Goal: Task Accomplishment & Management: Manage account settings

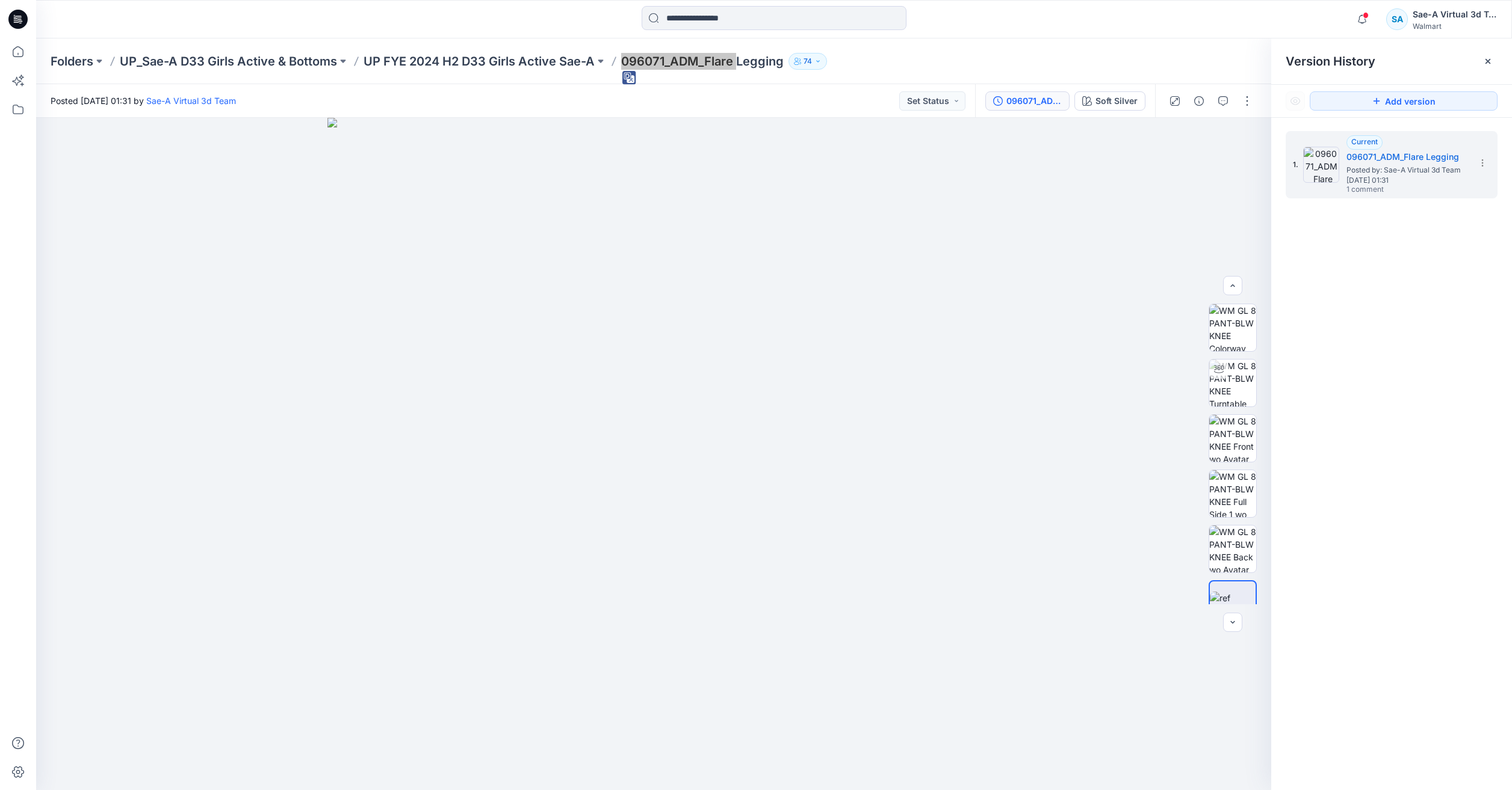
scroll to position [75, 0]
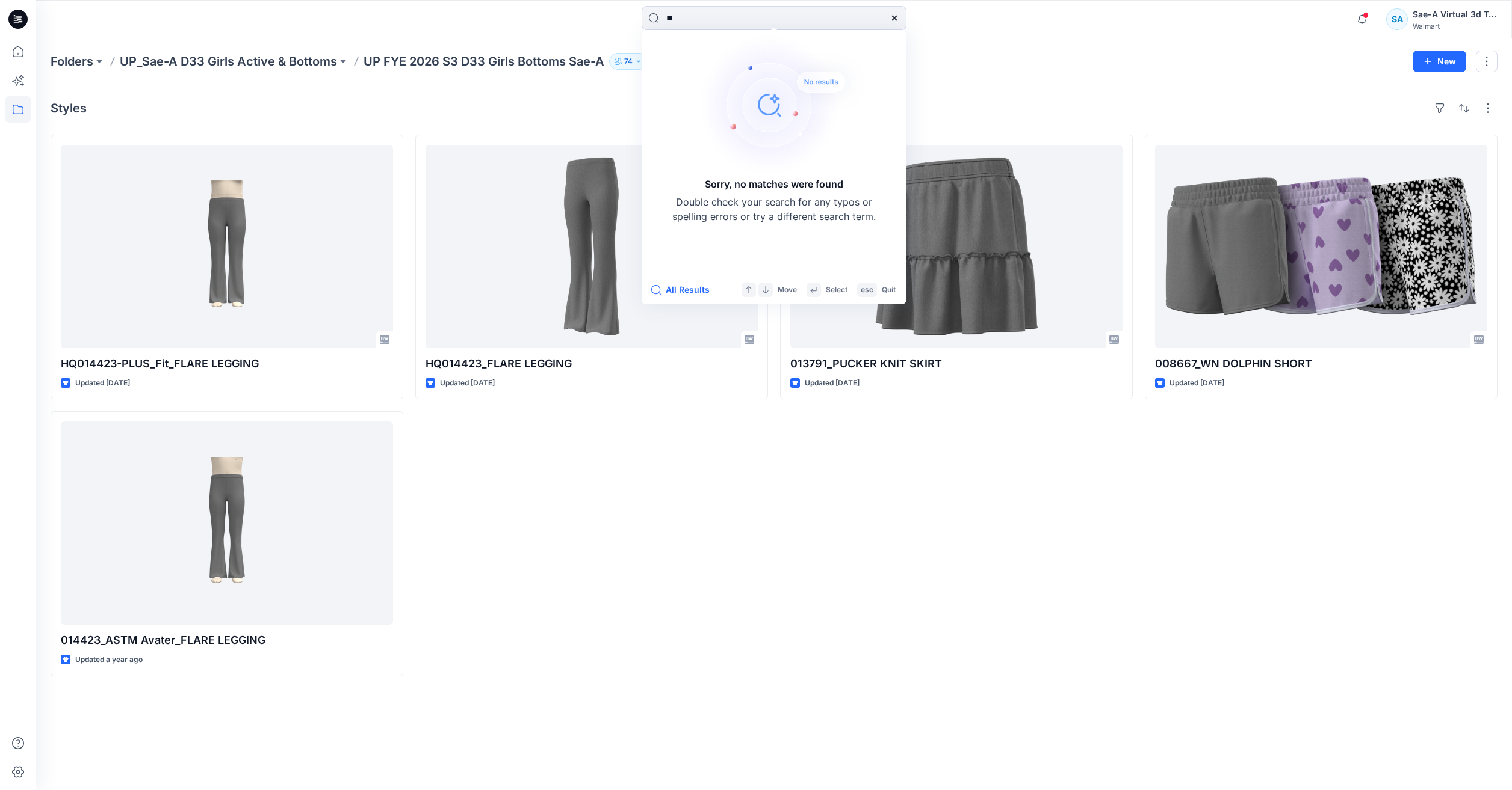
type input "*"
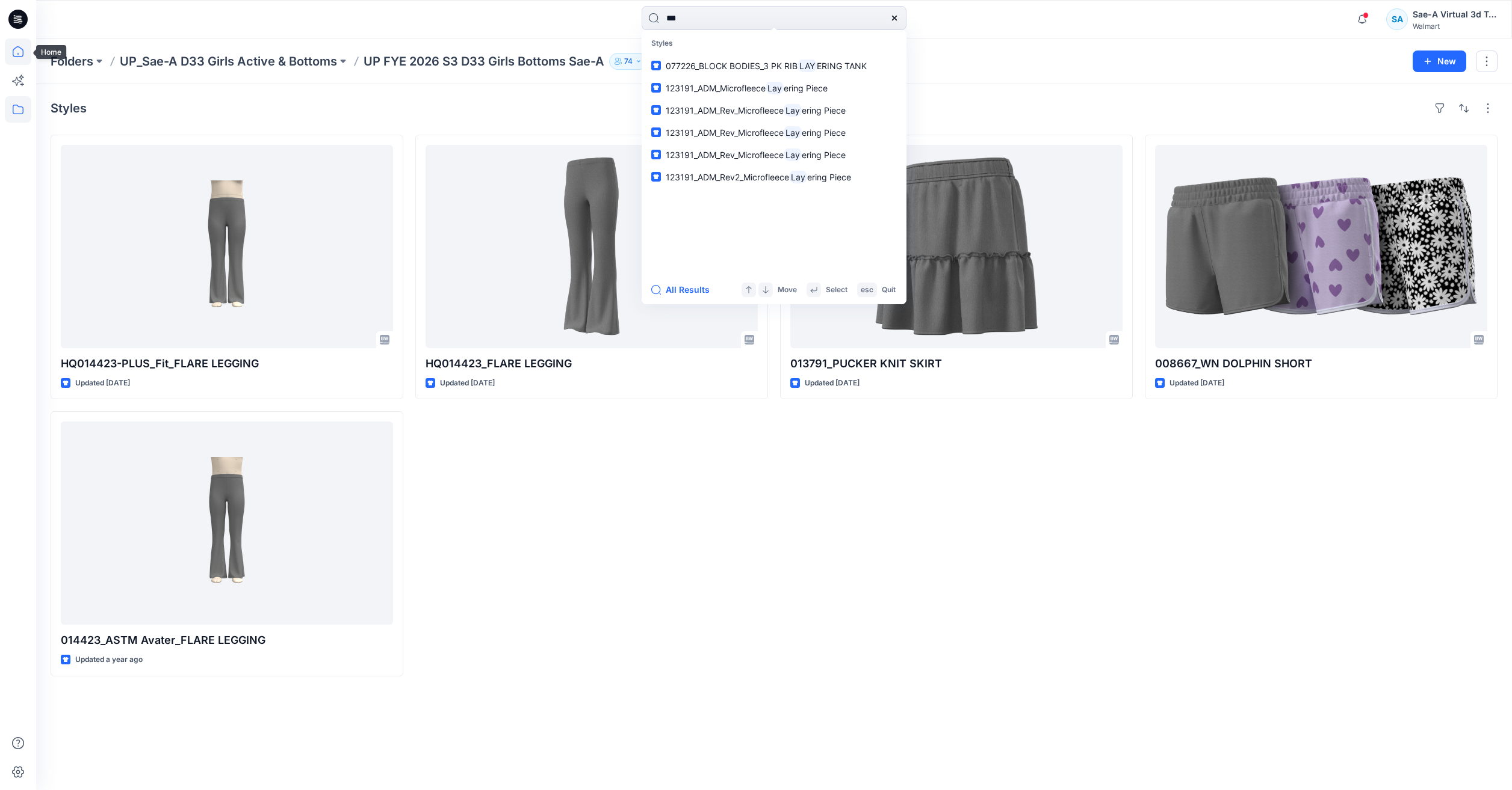
type input "***"
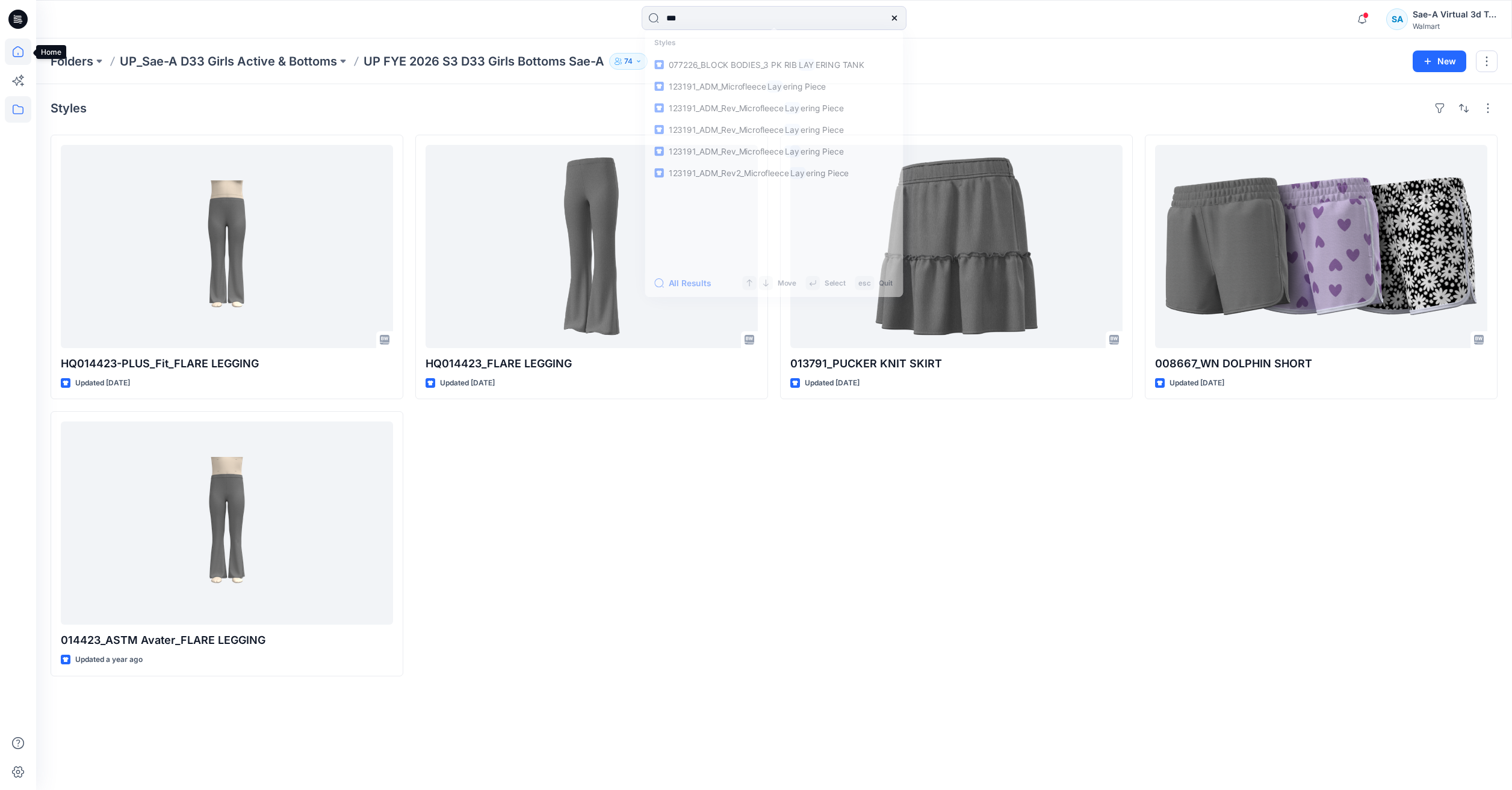
click at [28, 41] on icon at bounding box center [18, 51] width 27 height 27
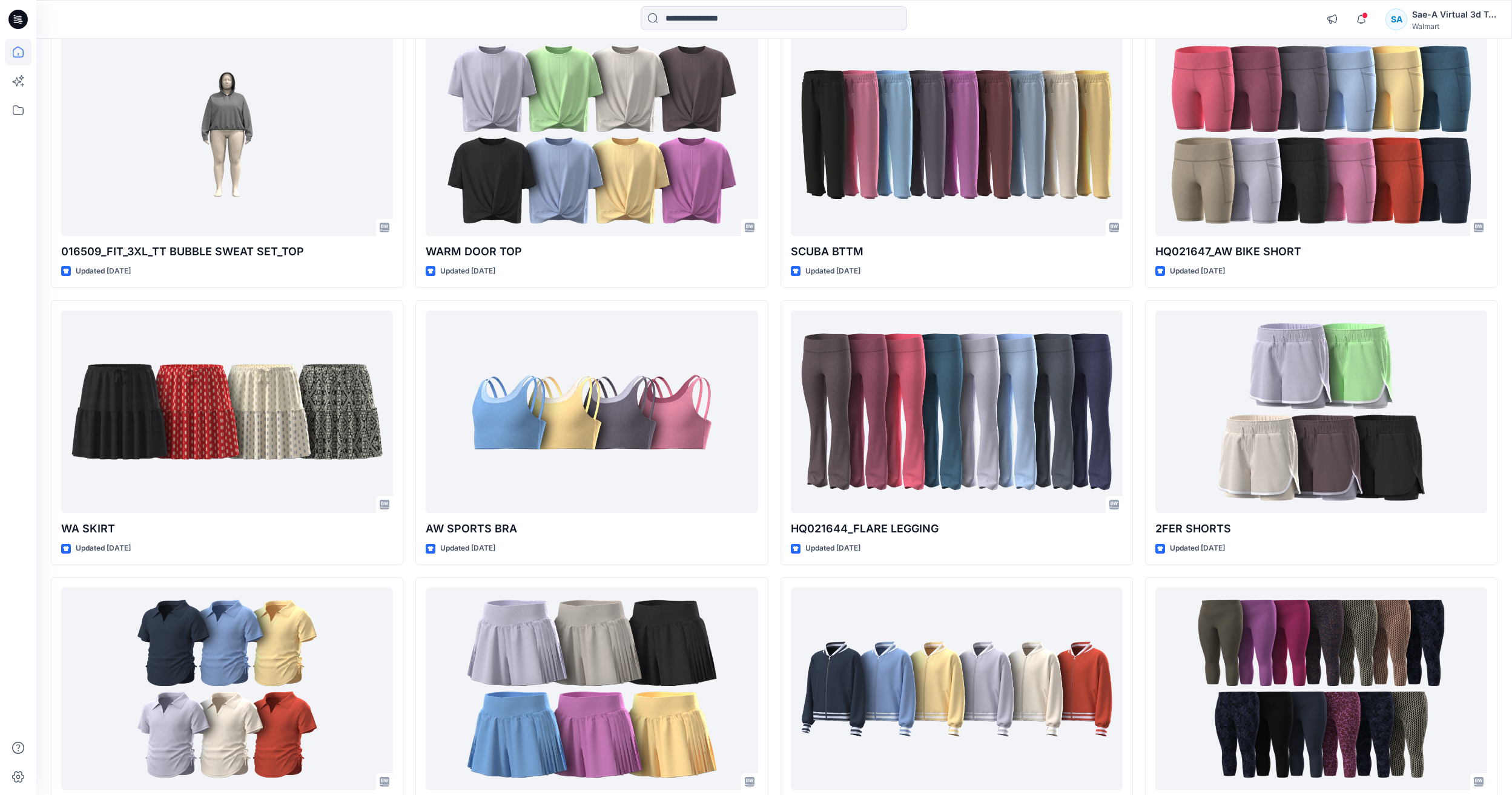
scroll to position [3579, 0]
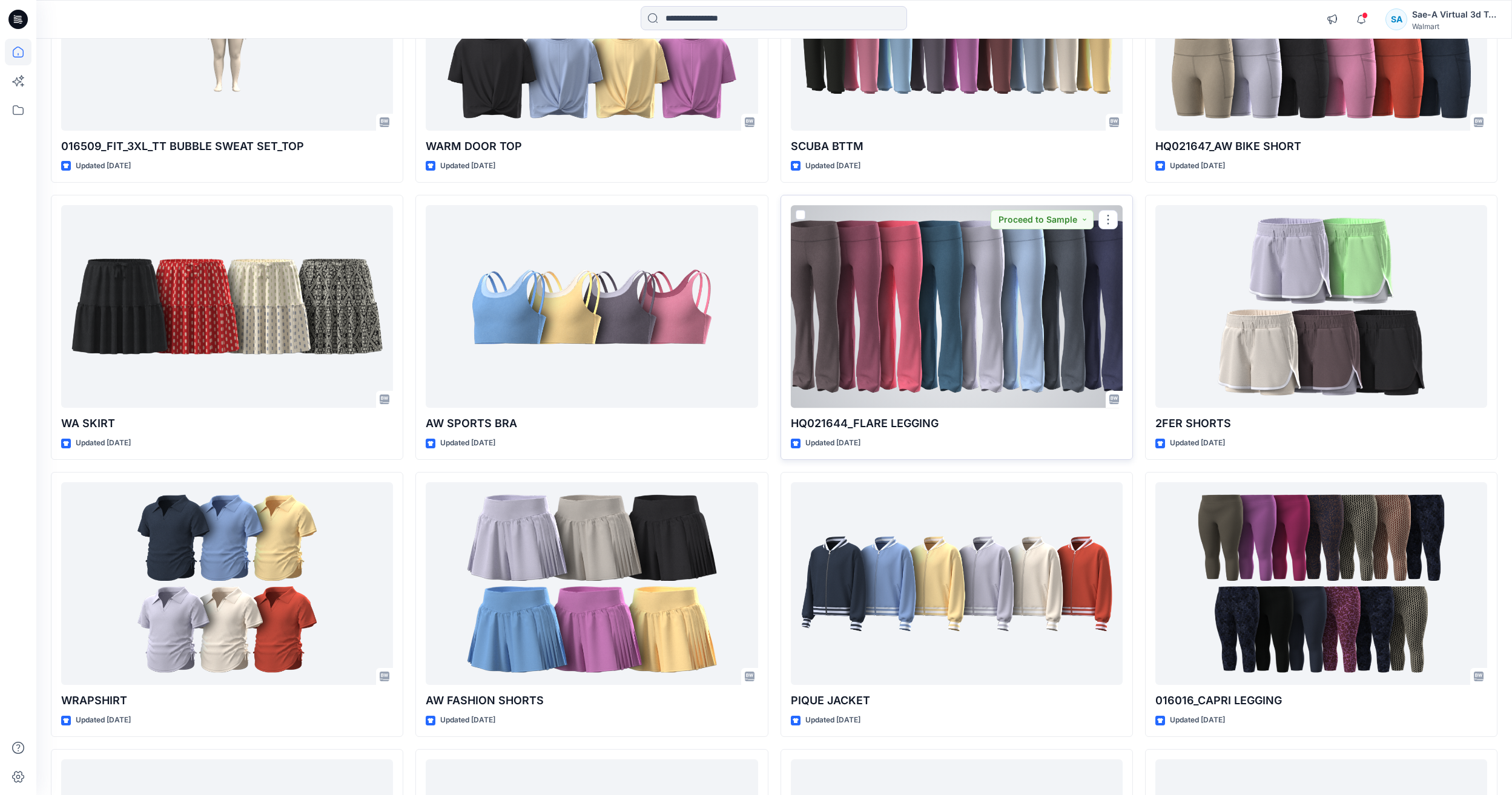
click at [940, 339] on div at bounding box center [957, 306] width 332 height 203
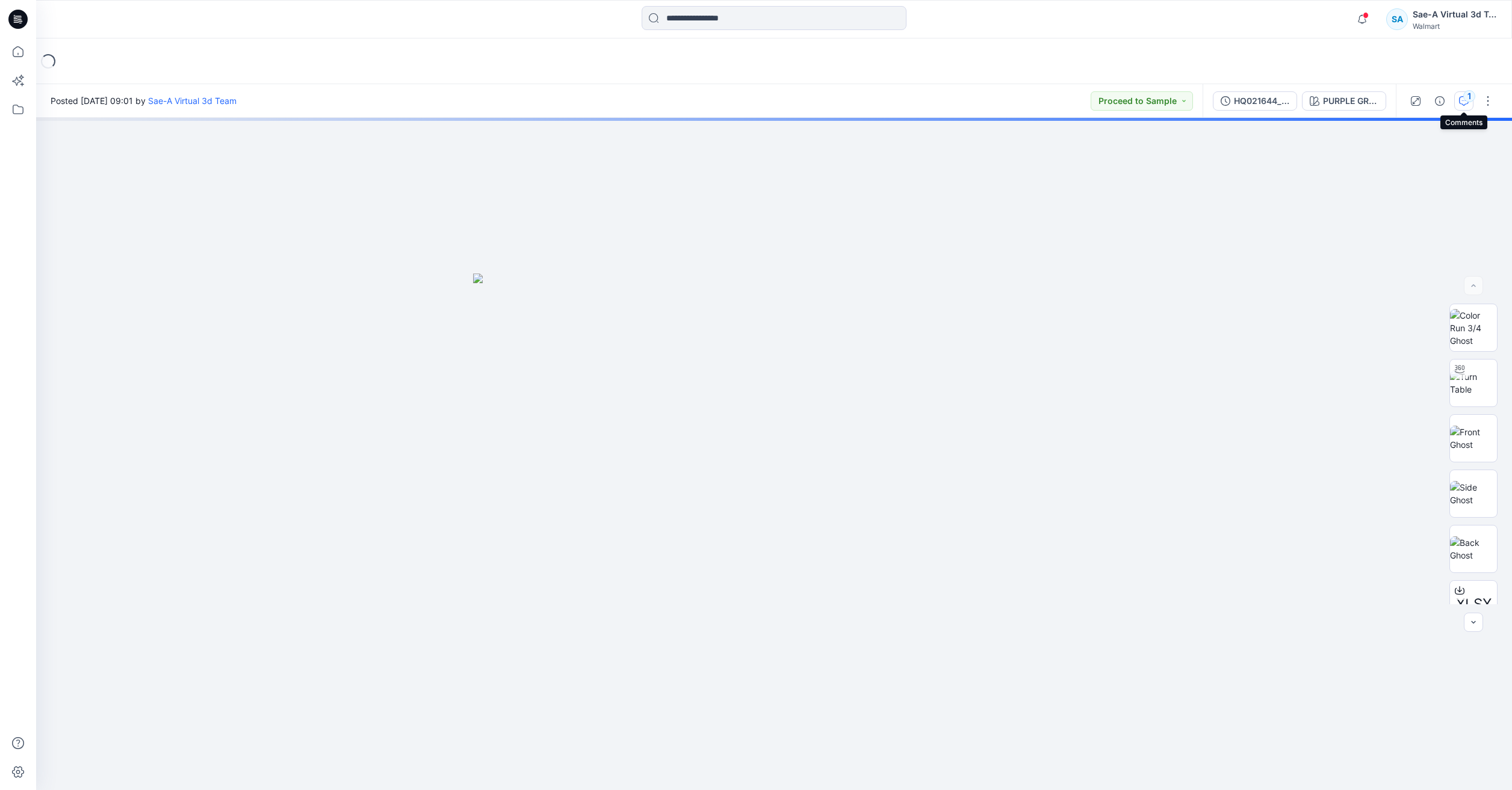
click at [1463, 101] on icon "button" at bounding box center [1463, 101] width 9 height 9
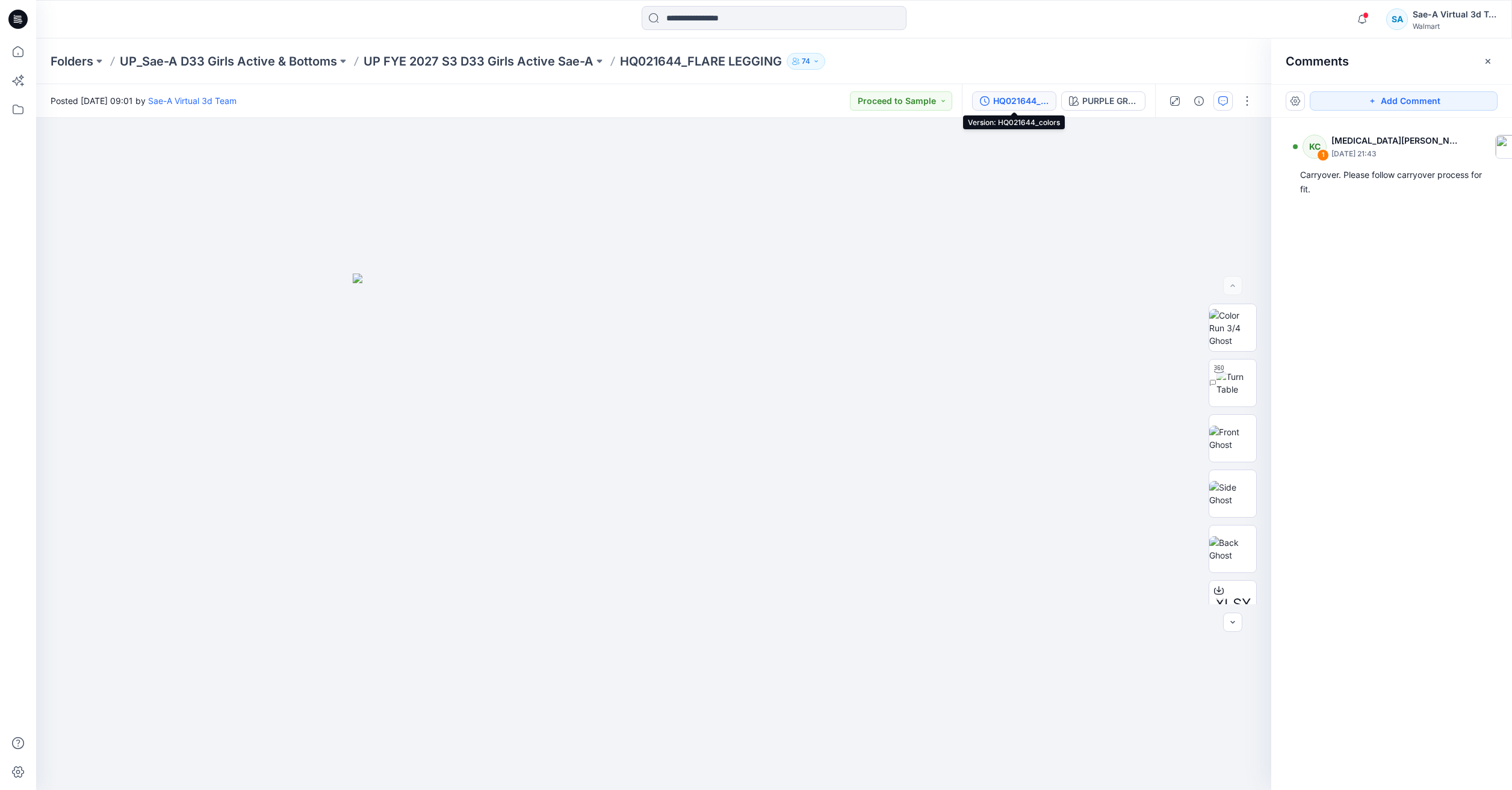
click at [1037, 104] on div "HQ021644_colors" at bounding box center [1020, 101] width 55 height 13
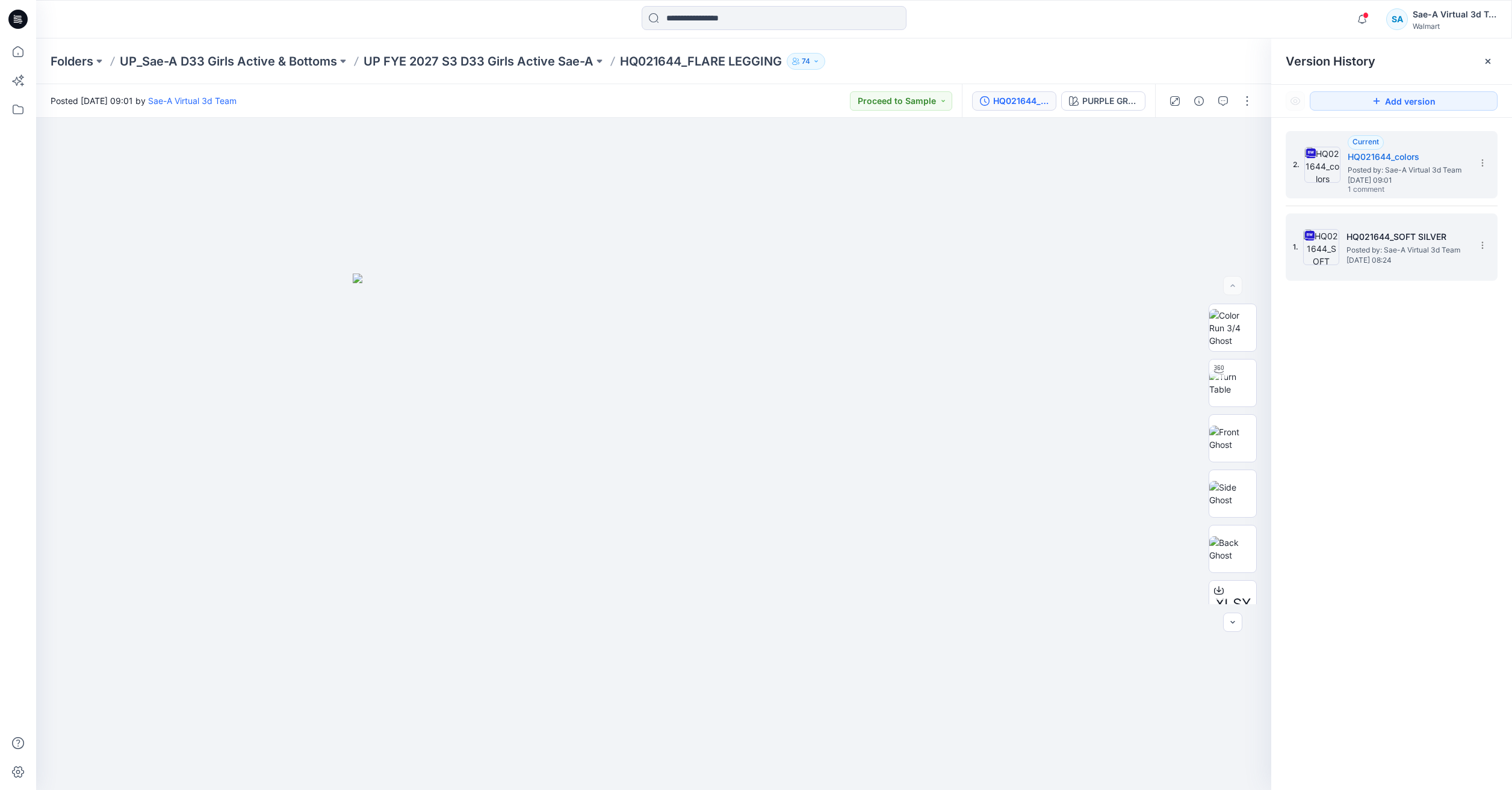
click at [1375, 238] on h5 "HQ021644_SOFT SILVER" at bounding box center [1407, 237] width 120 height 14
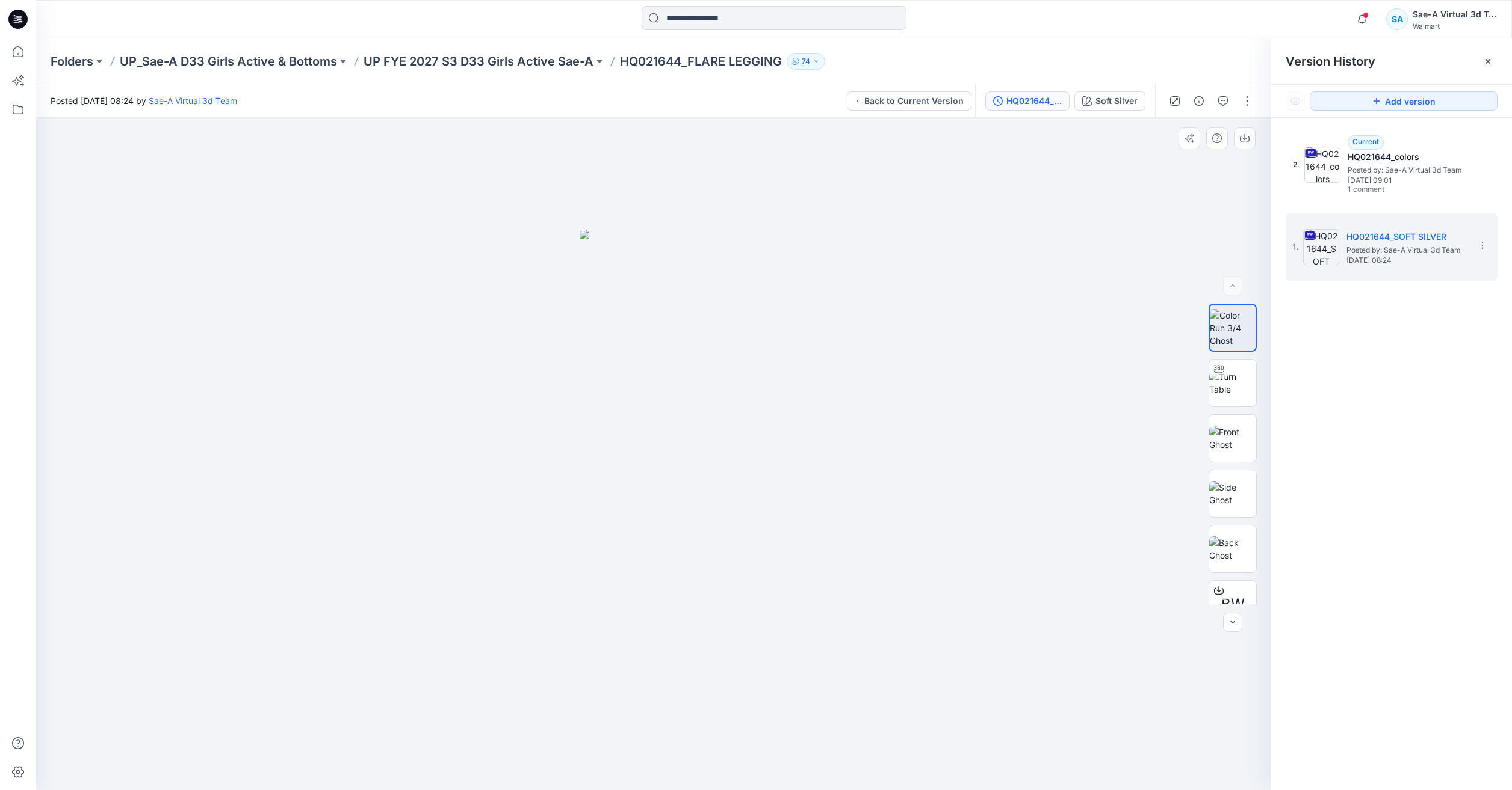
click at [1223, 359] on div "BW XLSX" at bounding box center [1232, 454] width 48 height 301
click at [1223, 370] on div at bounding box center [1218, 369] width 20 height 20
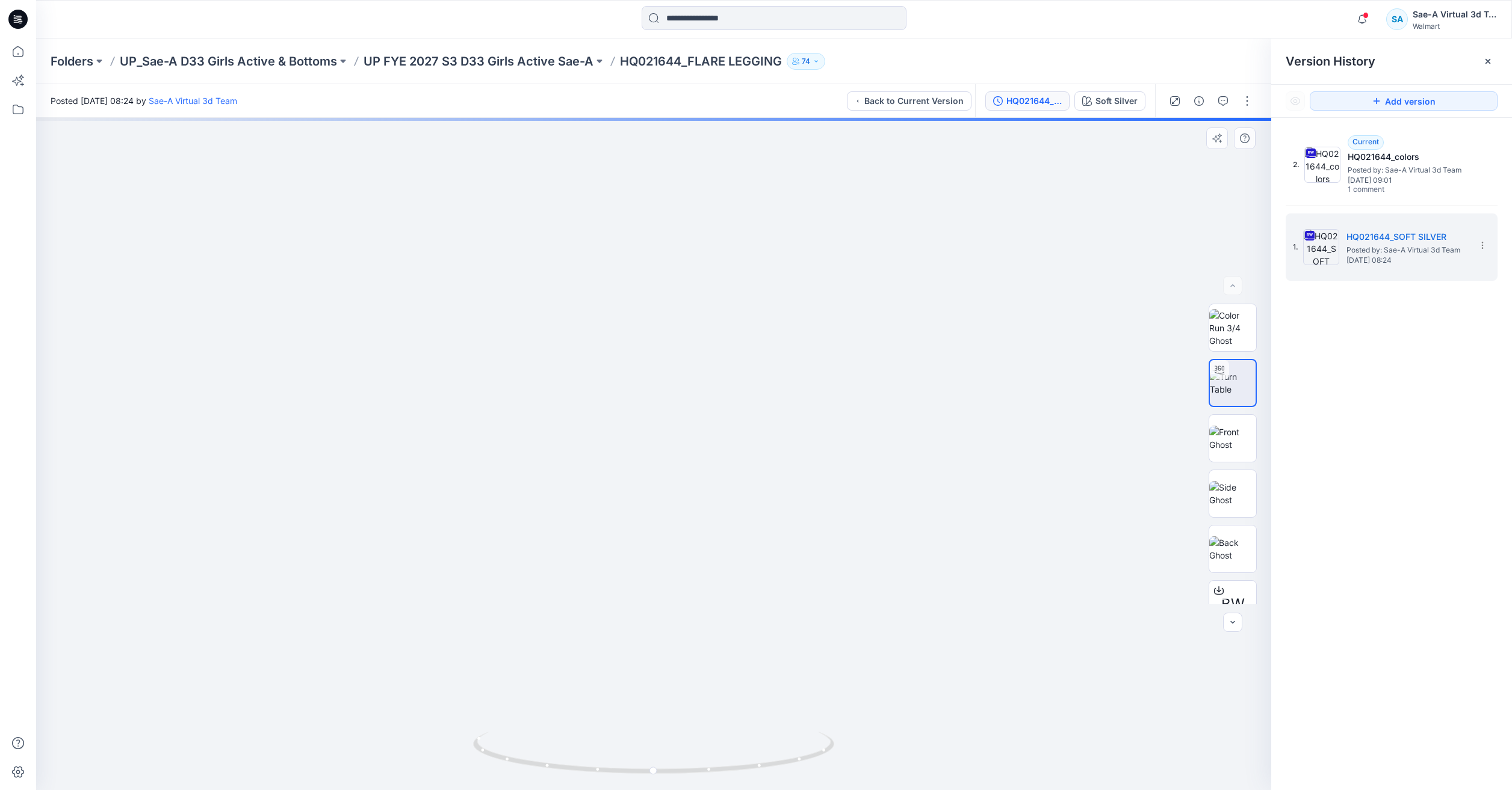
drag, startPoint x: 774, startPoint y: 334, endPoint x: 797, endPoint y: 260, distance: 77.5
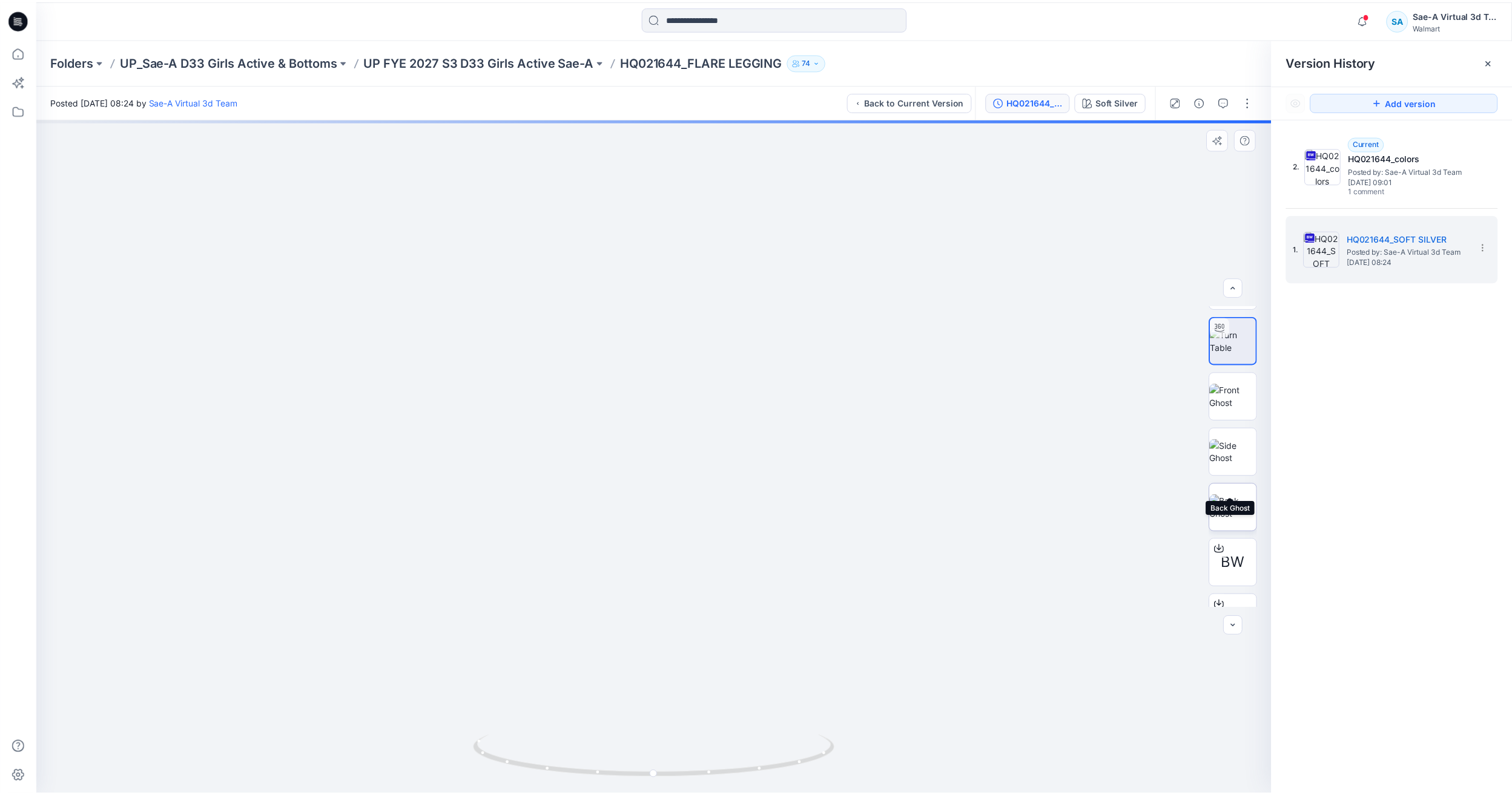
scroll to position [80, 0]
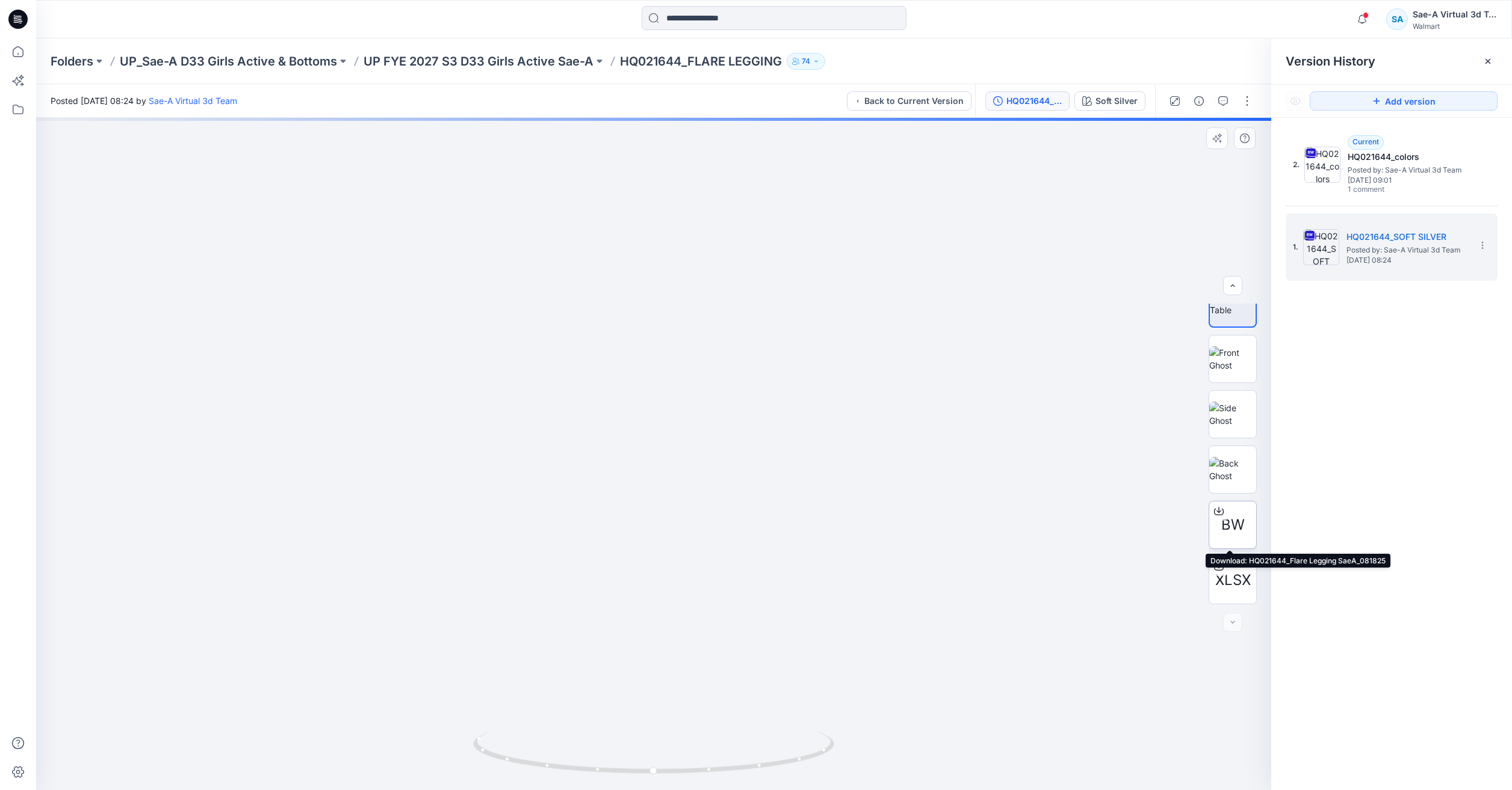
click at [1233, 525] on span "BW" at bounding box center [1233, 525] width 23 height 22
click at [488, 62] on p "UP FYE 2027 S3 D33 Girls Active Sae-A" at bounding box center [478, 61] width 230 height 17
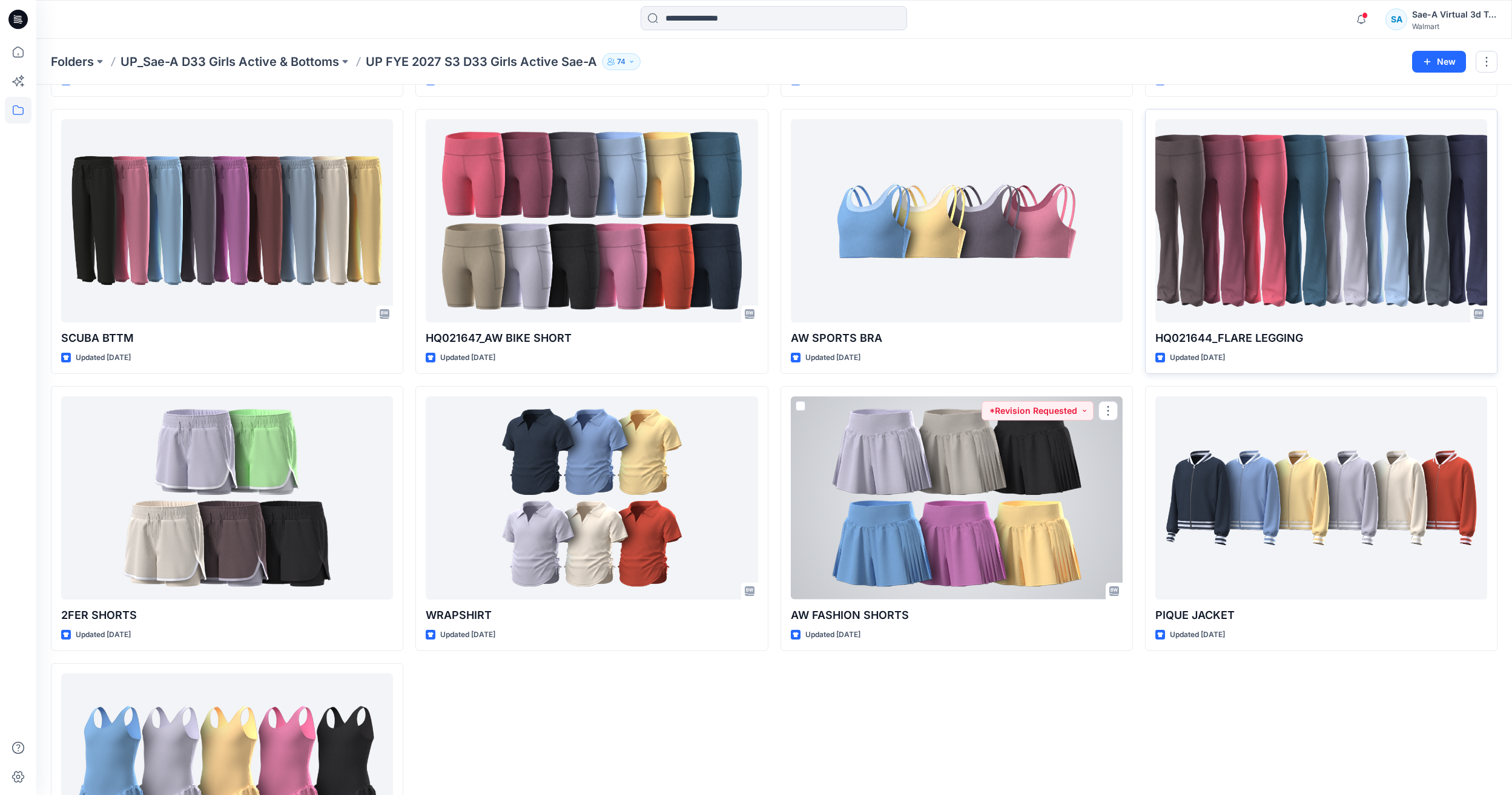
scroll to position [726, 0]
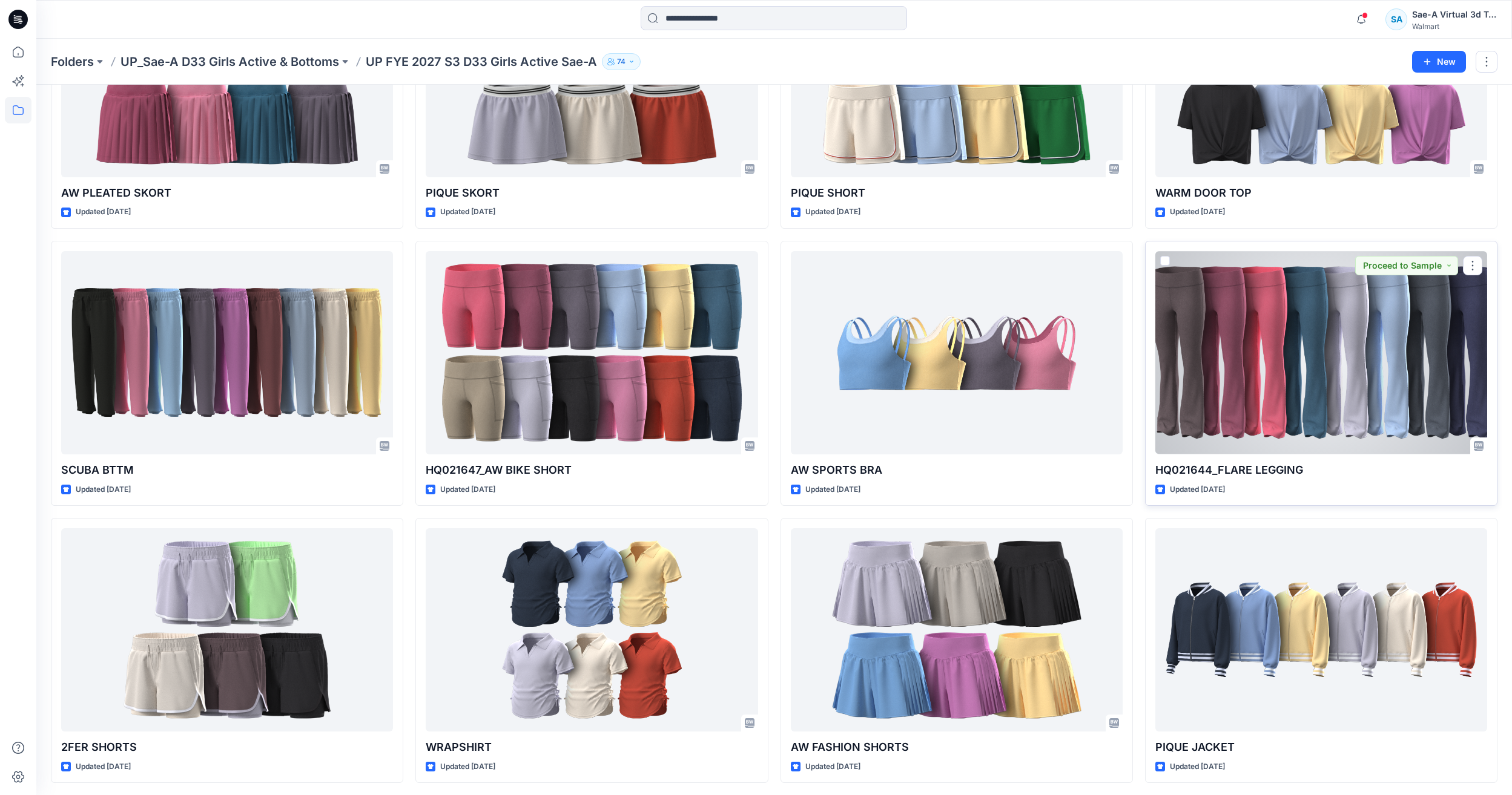
click at [1276, 379] on div at bounding box center [1321, 352] width 332 height 203
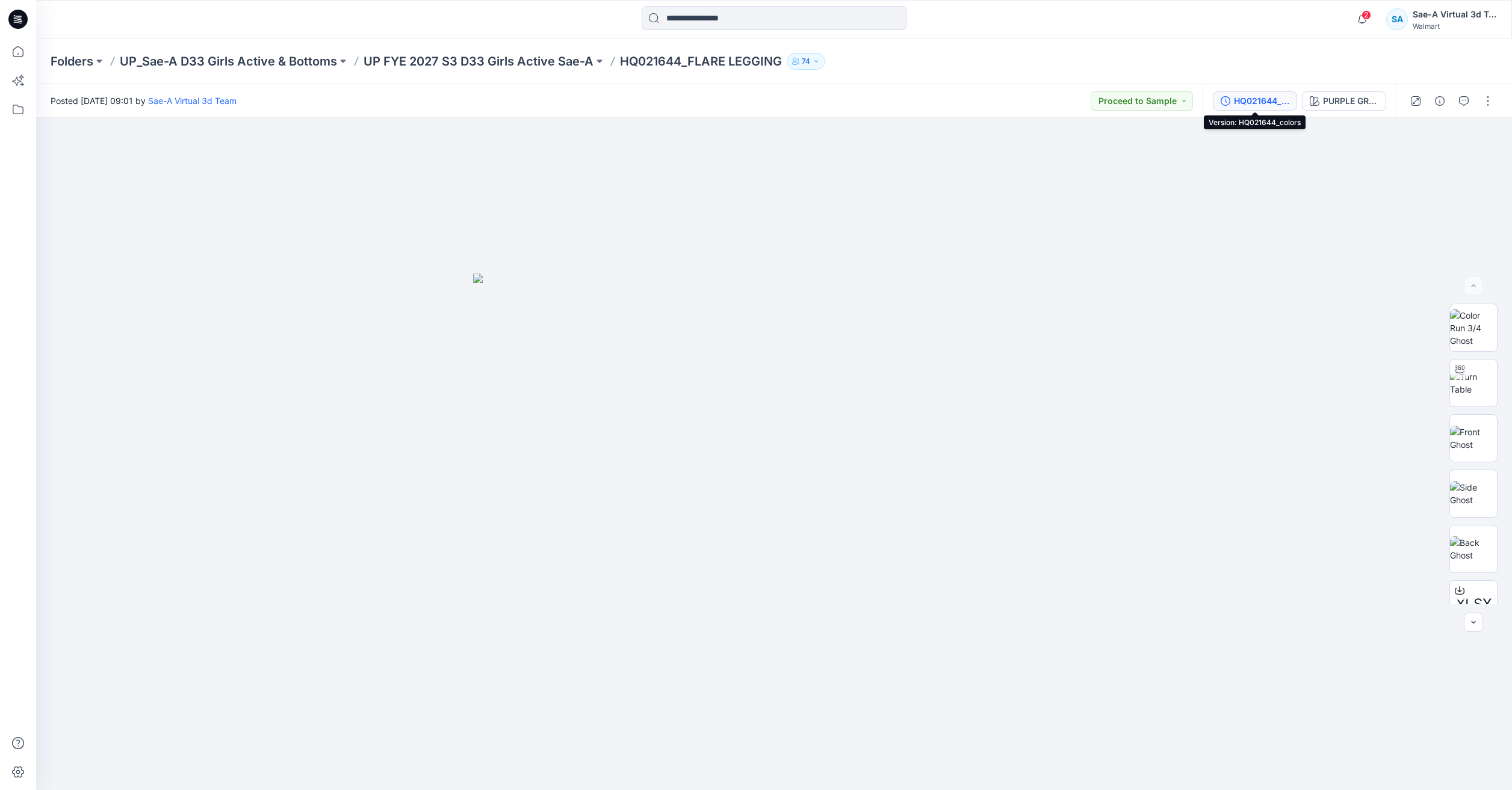
click at [1280, 100] on div "HQ021644_colors" at bounding box center [1261, 101] width 55 height 13
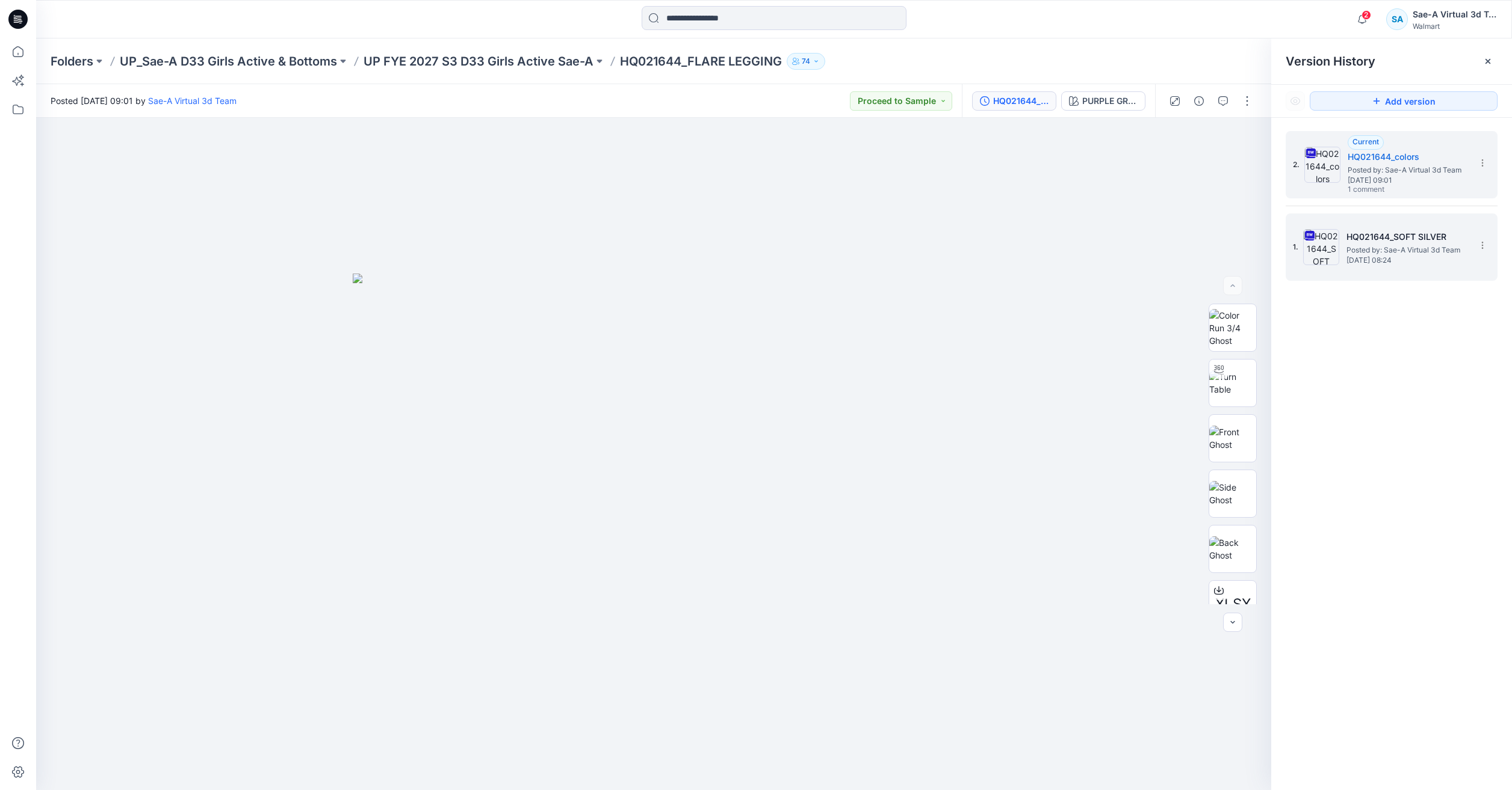
click at [1376, 245] on span "Posted by: Sae-A Virtual 3d Team" at bounding box center [1407, 250] width 120 height 12
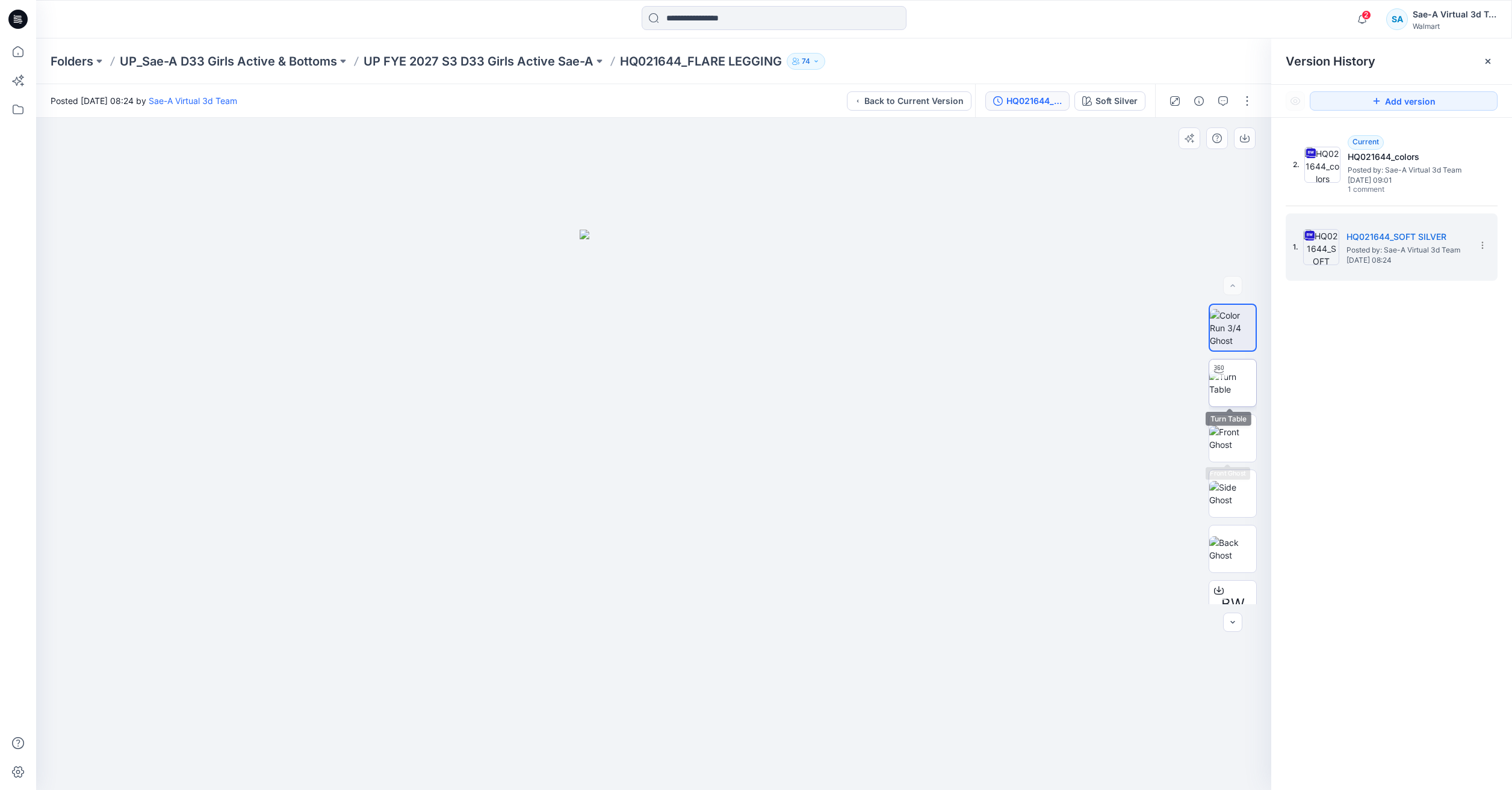
click at [1236, 386] on img at bounding box center [1232, 383] width 47 height 25
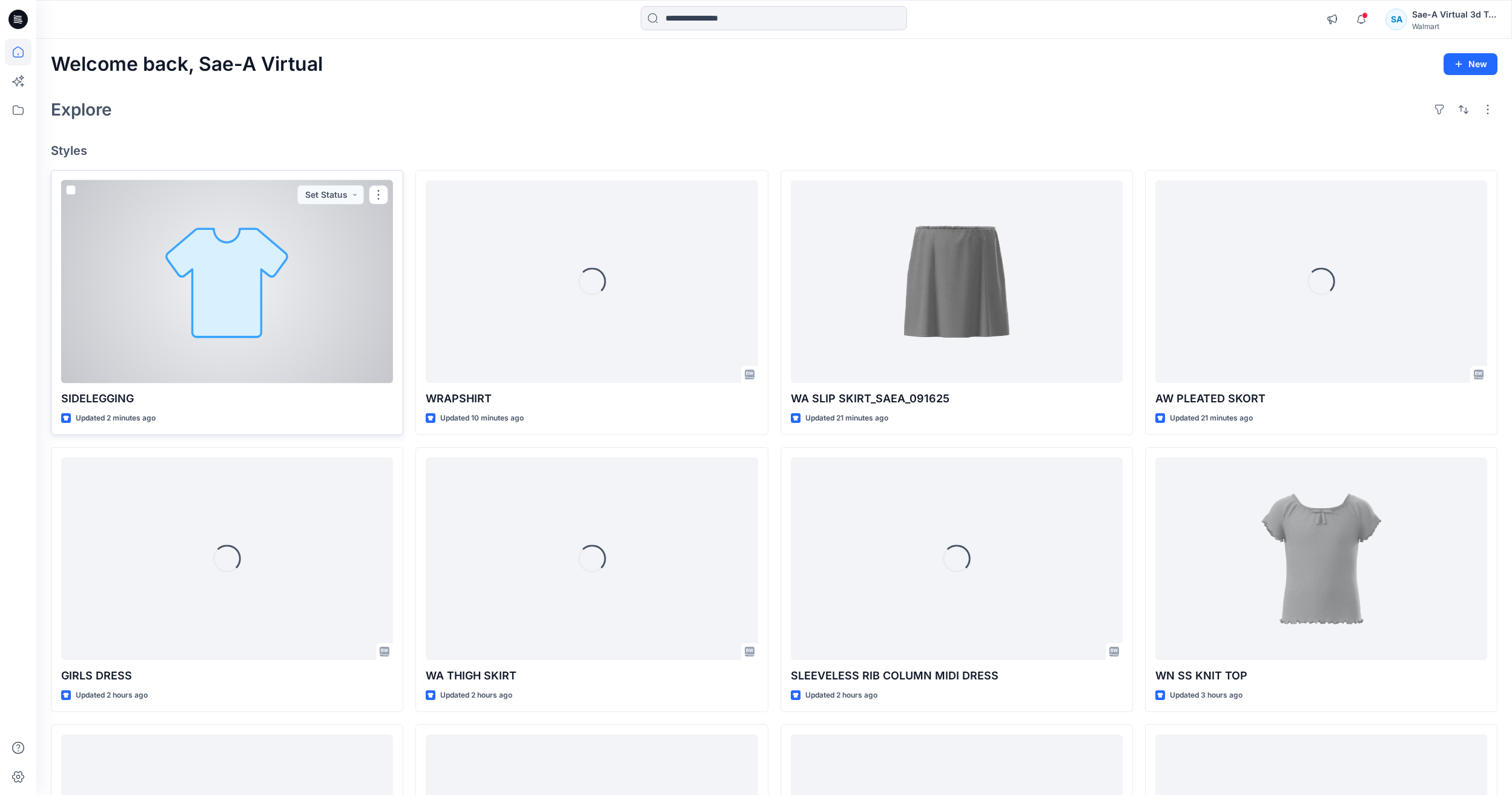
click at [122, 357] on div at bounding box center [227, 282] width 332 height 203
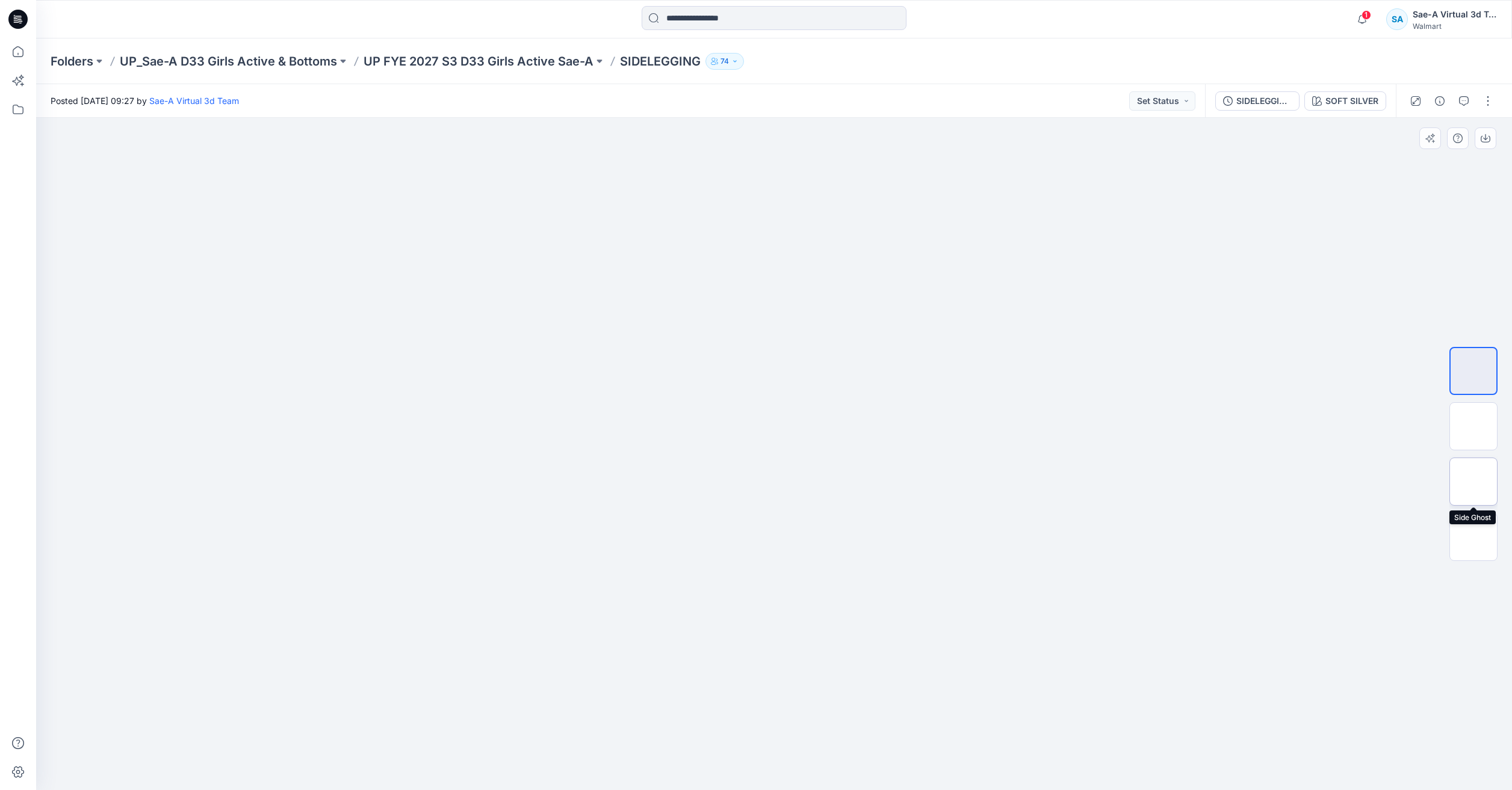
click at [1474, 482] on img at bounding box center [1474, 482] width 0 height 0
click at [1474, 426] on img at bounding box center [1474, 426] width 0 height 0
click at [1473, 486] on img at bounding box center [1473, 481] width 47 height 25
click at [1469, 528] on img at bounding box center [1473, 537] width 47 height 25
click at [1467, 475] on img at bounding box center [1473, 481] width 47 height 25
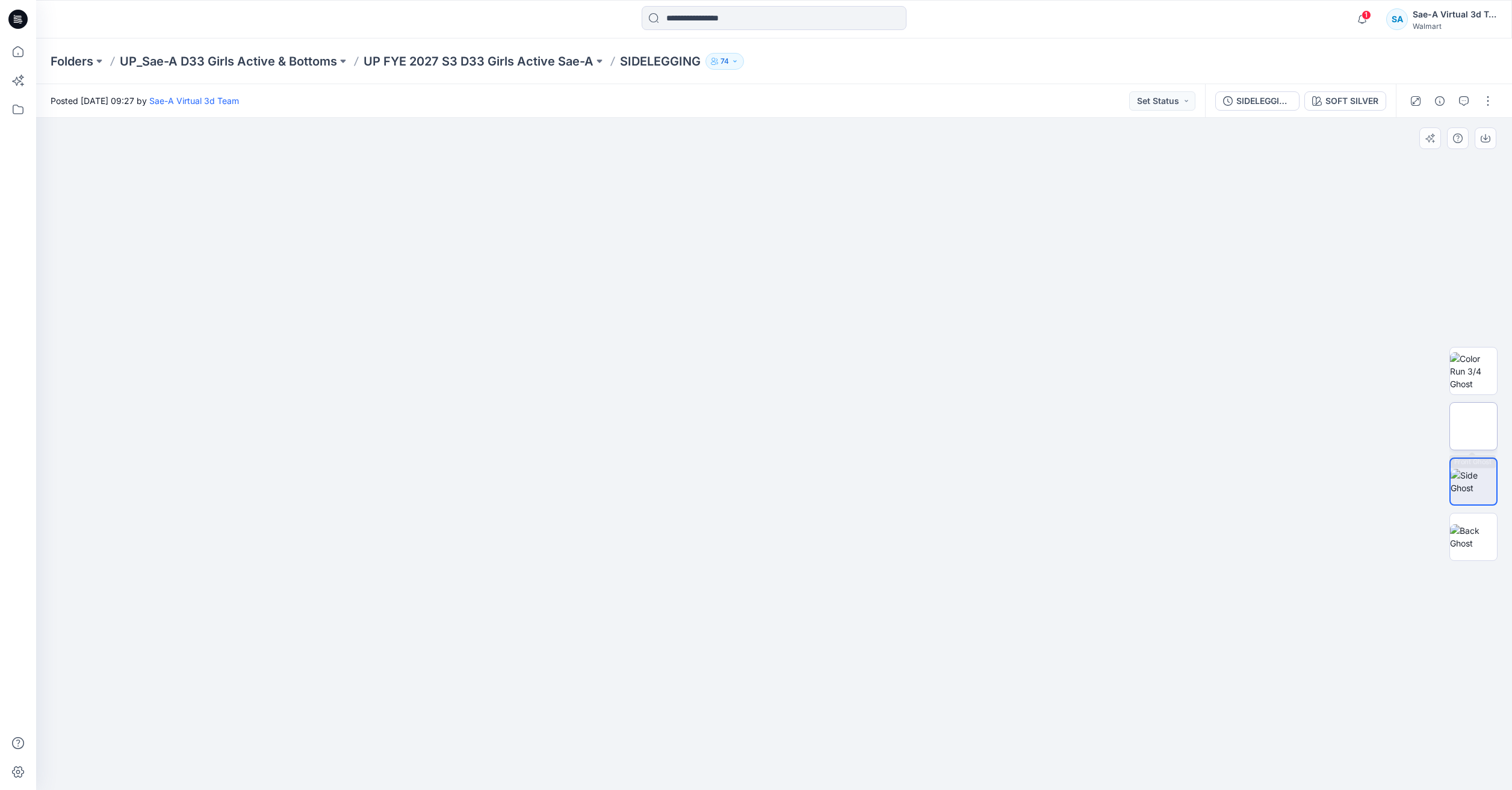
click at [1474, 426] on img at bounding box center [1474, 426] width 0 height 0
click at [1491, 101] on button "button" at bounding box center [1487, 101] width 20 height 20
click at [1403, 162] on button "Edit" at bounding box center [1437, 162] width 111 height 22
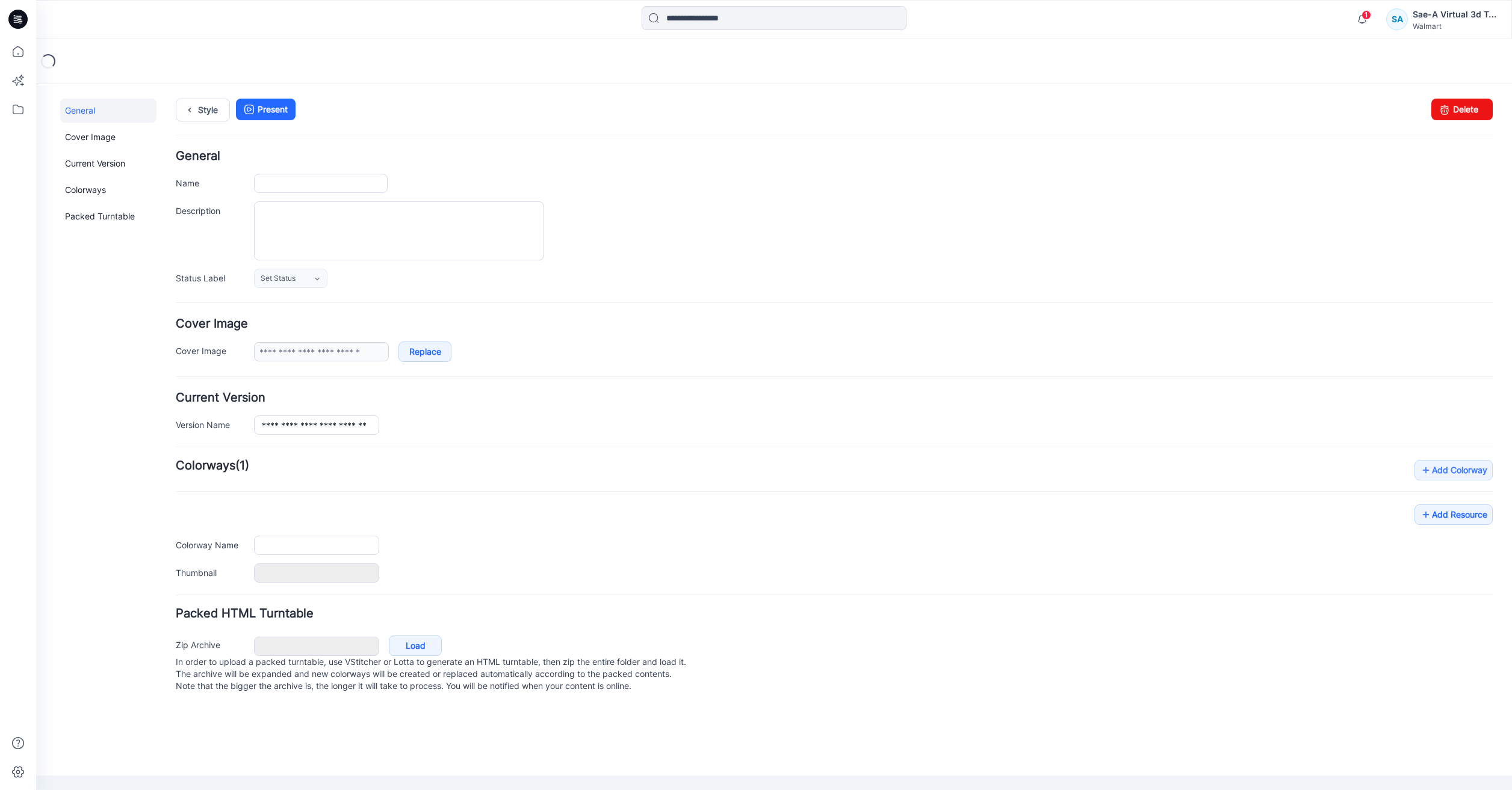
type input "**********"
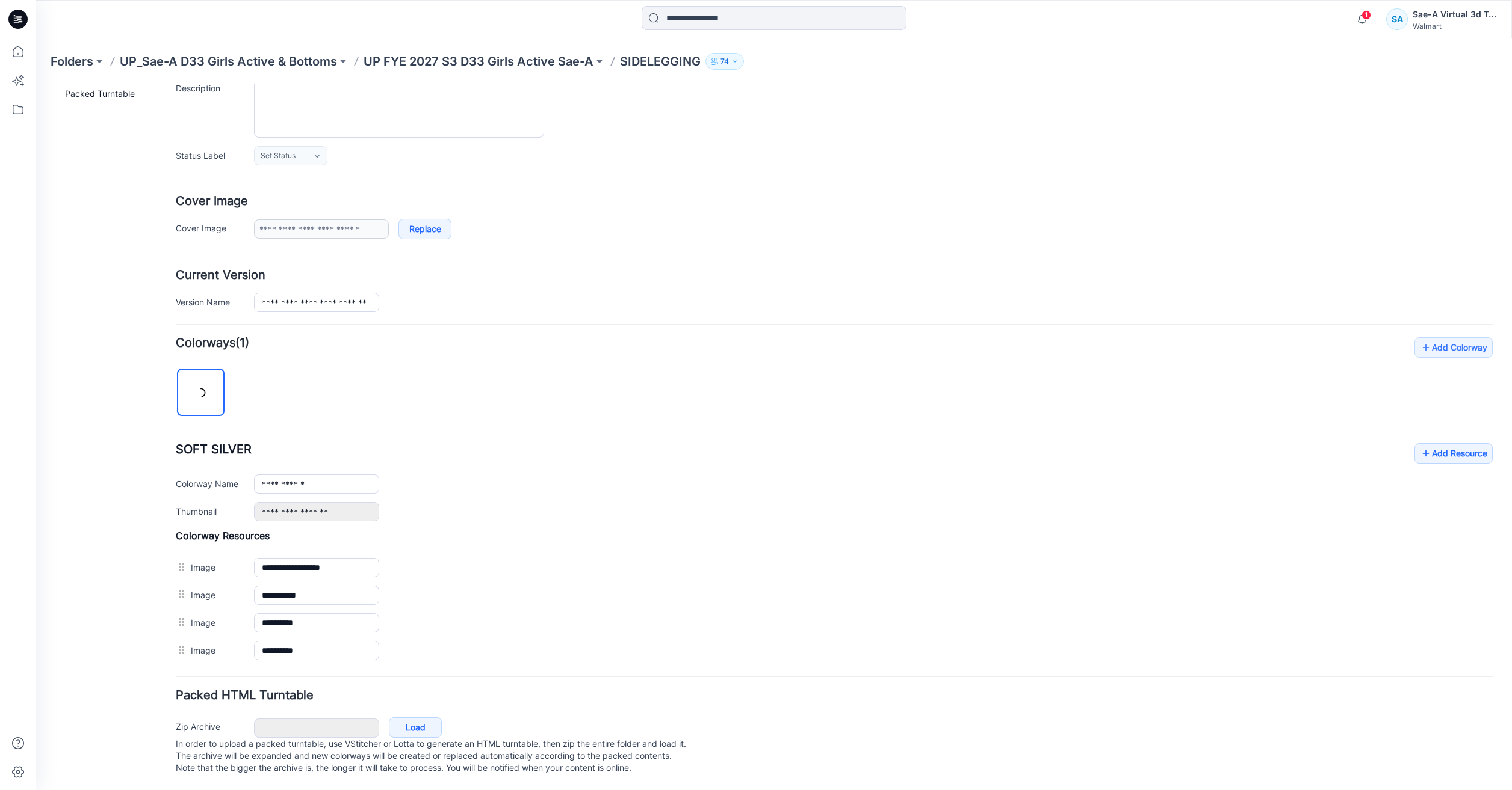
scroll to position [135, 0]
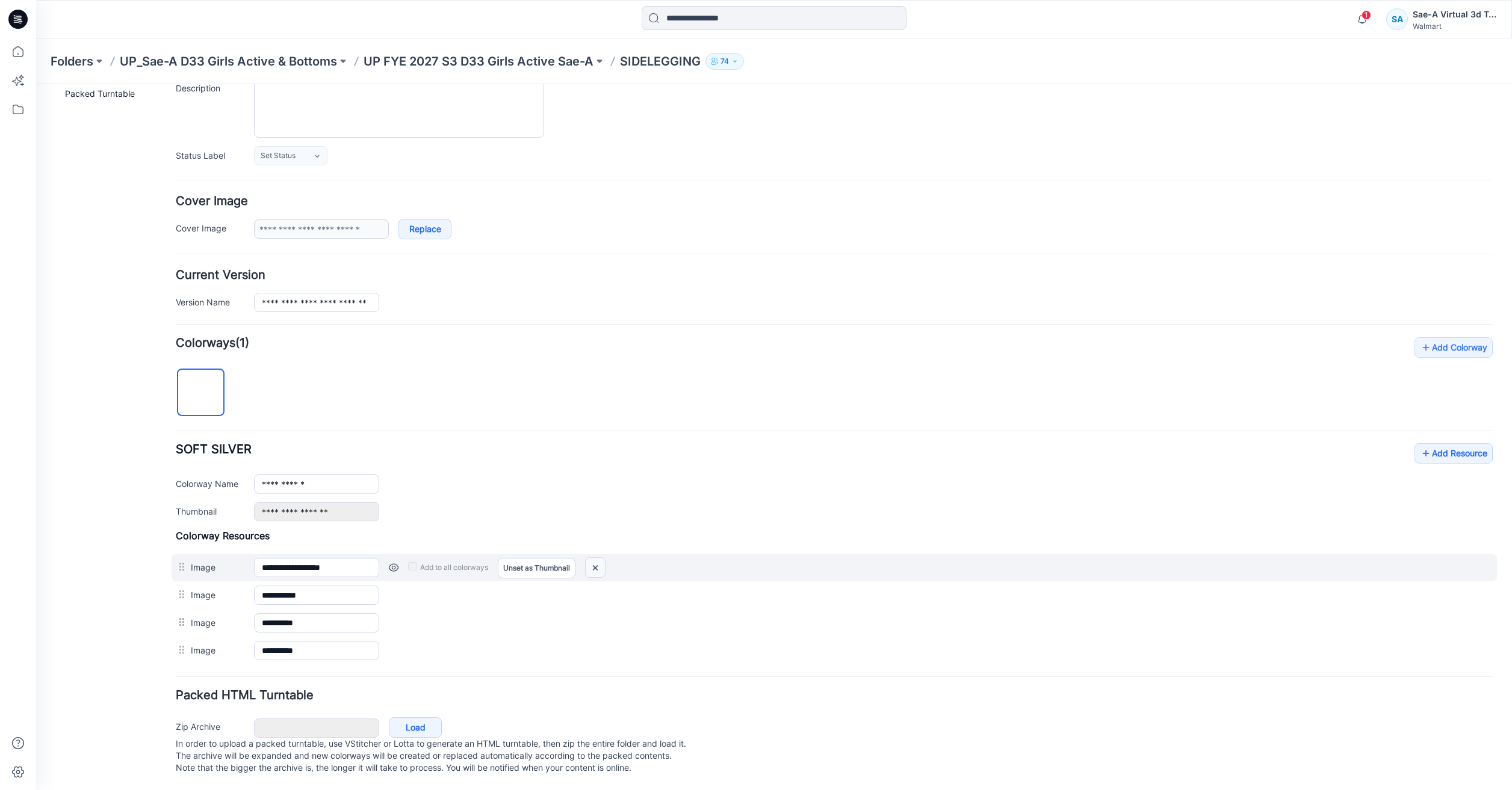
click at [600, 558] on img at bounding box center [595, 567] width 20 height 20
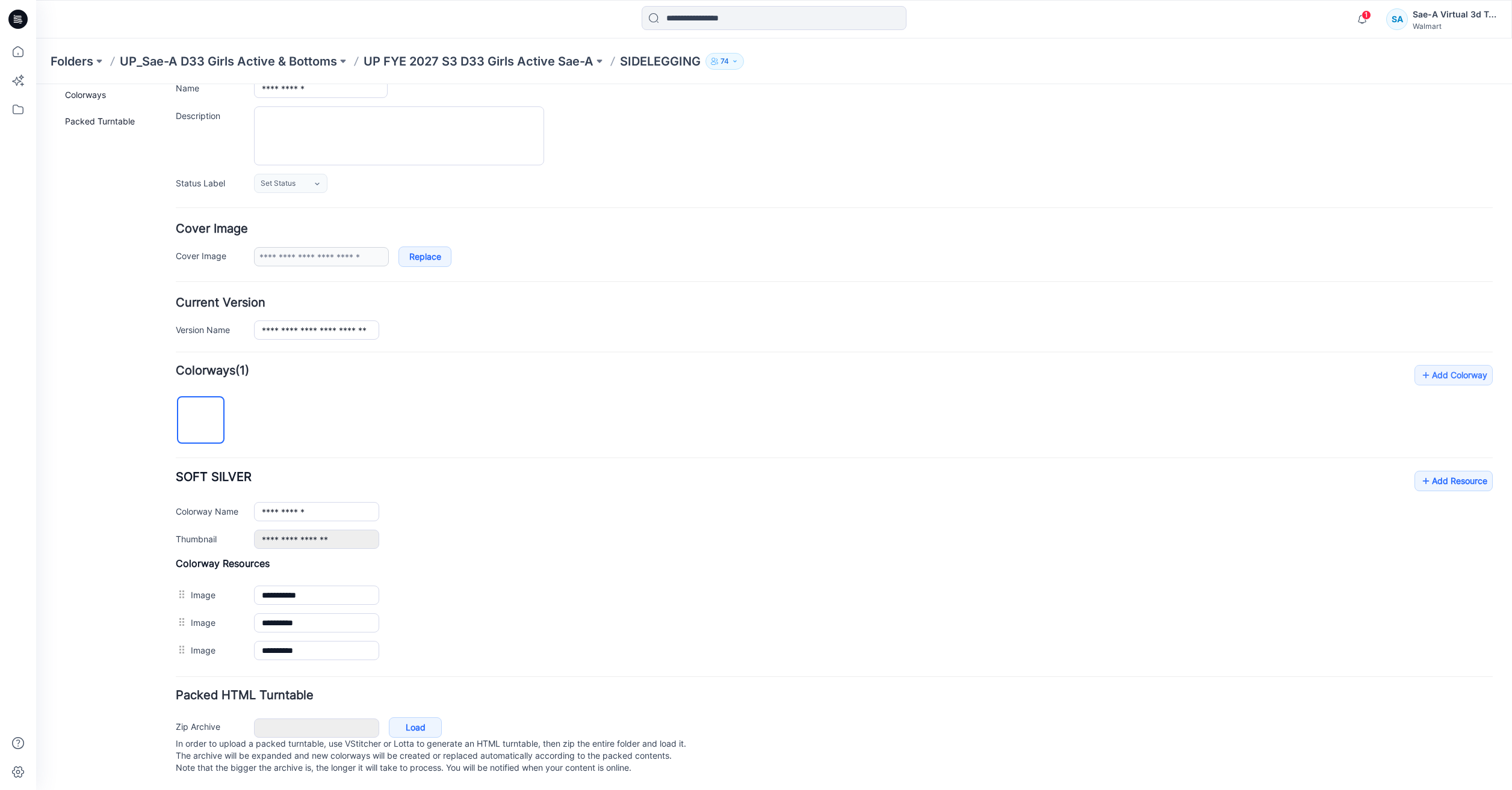
scroll to position [107, 0]
drag, startPoint x: 529, startPoint y: 575, endPoint x: 379, endPoint y: 288, distance: 323.8
click at [532, 467] on div "**********" at bounding box center [834, 515] width 1317 height 299
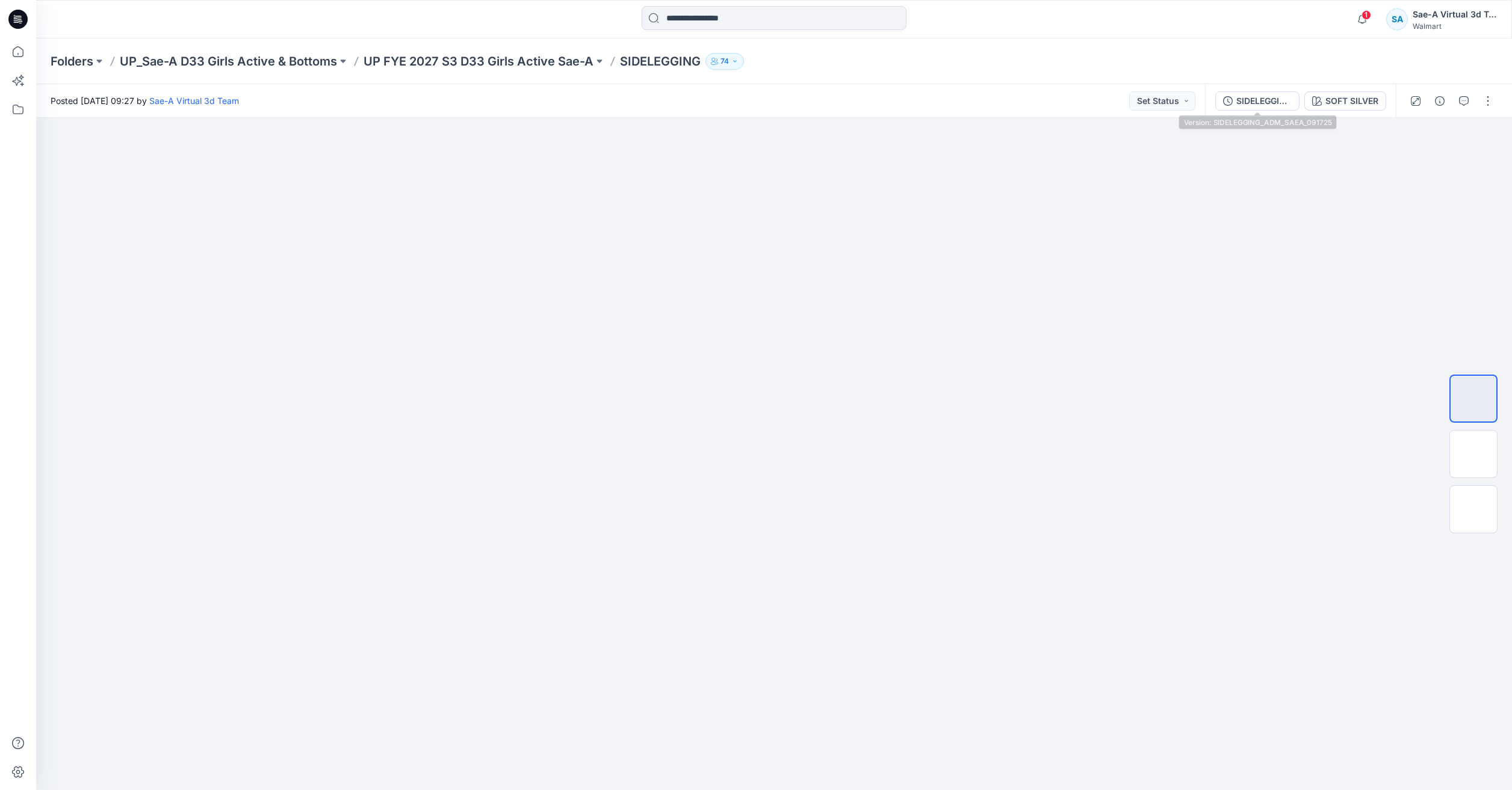
click at [1261, 104] on div "SIDELEGGING_ADM_SAEA_091725" at bounding box center [1264, 101] width 55 height 13
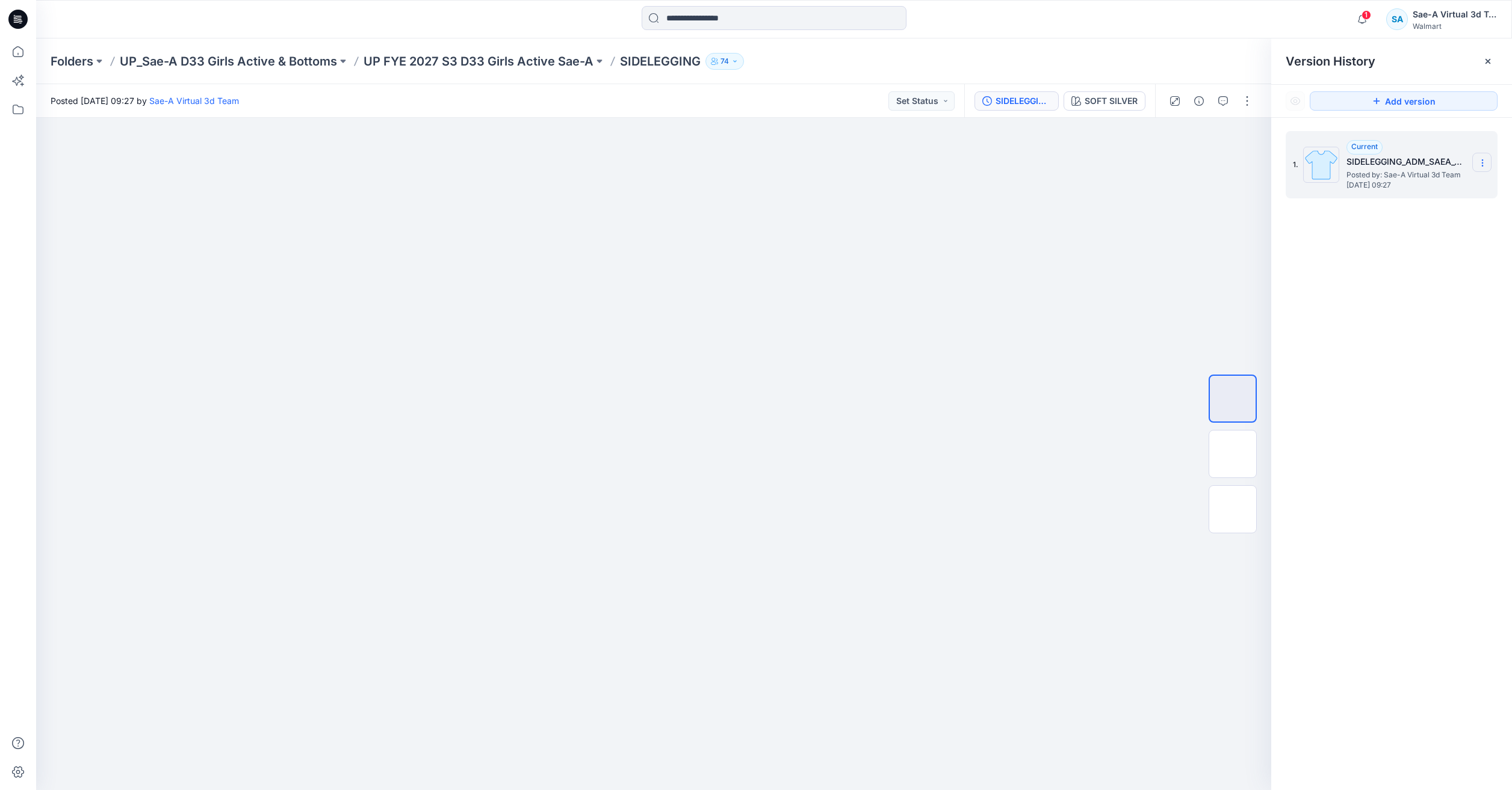
click at [1475, 159] on section at bounding box center [1482, 162] width 20 height 20
click at [1407, 280] on div "1. Current SIDELEGGING_ADM_SAEA_091725 Posted by: Sae-A Virtual 3d Team Wednesd…" at bounding box center [1392, 463] width 241 height 690
click at [1083, 548] on div at bounding box center [653, 454] width 1235 height 673
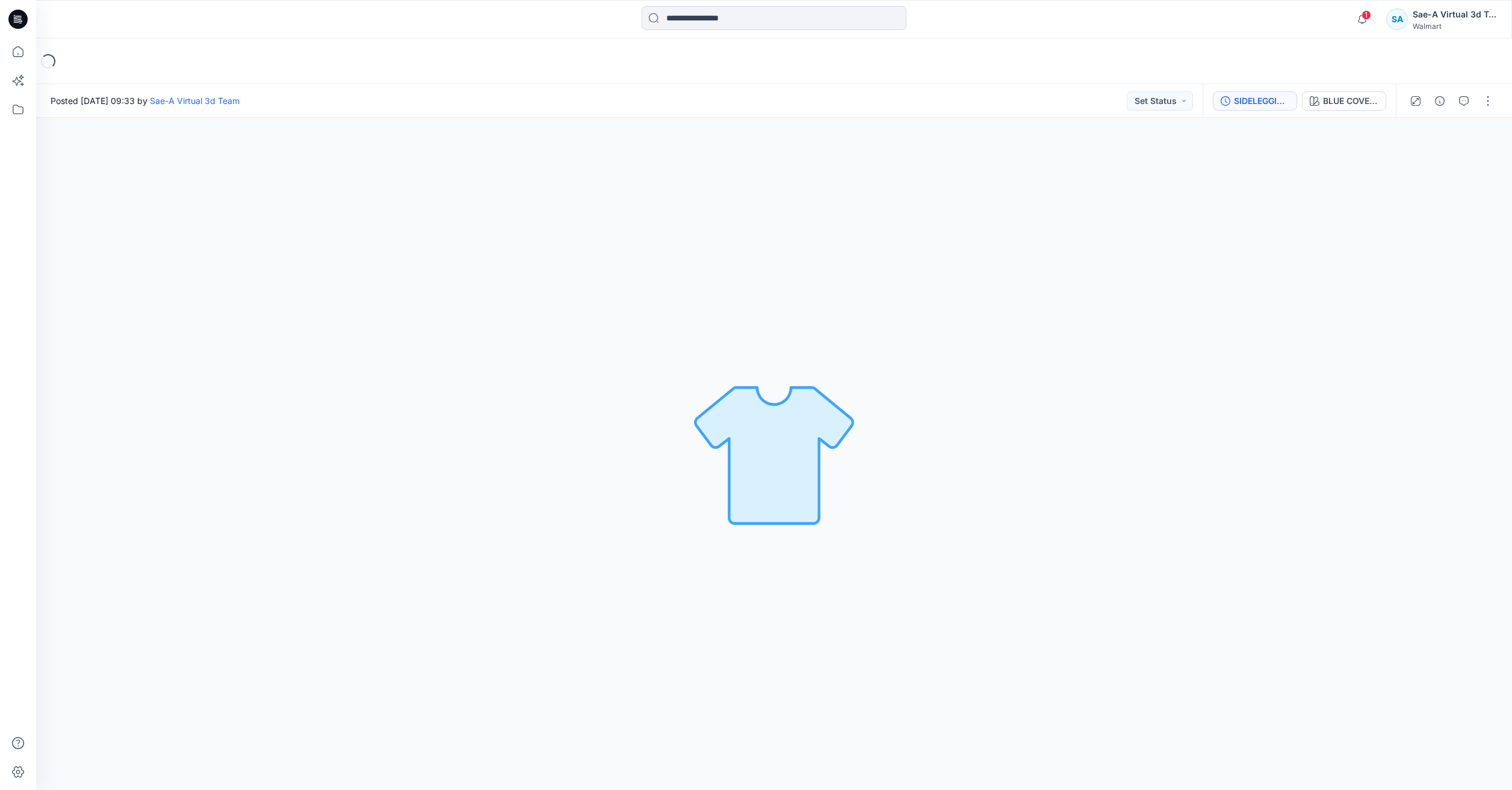
click at [1247, 107] on div "SIDELEGGING_ADM_SAEA_091725" at bounding box center [1261, 101] width 55 height 13
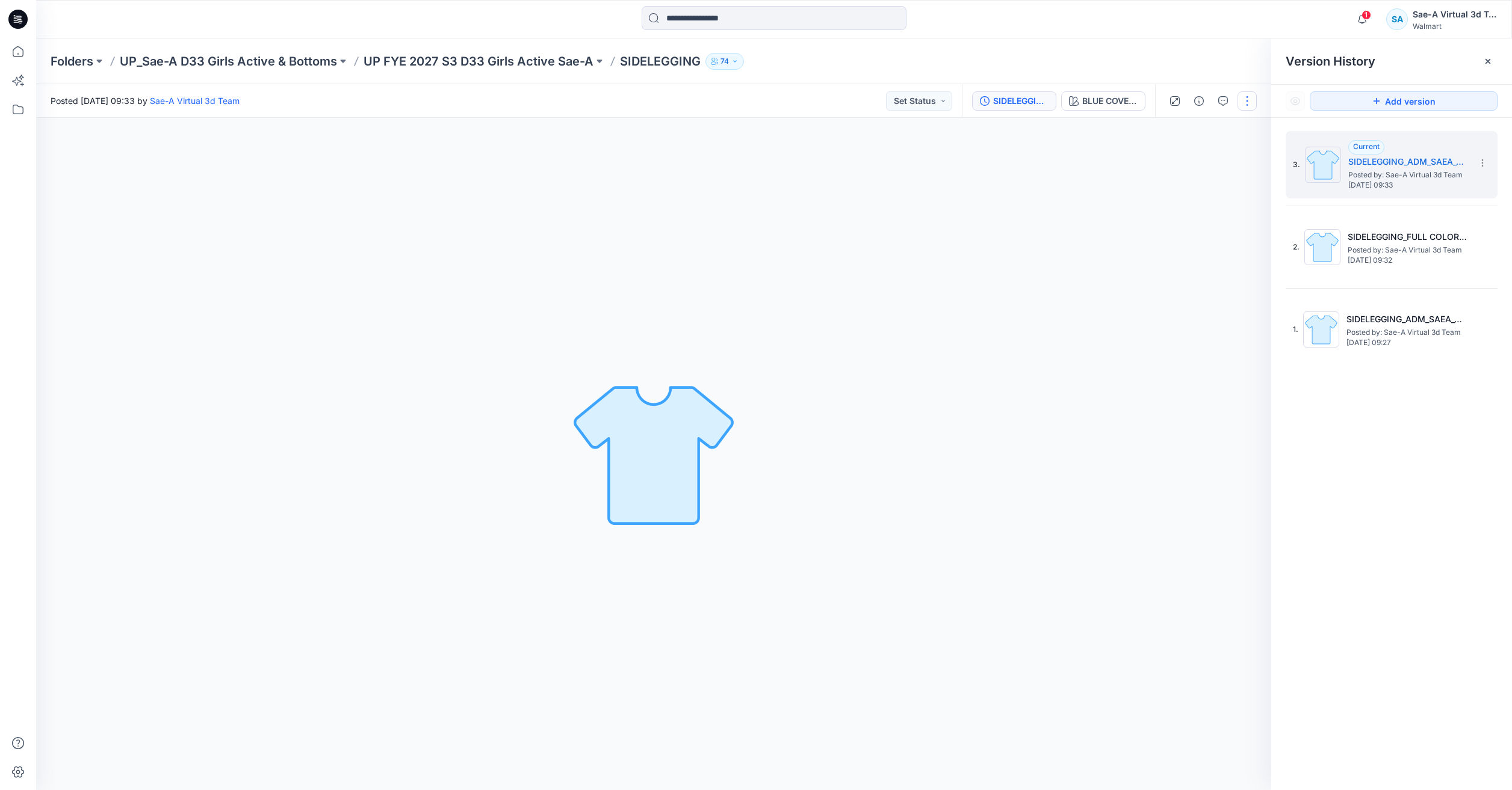
click at [1247, 106] on button "button" at bounding box center [1247, 101] width 20 height 20
click at [1160, 169] on button "Edit" at bounding box center [1197, 162] width 111 height 22
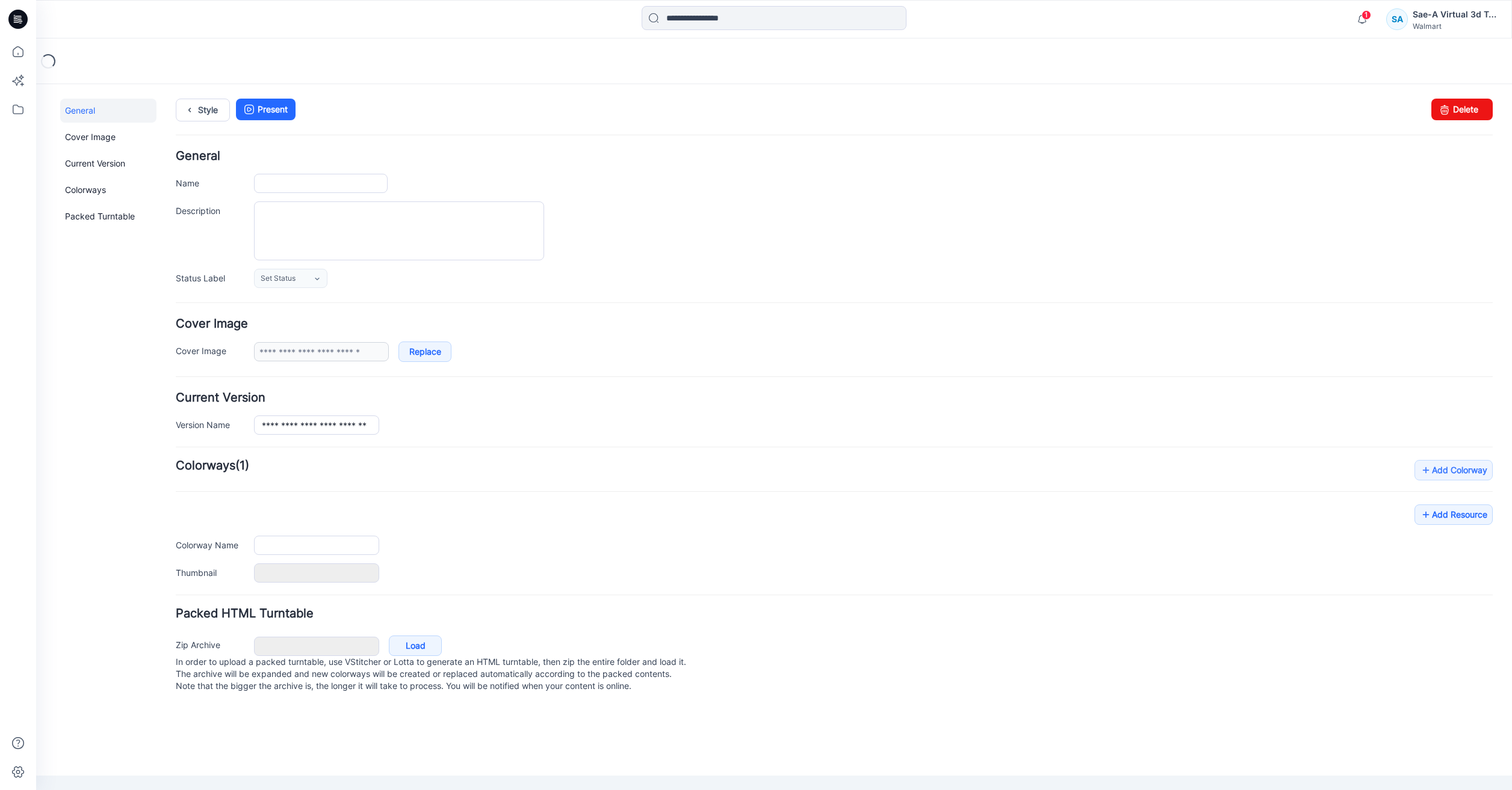
type input "**********"
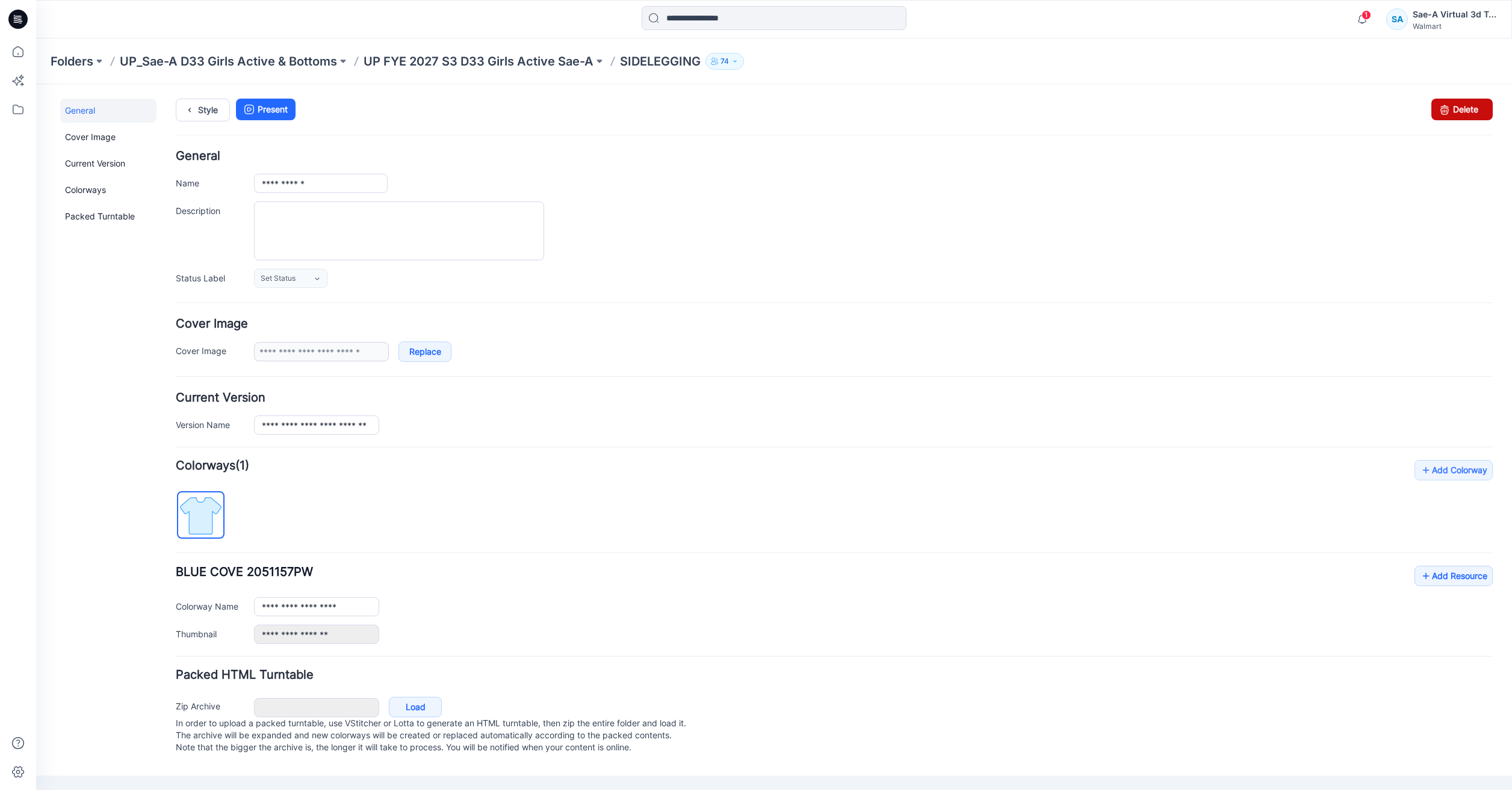
click at [1466, 107] on link "Delete" at bounding box center [1462, 109] width 62 height 22
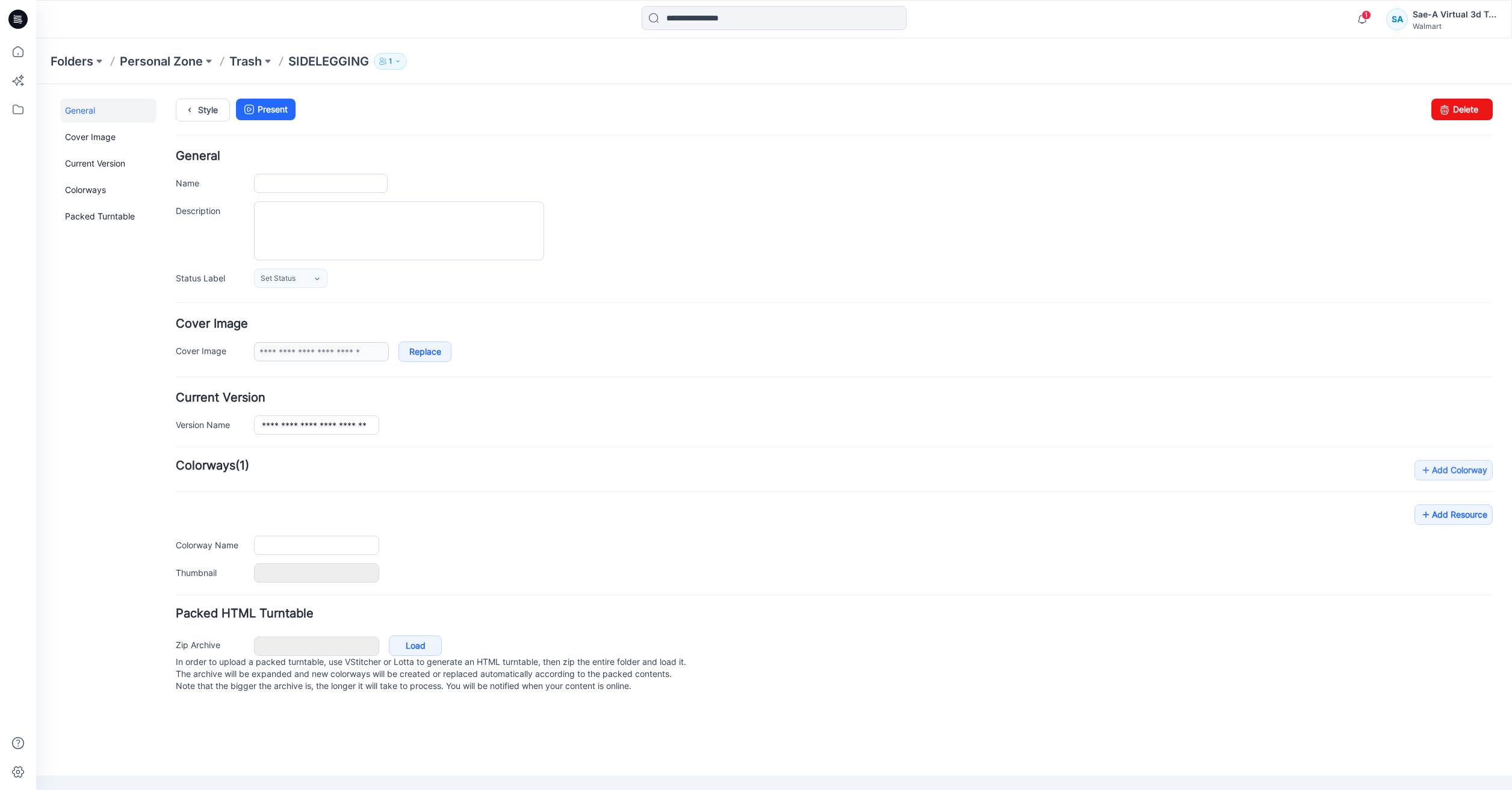
type input "**********"
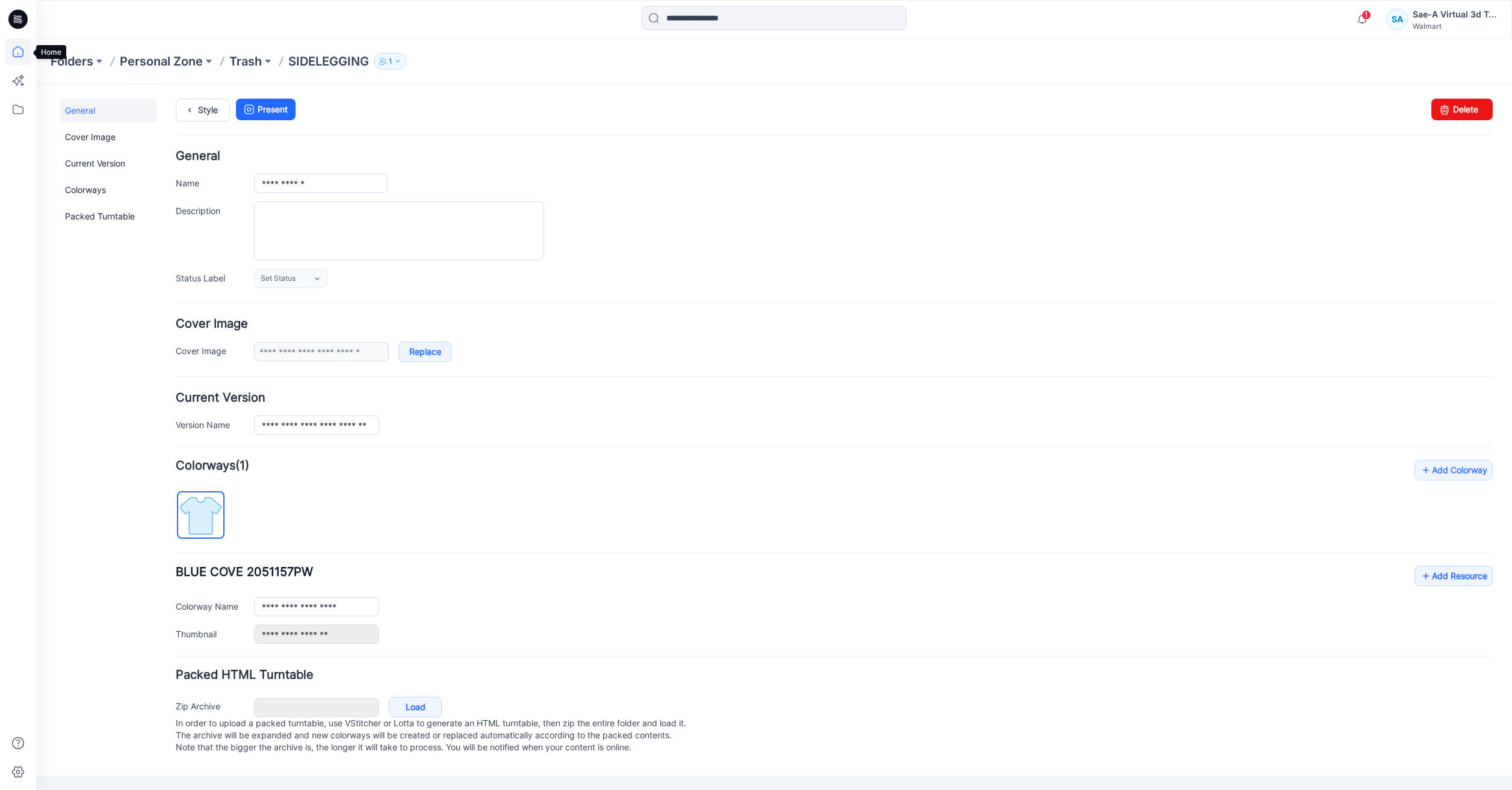
click at [12, 58] on icon at bounding box center [18, 51] width 27 height 27
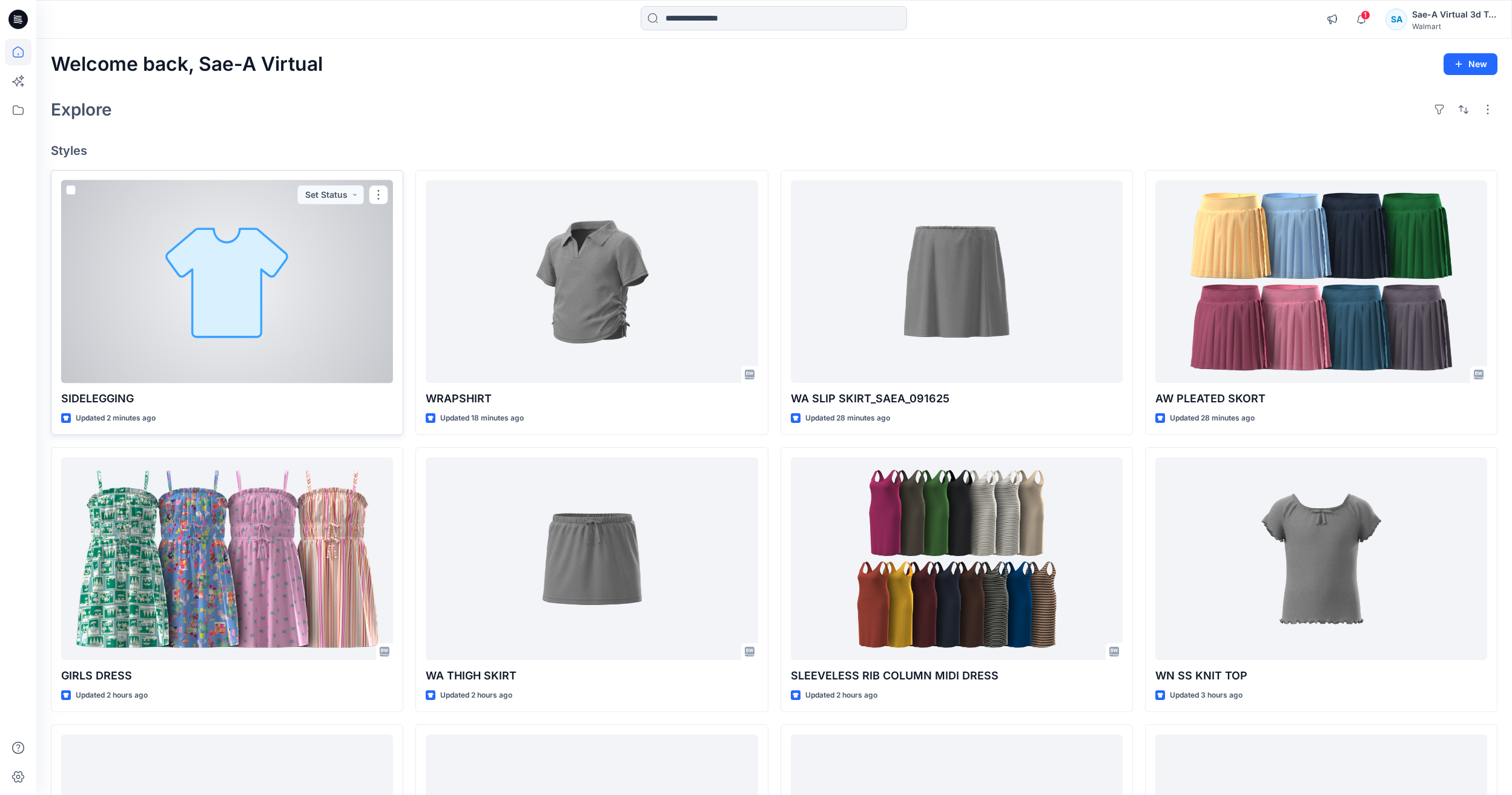
click at [134, 317] on div at bounding box center [227, 282] width 332 height 203
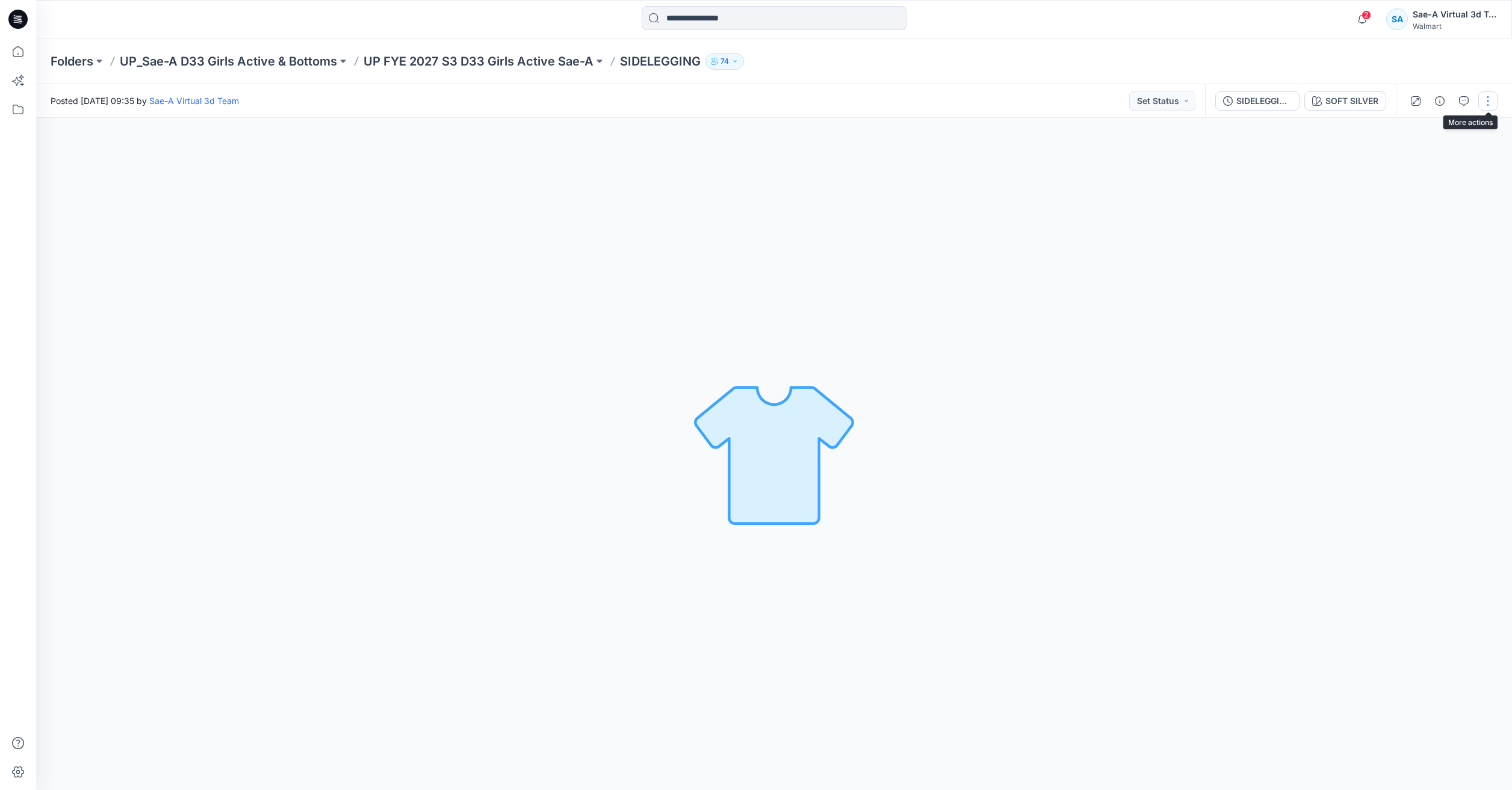
click at [1487, 101] on button "button" at bounding box center [1487, 101] width 20 height 20
click at [1431, 152] on button "Edit" at bounding box center [1437, 162] width 111 height 22
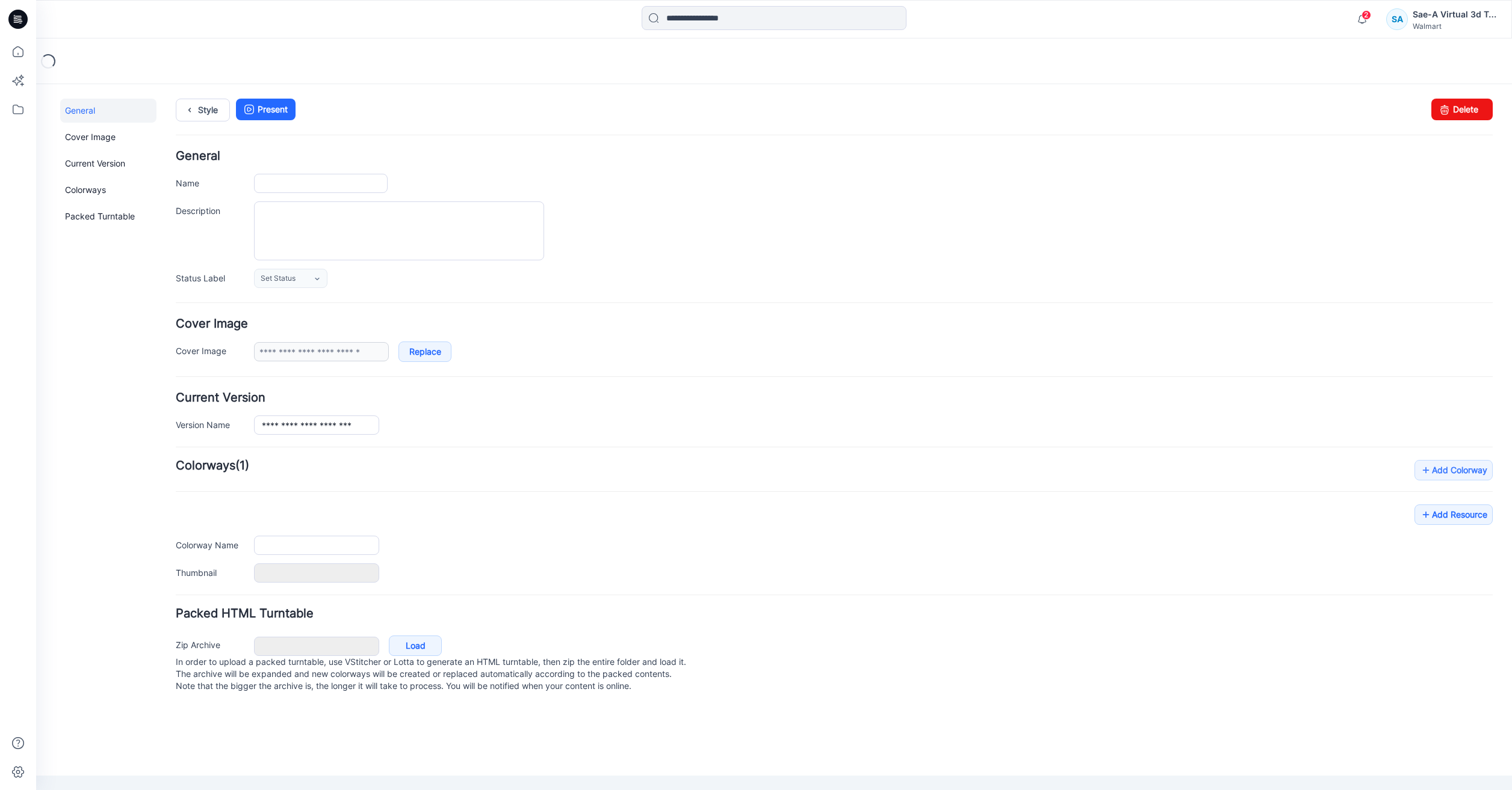
type input "**********"
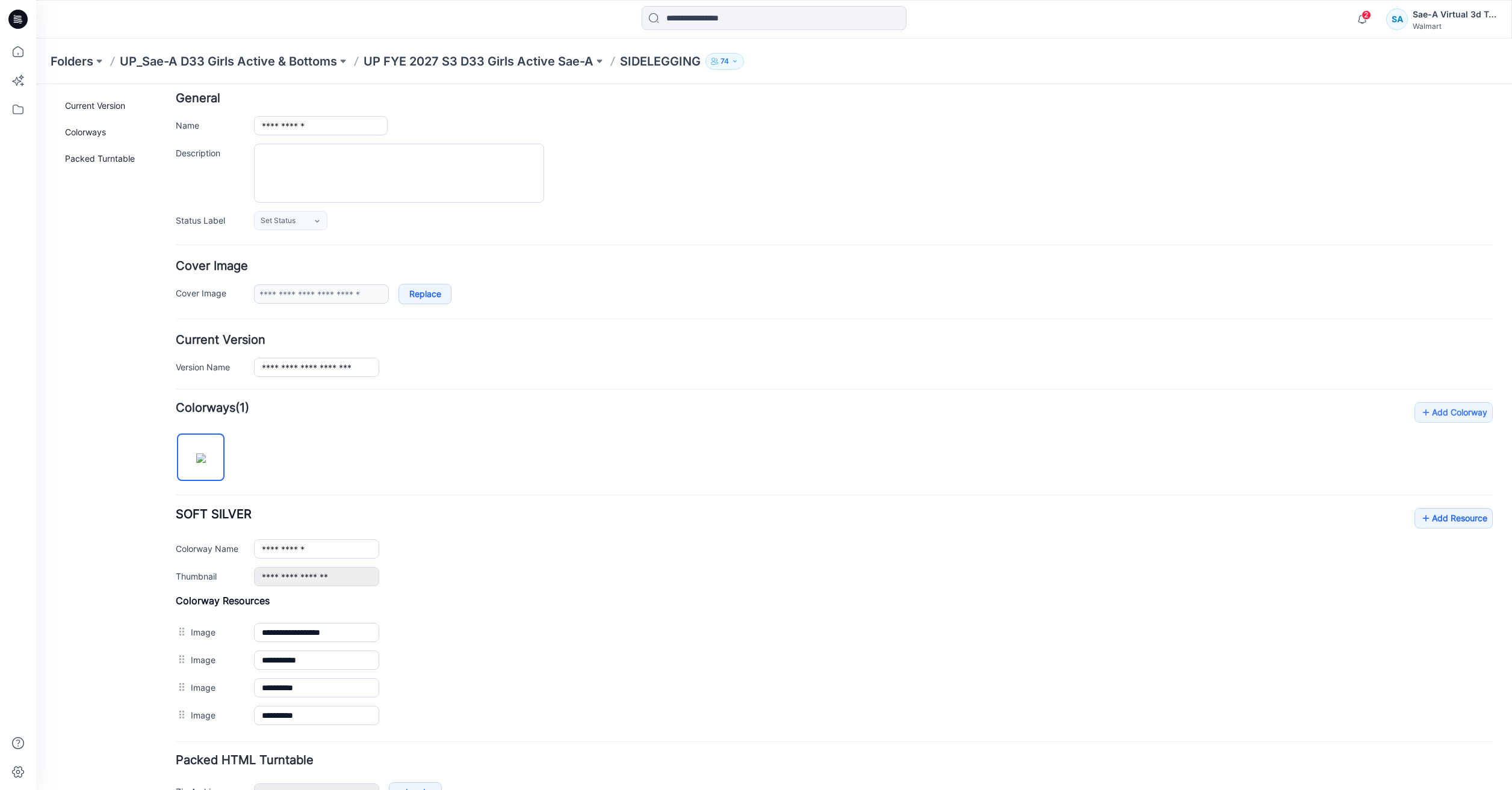
scroll to position [135, 0]
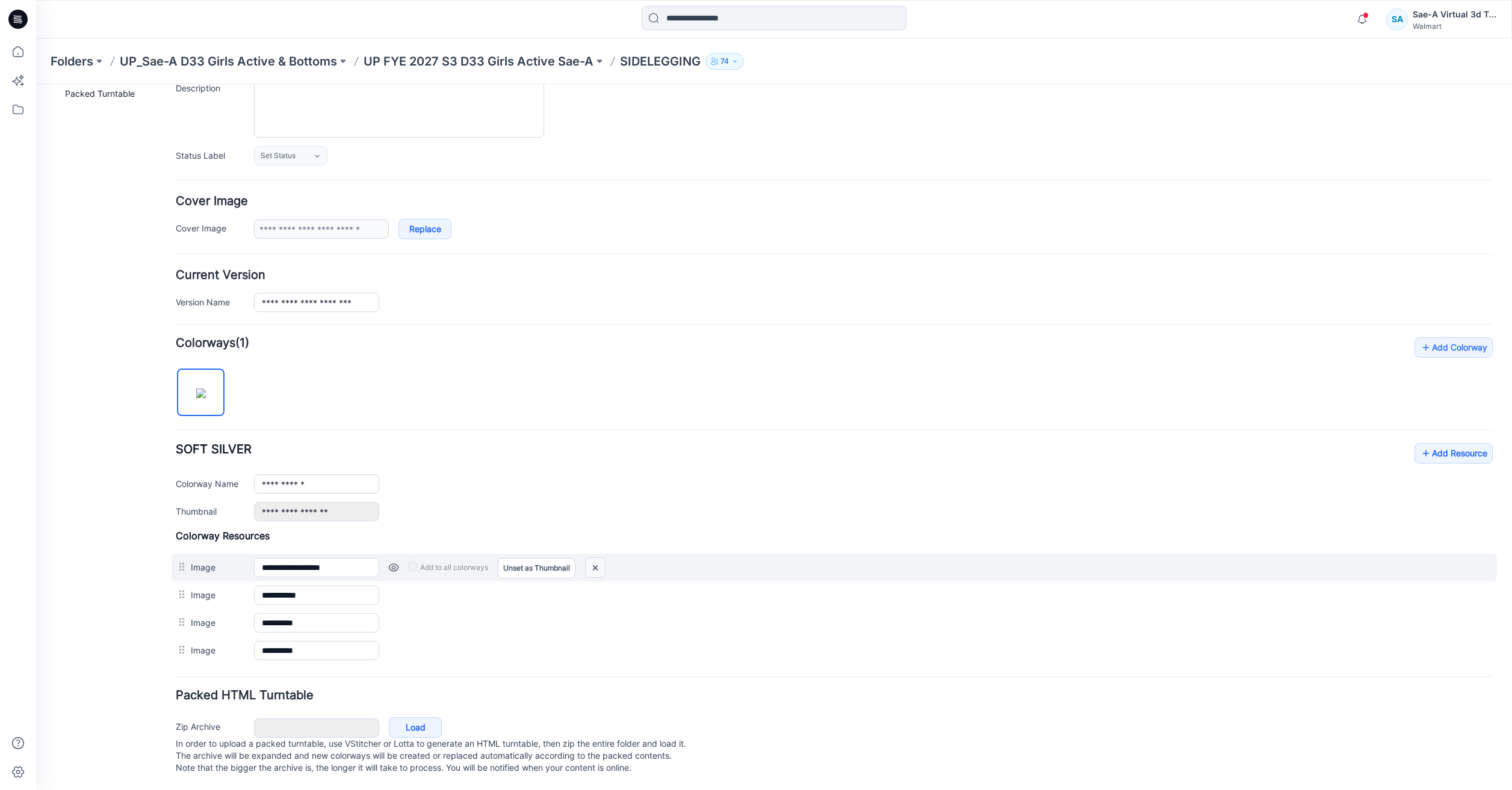
click at [589, 560] on img at bounding box center [595, 567] width 20 height 20
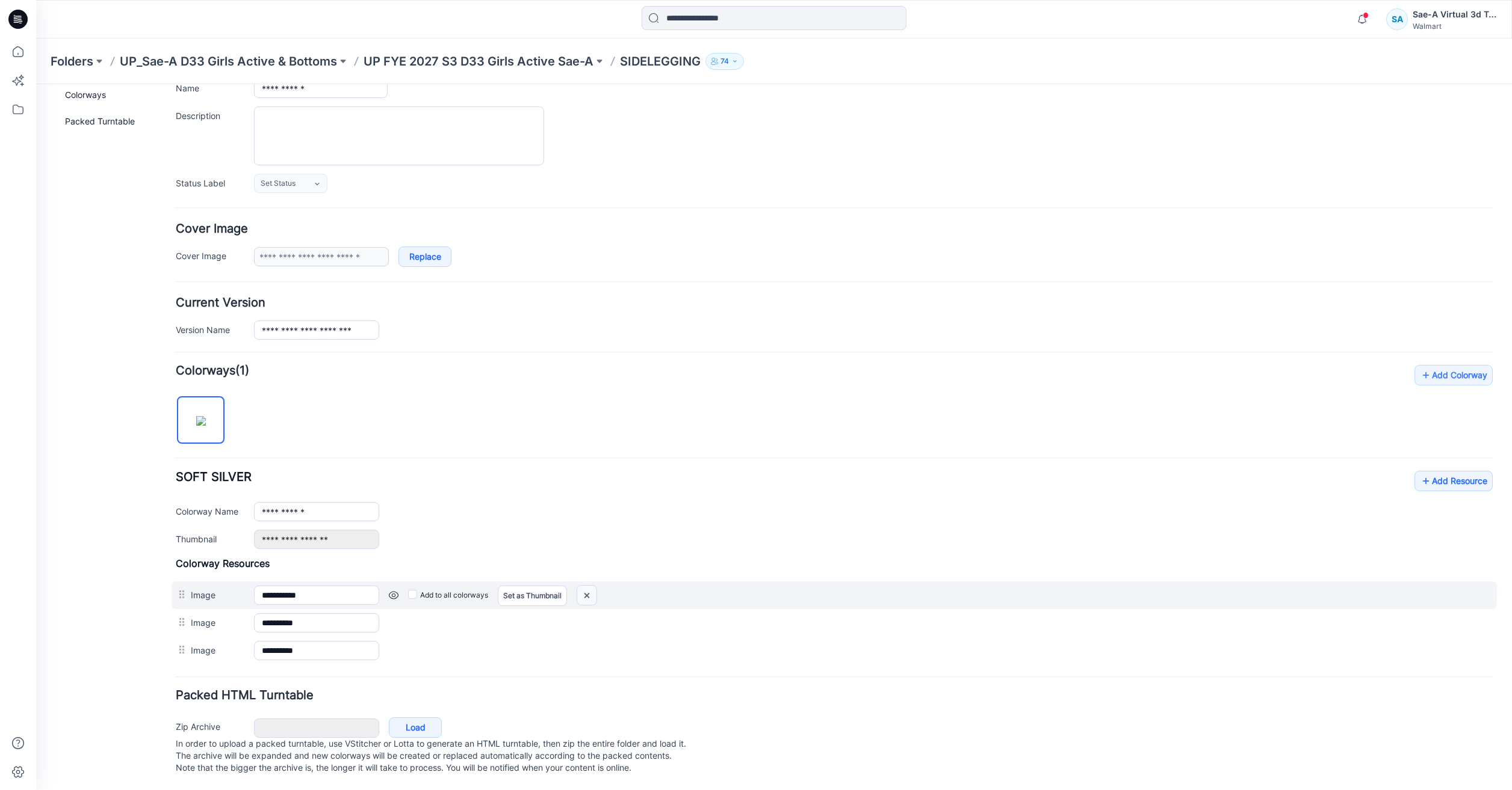
click at [592, 586] on img at bounding box center [587, 595] width 20 height 20
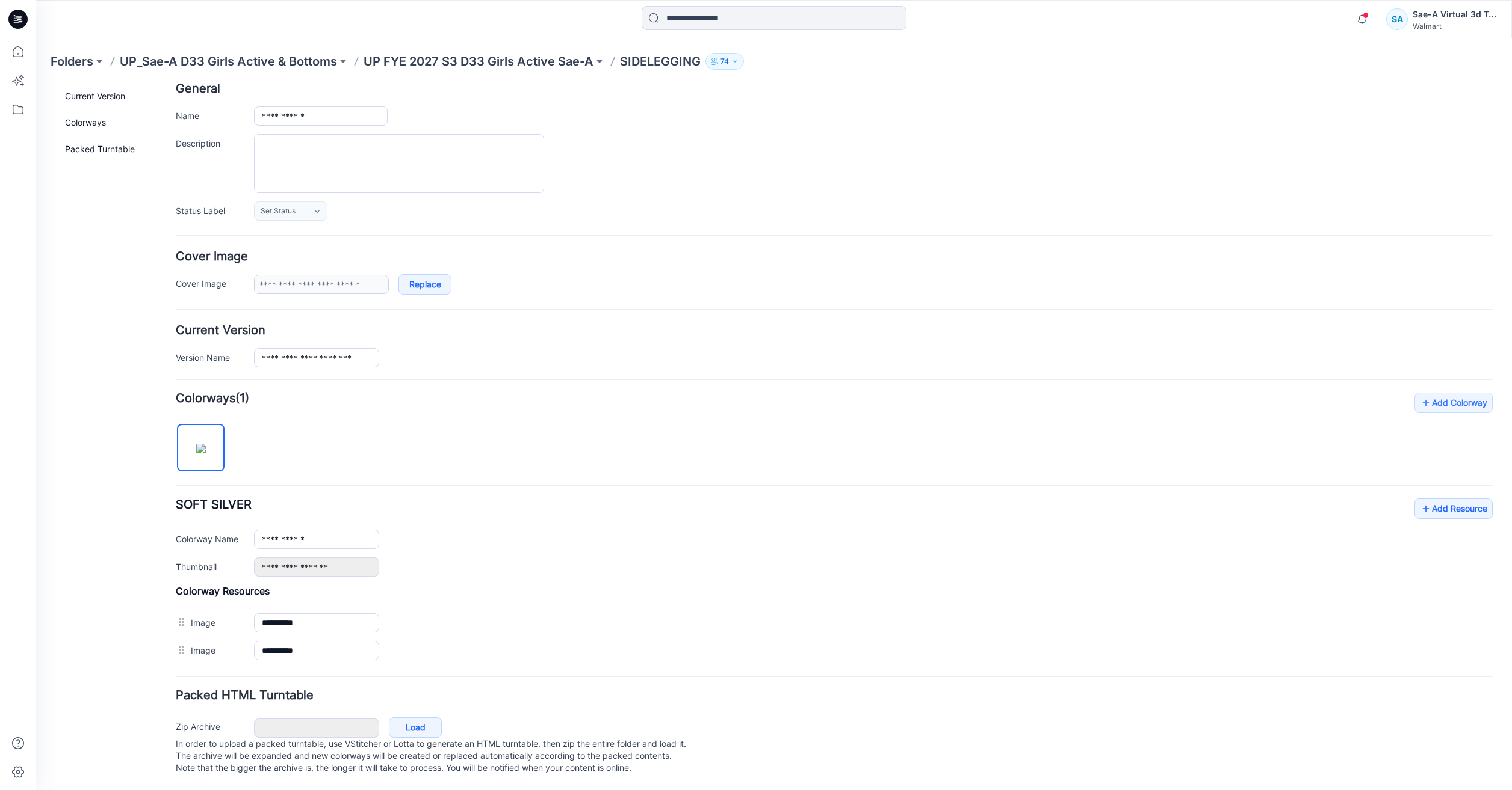
click at [585, 589] on div "**********" at bounding box center [834, 625] width 1317 height 80
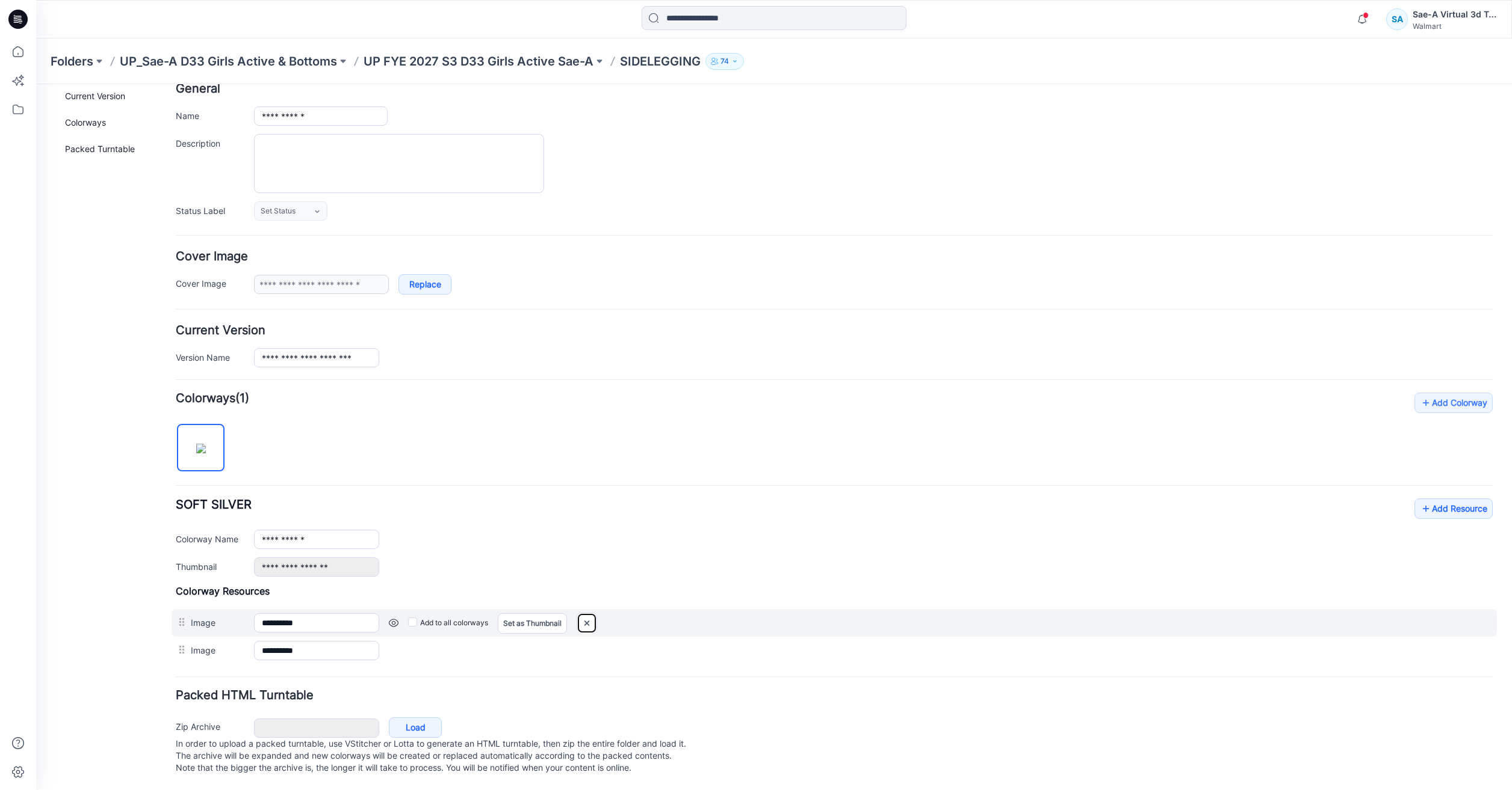
click at [582, 614] on img at bounding box center [587, 623] width 20 height 20
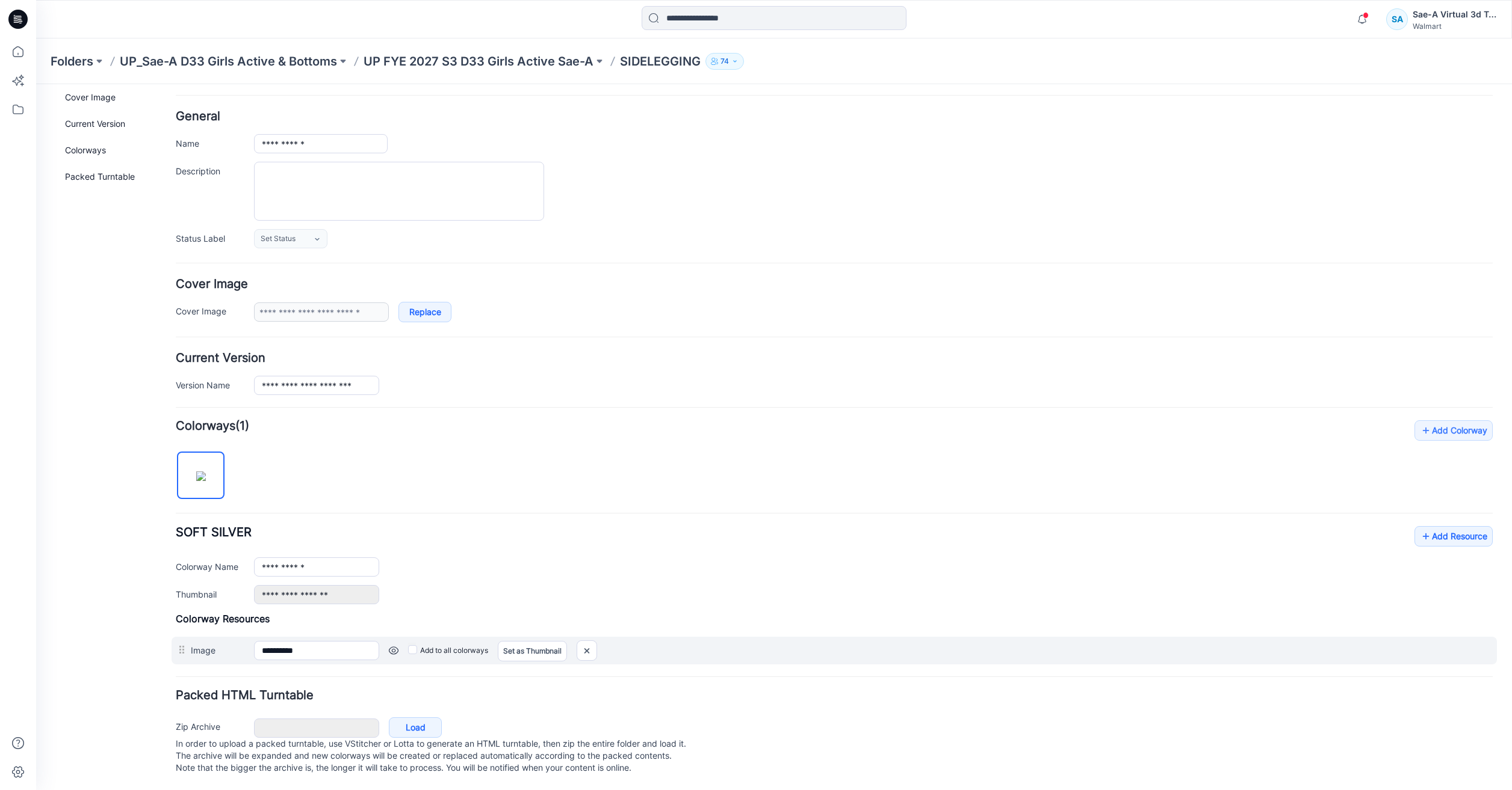
scroll to position [51, 0]
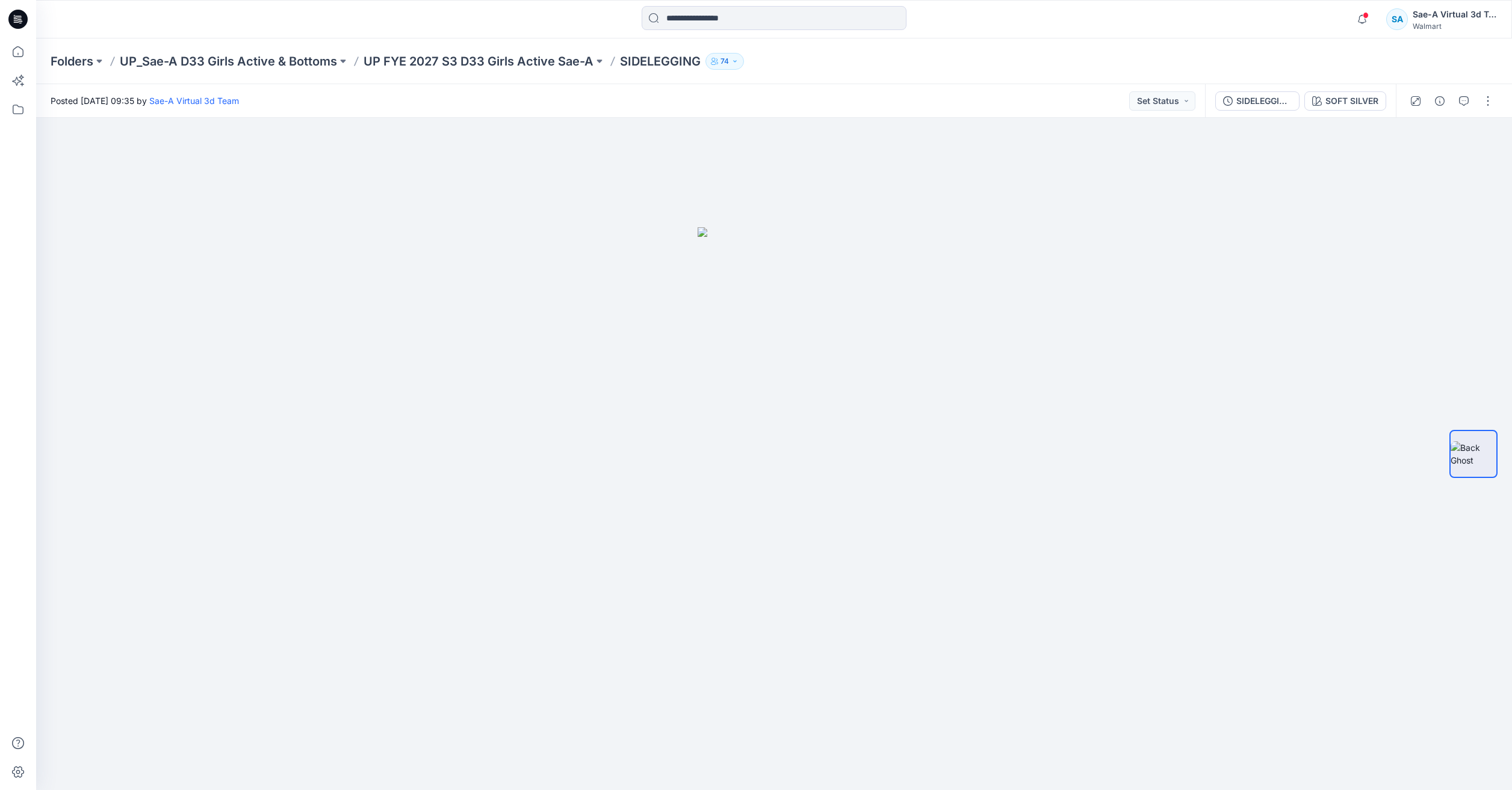
drag, startPoint x: 1485, startPoint y: 105, endPoint x: 1389, endPoint y: 132, distance: 99.7
click at [1485, 105] on button "button" at bounding box center [1487, 101] width 20 height 20
drag, startPoint x: 1397, startPoint y: 169, endPoint x: 1486, endPoint y: 191, distance: 91.7
click at [1397, 168] on button "Edit" at bounding box center [1437, 162] width 111 height 22
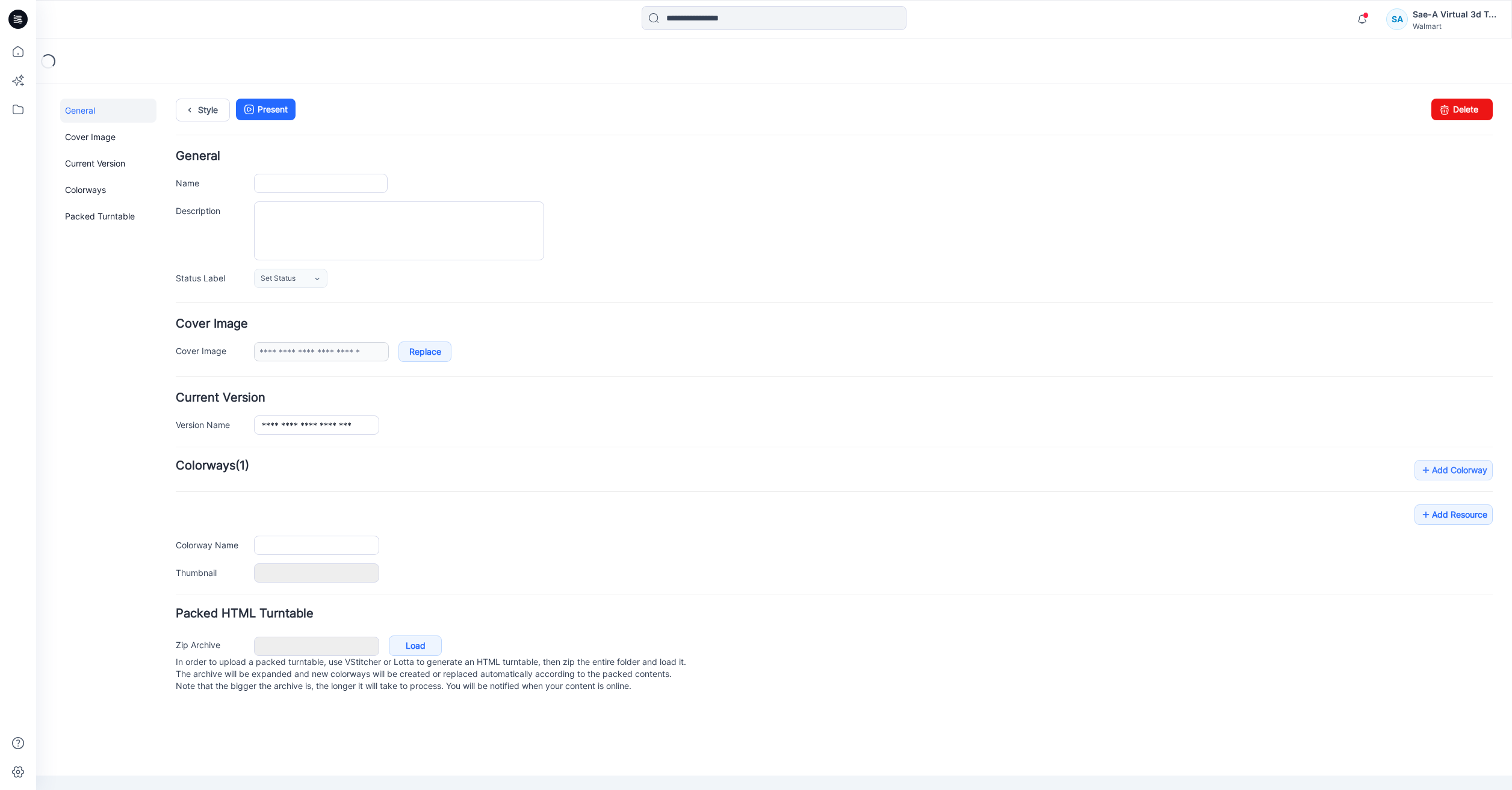
type input "**********"
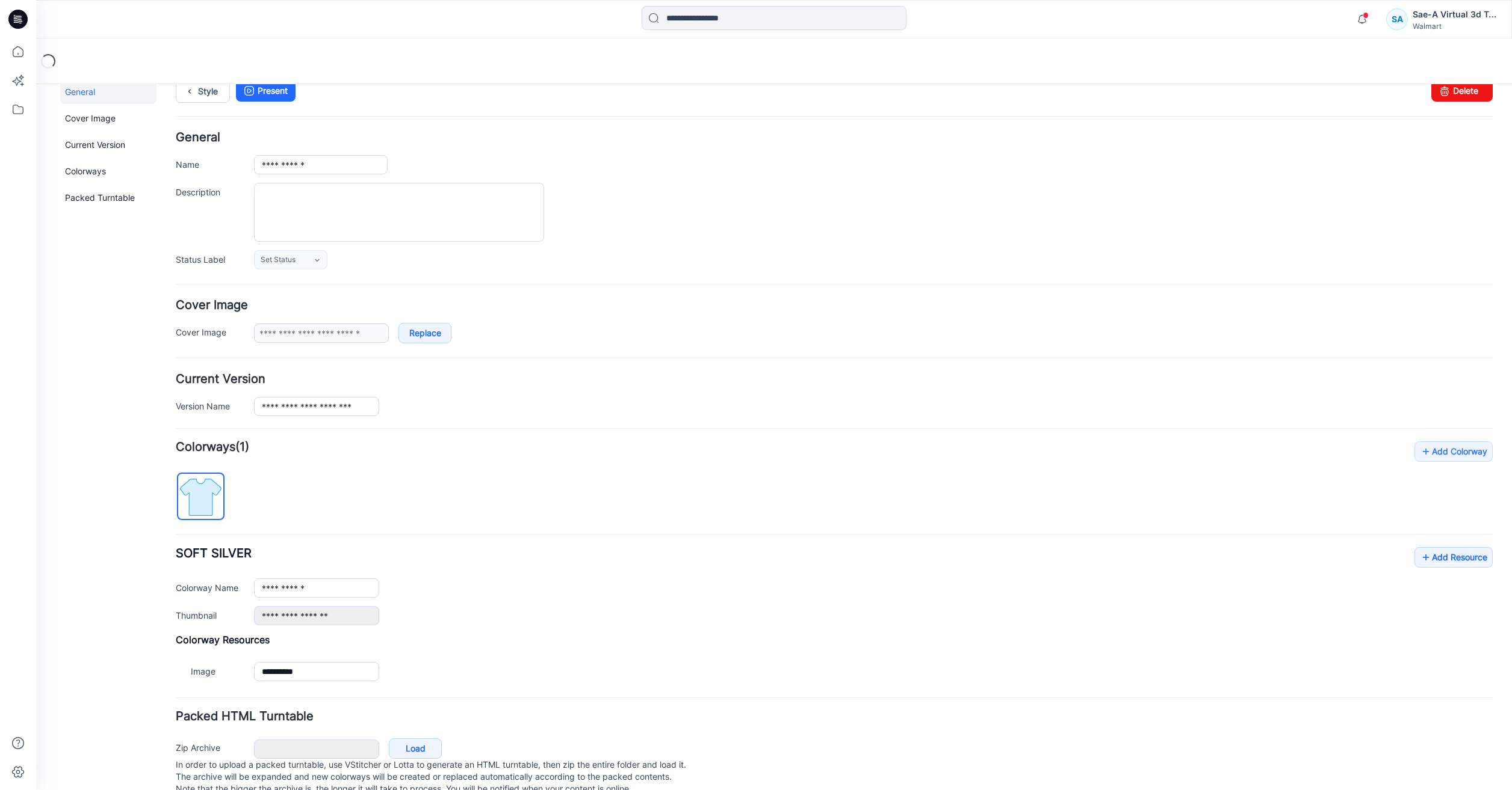
scroll to position [51, 0]
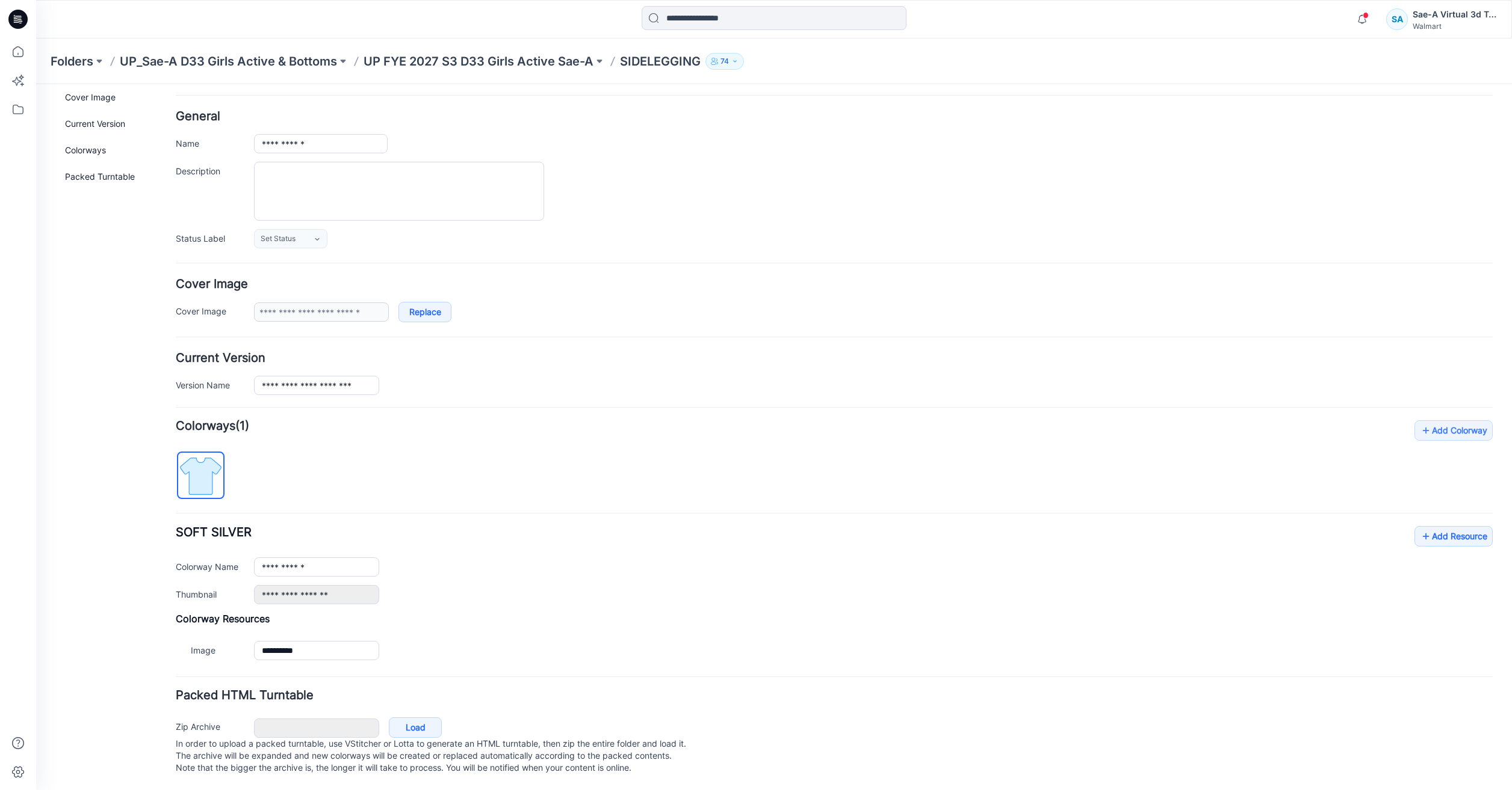
drag, startPoint x: 582, startPoint y: 639, endPoint x: 593, endPoint y: 621, distance: 21.1
click at [36, 84] on img at bounding box center [36, 84] width 0 height 0
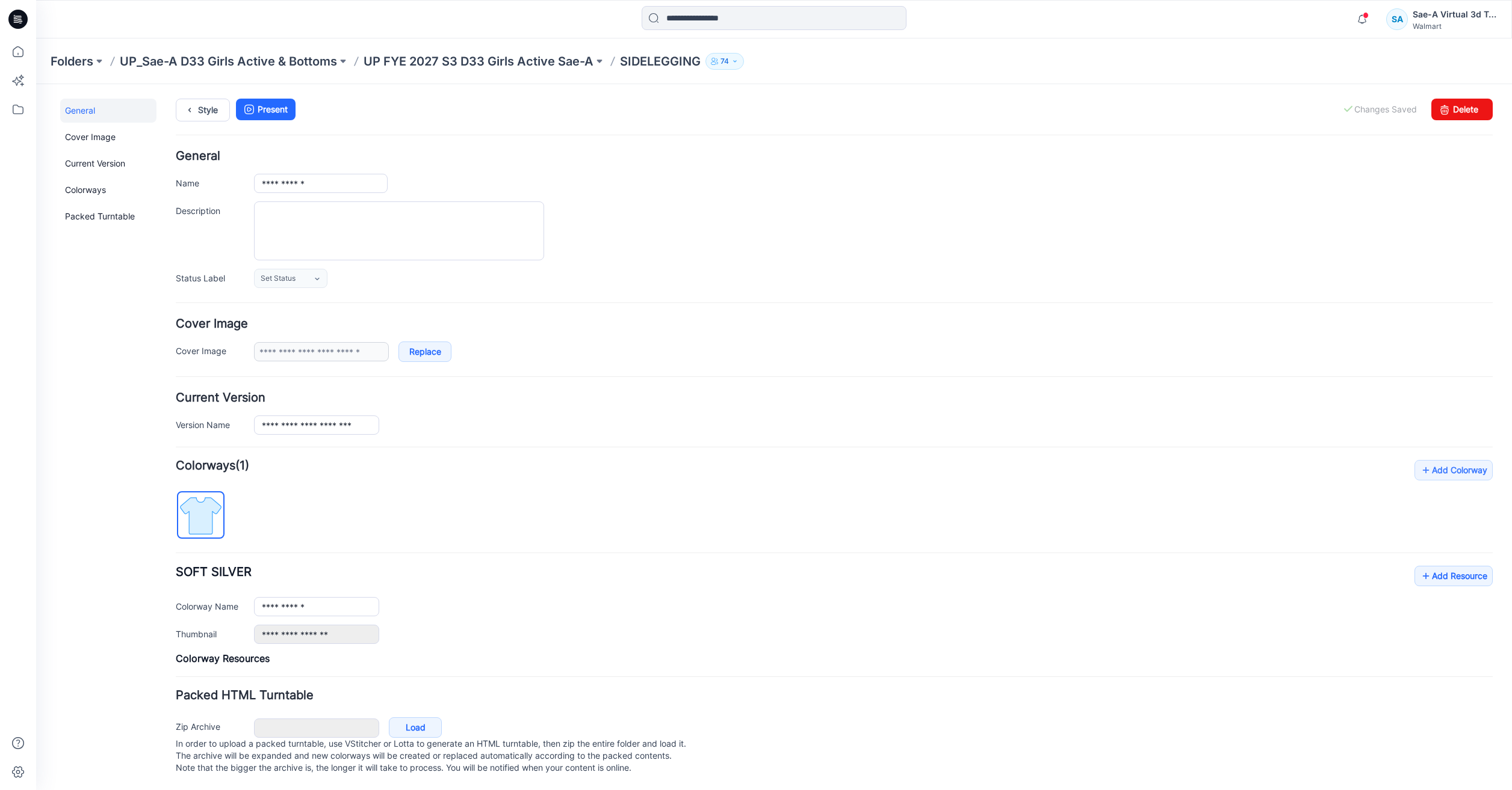
scroll to position [0, 0]
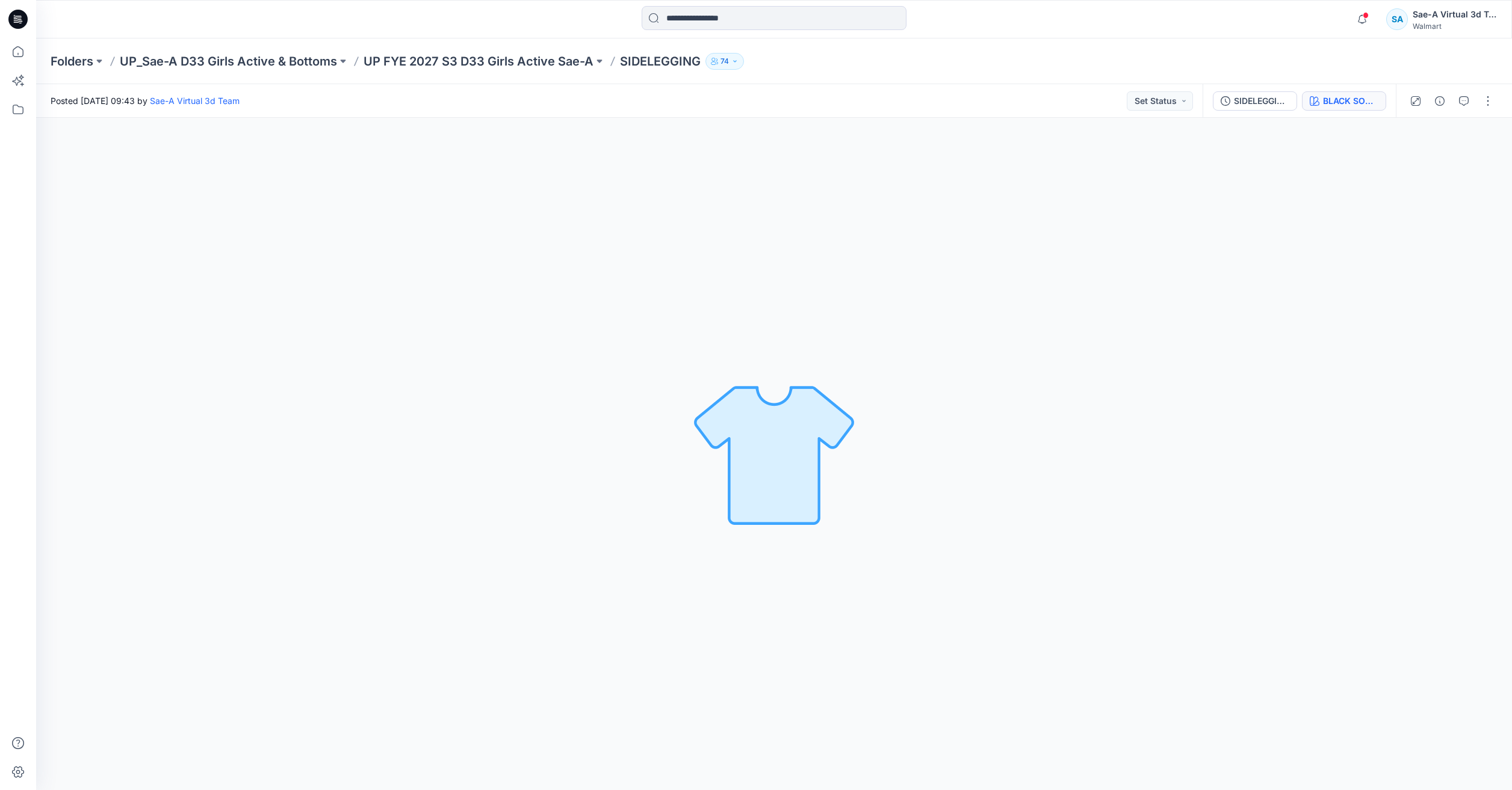
click at [1359, 107] on div "BLACK SOOT 210131PW" at bounding box center [1350, 101] width 55 height 13
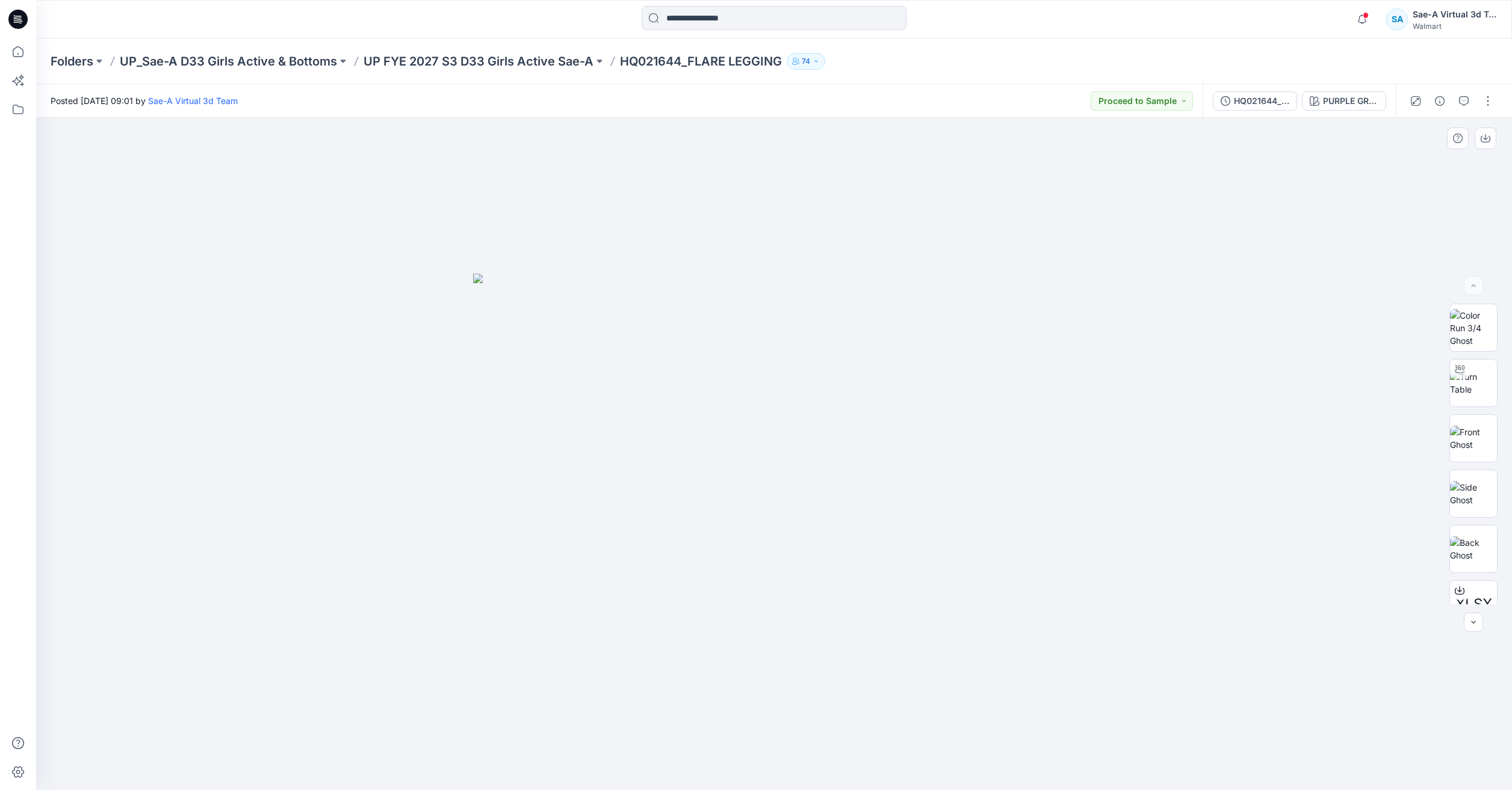
click at [957, 789] on div at bounding box center [774, 454] width 1476 height 673
click at [27, 48] on icon at bounding box center [18, 51] width 27 height 27
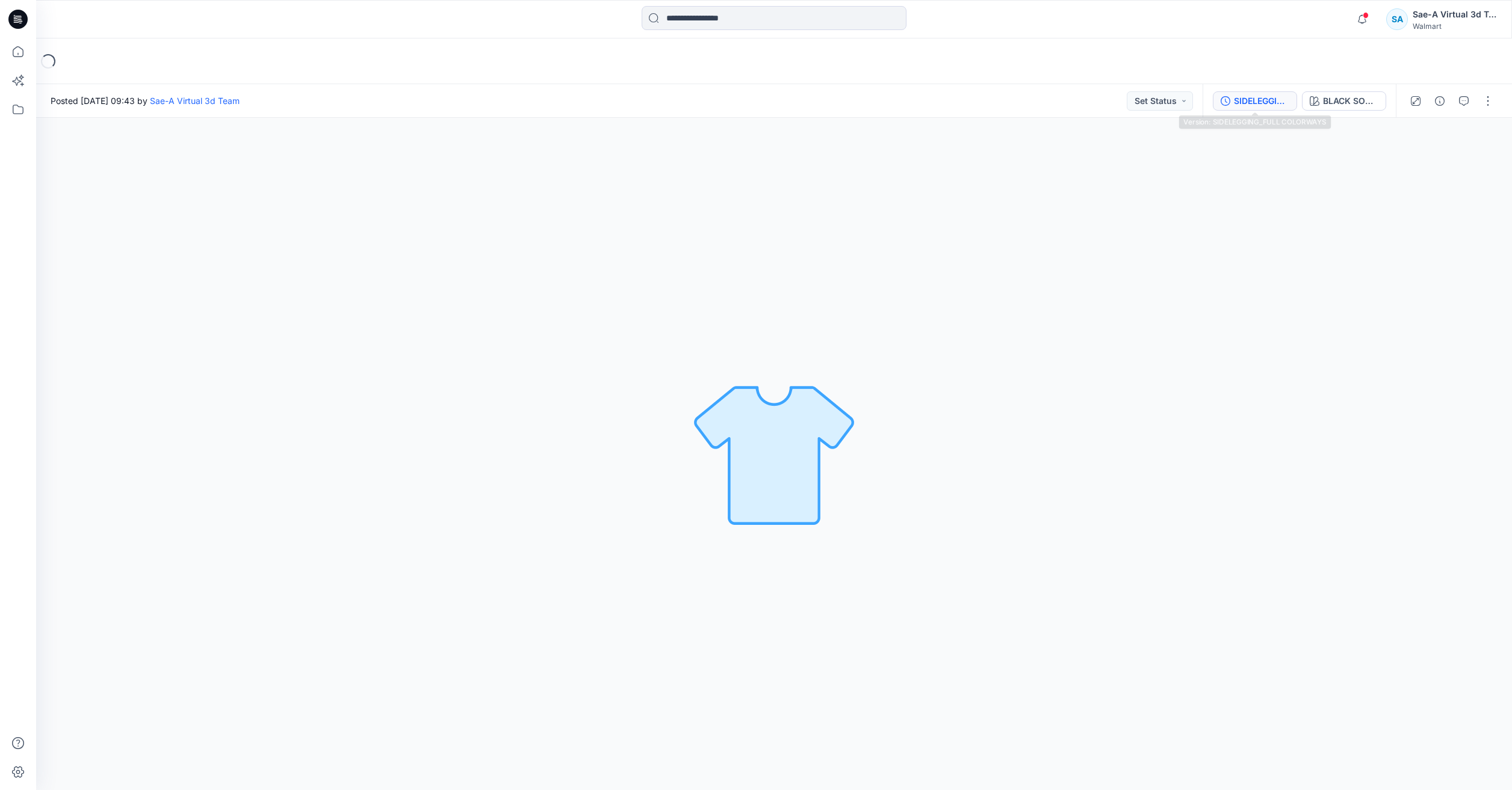
click at [1268, 101] on div "SIDELEGGING_FULL COLORWAYS" at bounding box center [1261, 101] width 55 height 13
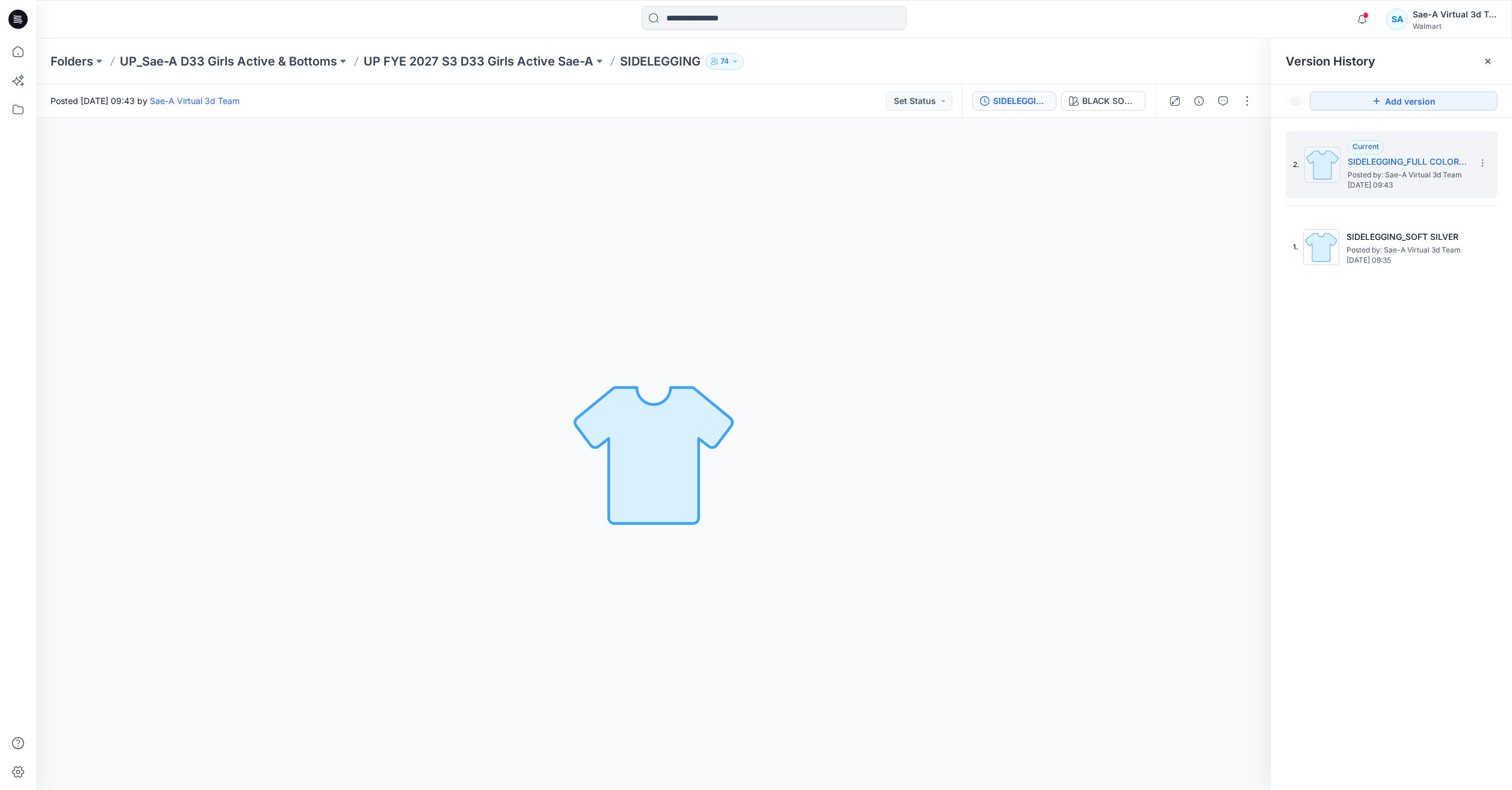
click at [1348, 209] on div "2. Current SIDELEGGING_FULL COLORWAYS Posted by: Sae-A Virtual 3d Team [DATE] 0…" at bounding box center [1392, 206] width 212 height 150
click at [1353, 233] on h5 "SIDELEGGING_SOFT SILVER" at bounding box center [1407, 237] width 120 height 14
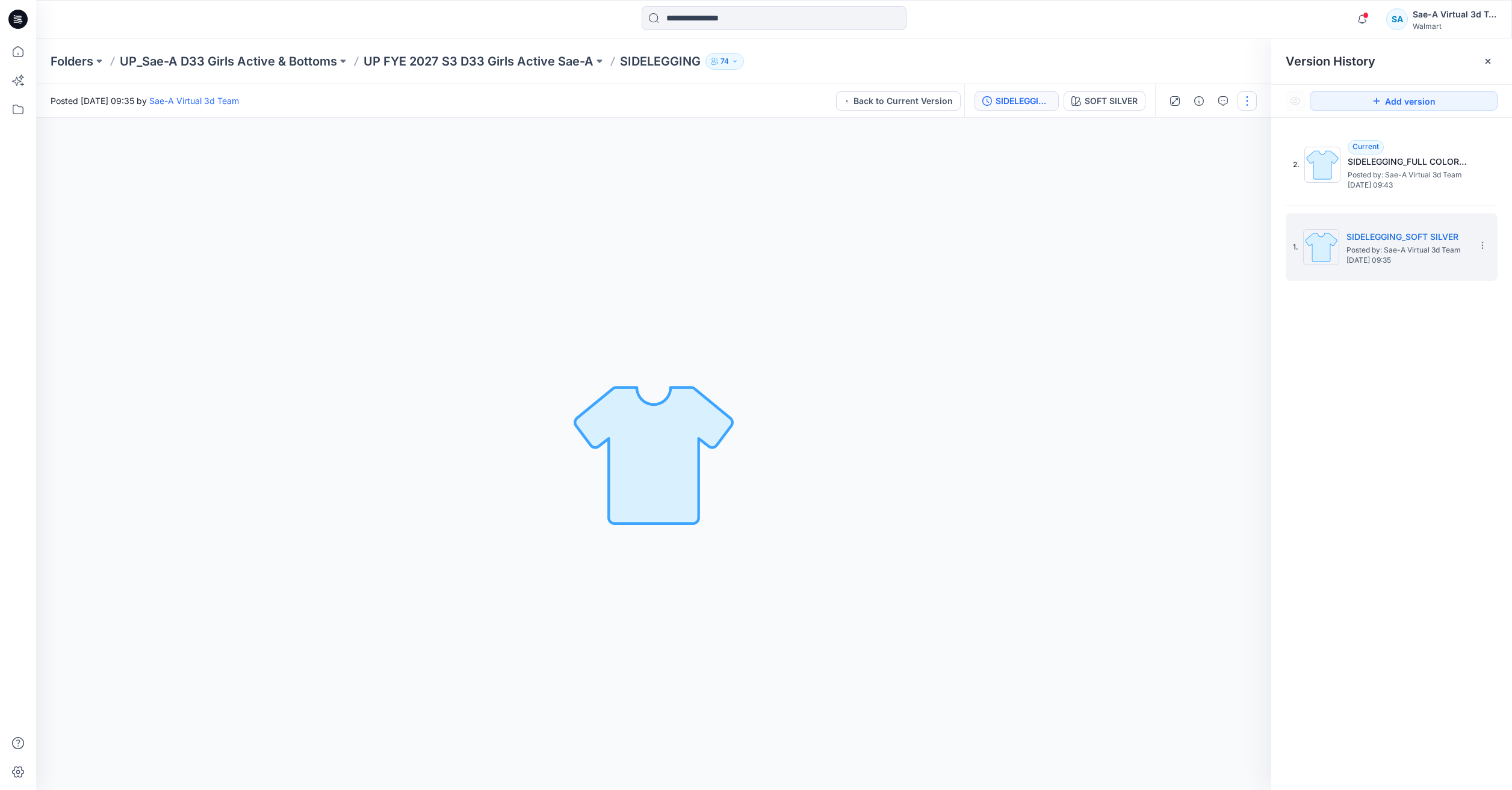
click at [1245, 106] on button "button" at bounding box center [1247, 101] width 20 height 20
click at [1374, 181] on span "[DATE] 09:43" at bounding box center [1408, 186] width 120 height 9
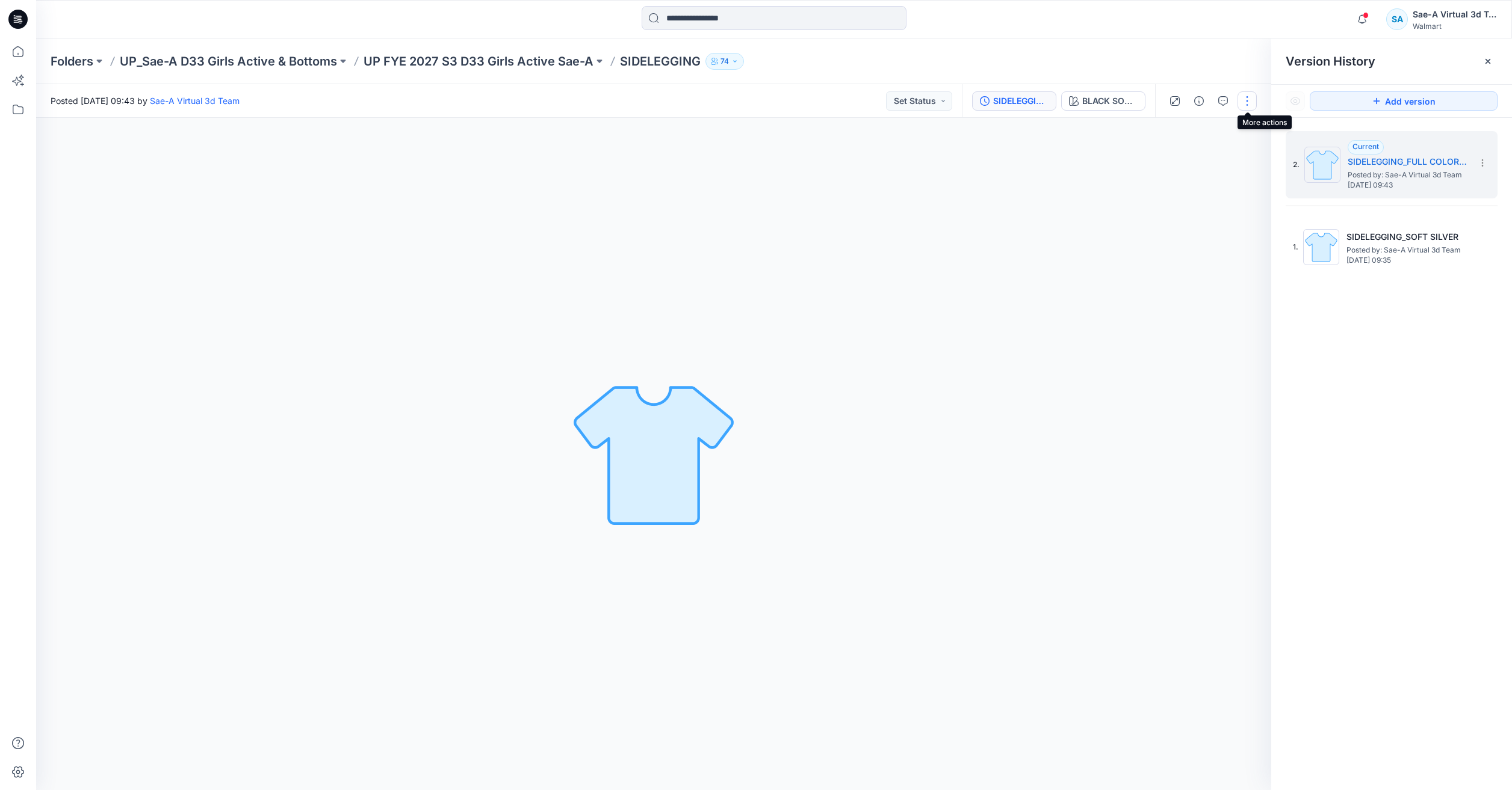
click at [1252, 101] on button "button" at bounding box center [1247, 101] width 20 height 20
click at [1194, 158] on button "Edit" at bounding box center [1197, 162] width 111 height 22
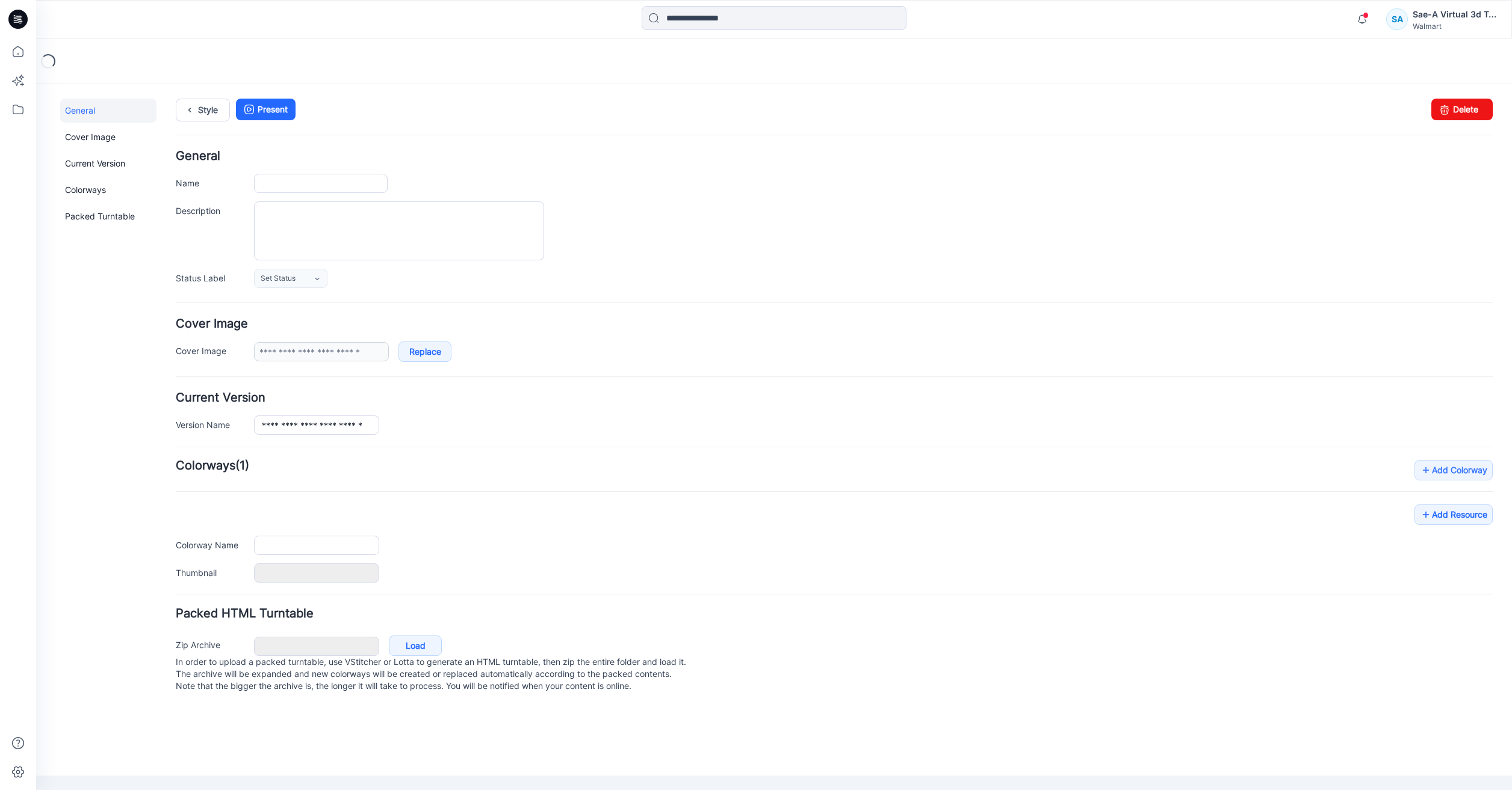
type input "**********"
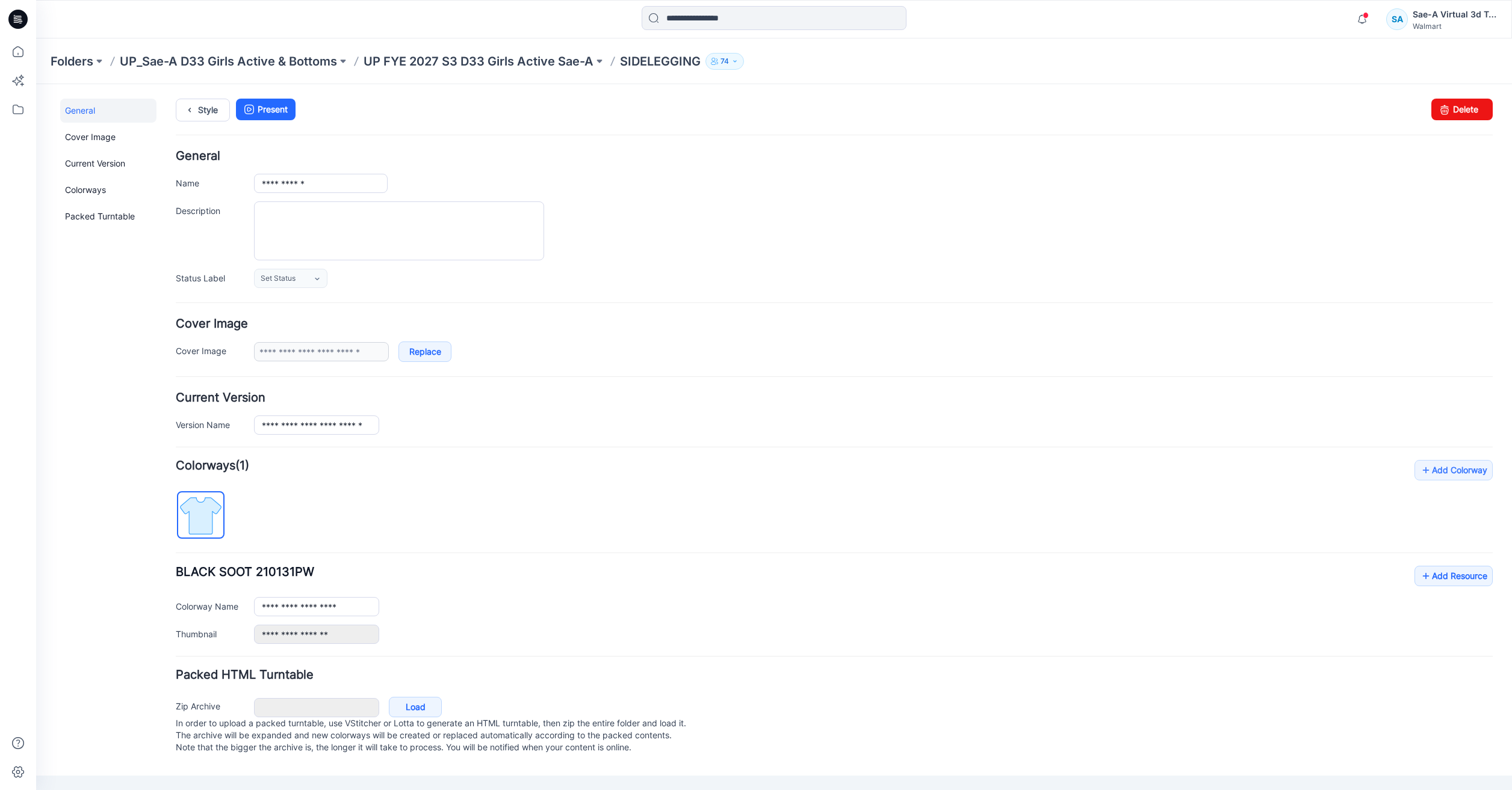
click at [1460, 386] on form "**********" at bounding box center [834, 454] width 1317 height 607
click at [1440, 578] on link "Add Resource" at bounding box center [1453, 576] width 78 height 20
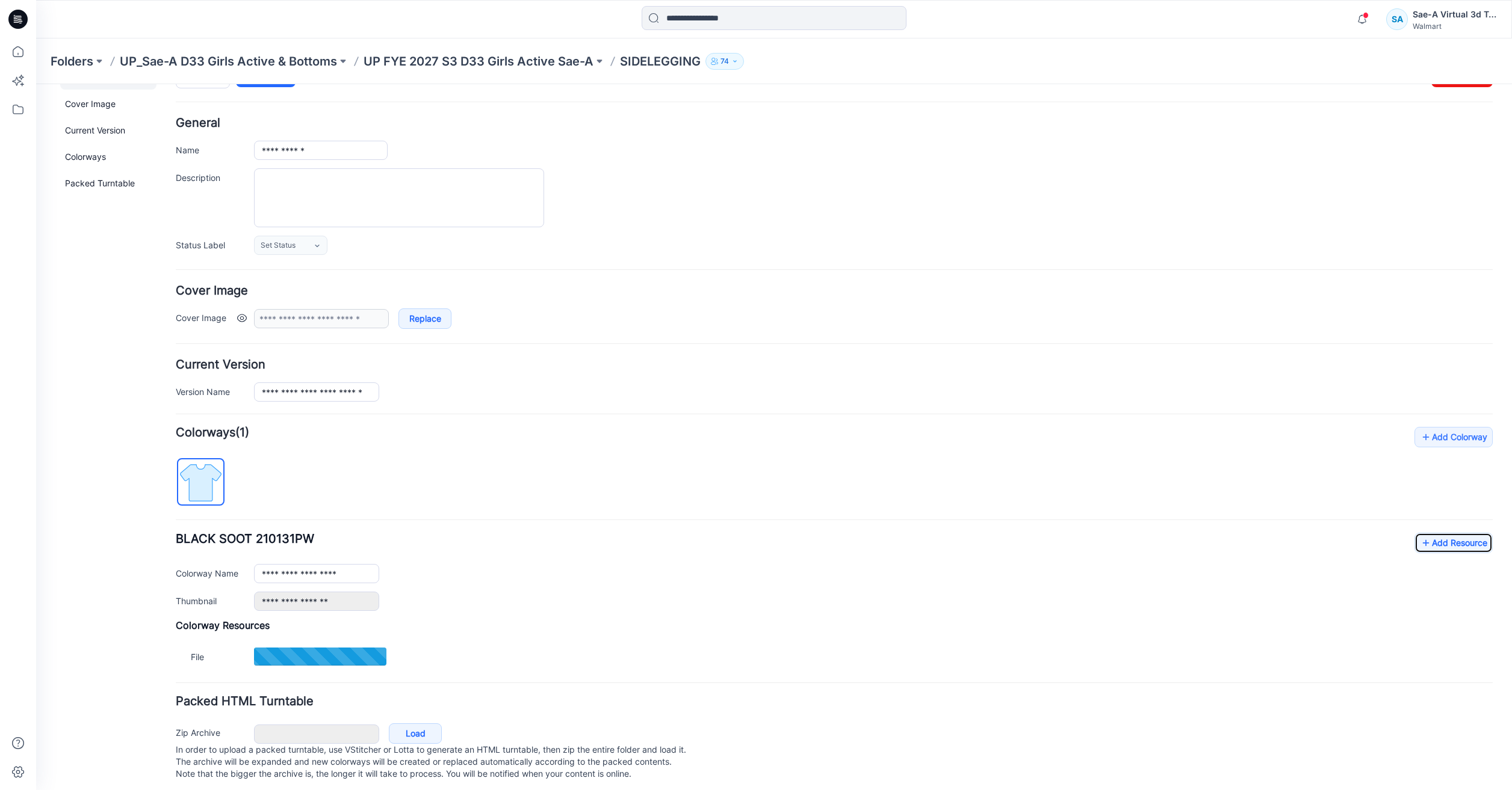
scroll to position [51, 0]
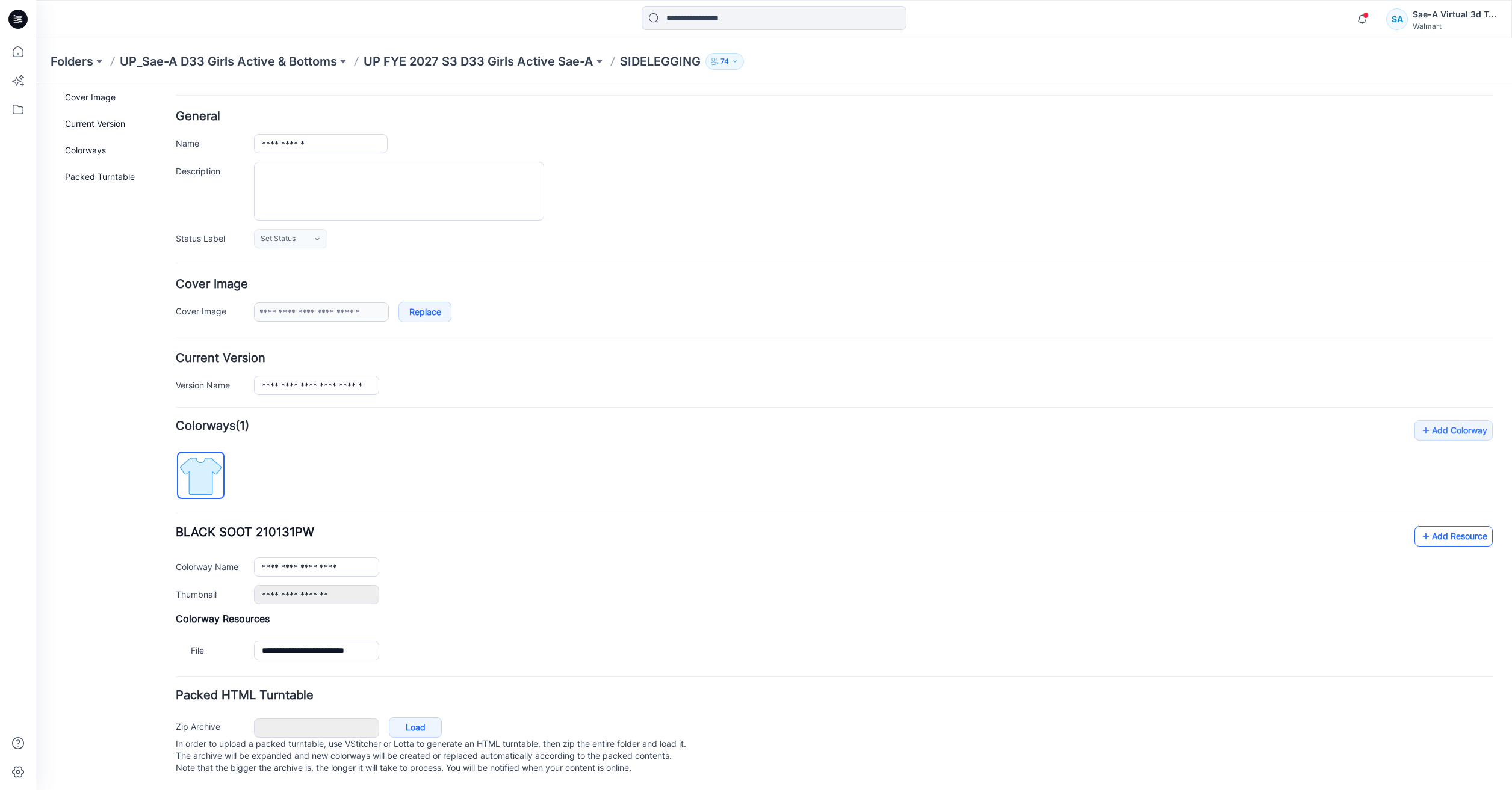
click at [1476, 531] on link "Add Resource" at bounding box center [1453, 536] width 78 height 20
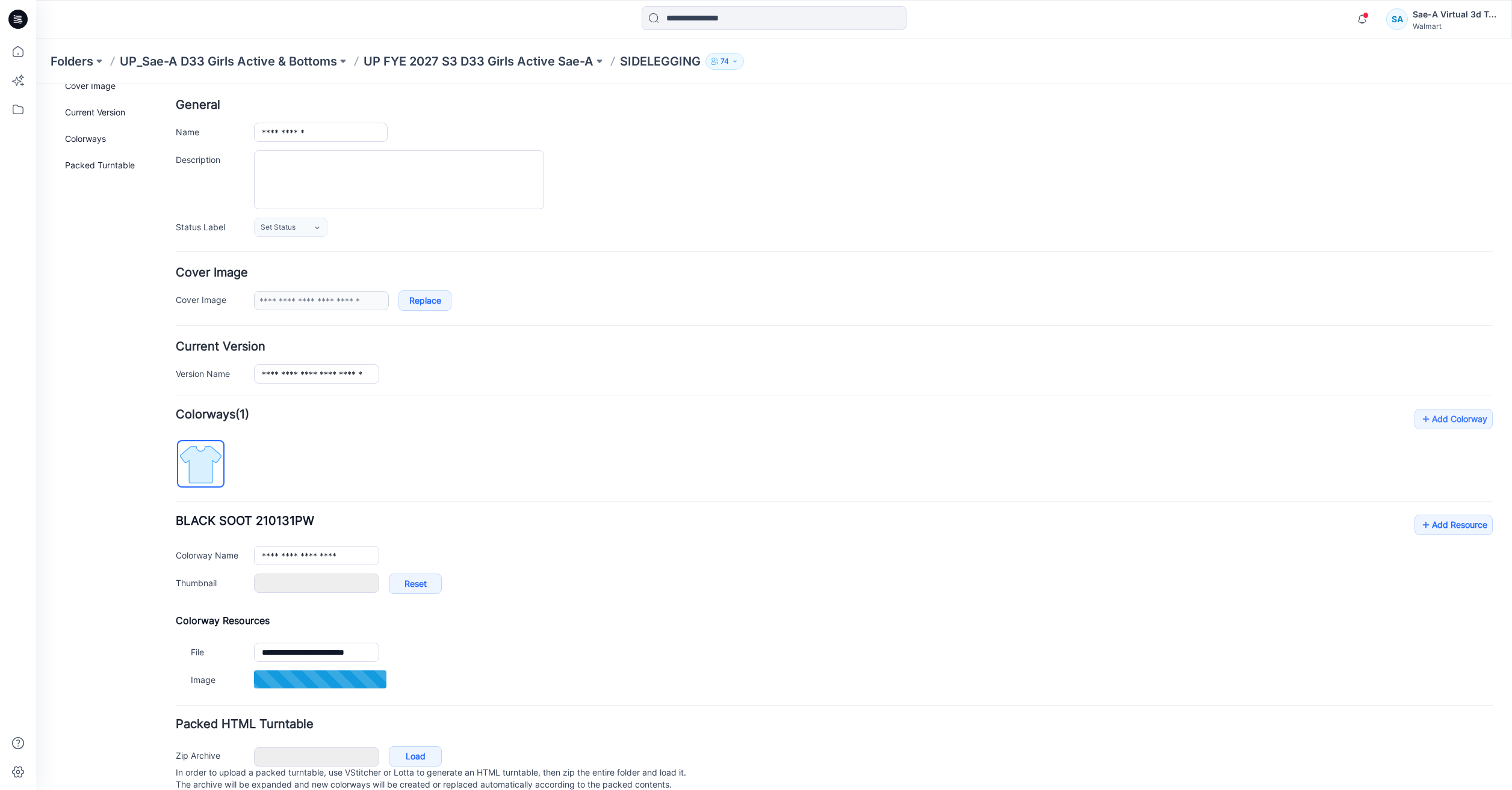
type input "***"
click at [1108, 525] on div "**********" at bounding box center [834, 560] width 1317 height 91
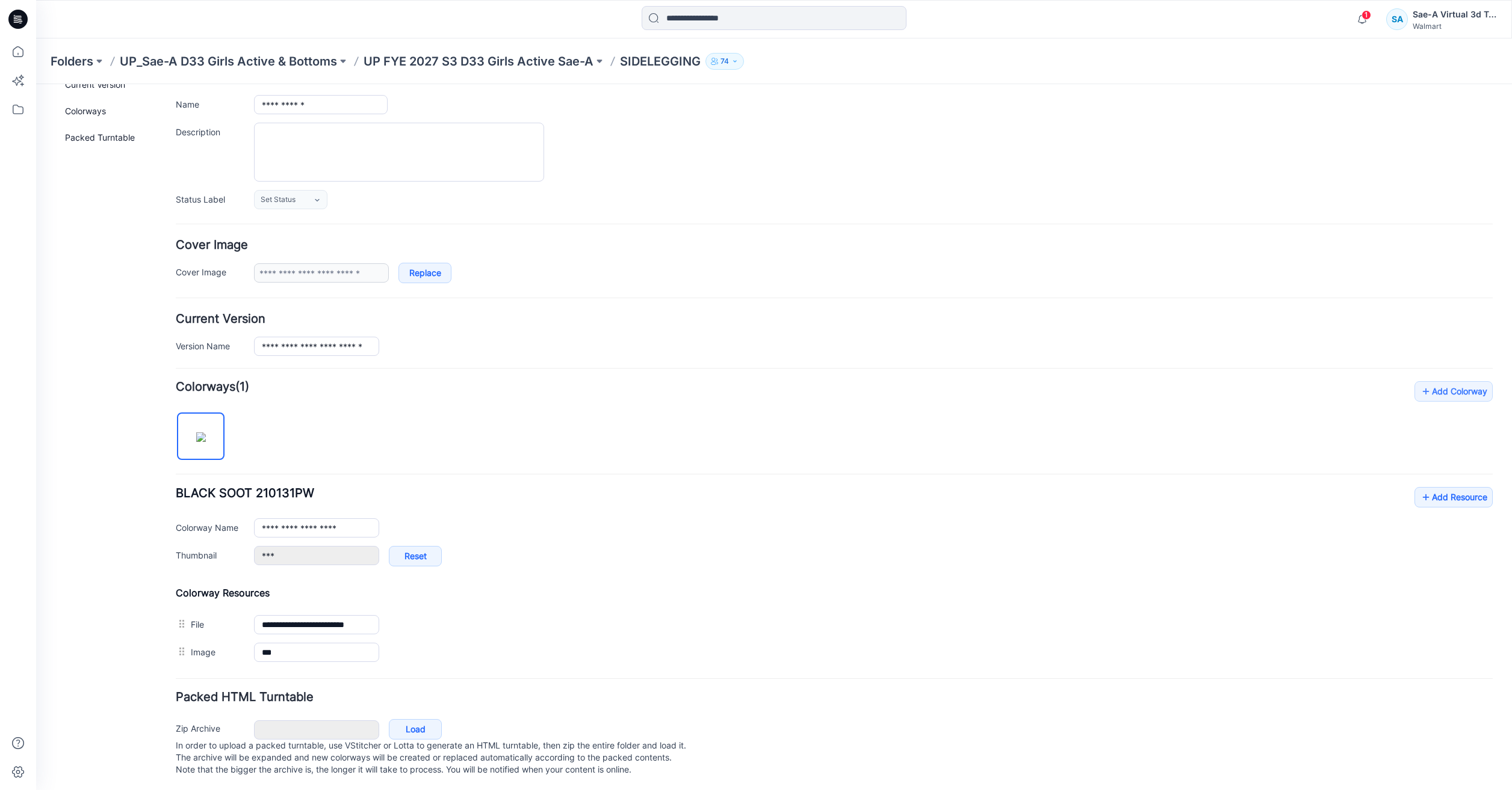
scroll to position [93, 0]
click at [1474, 489] on link "Add Resource" at bounding box center [1453, 496] width 78 height 20
click at [25, 43] on icon at bounding box center [18, 51] width 27 height 27
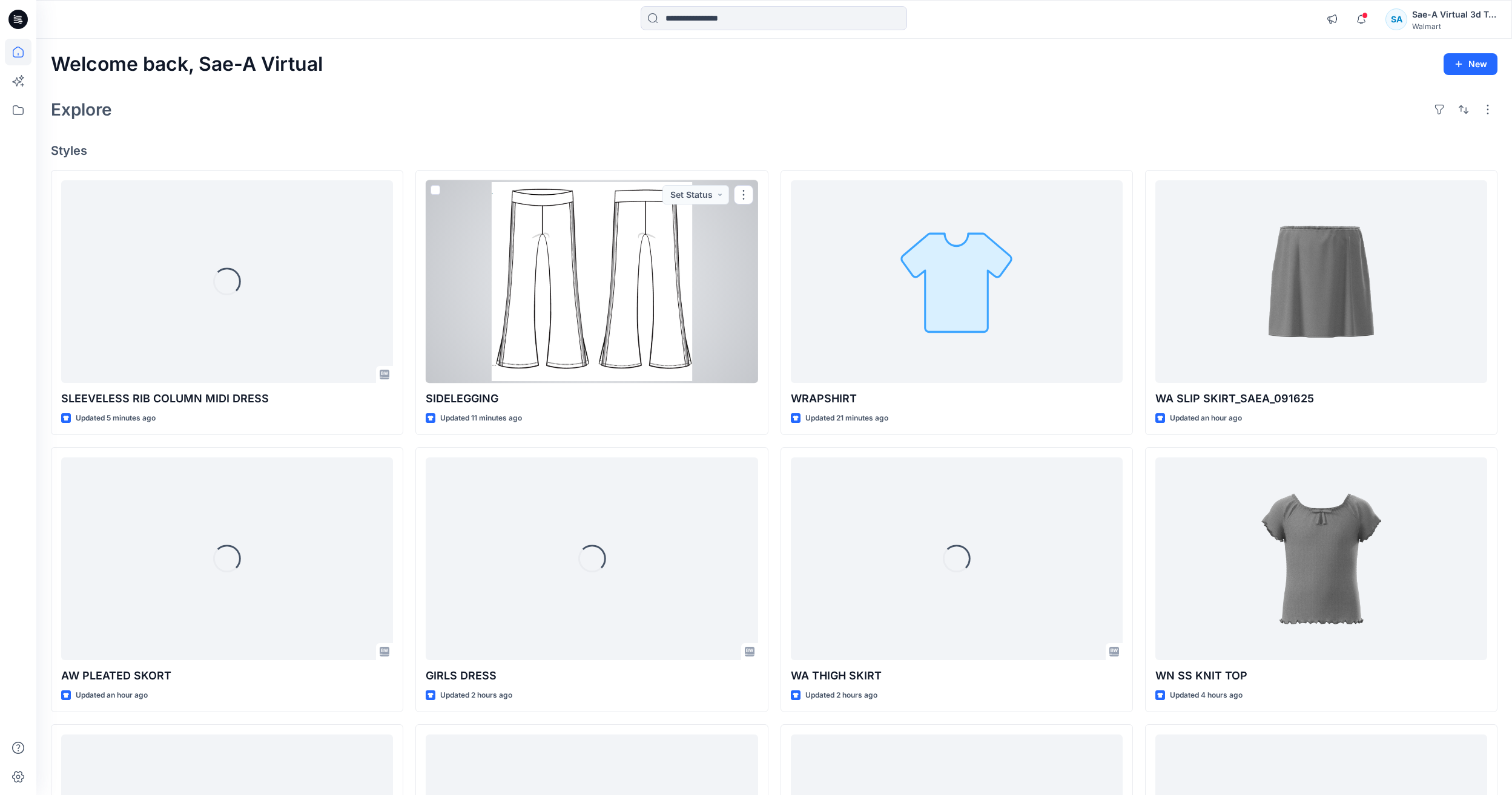
click at [620, 297] on div at bounding box center [591, 282] width 332 height 203
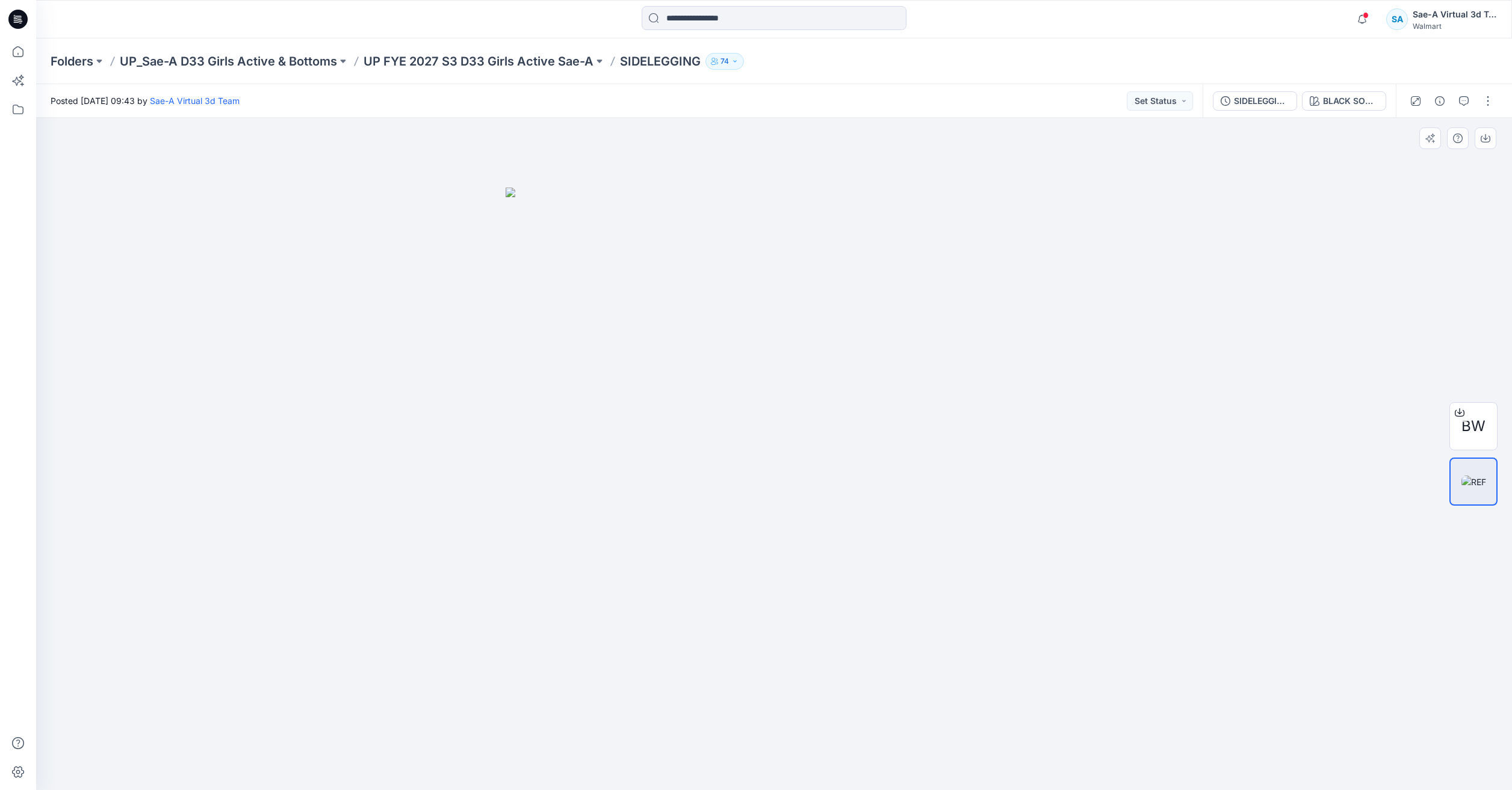
drag, startPoint x: 936, startPoint y: 681, endPoint x: 936, endPoint y: 667, distance: 14.0
click at [936, 681] on img at bounding box center [774, 489] width 537 height 603
click at [17, 55] on icon at bounding box center [18, 51] width 27 height 27
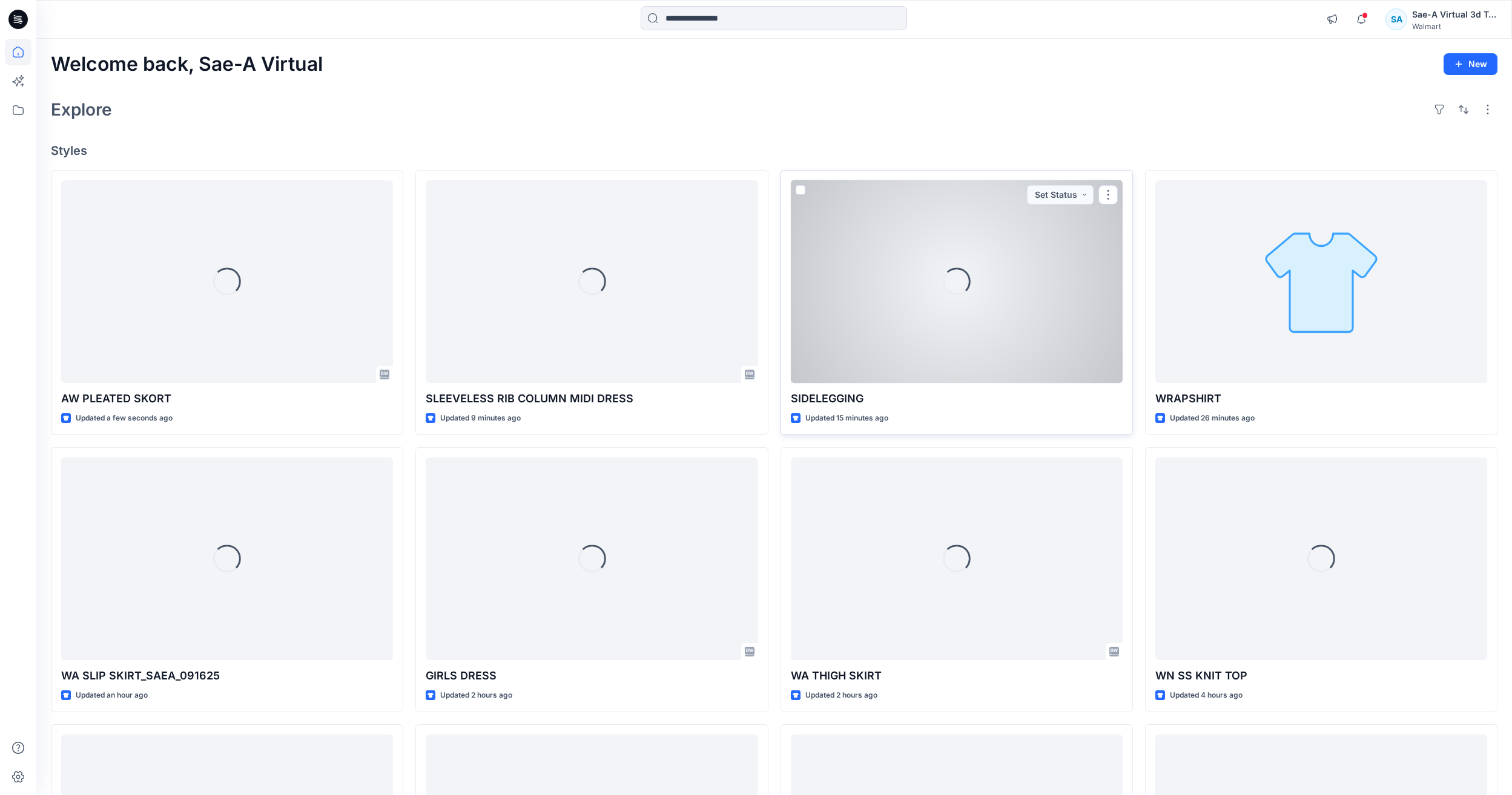
click at [916, 319] on div "Loading..." at bounding box center [957, 282] width 332 height 203
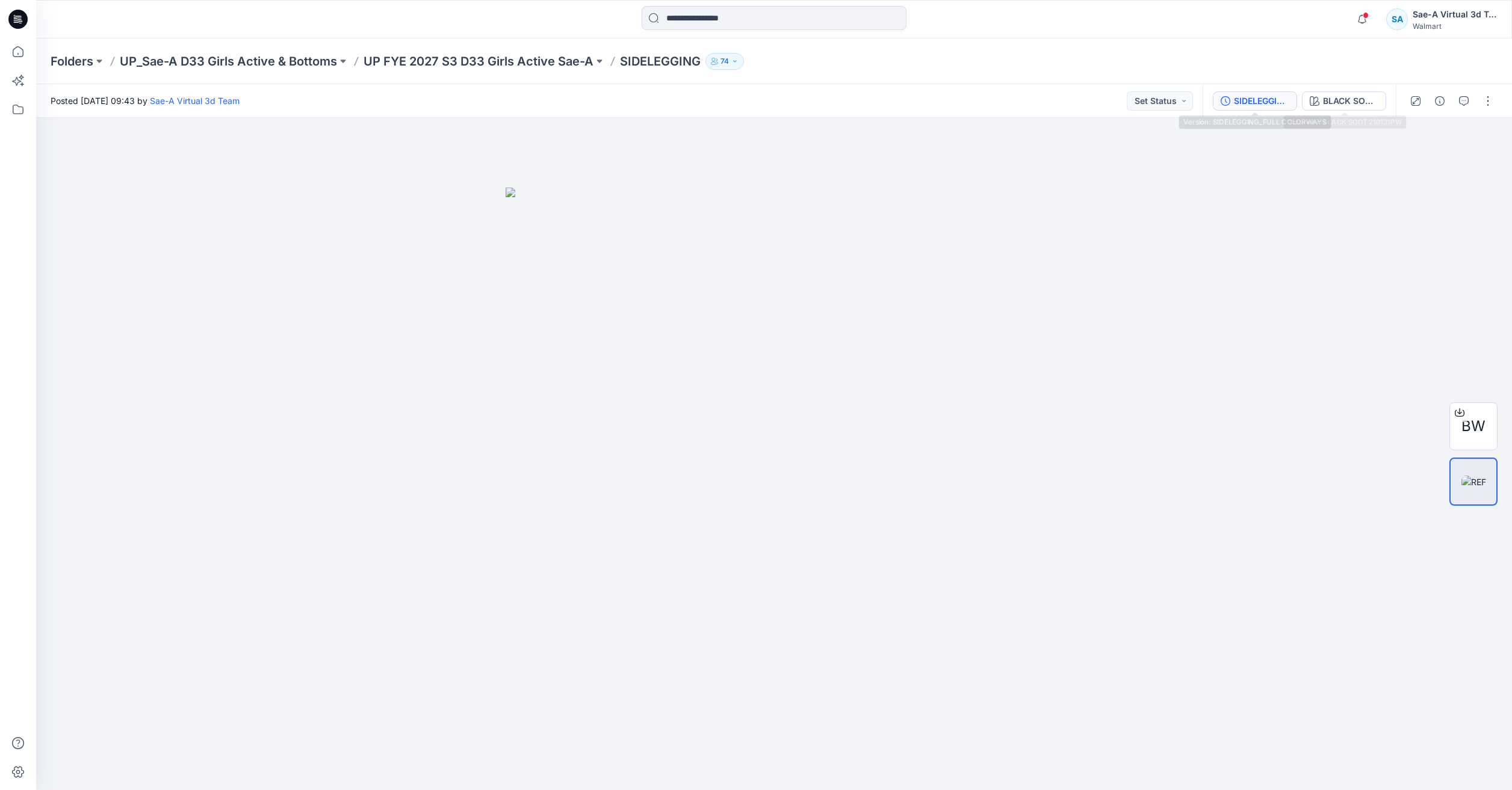
click at [1270, 99] on div "SIDELEGGING_FULL COLORWAYS" at bounding box center [1261, 101] width 55 height 13
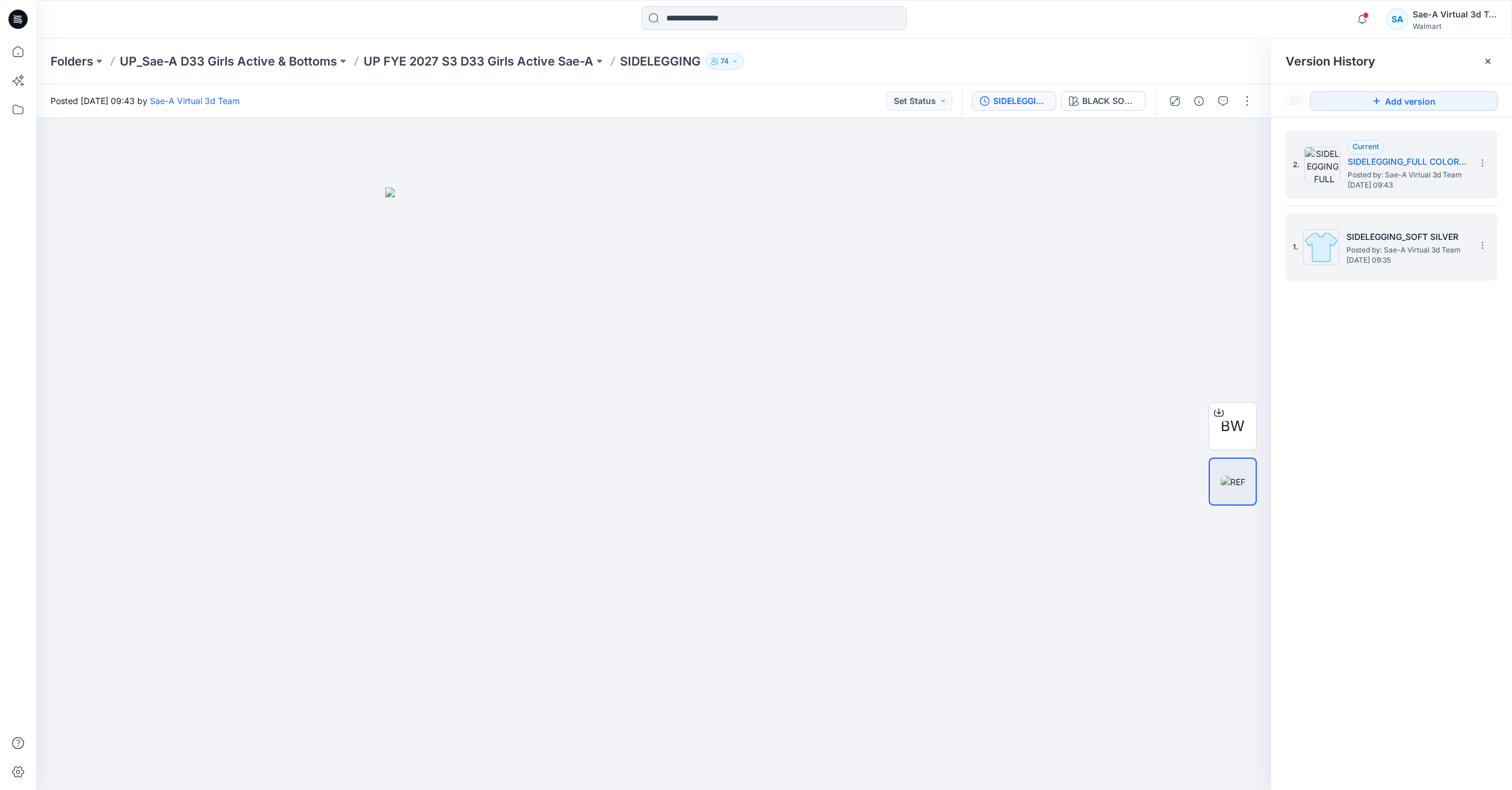
click at [1413, 246] on span "Posted by: Sae-A Virtual 3d Team" at bounding box center [1407, 250] width 120 height 12
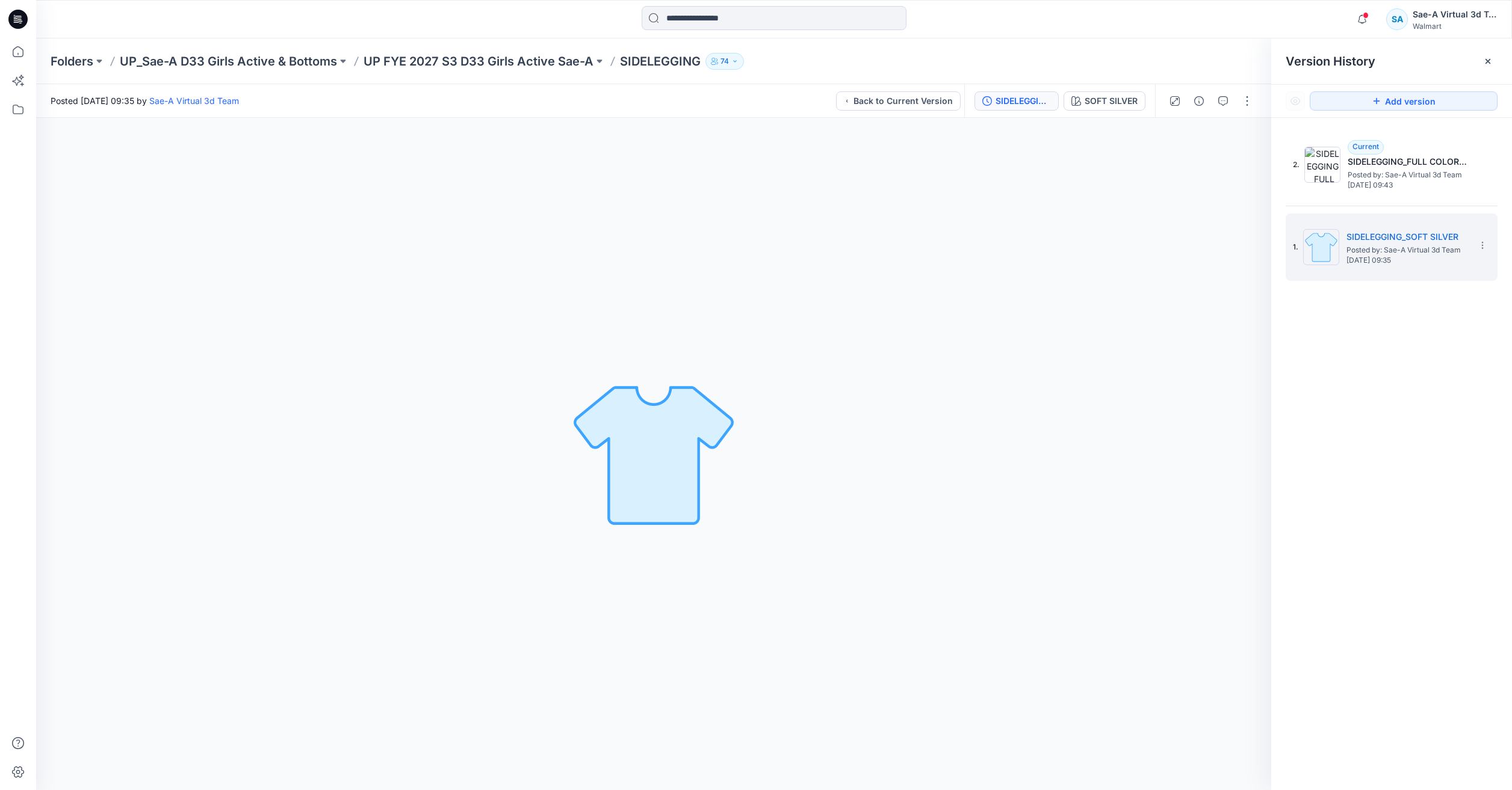
click at [927, 712] on div "SOFT SILVER Loading... Material Properties Loading..." at bounding box center [653, 454] width 1235 height 673
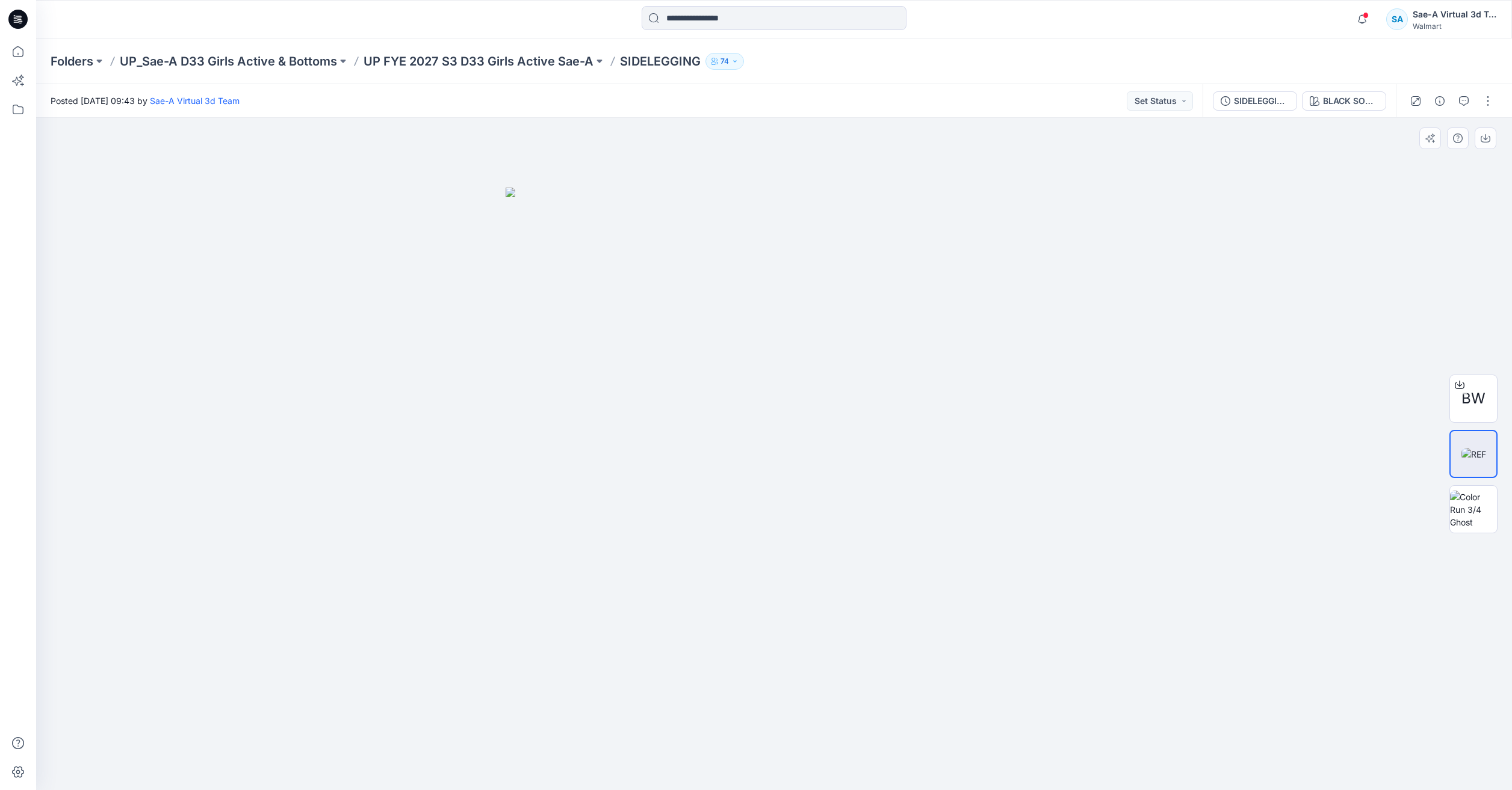
click at [1207, 574] on div at bounding box center [774, 454] width 1476 height 673
click at [1321, 102] on button "BLACK SOOT 210131PW" at bounding box center [1344, 101] width 84 height 20
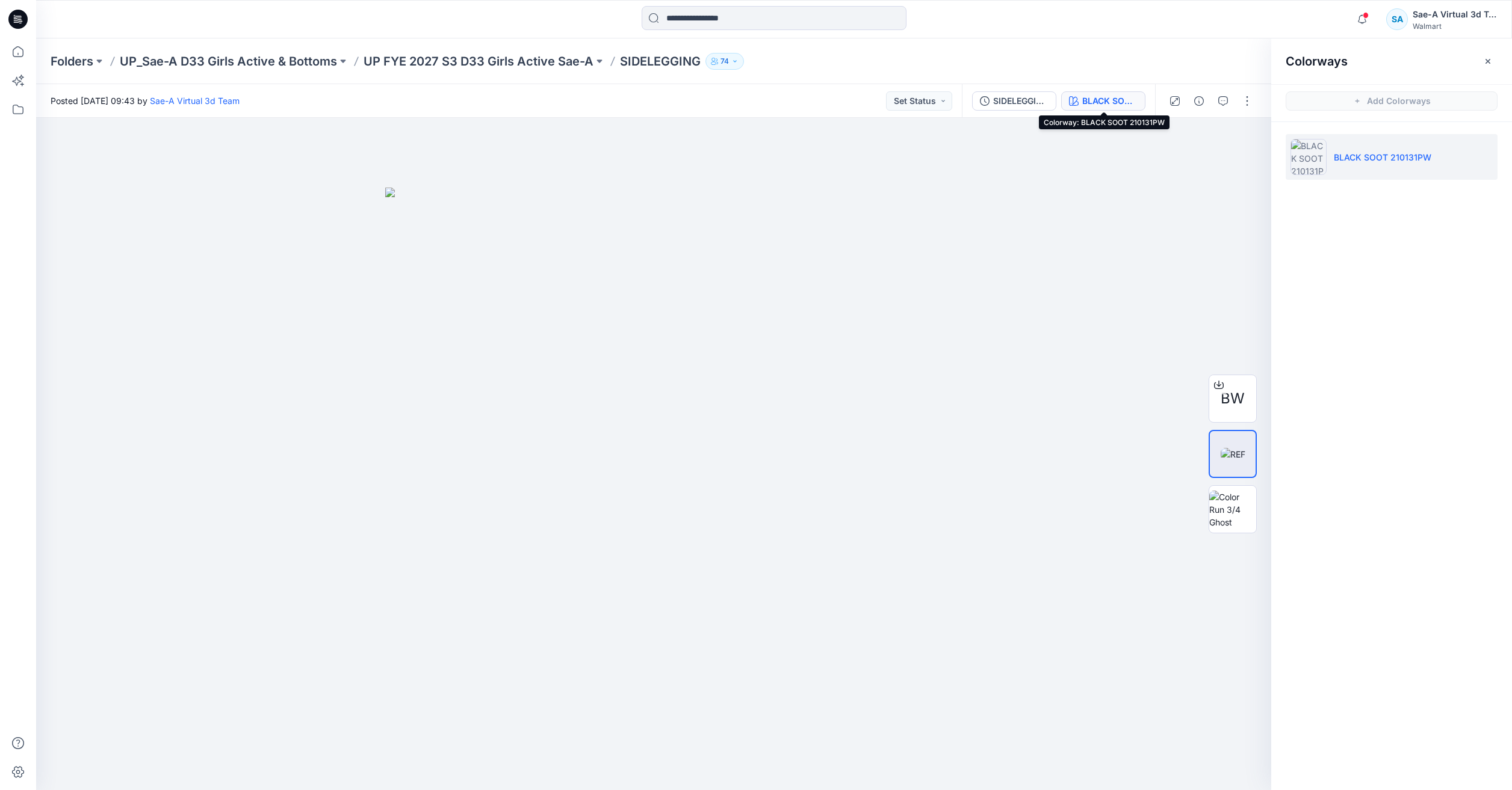
click at [1057, 95] on div "SIDELEGGING_FULL COLORWAYS BLACK SOOT 210131PW" at bounding box center [1058, 101] width 193 height 33
click at [1028, 104] on div "SIDELEGGING_FULL COLORWAYS" at bounding box center [1020, 101] width 55 height 13
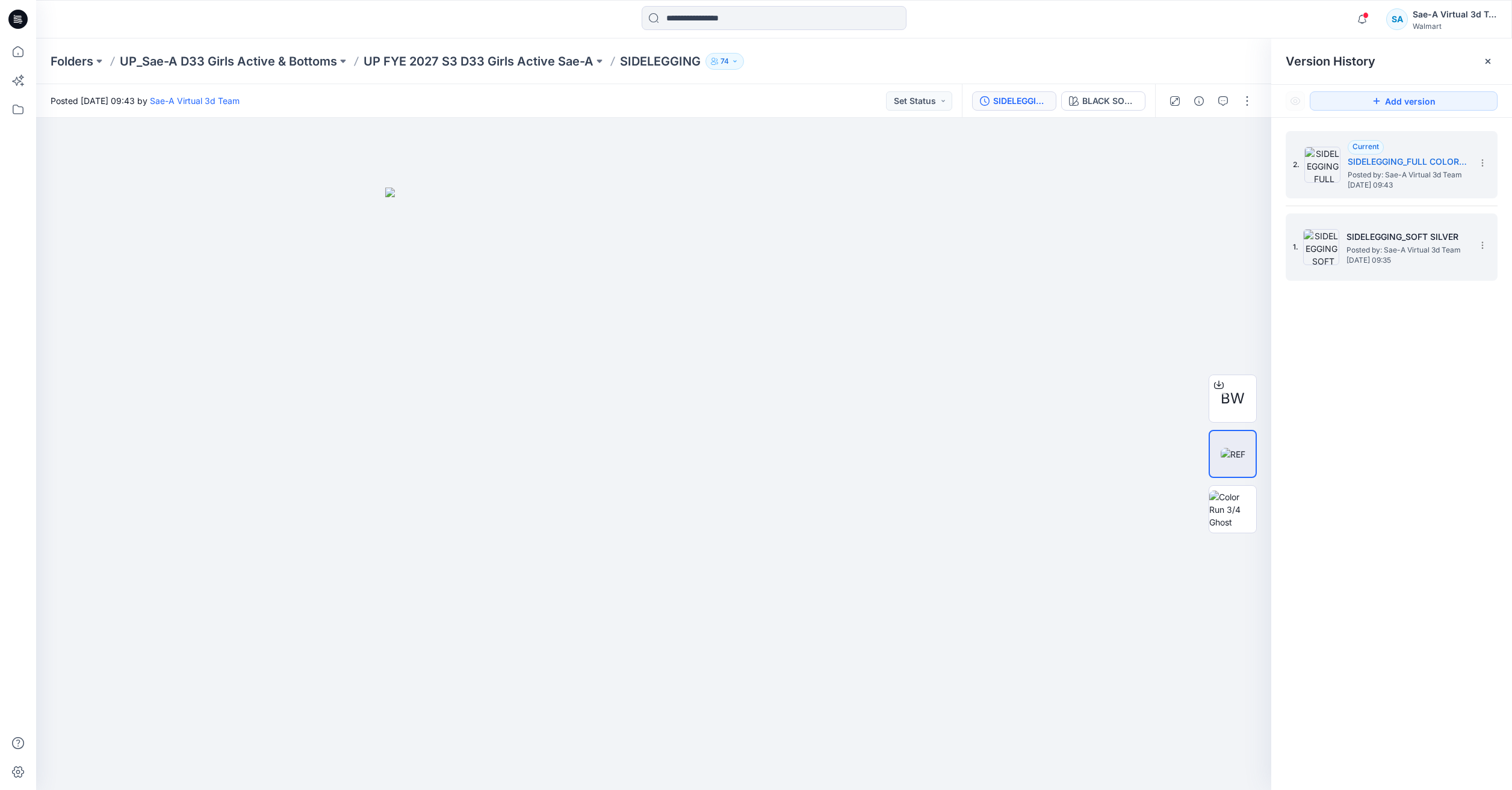
click at [1395, 244] on span "Posted by: Sae-A Virtual 3d Team" at bounding box center [1407, 250] width 120 height 12
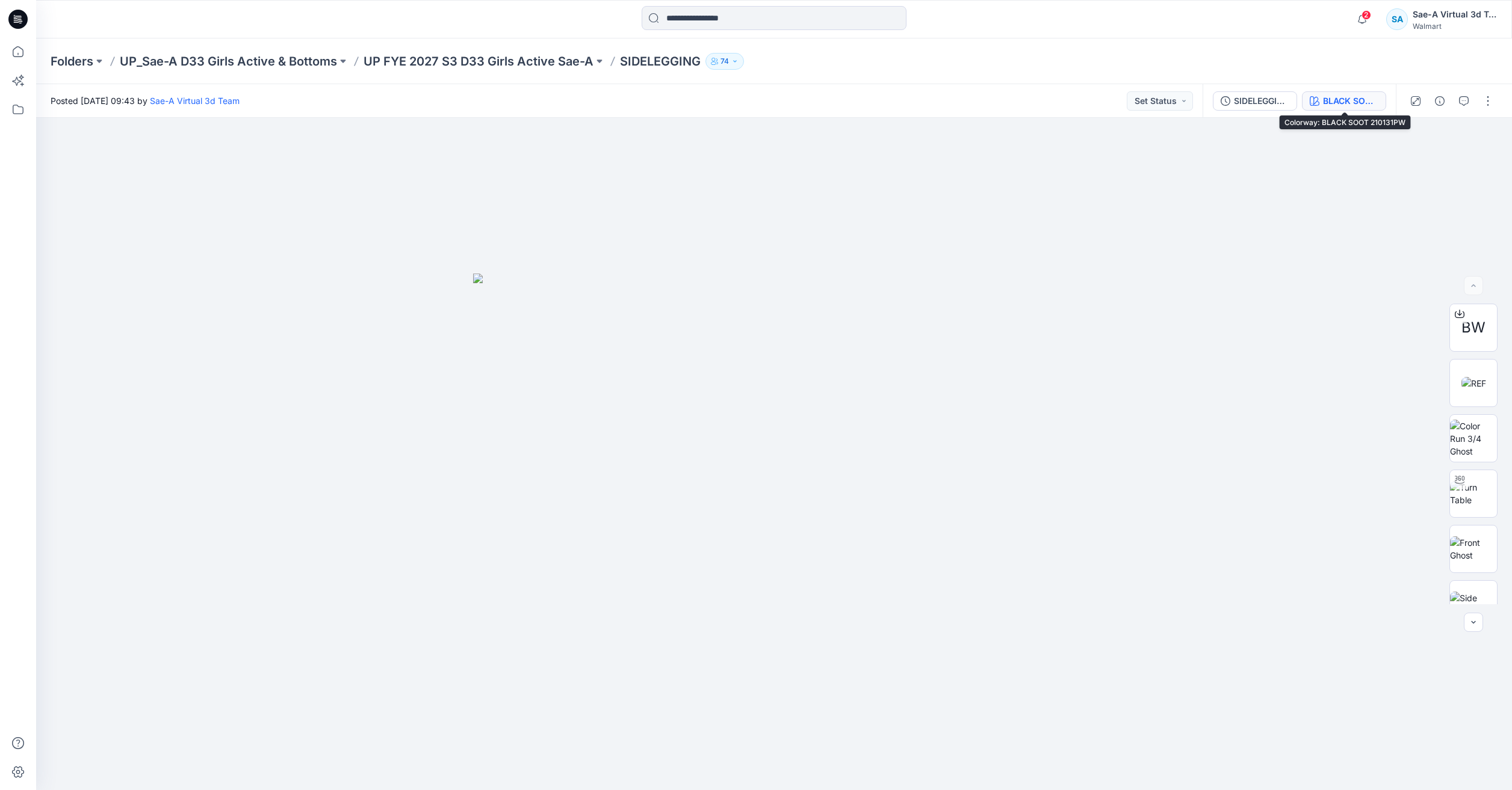
click at [1358, 96] on div "BLACK SOOT 210131PW" at bounding box center [1350, 101] width 55 height 13
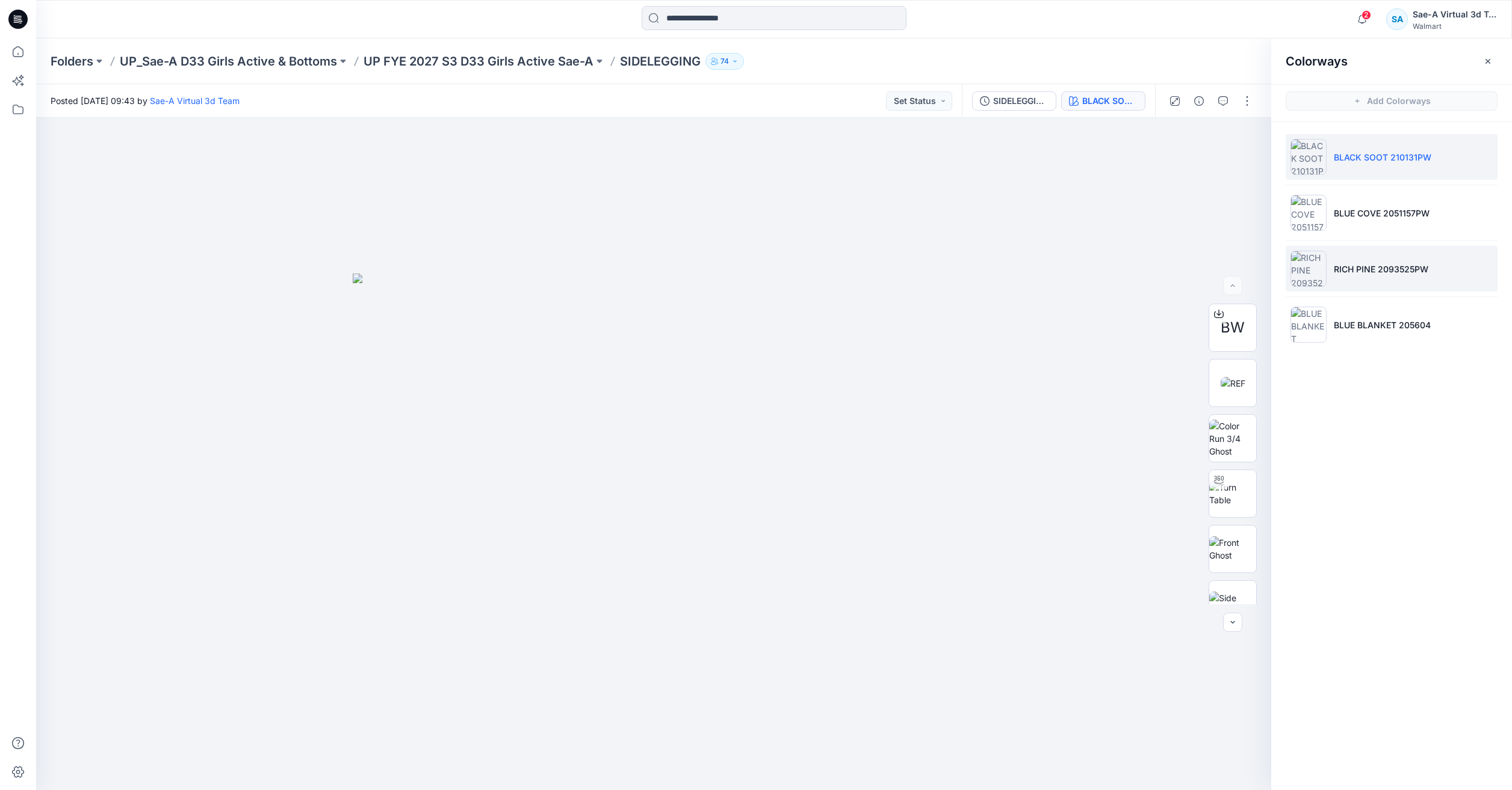
click at [1379, 275] on p "RICH PINE 2093525PW" at bounding box center [1381, 269] width 94 height 12
click at [1248, 386] on img at bounding box center [1232, 383] width 47 height 25
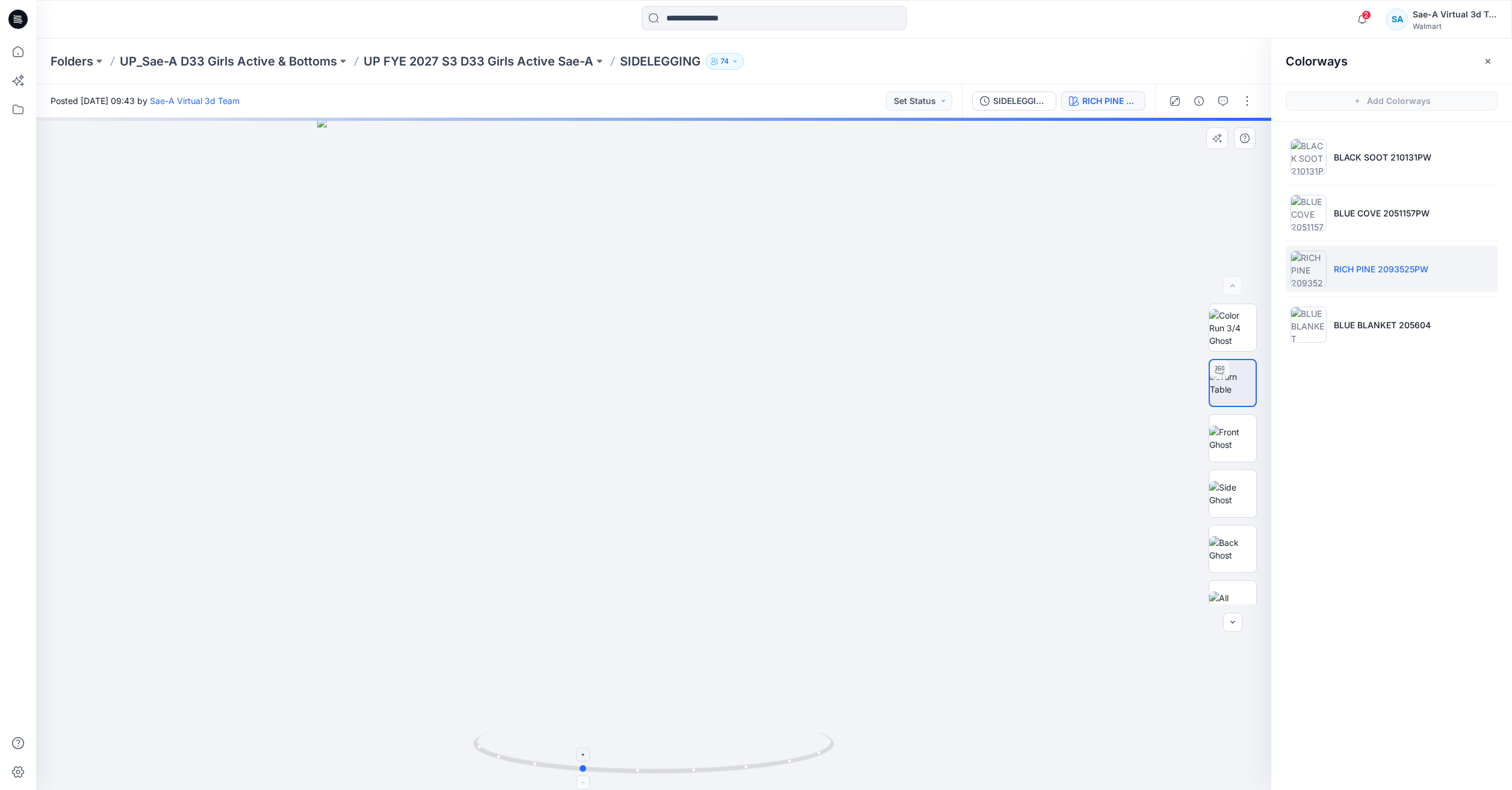
drag, startPoint x: 812, startPoint y: 764, endPoint x: 740, endPoint y: 776, distance: 73.0
click at [740, 776] on icon at bounding box center [655, 754] width 364 height 45
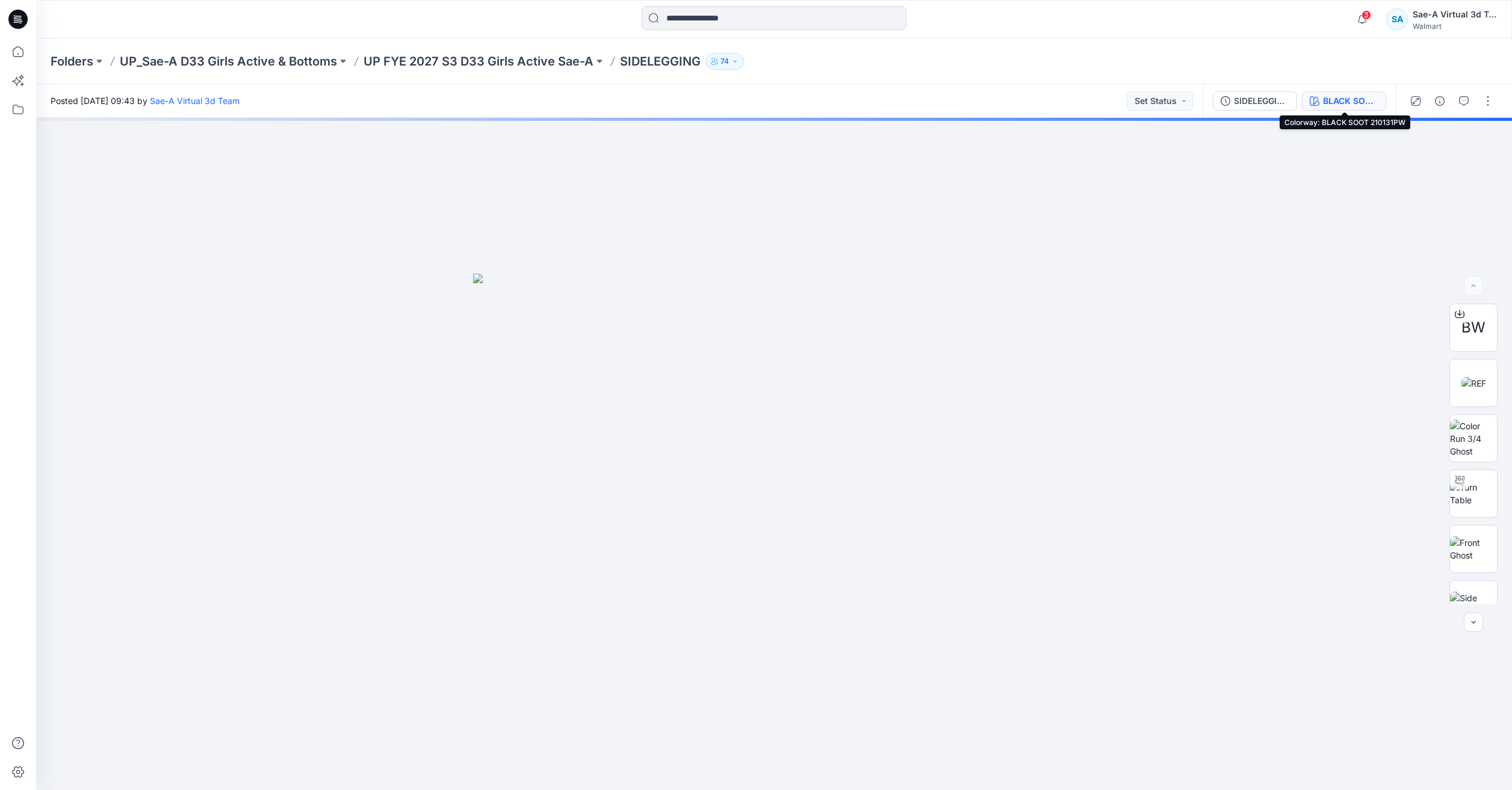
click at [1334, 100] on div "BLACK SOOT 210131PW" at bounding box center [1350, 101] width 55 height 13
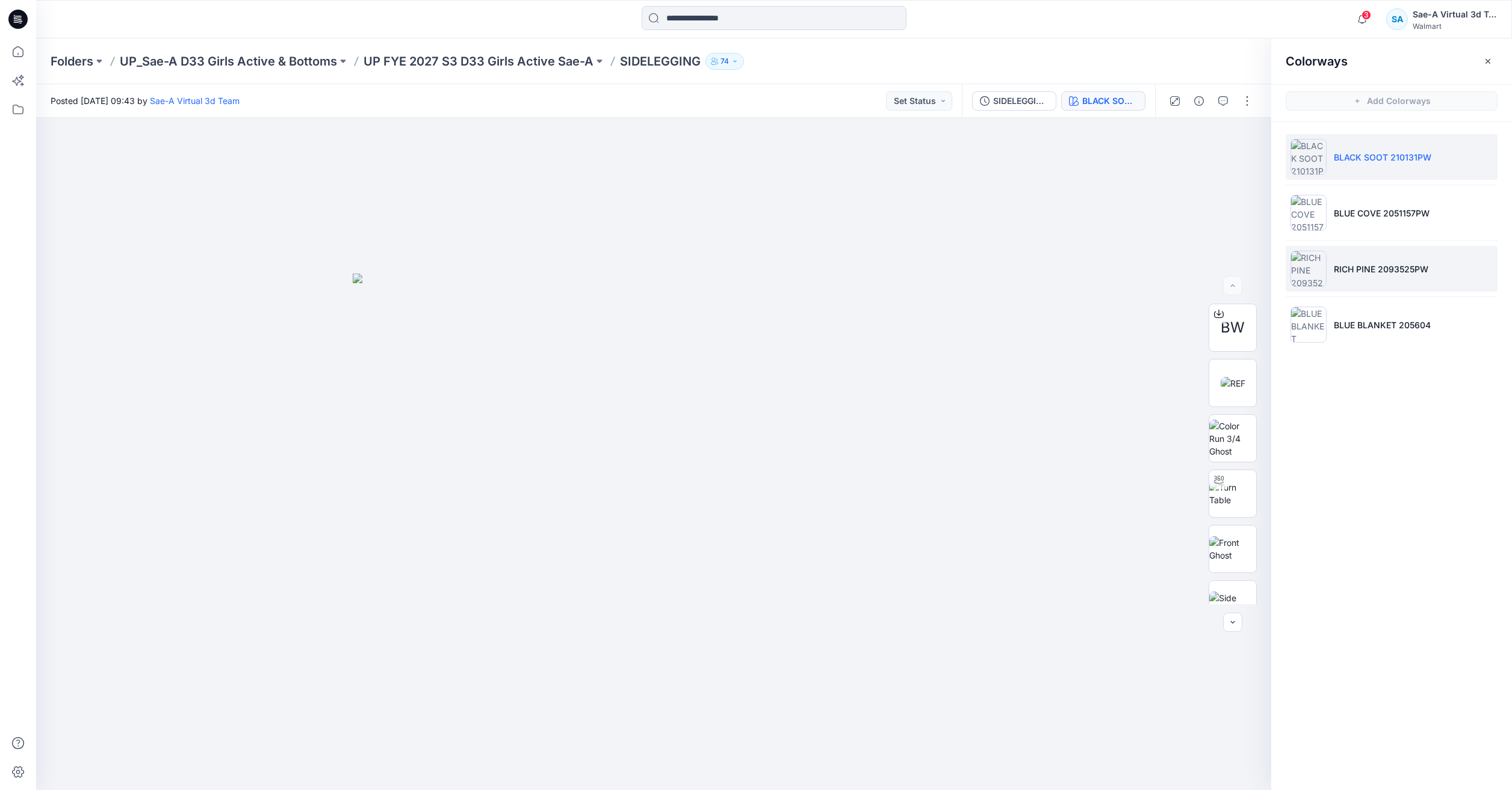
click at [1373, 267] on p "RICH PINE 2093525PW" at bounding box center [1381, 269] width 94 height 12
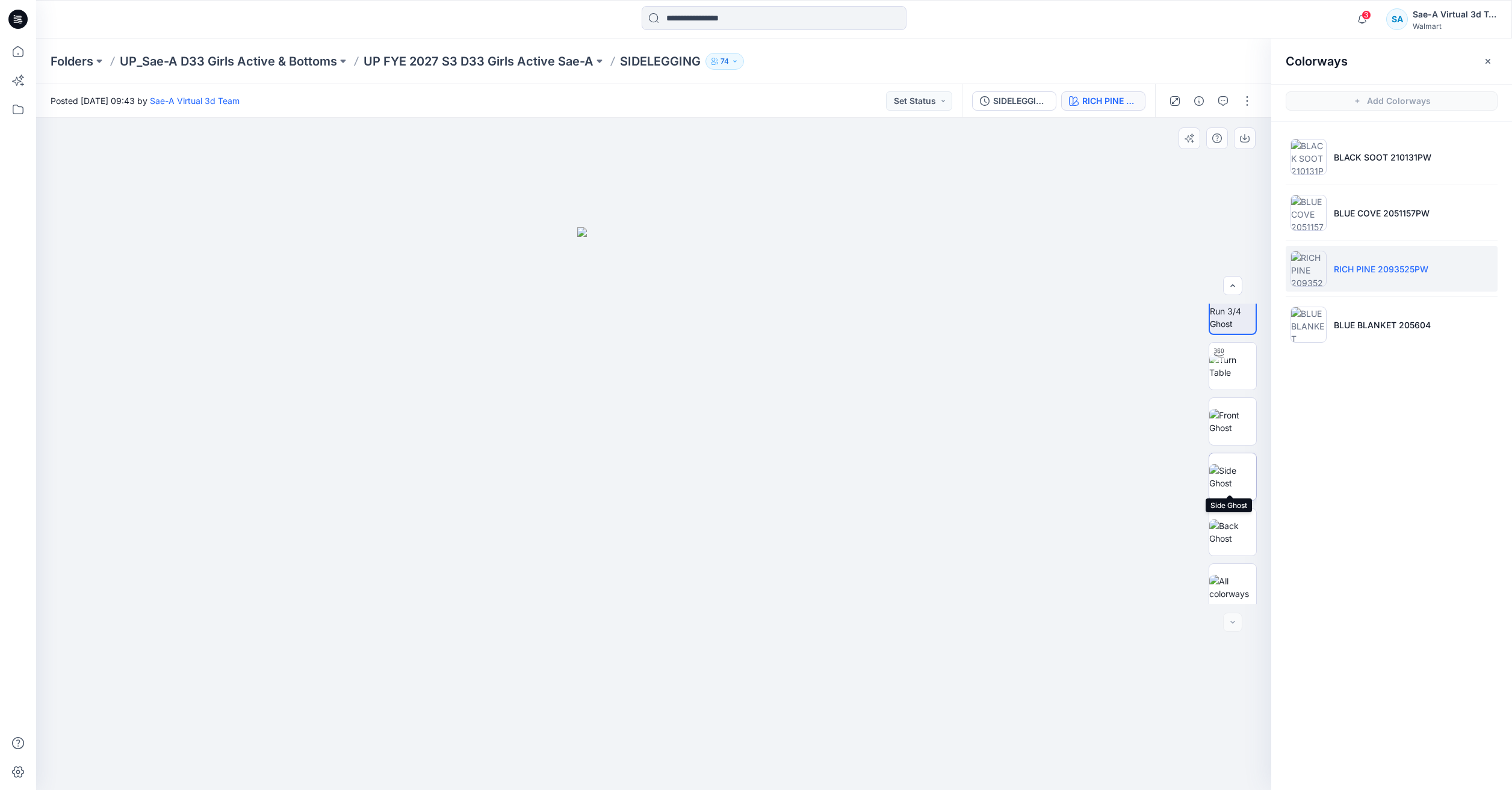
scroll to position [24, 0]
click at [1366, 339] on li "BLUE BLANKET 205604" at bounding box center [1392, 325] width 212 height 46
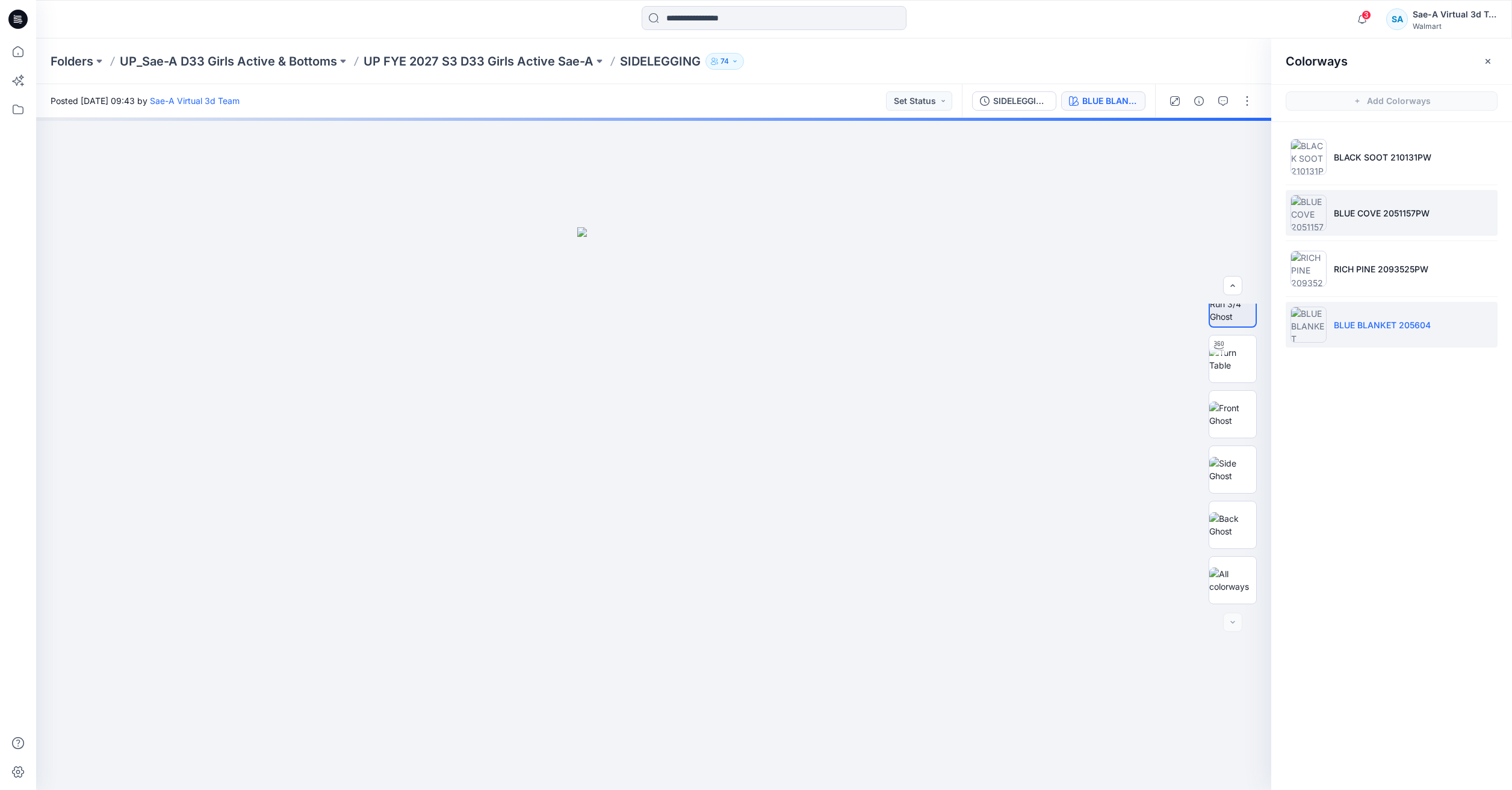
click at [1394, 203] on li "BLUE COVE 2051157PW" at bounding box center [1392, 212] width 212 height 46
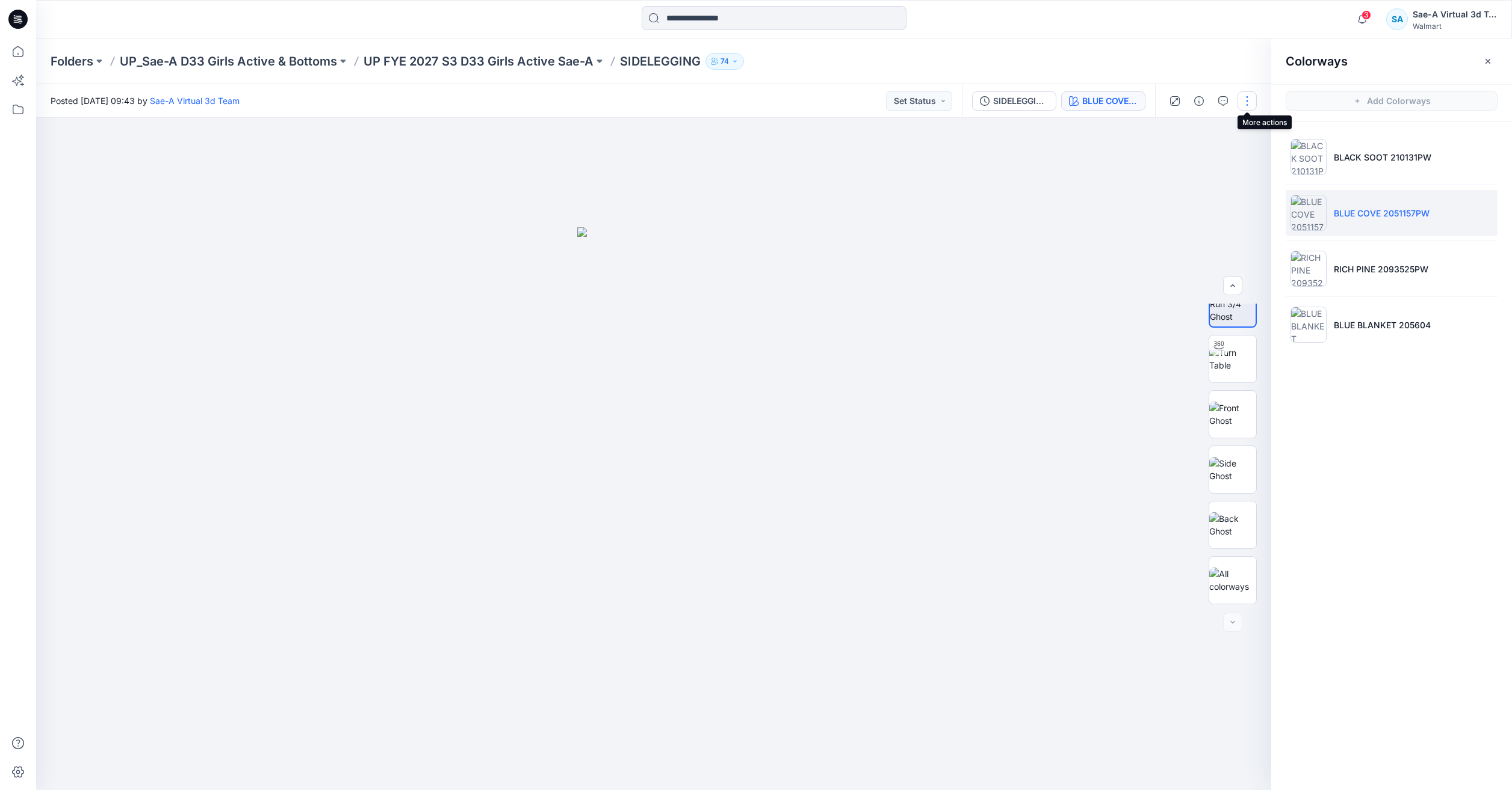
click at [1242, 98] on button "button" at bounding box center [1247, 101] width 20 height 20
click at [1195, 159] on button "Edit" at bounding box center [1197, 162] width 111 height 22
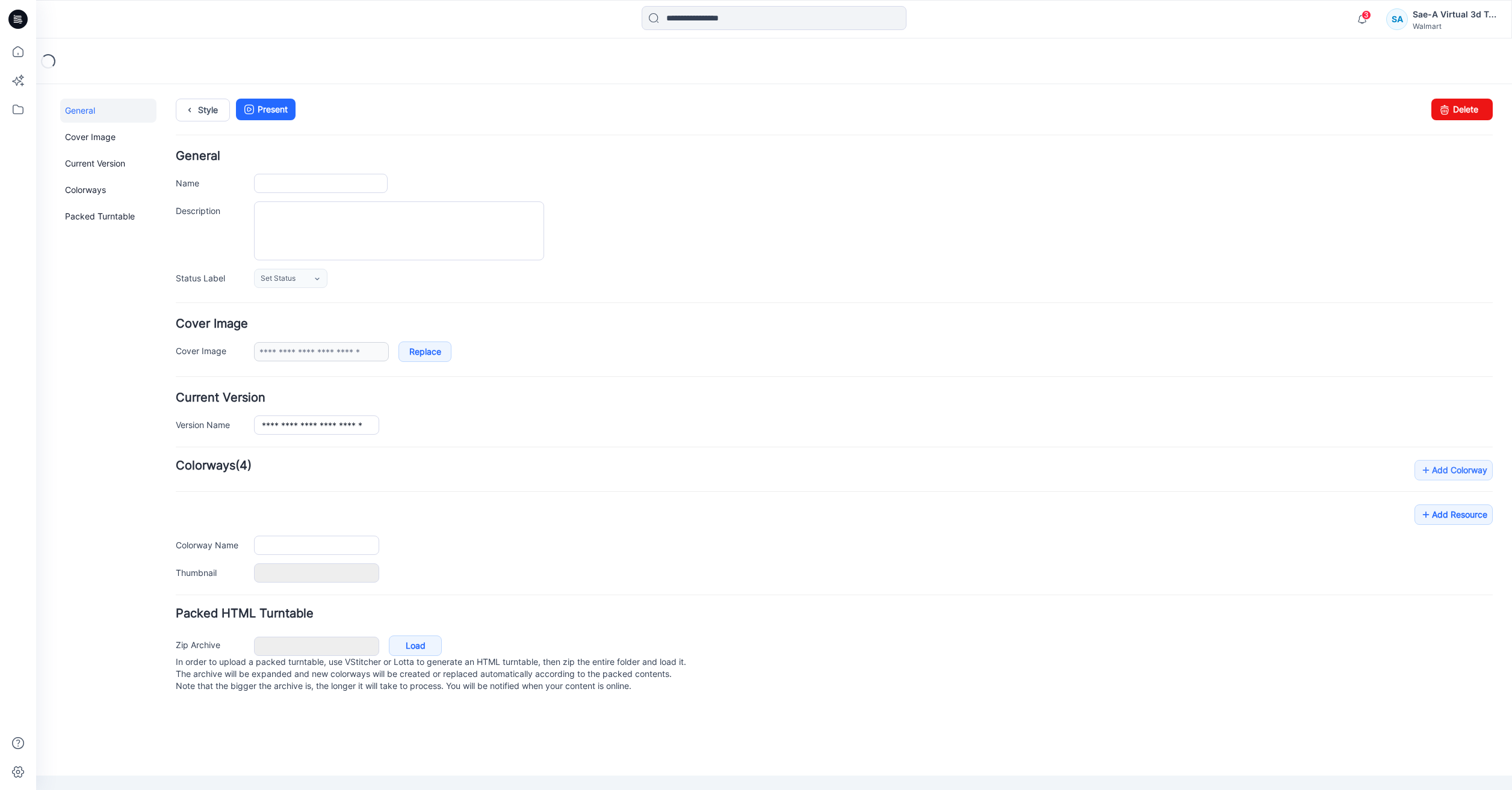
type input "**********"
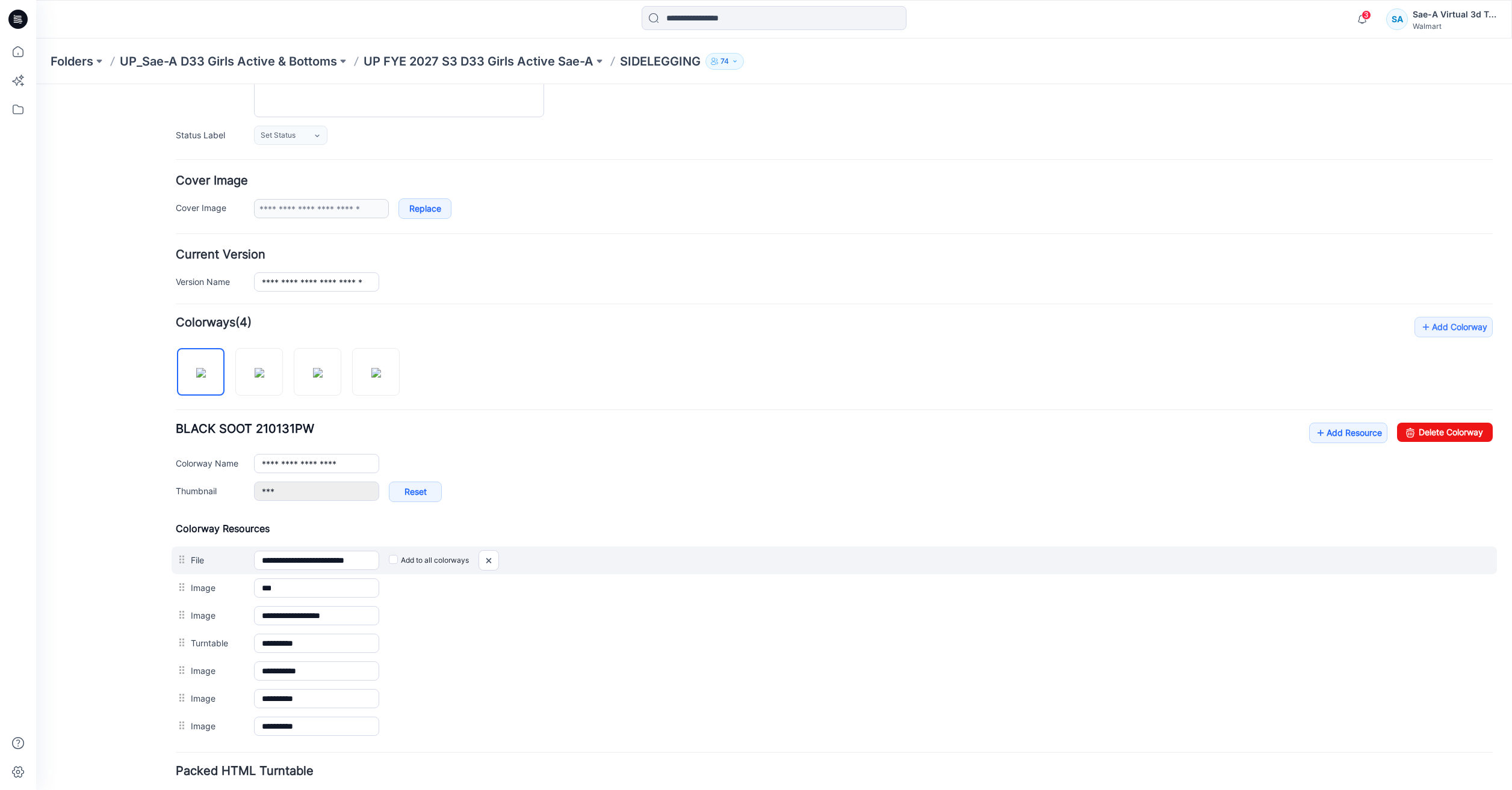
scroll to position [231, 0]
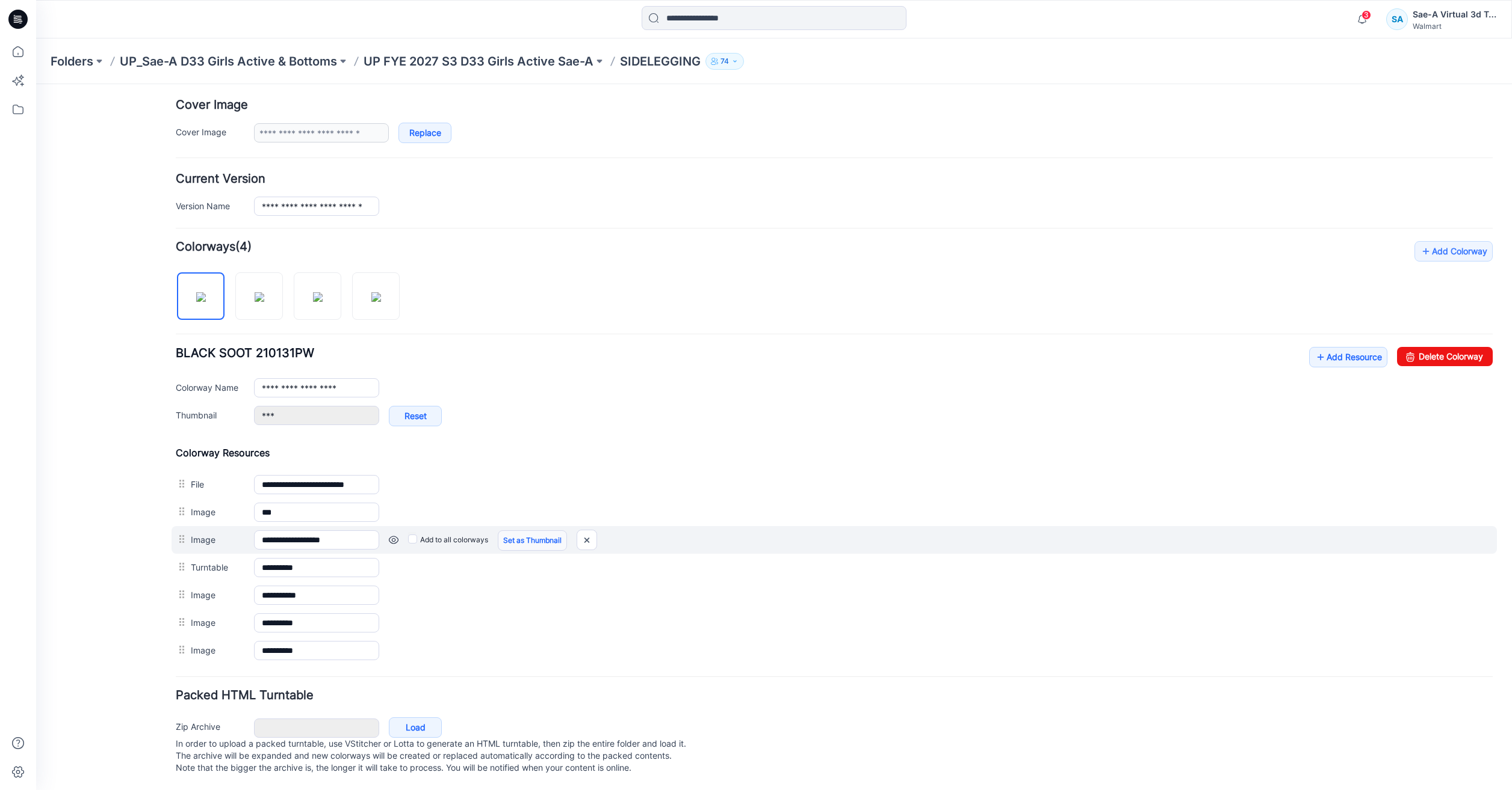
click at [541, 531] on link "Set as Thumbnail" at bounding box center [532, 541] width 69 height 20
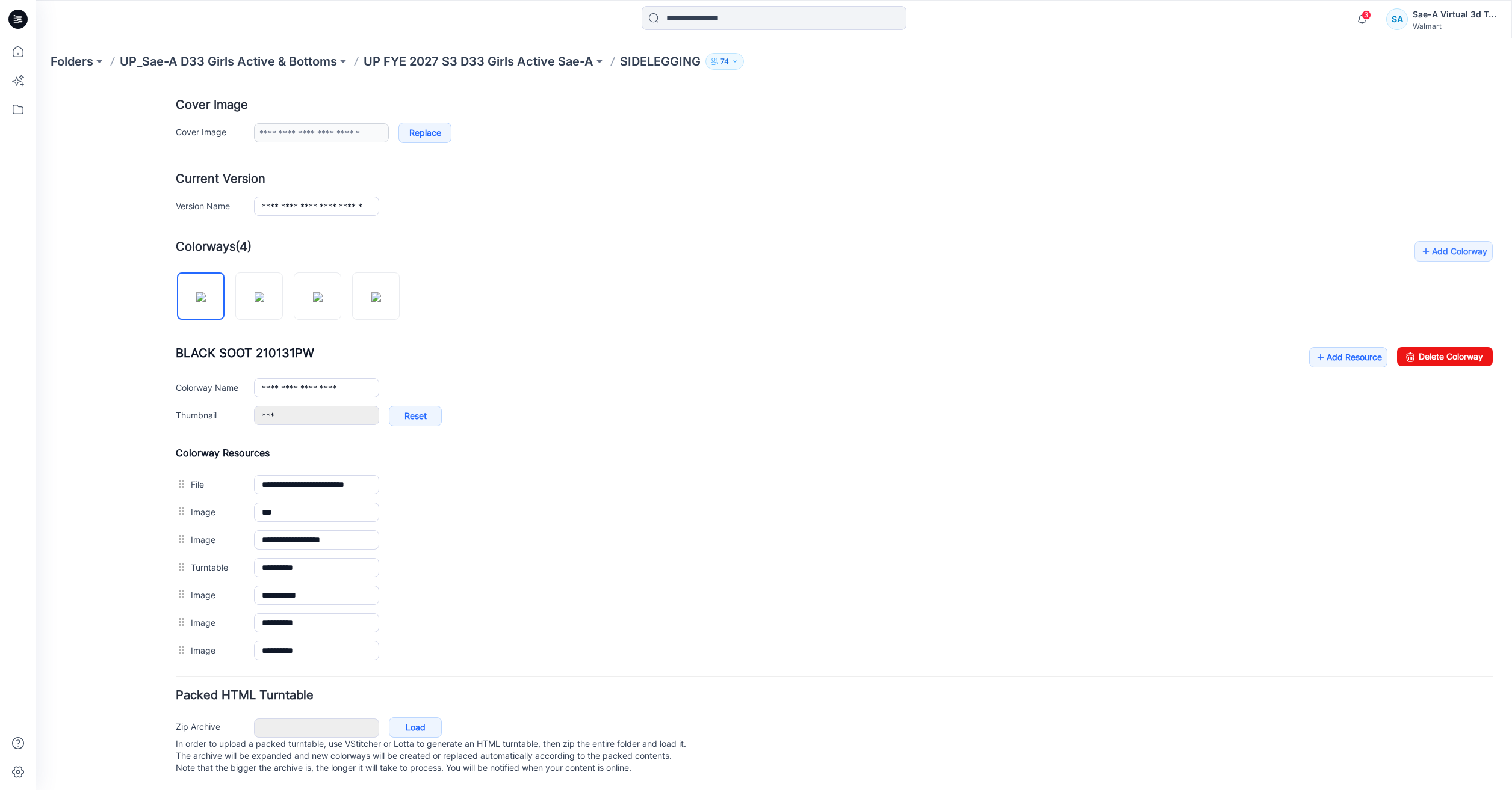
type input "**********"
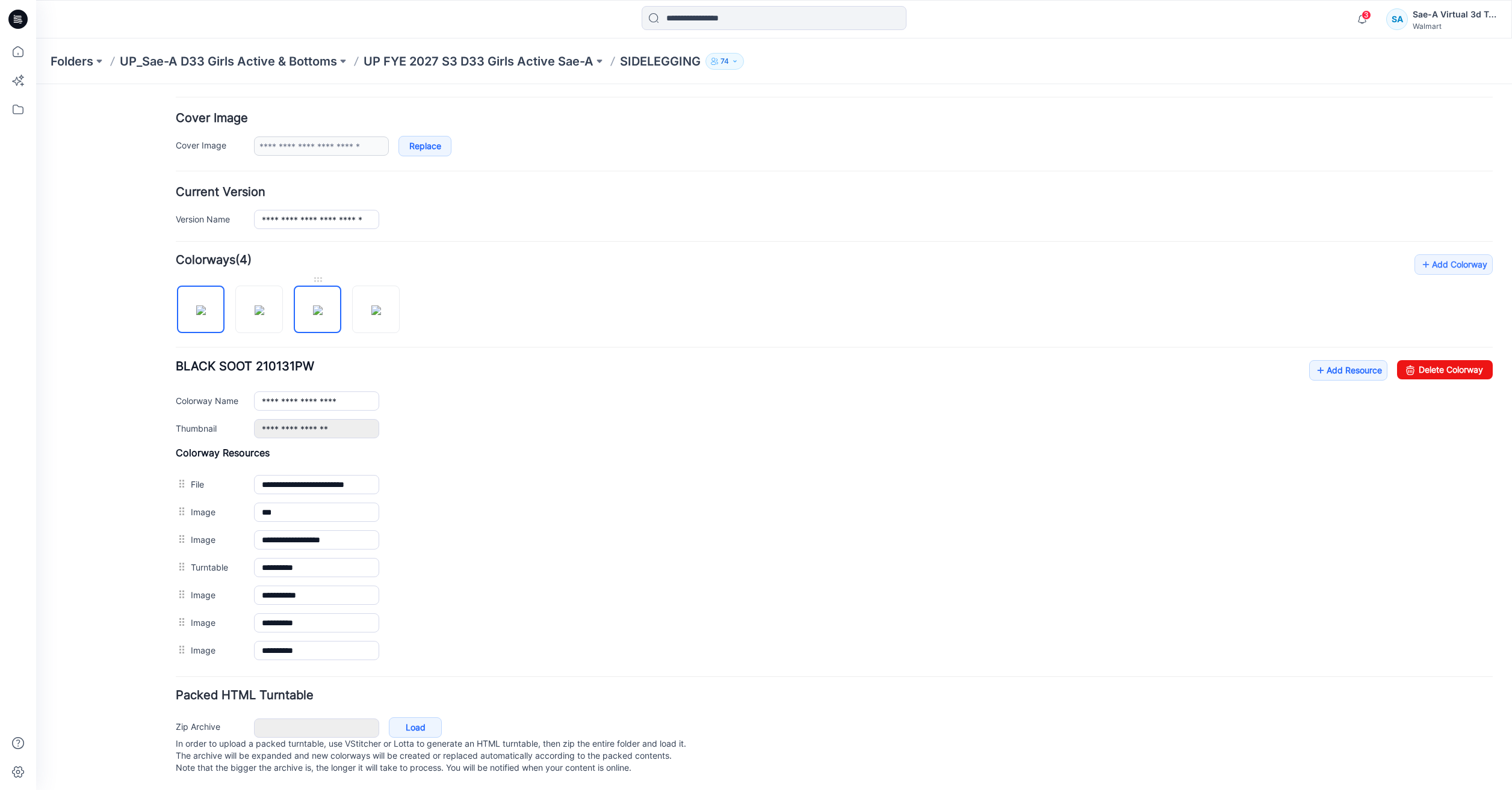
click at [323, 306] on img at bounding box center [318, 310] width 9 height 9
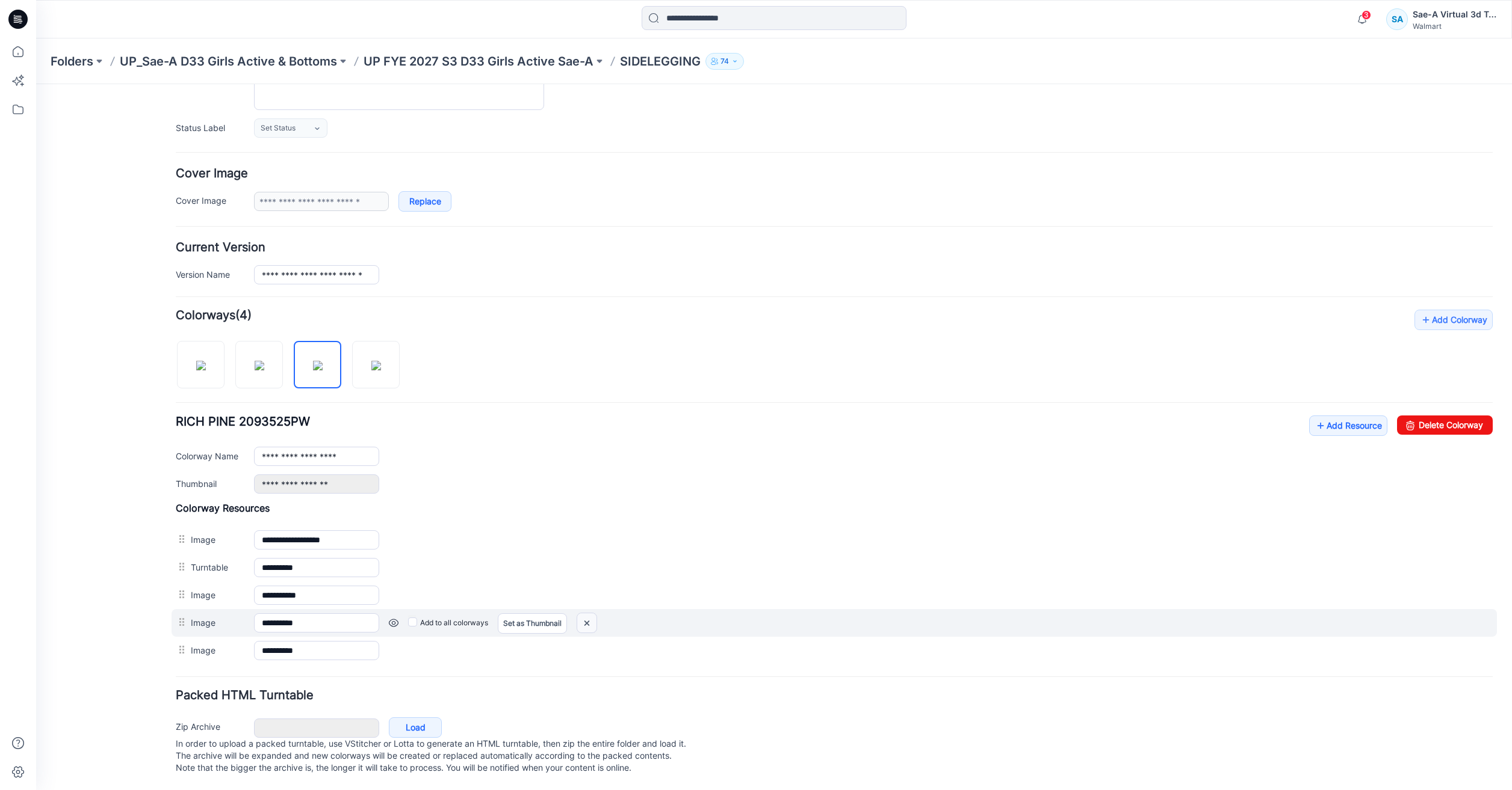
click at [589, 614] on img at bounding box center [587, 623] width 20 height 20
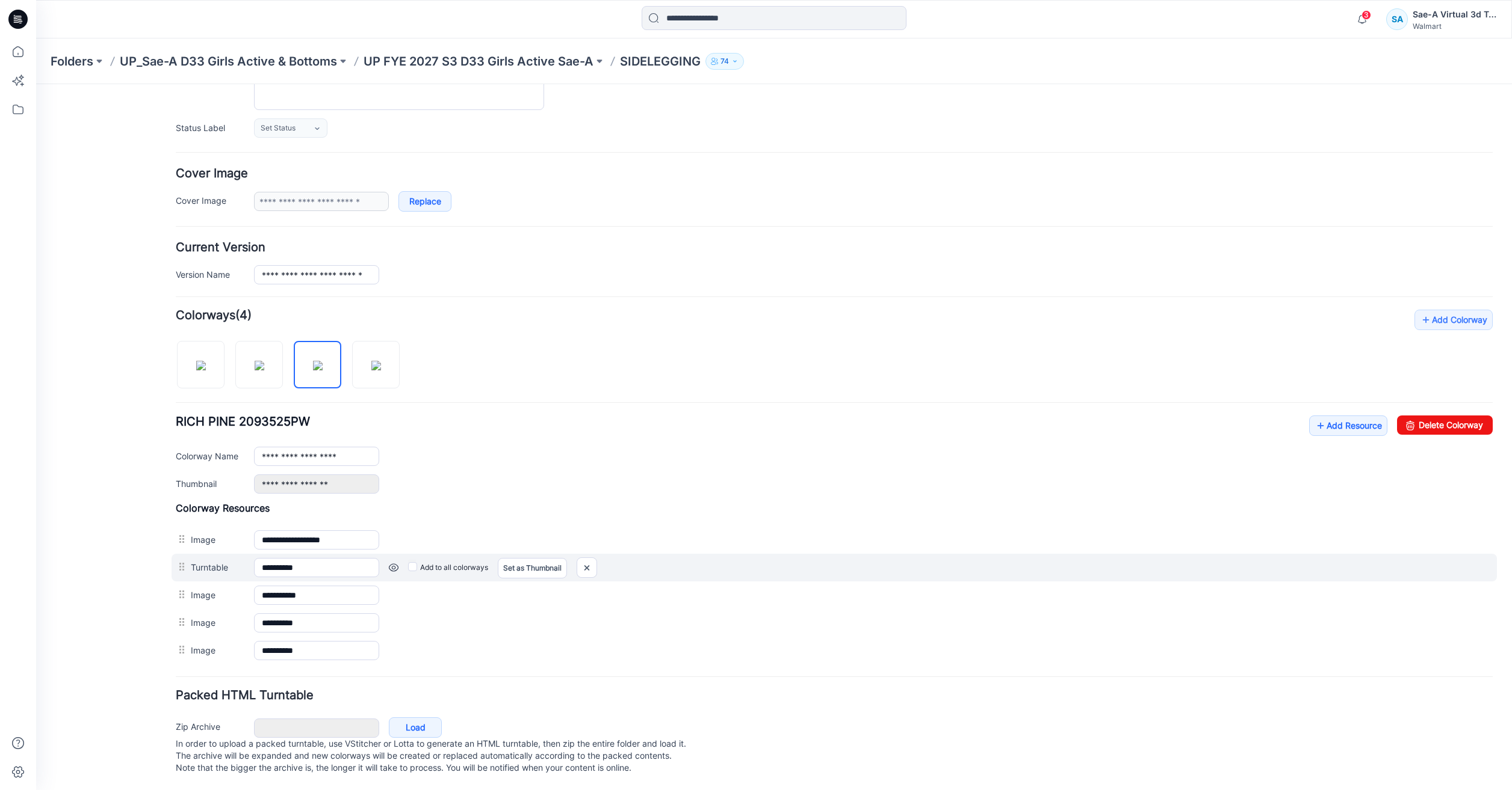
scroll to position [135, 0]
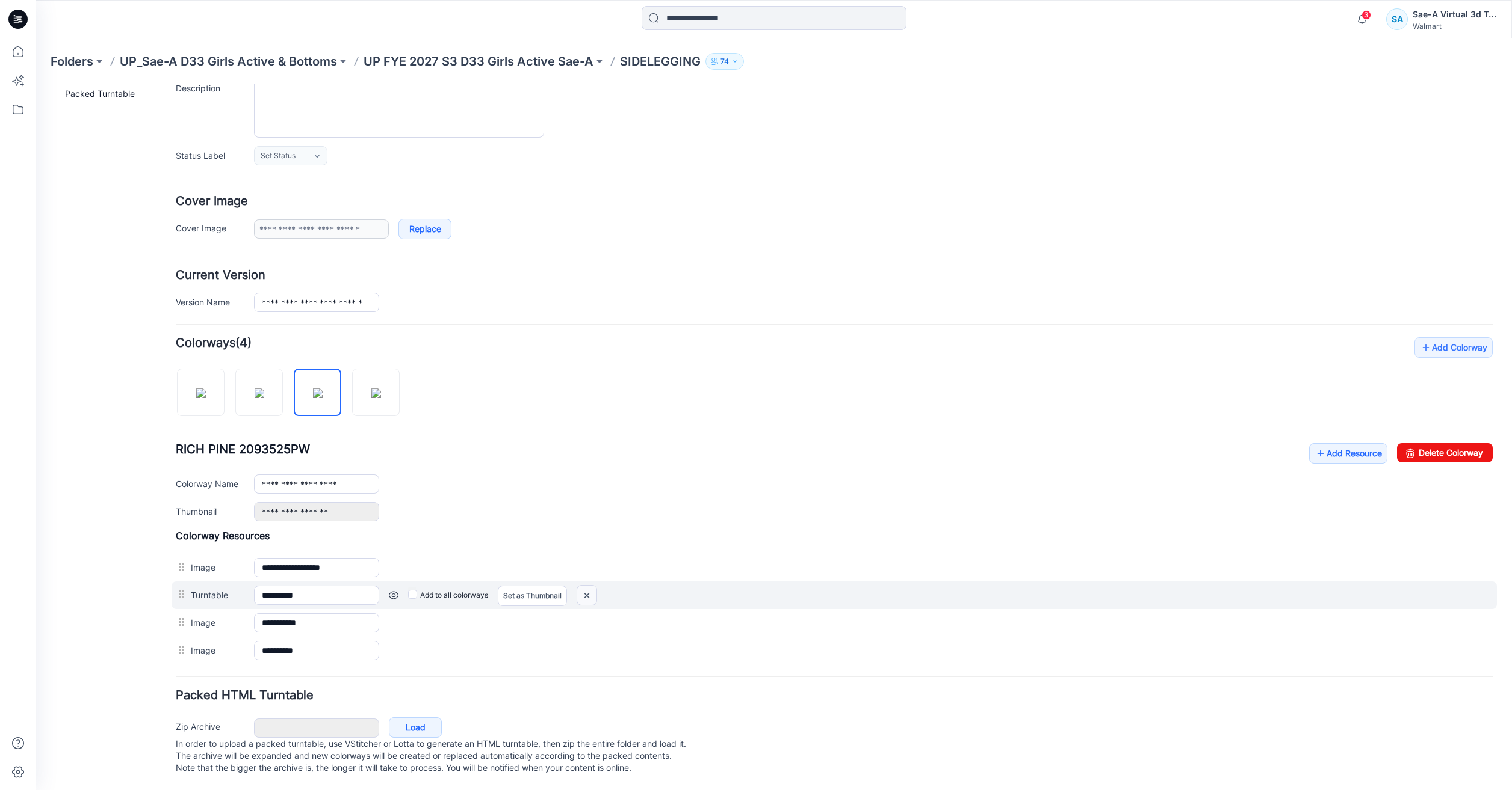
click at [588, 586] on img at bounding box center [587, 595] width 20 height 20
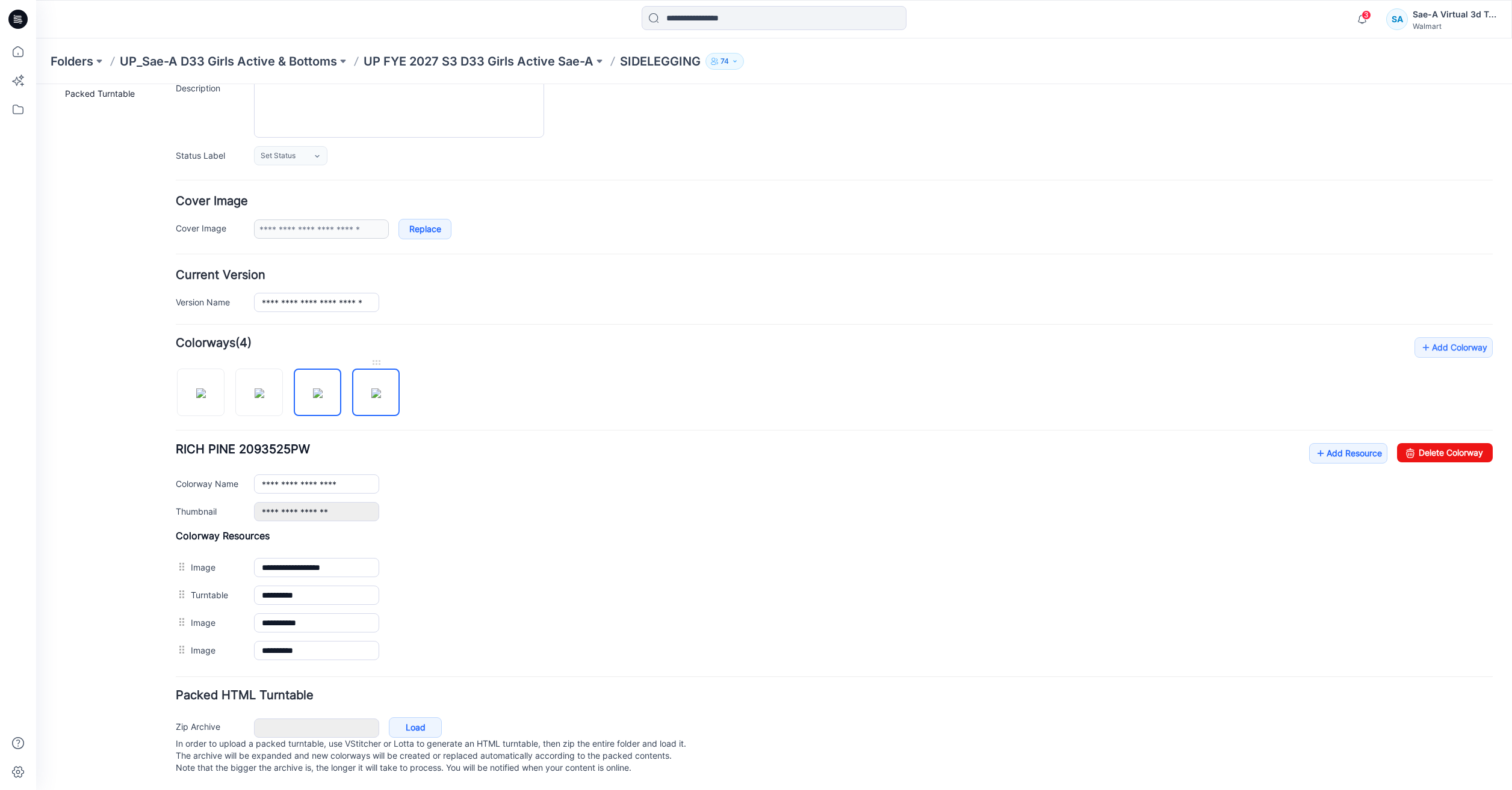
scroll to position [107, 0]
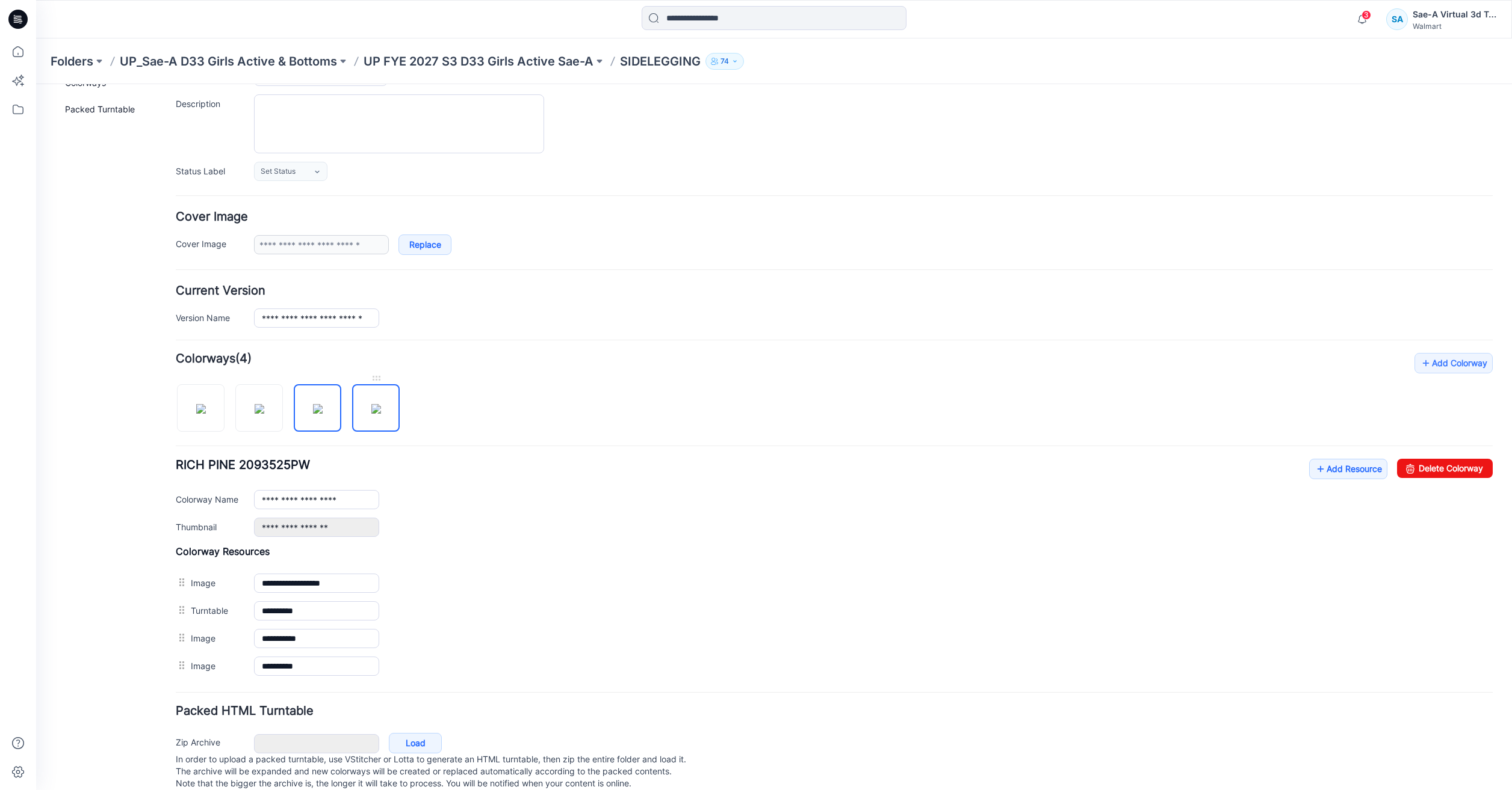
click at [380, 404] on img at bounding box center [376, 409] width 9 height 9
type input "**********"
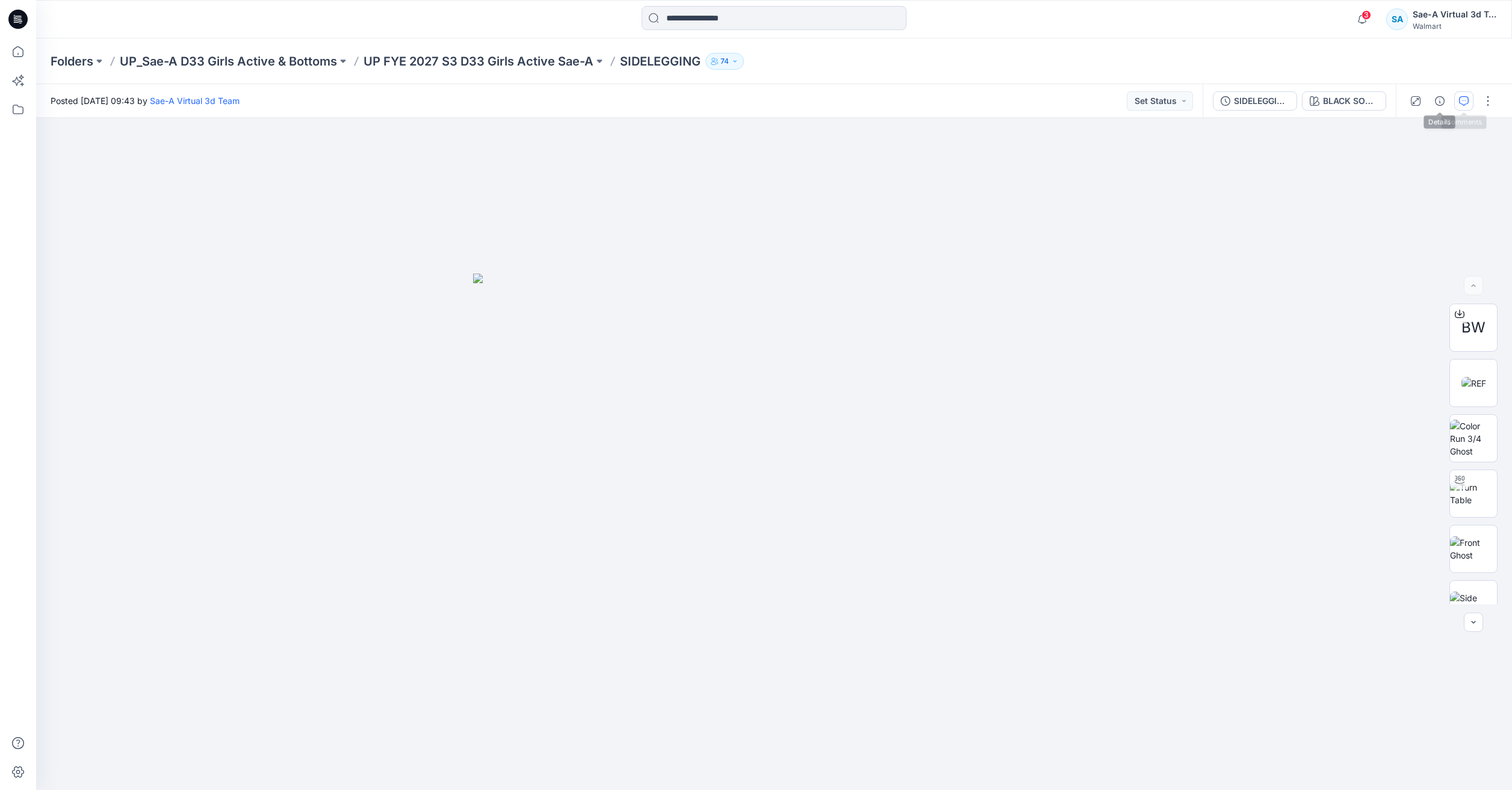
click at [1463, 101] on icon "button" at bounding box center [1463, 101] width 9 height 9
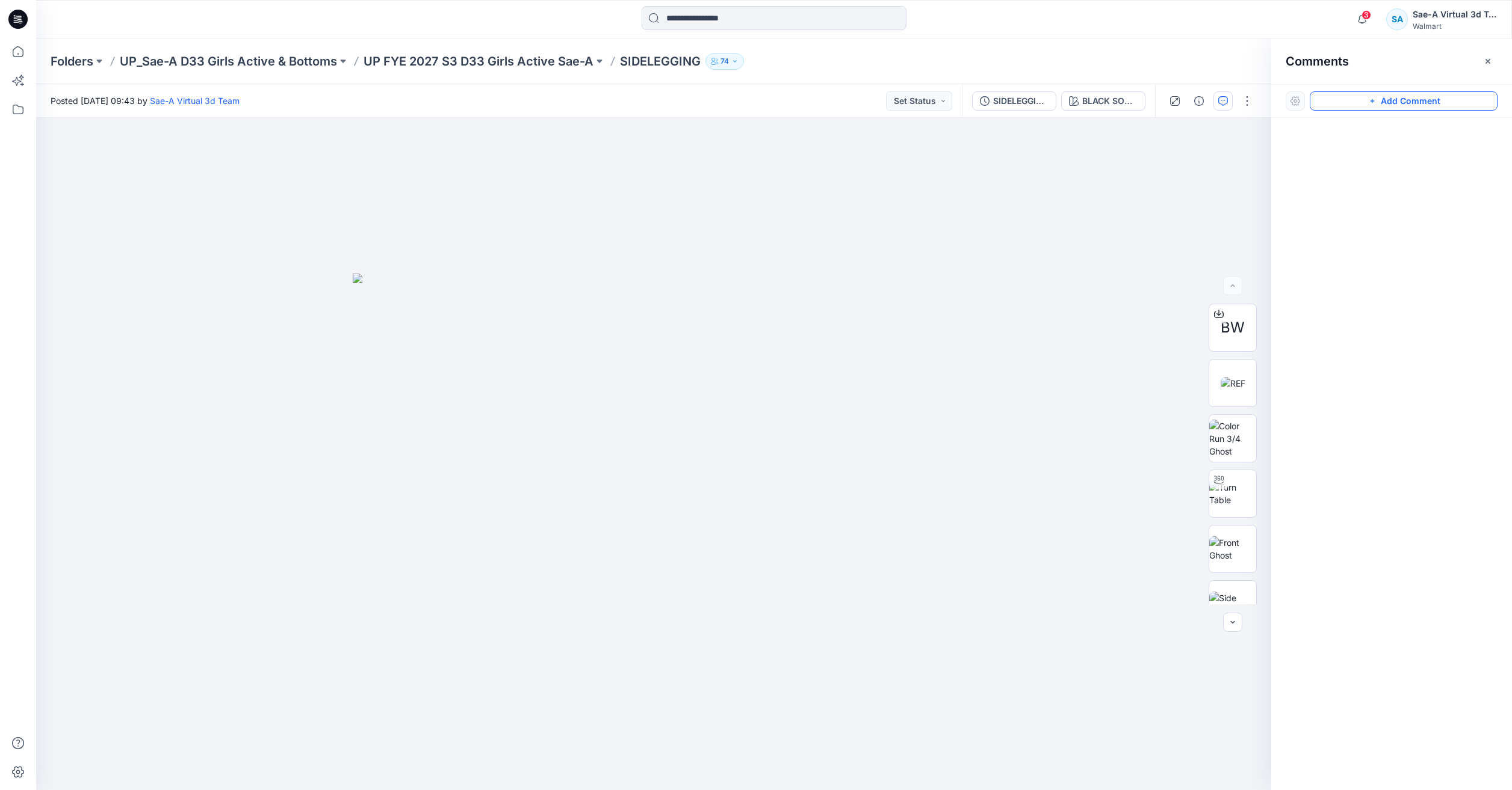
click at [1396, 102] on button "Add Comment" at bounding box center [1403, 101] width 188 height 20
click at [21, 51] on icon at bounding box center [18, 51] width 27 height 27
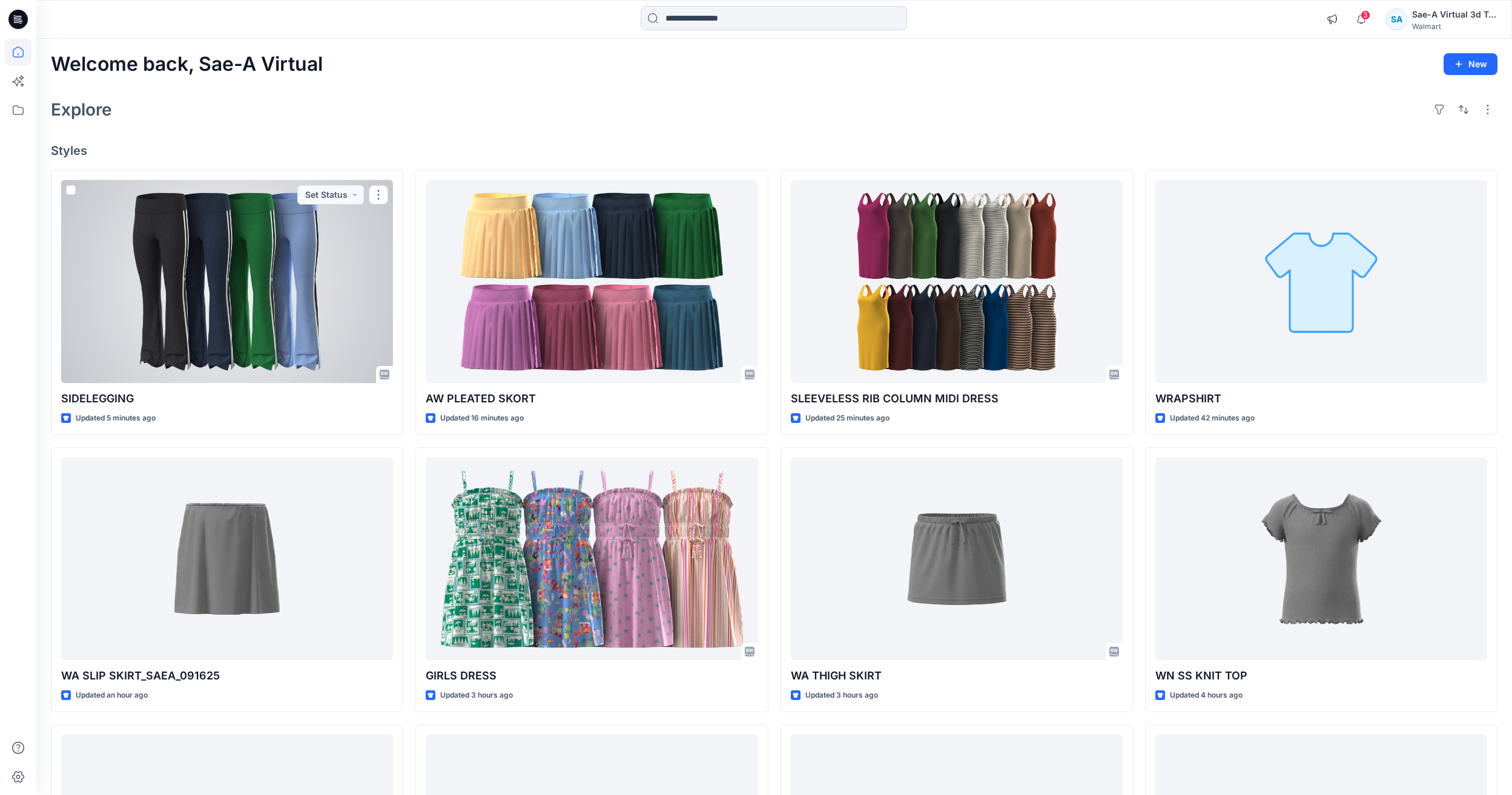
click at [280, 275] on div at bounding box center [227, 282] width 332 height 203
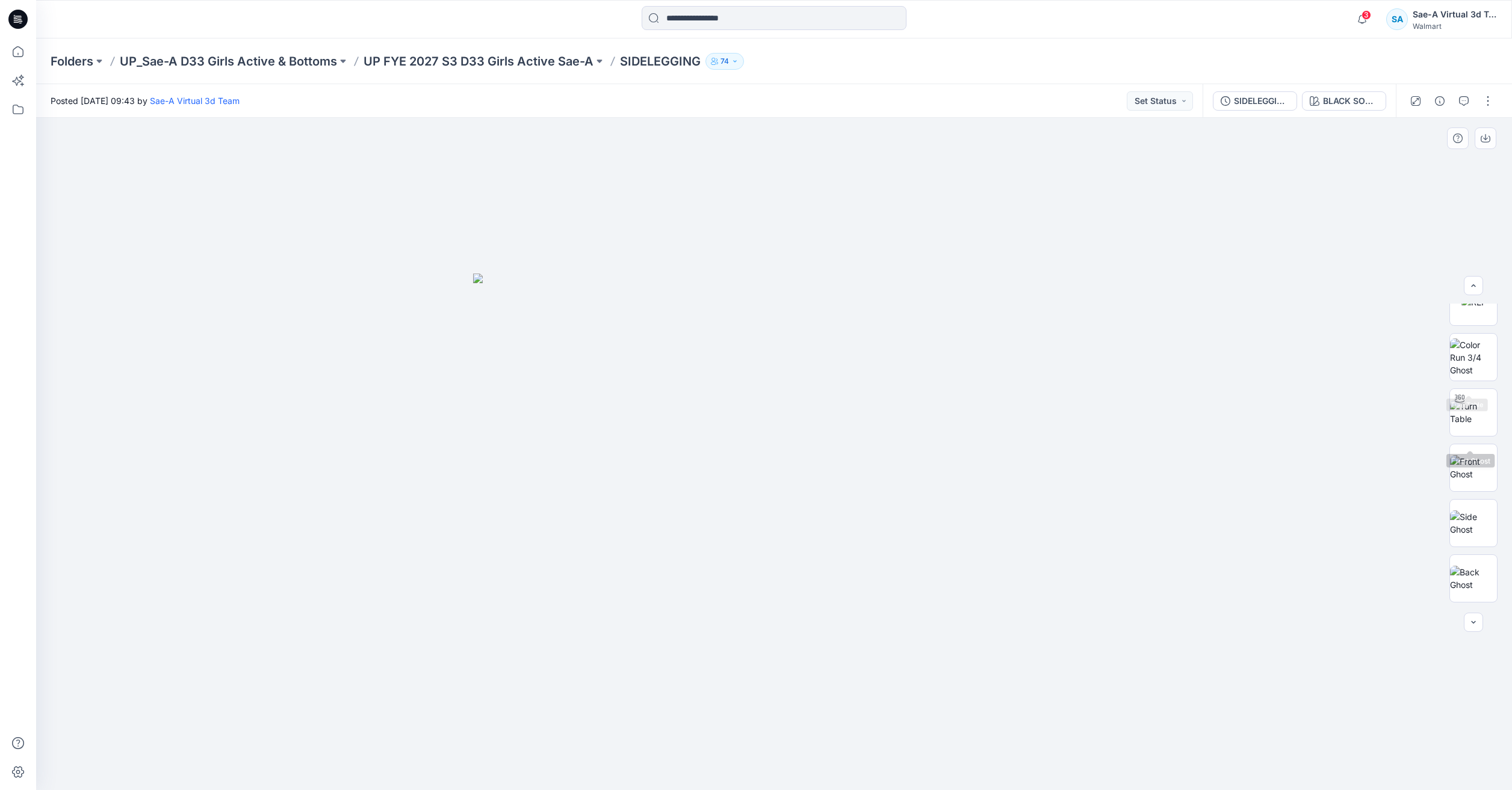
scroll to position [135, 0]
click at [1307, 102] on button "BLACK SOOT 210131PW" at bounding box center [1344, 101] width 84 height 20
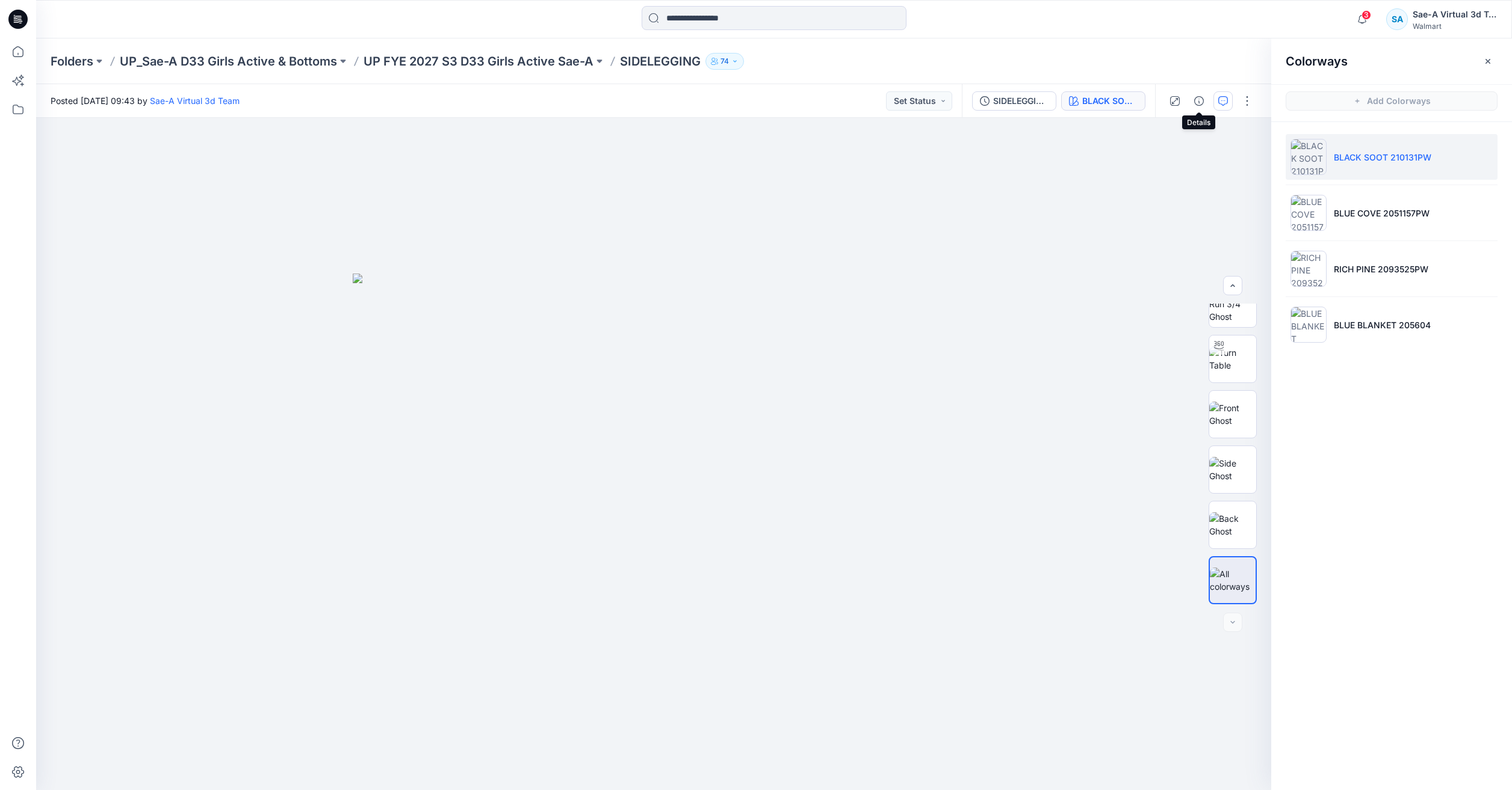
click at [1216, 98] on button "button" at bounding box center [1223, 101] width 20 height 20
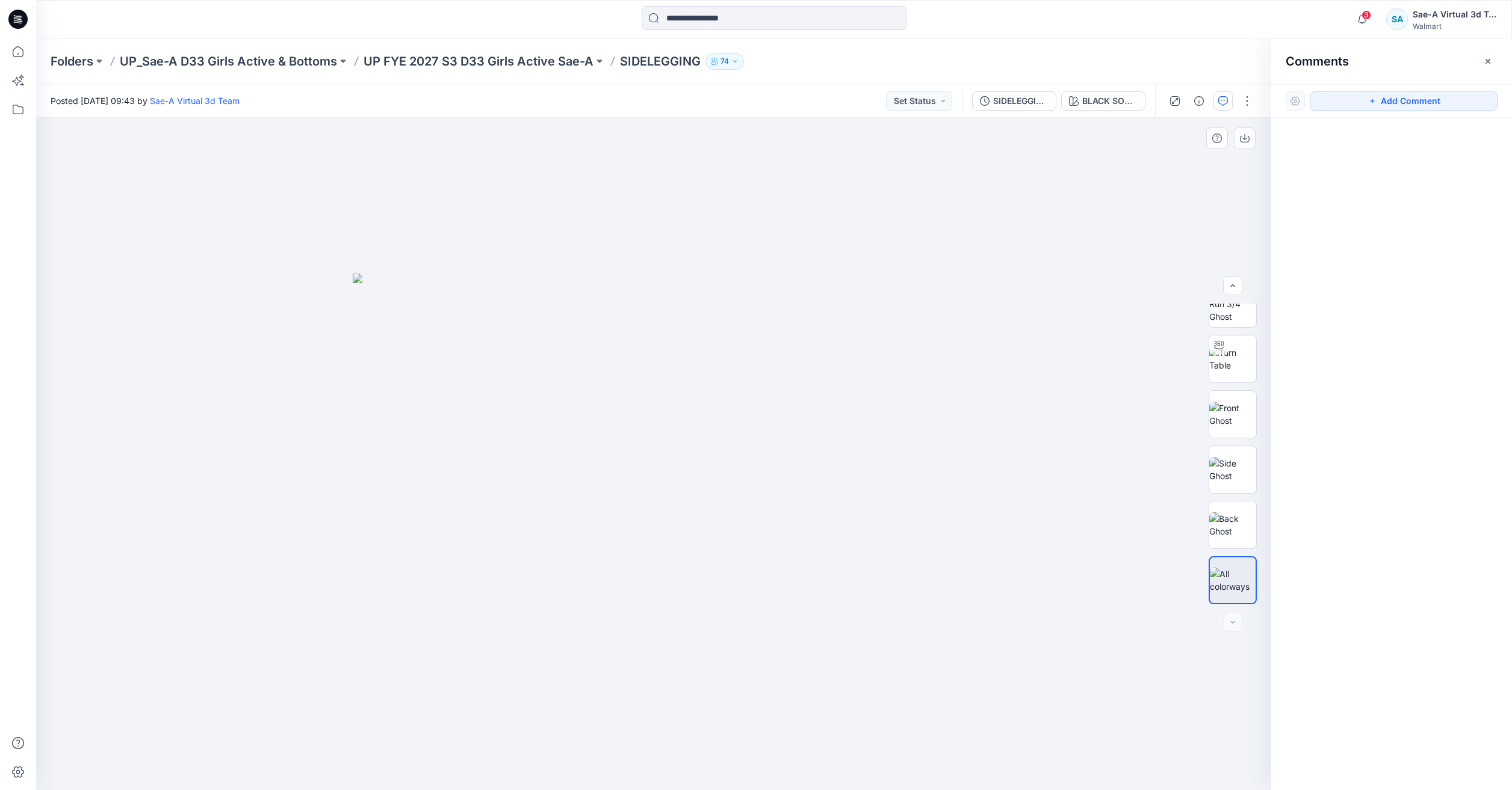
drag, startPoint x: 1420, startPoint y: 96, endPoint x: 902, endPoint y: 164, distance: 522.4
click at [1416, 96] on button "Add Comment" at bounding box center [1403, 101] width 188 height 20
click at [853, 168] on div "1" at bounding box center [653, 454] width 1235 height 673
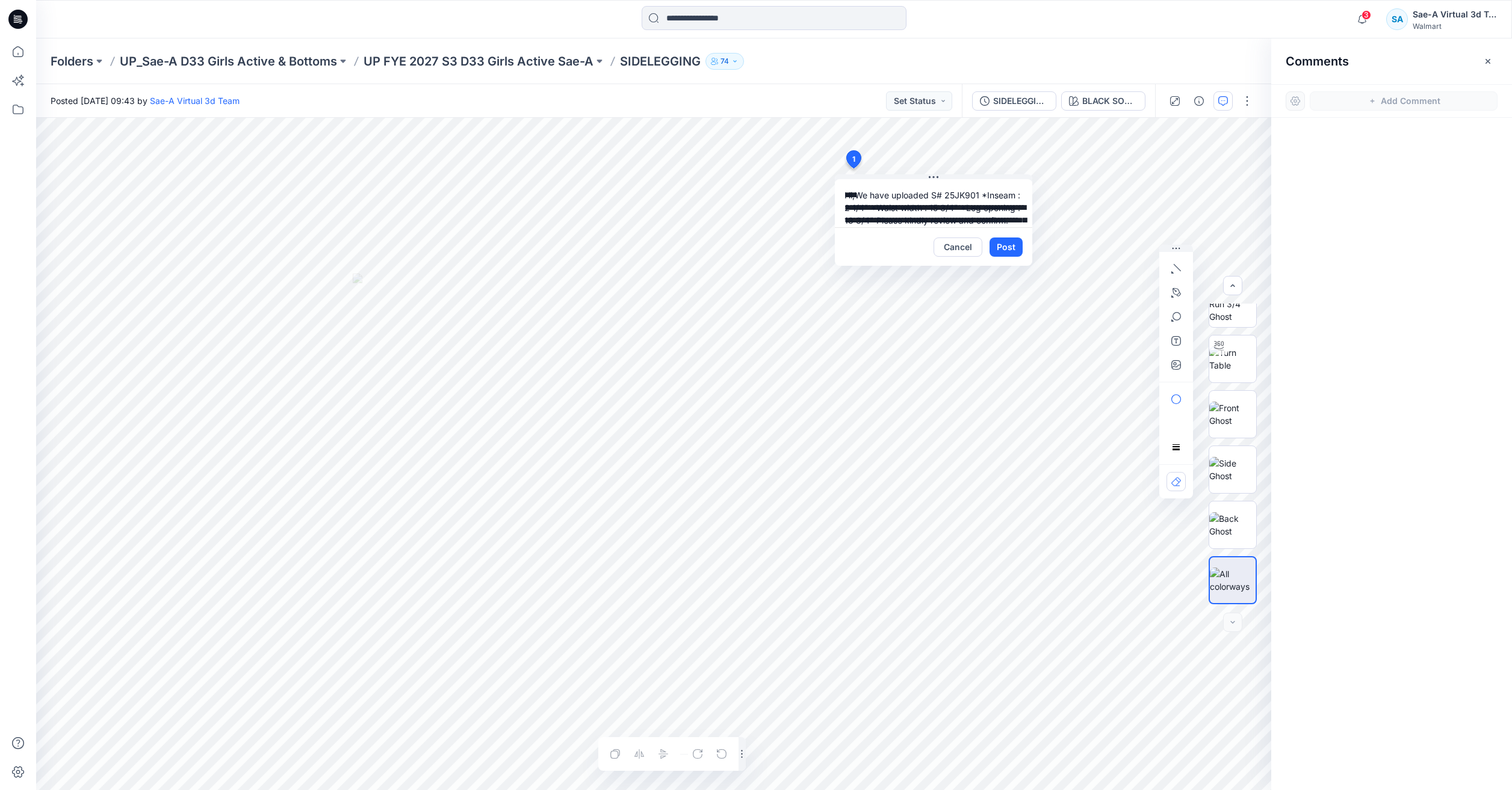
click at [651, 53] on p "SIDELEGGING" at bounding box center [660, 61] width 80 height 17
copy p "SIDELEGGING"
click at [943, 209] on textarea "**********" at bounding box center [933, 203] width 197 height 48
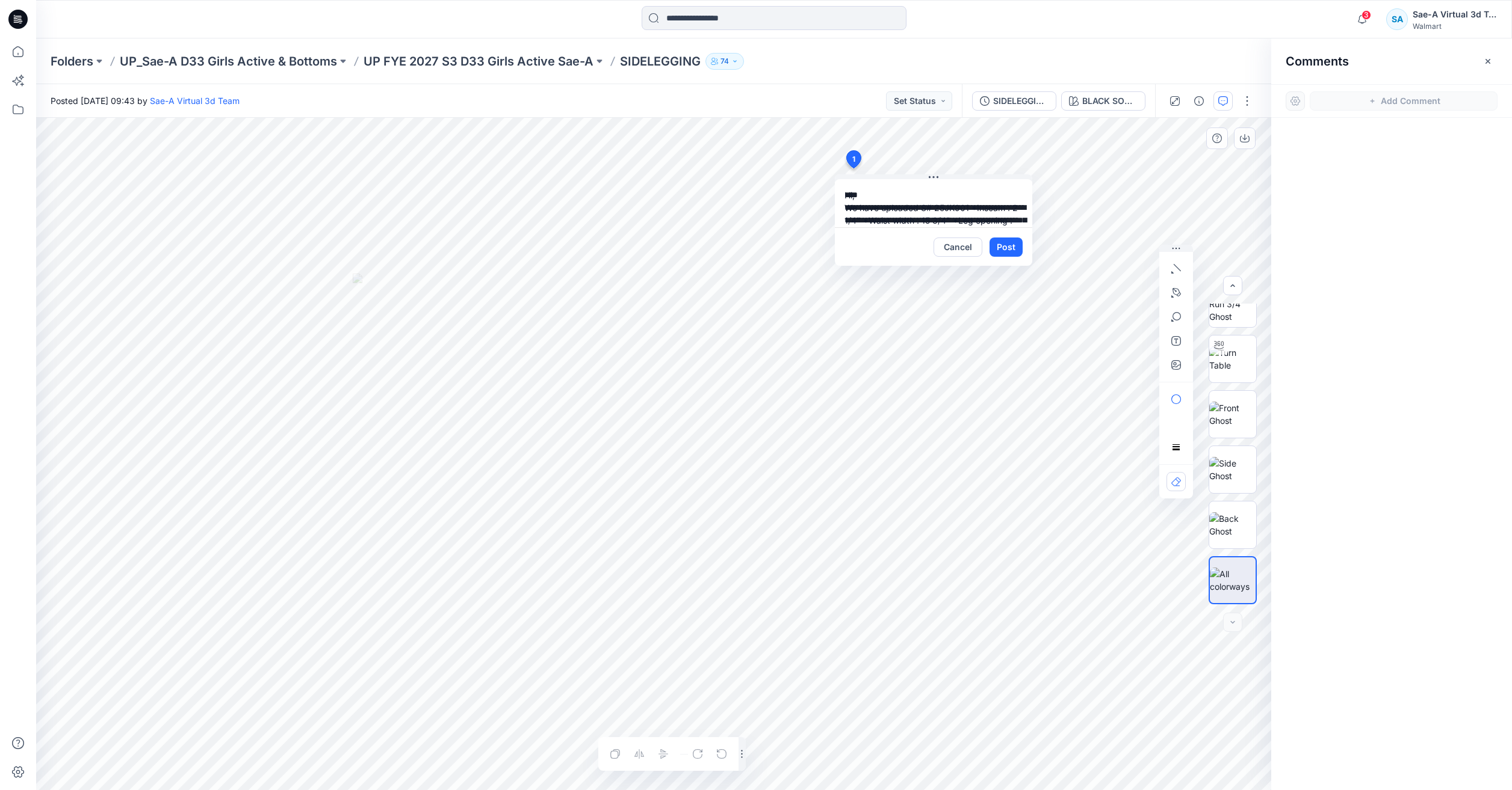
paste textarea "***"
click at [890, 220] on textarea "**********" at bounding box center [933, 203] width 197 height 48
click at [918, 223] on textarea "**********" at bounding box center [933, 203] width 197 height 48
click at [909, 220] on textarea "**********" at bounding box center [933, 203] width 197 height 48
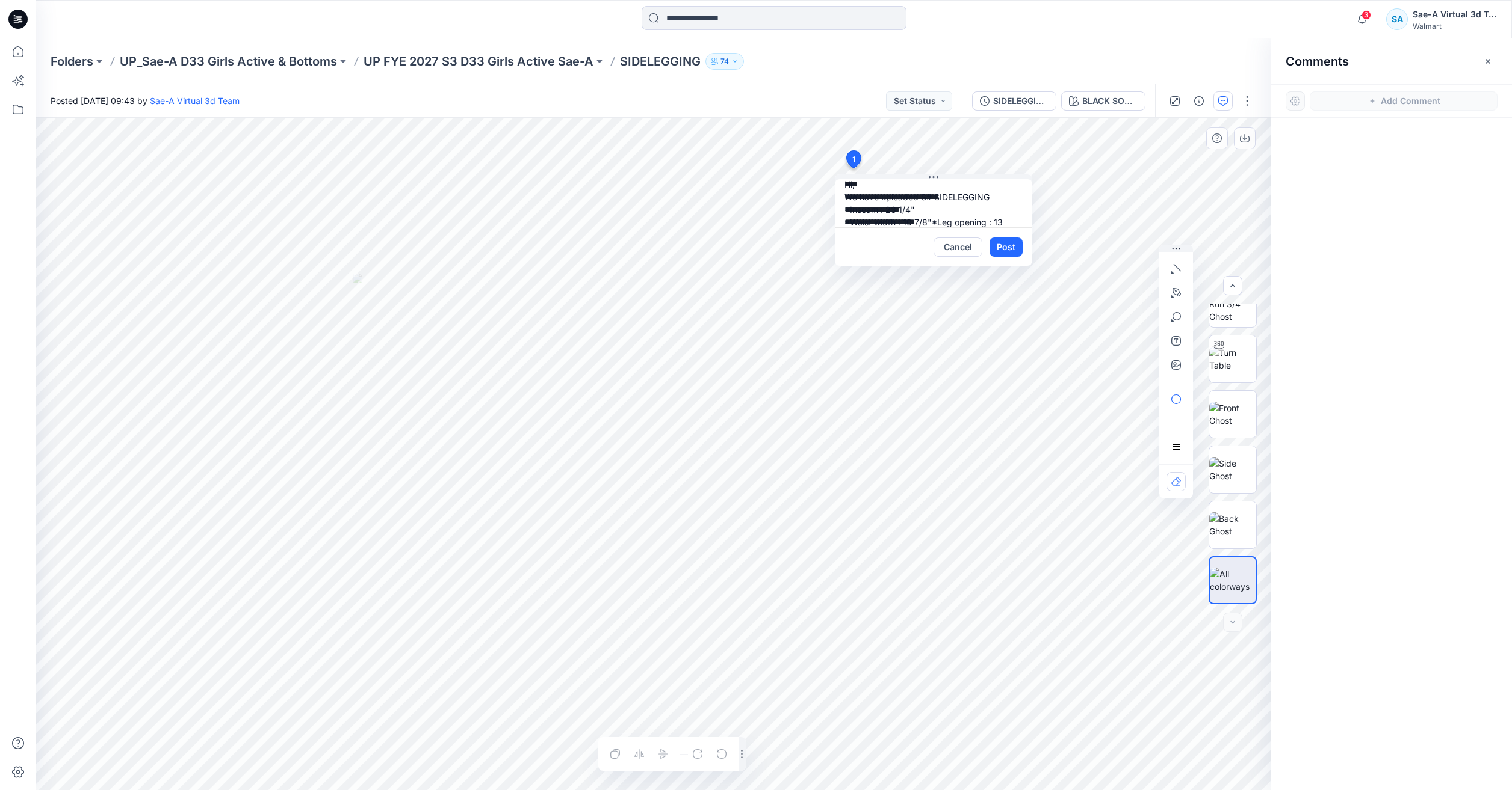
scroll to position [23, 0]
click at [911, 222] on textarea "**********" at bounding box center [933, 203] width 197 height 48
click at [980, 220] on textarea "**********" at bounding box center [933, 203] width 197 height 48
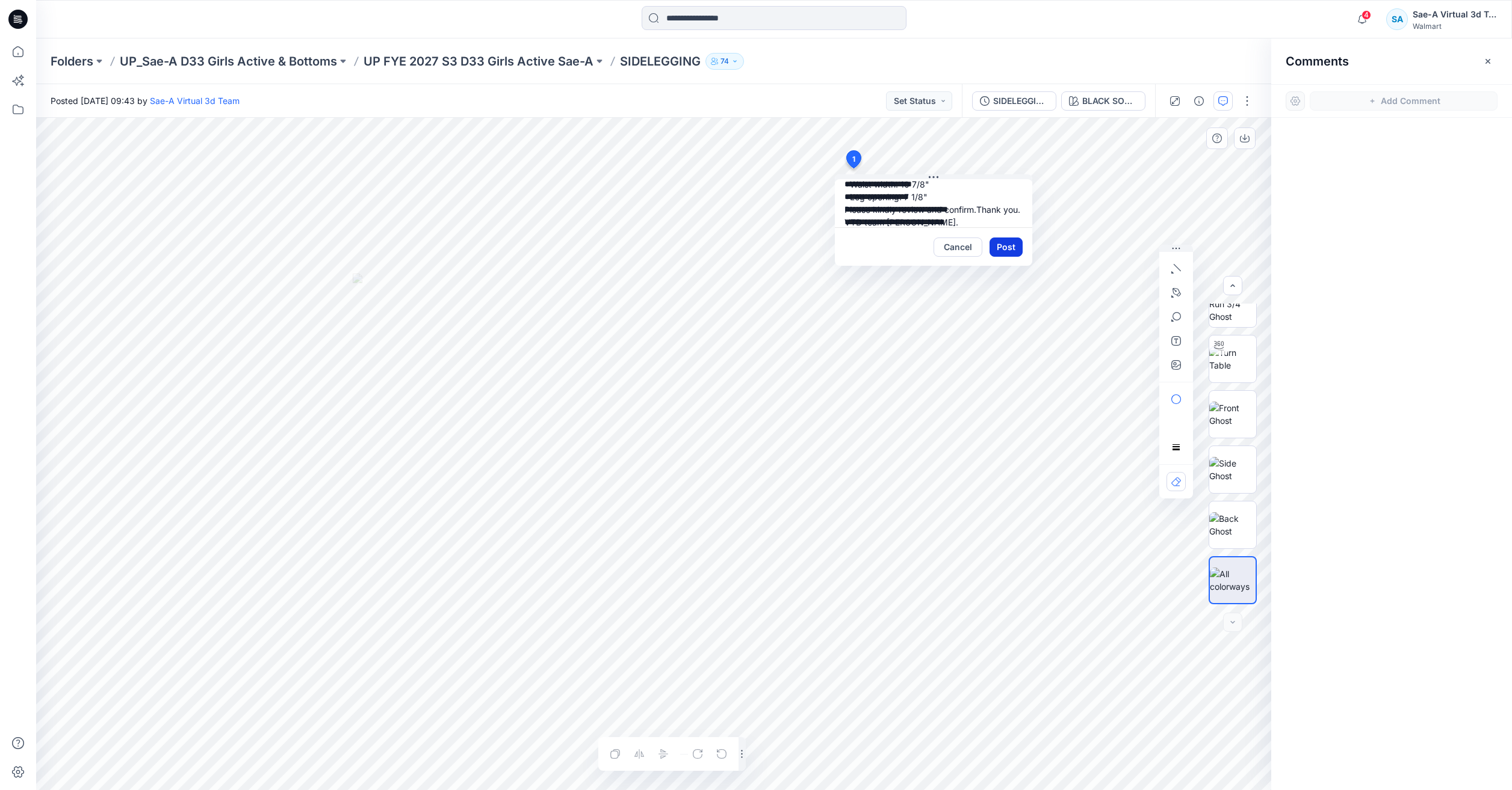
type textarea "**********"
click at [1011, 242] on button "Post" at bounding box center [1006, 247] width 33 height 20
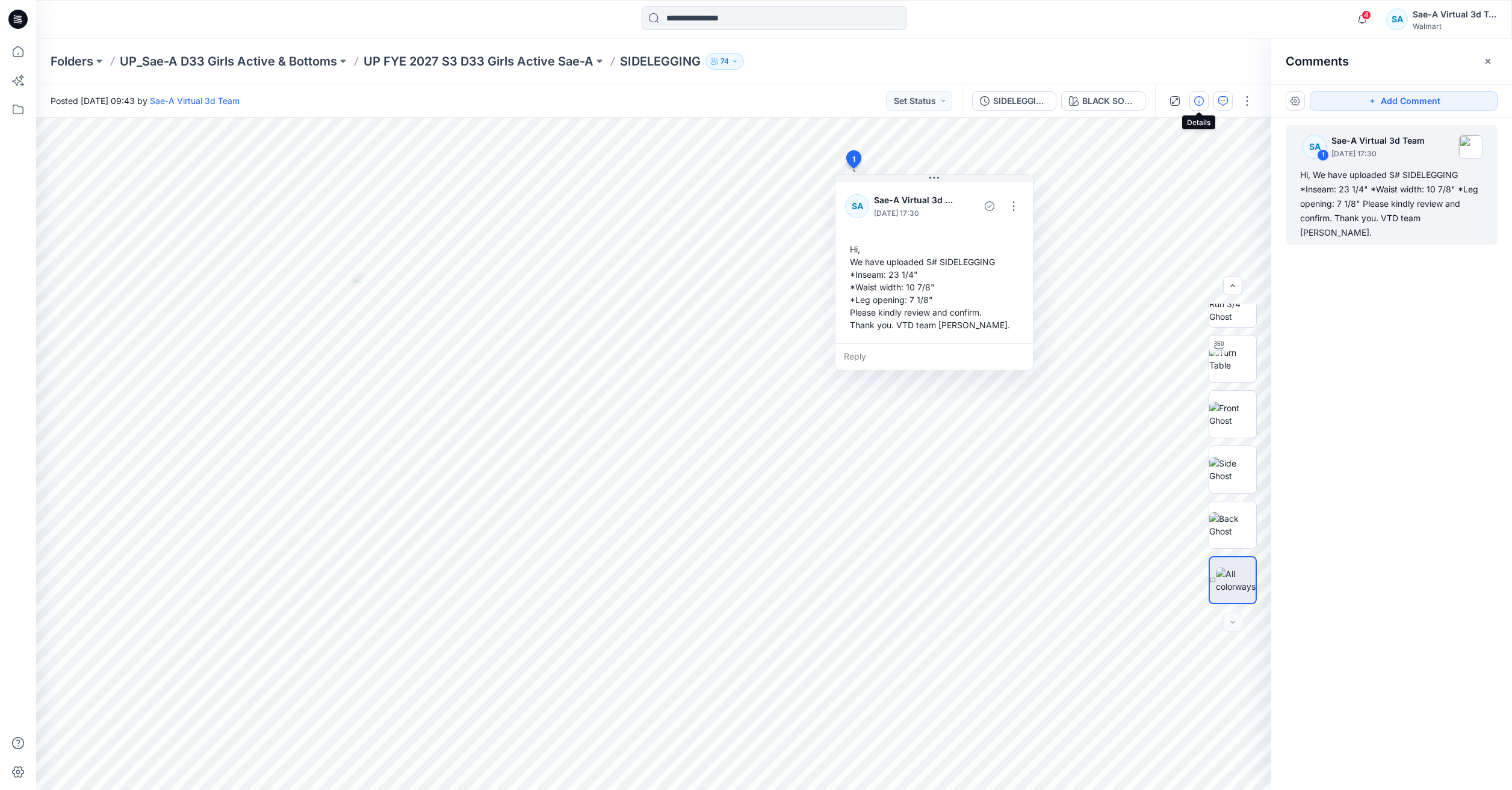
click at [1202, 99] on icon "button" at bounding box center [1199, 101] width 9 height 9
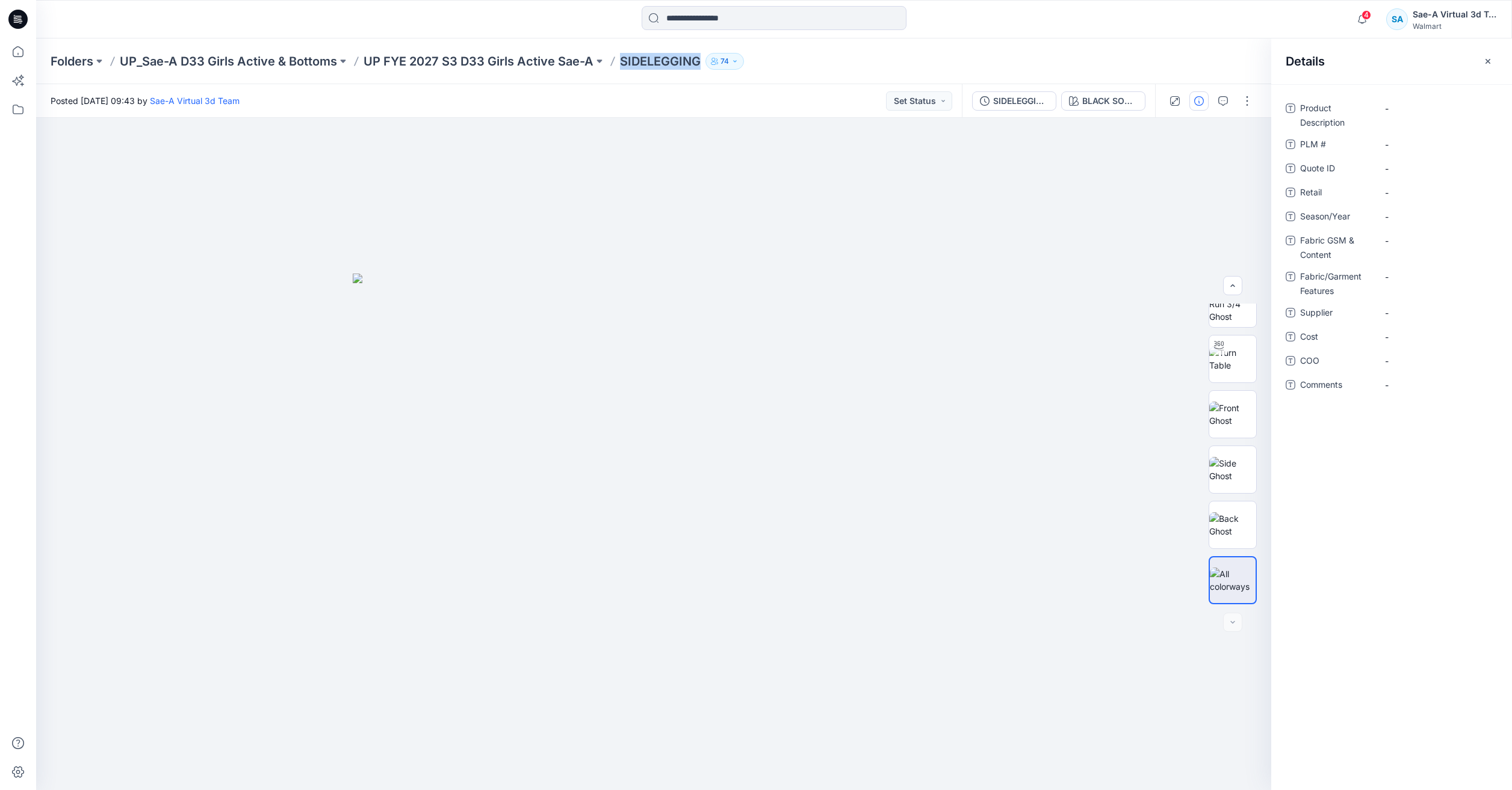
drag, startPoint x: 621, startPoint y: 62, endPoint x: 699, endPoint y: 57, distance: 78.2
click at [699, 57] on p "SIDELEGGING" at bounding box center [660, 61] width 80 height 17
copy p "SIDELEGGING"
drag, startPoint x: 1396, startPoint y: 114, endPoint x: 1412, endPoint y: 139, distance: 29.7
click at [1396, 114] on Description "-" at bounding box center [1437, 108] width 104 height 12
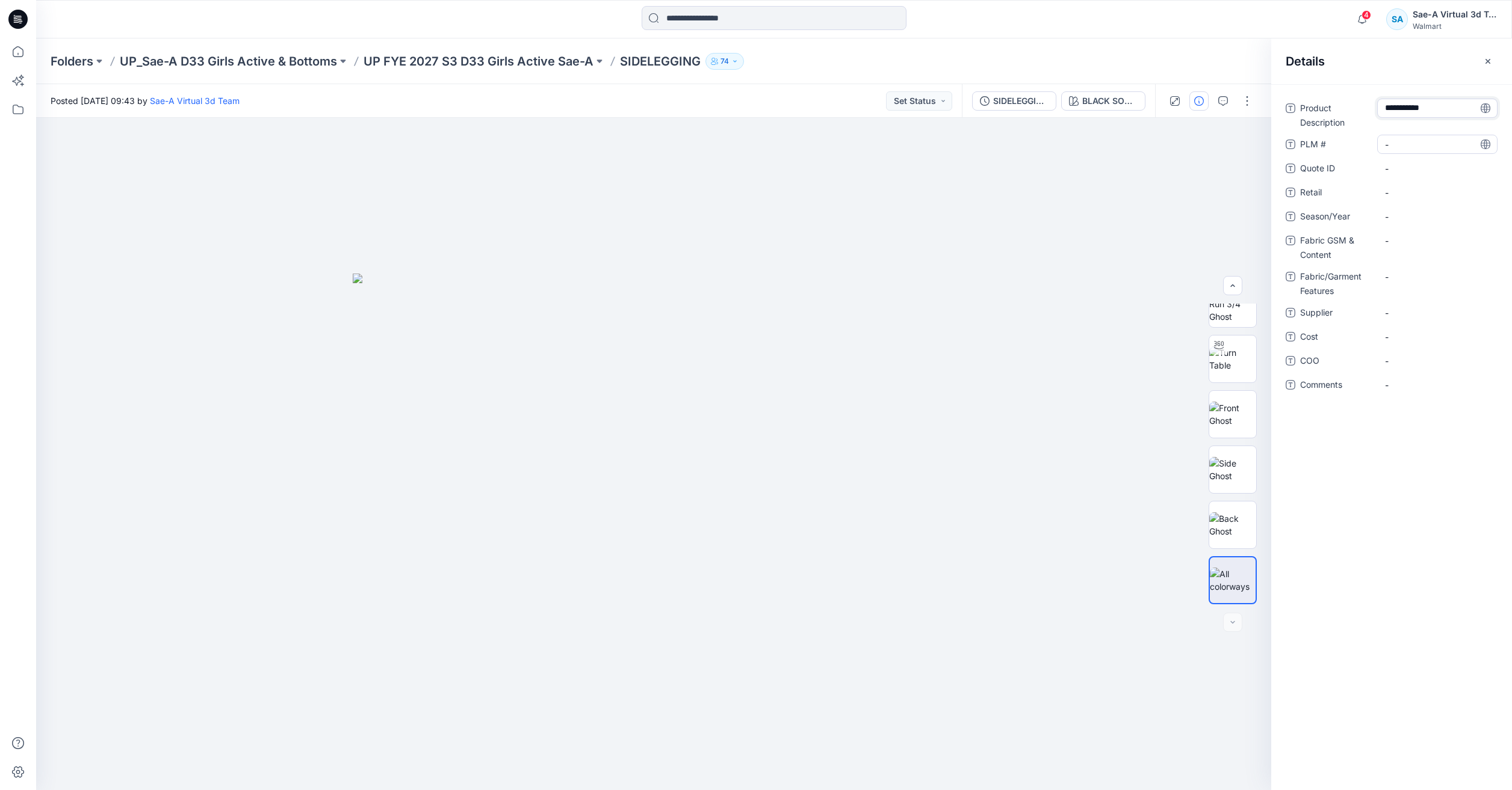
click at [1412, 140] on \ "-" at bounding box center [1437, 144] width 104 height 12
type textarea "***"
click at [1438, 217] on span "-" at bounding box center [1437, 216] width 104 height 12
type textarea "*****"
drag, startPoint x: 1410, startPoint y: 257, endPoint x: 1412, endPoint y: 250, distance: 7.3
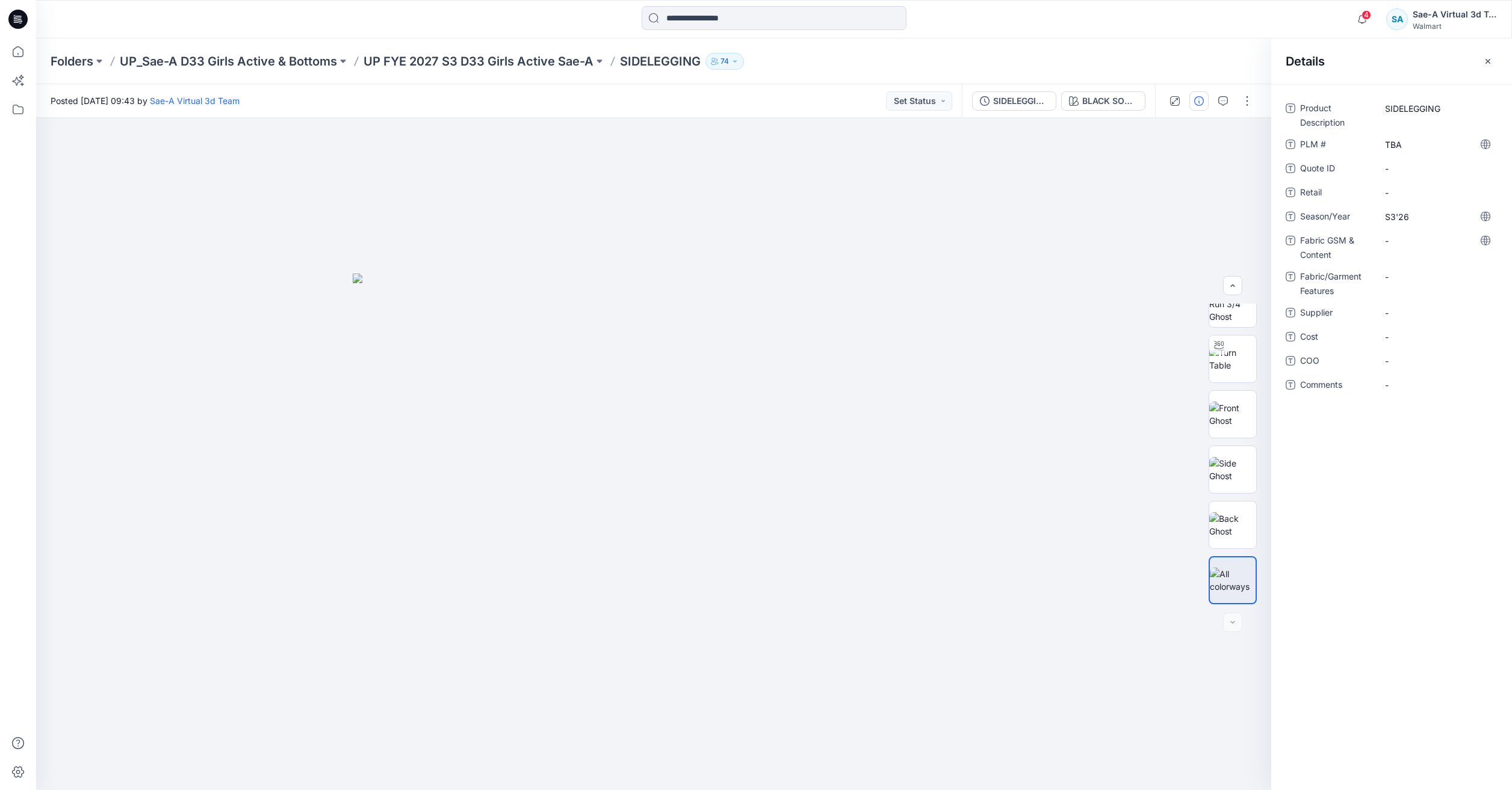
click at [1410, 257] on div "-" at bounding box center [1437, 246] width 120 height 31
click at [1409, 244] on Content "-" at bounding box center [1437, 241] width 104 height 12
type textarea "**********"
click at [1403, 269] on div "-" at bounding box center [1437, 276] width 120 height 20
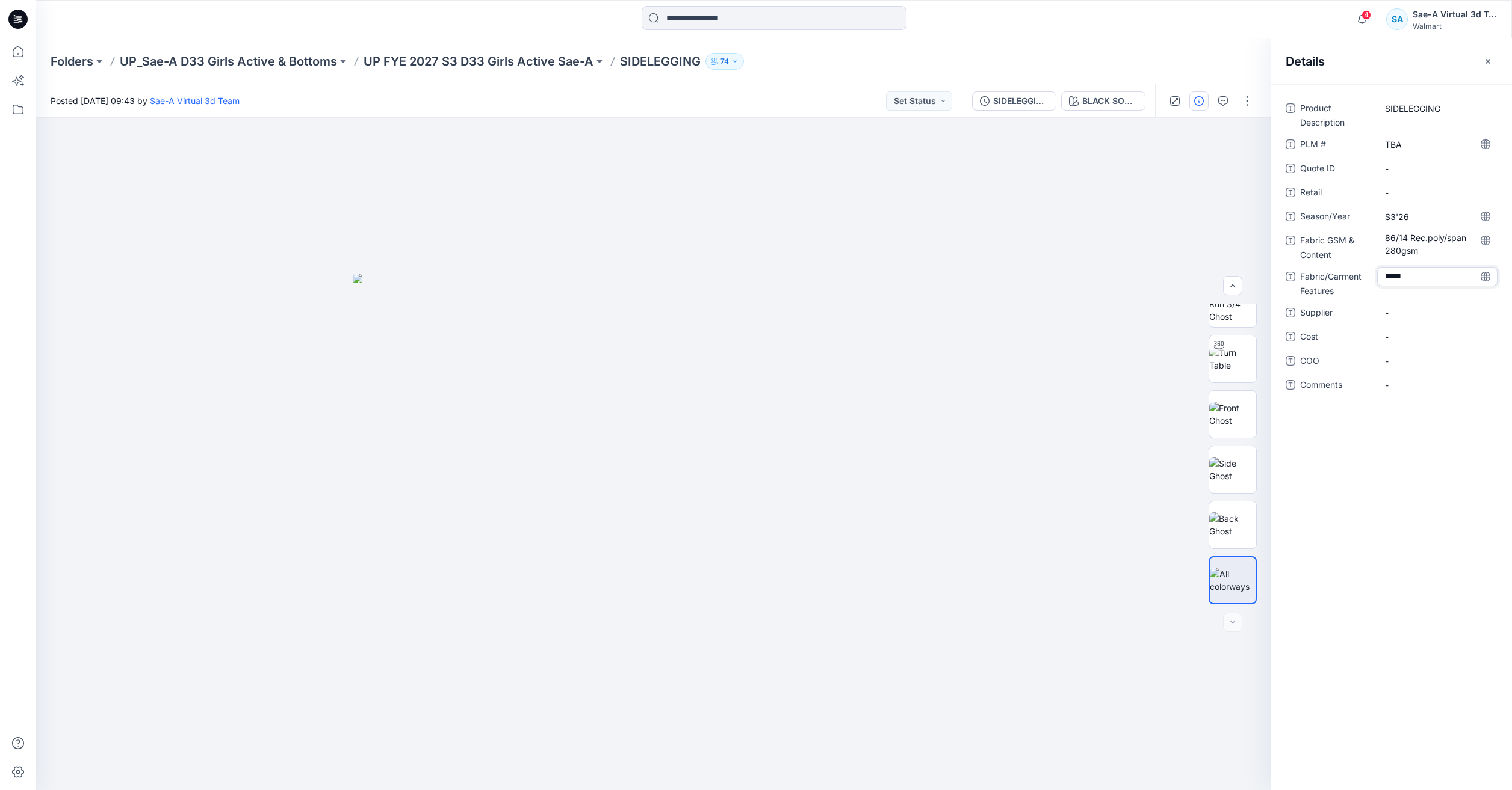
type textarea "******"
click at [1406, 314] on span "-" at bounding box center [1437, 312] width 104 height 12
type textarea "****"
click at [1424, 347] on div "Product Description SIDELEGGING PLM # TBA Quote ID - Retail - Season/Year S3'26…" at bounding box center [1392, 254] width 212 height 310
click at [1417, 333] on span "-" at bounding box center [1437, 336] width 104 height 12
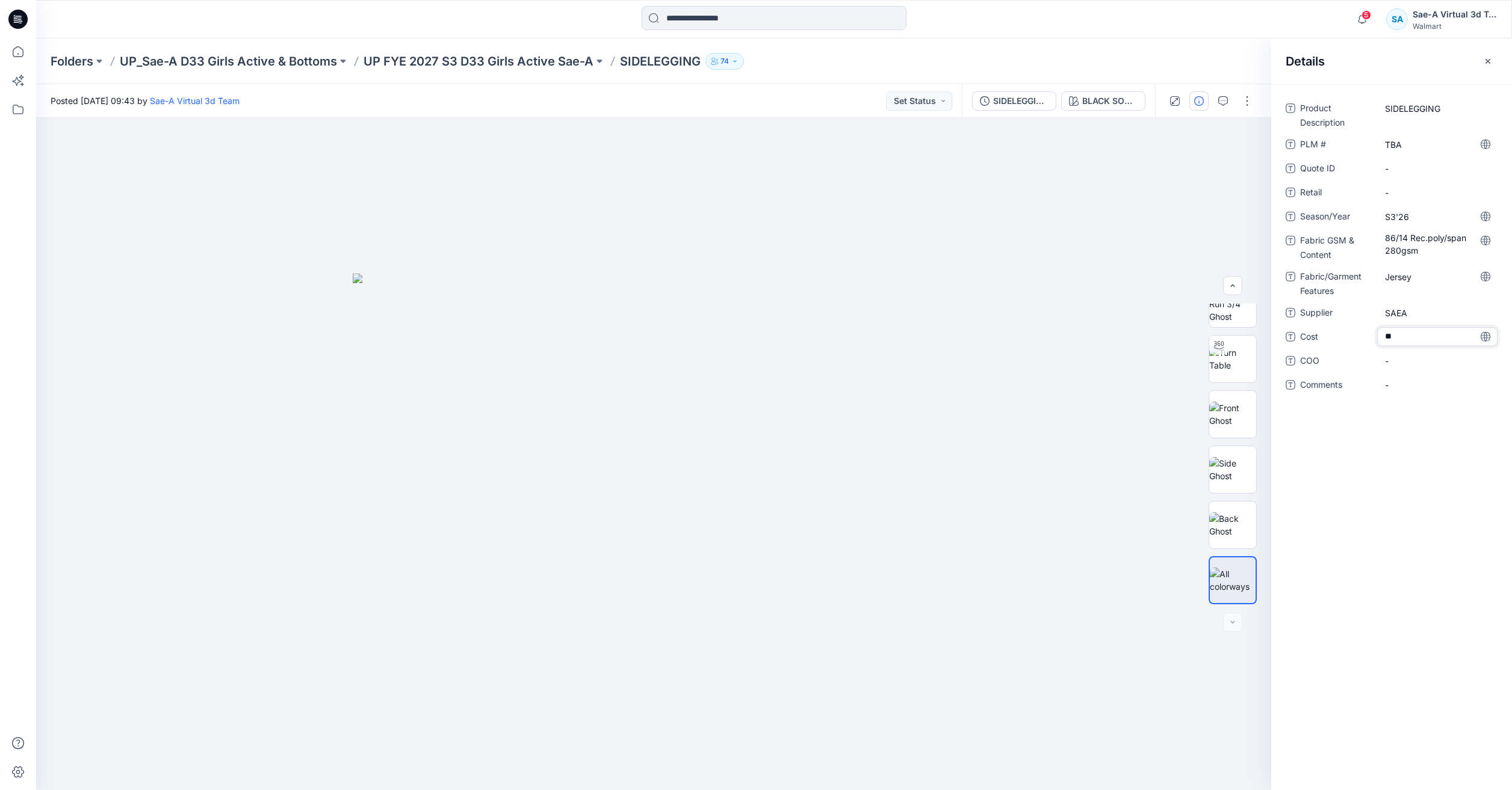
type textarea "***"
click at [22, 55] on icon at bounding box center [18, 51] width 27 height 27
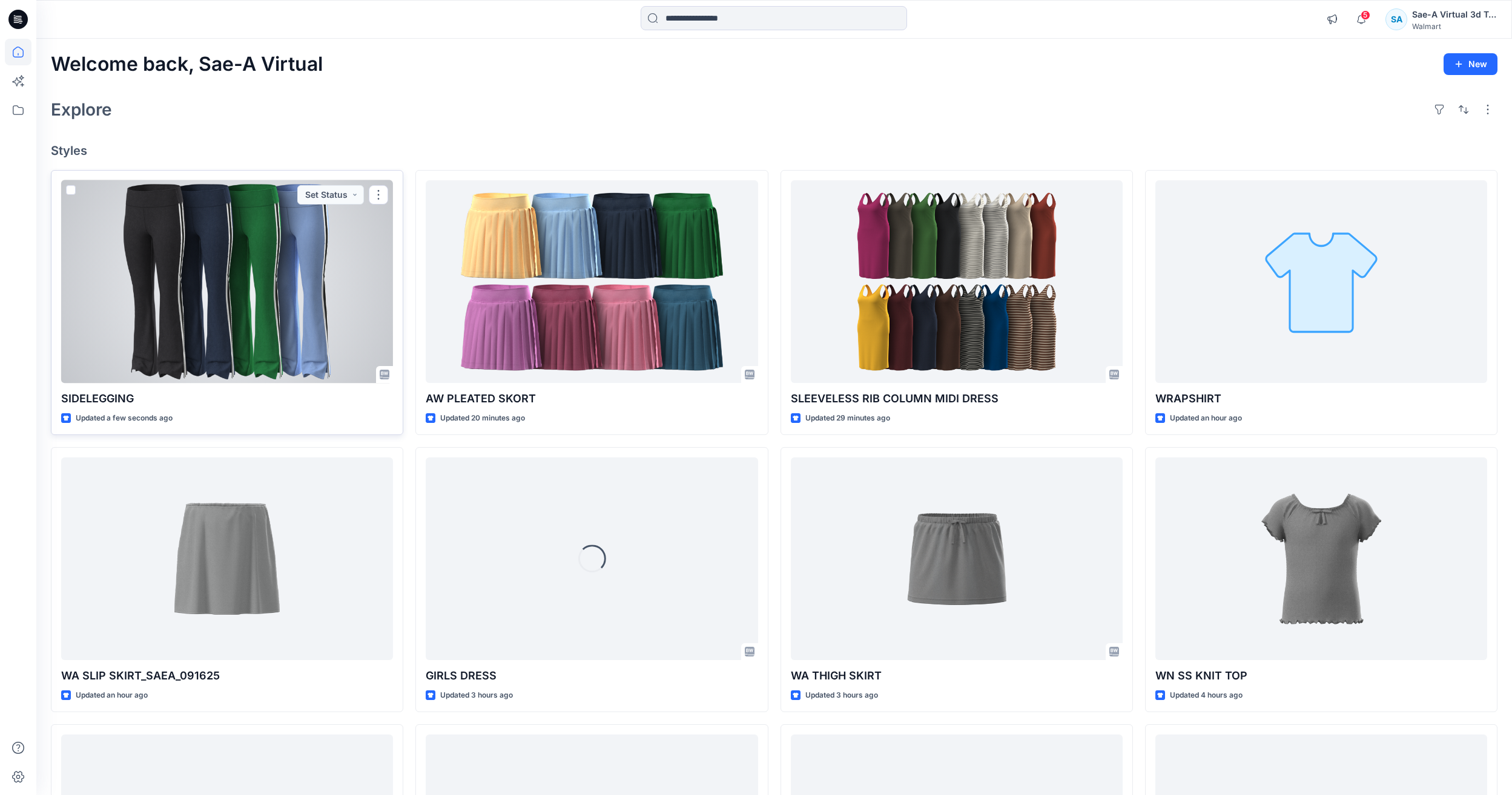
drag, startPoint x: 264, startPoint y: 306, endPoint x: 922, endPoint y: 212, distance: 664.7
click at [265, 306] on div at bounding box center [227, 282] width 332 height 203
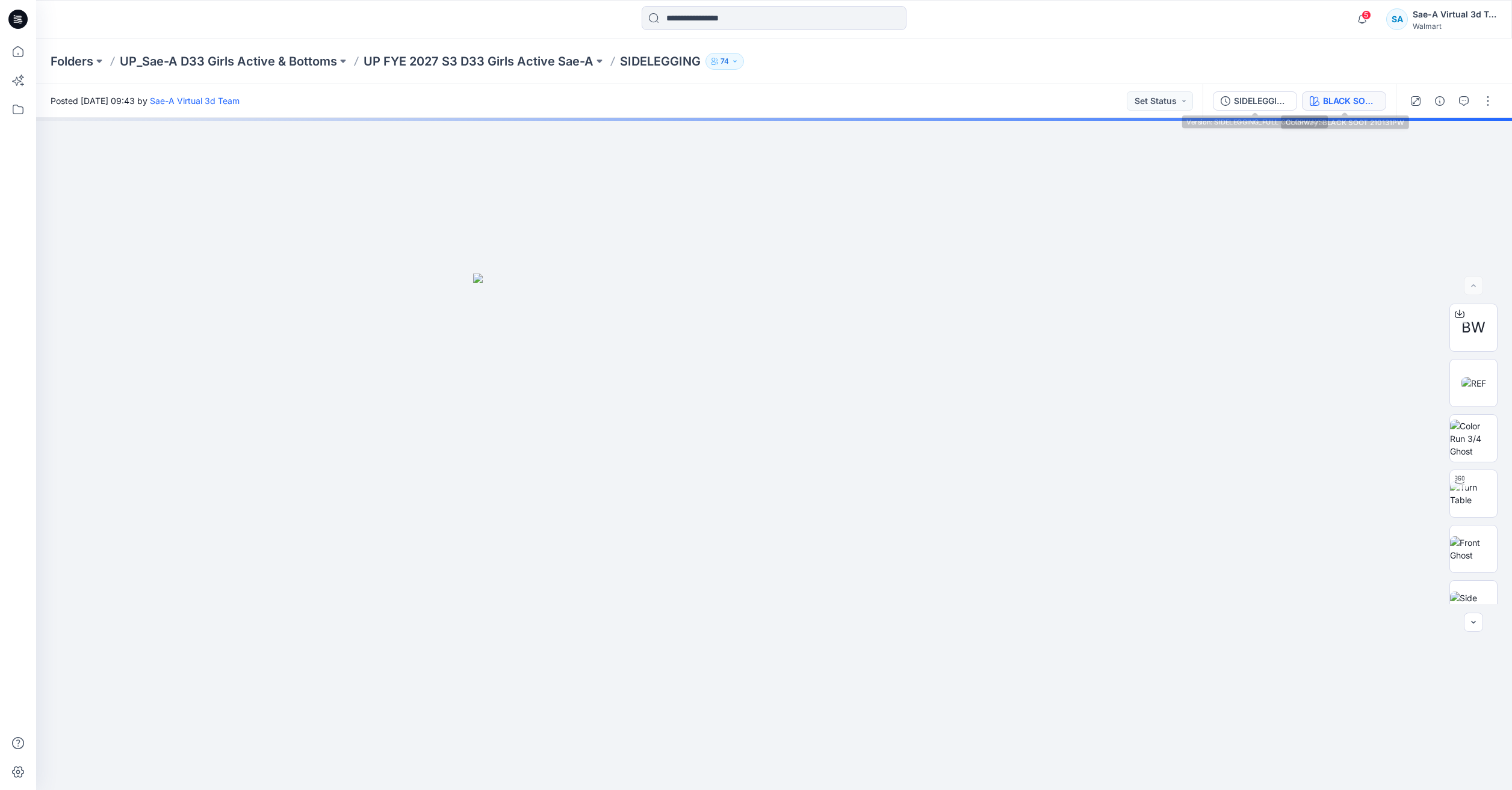
click at [1308, 94] on button "BLACK SOOT 210131PW" at bounding box center [1344, 101] width 84 height 20
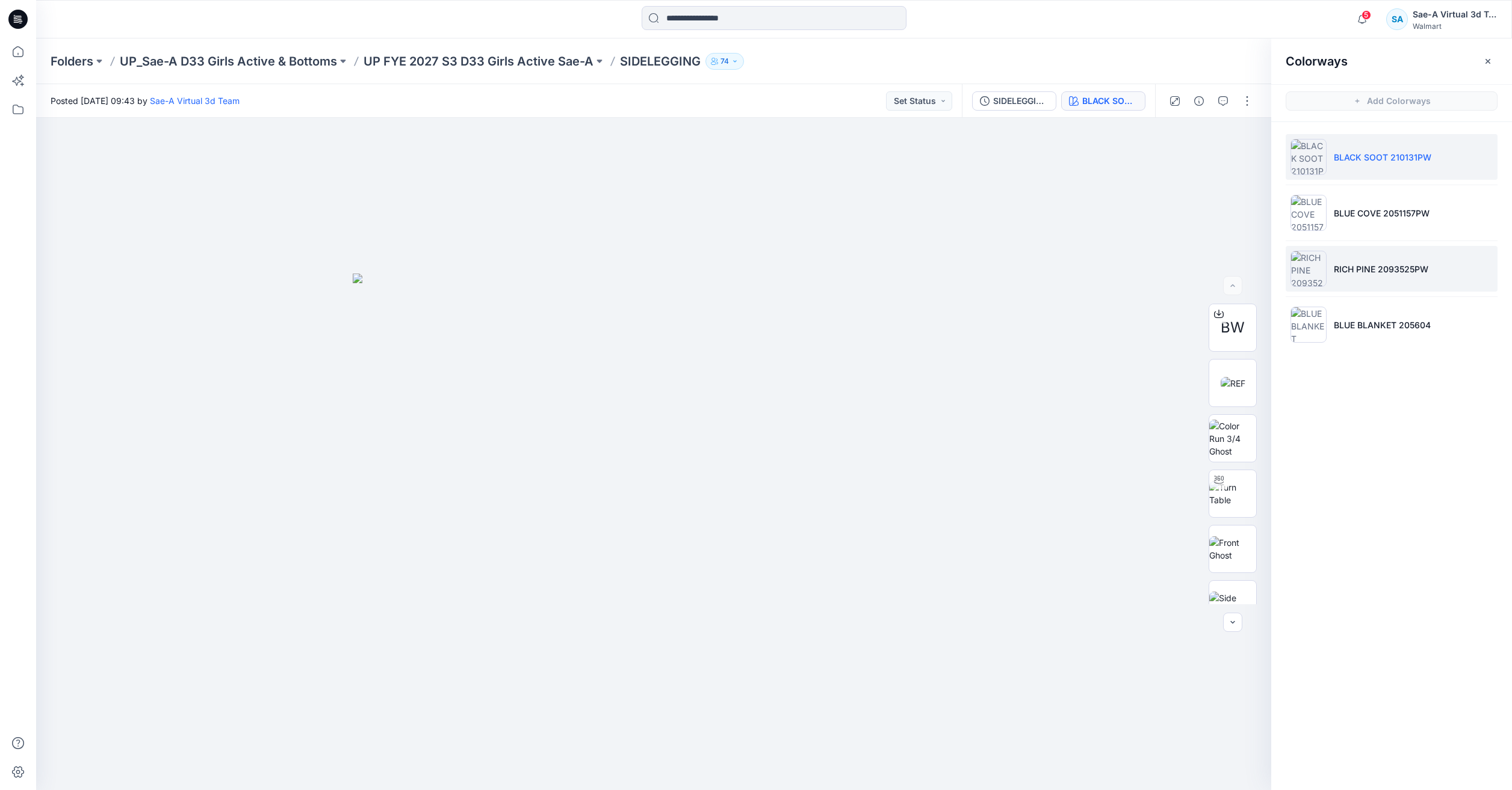
click at [1382, 275] on p "RICH PINE 2093525PW" at bounding box center [1381, 269] width 94 height 12
click at [1249, 99] on button "button" at bounding box center [1247, 101] width 20 height 20
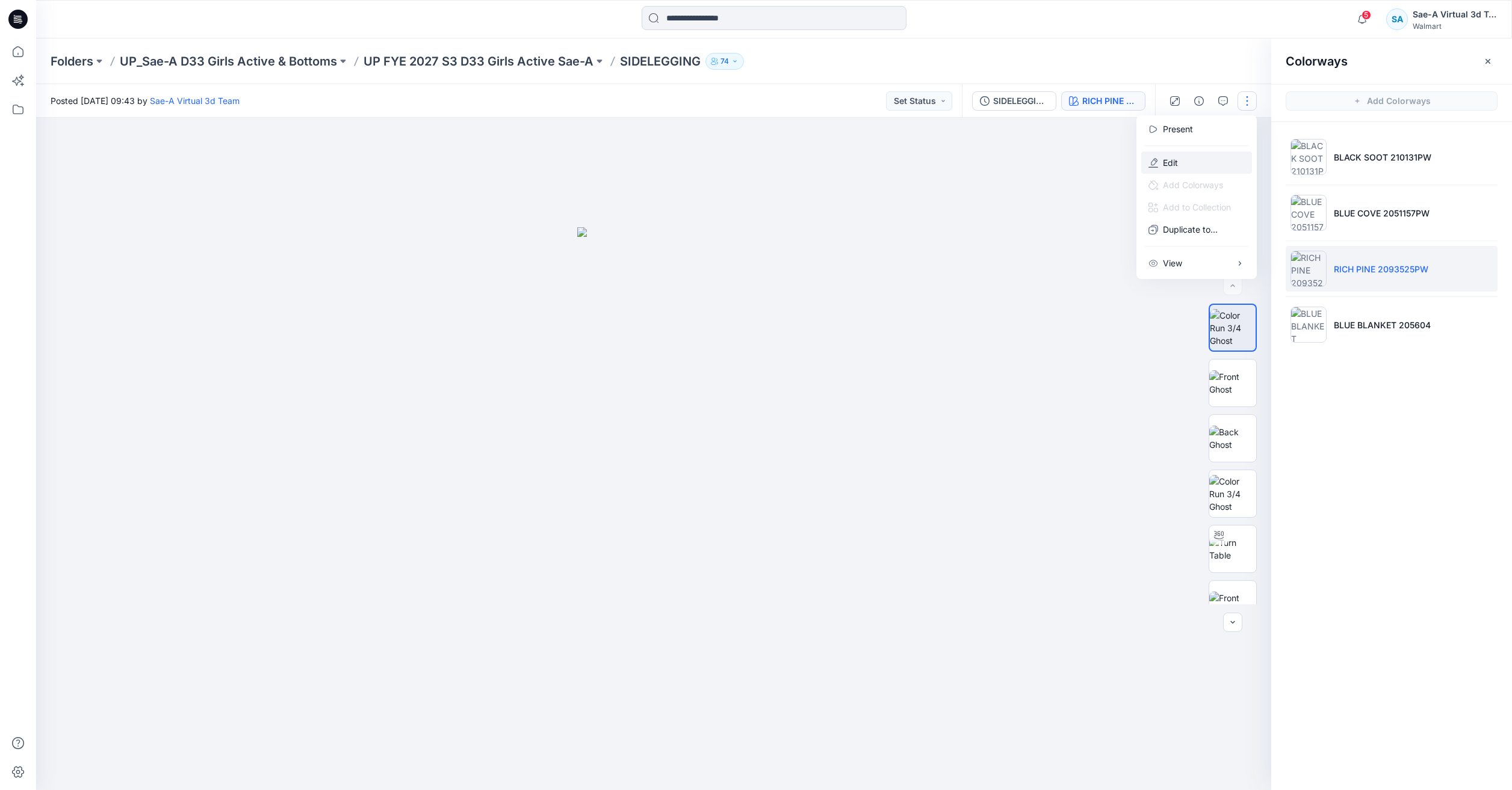
click at [1170, 161] on p "Edit" at bounding box center [1170, 162] width 15 height 12
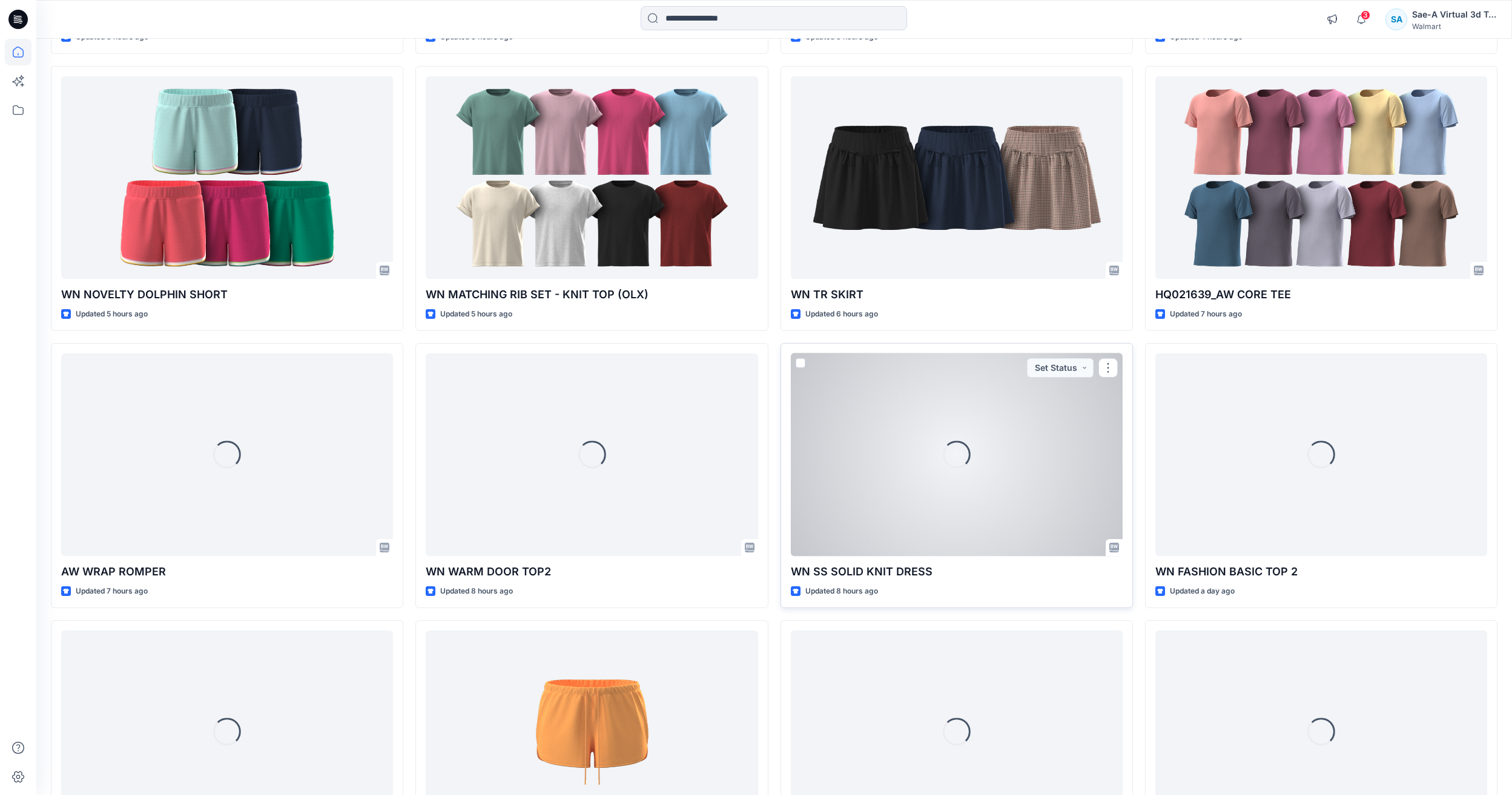
scroll to position [676, 0]
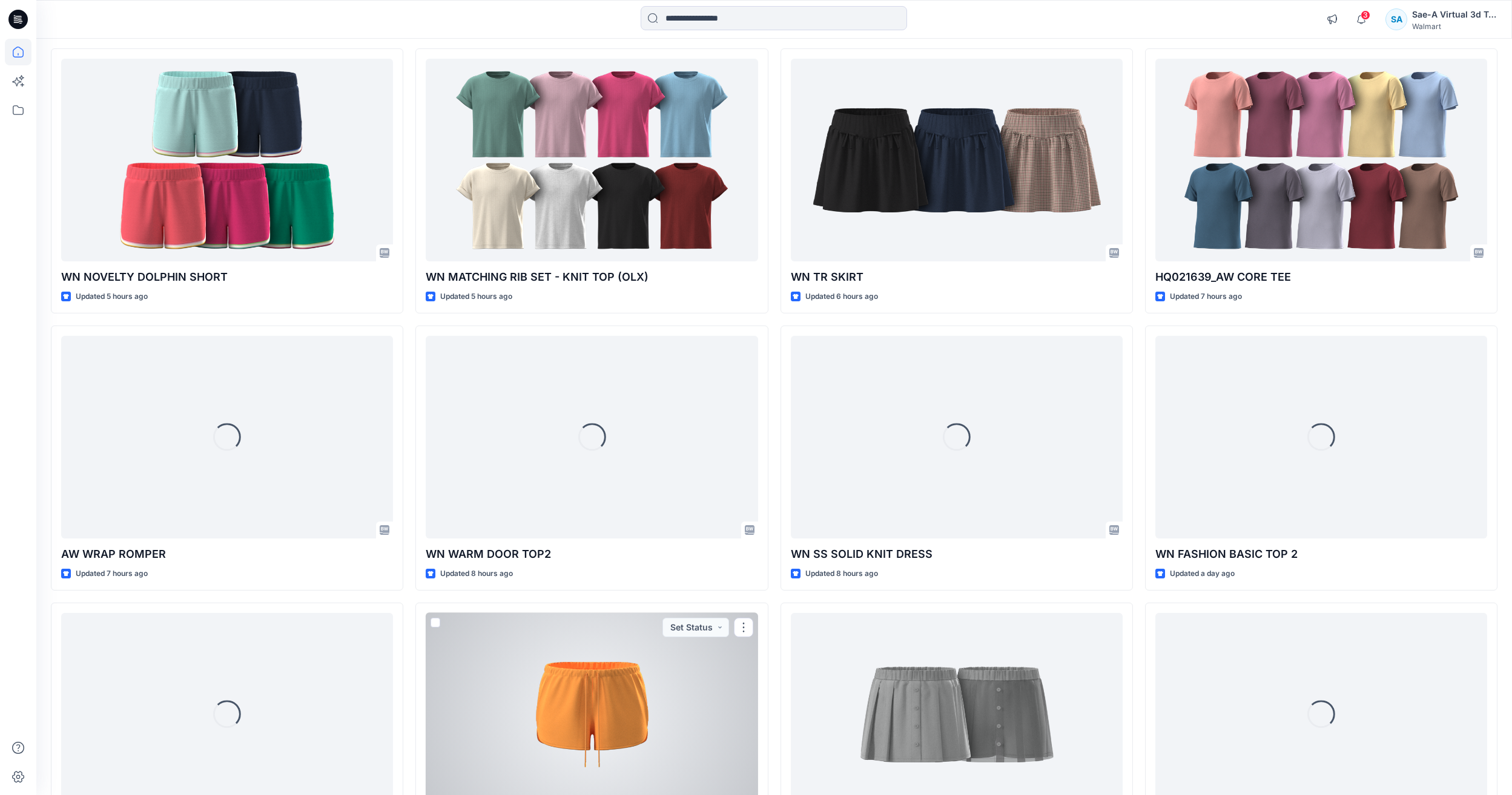
drag, startPoint x: 696, startPoint y: 690, endPoint x: 706, endPoint y: 685, distance: 11.2
click at [696, 690] on div at bounding box center [591, 715] width 332 height 203
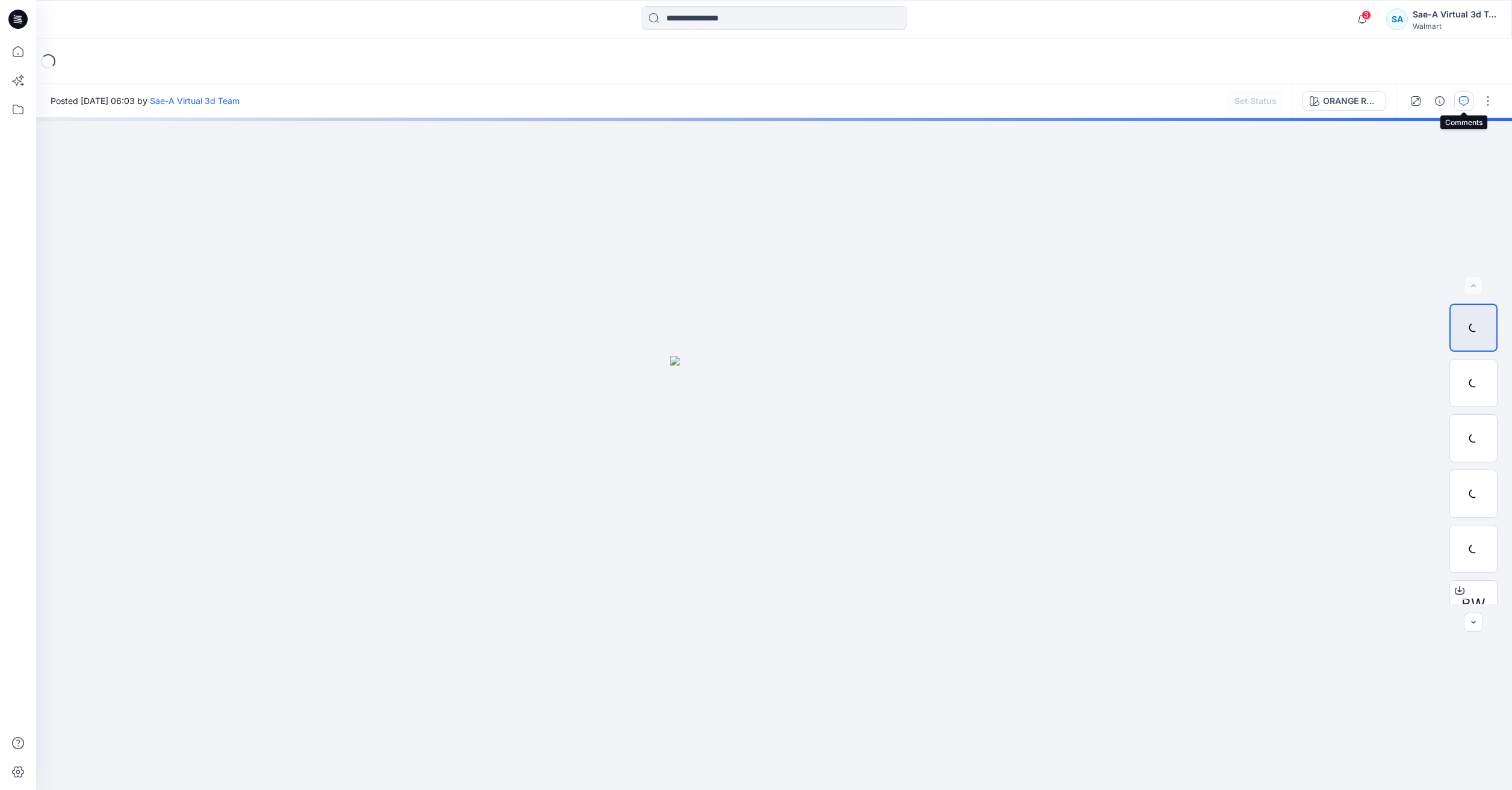
click at [1467, 99] on icon "button" at bounding box center [1463, 101] width 9 height 9
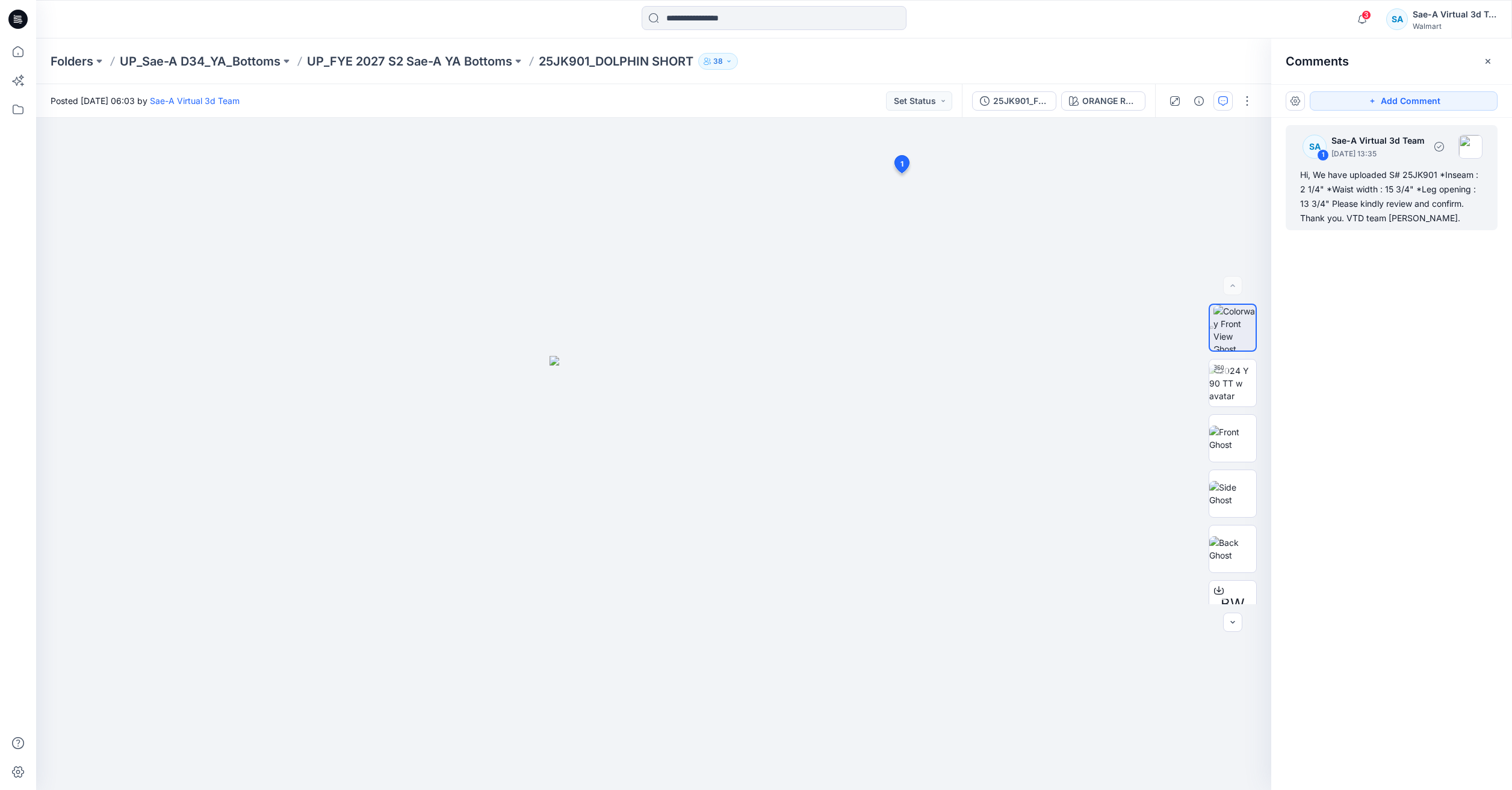
click at [1456, 217] on div "Hi, We have uploaded S# 25JK901 *Inseam : 2 1/4" *Waist width : 15 3/4" *Leg op…" at bounding box center [1392, 197] width 183 height 58
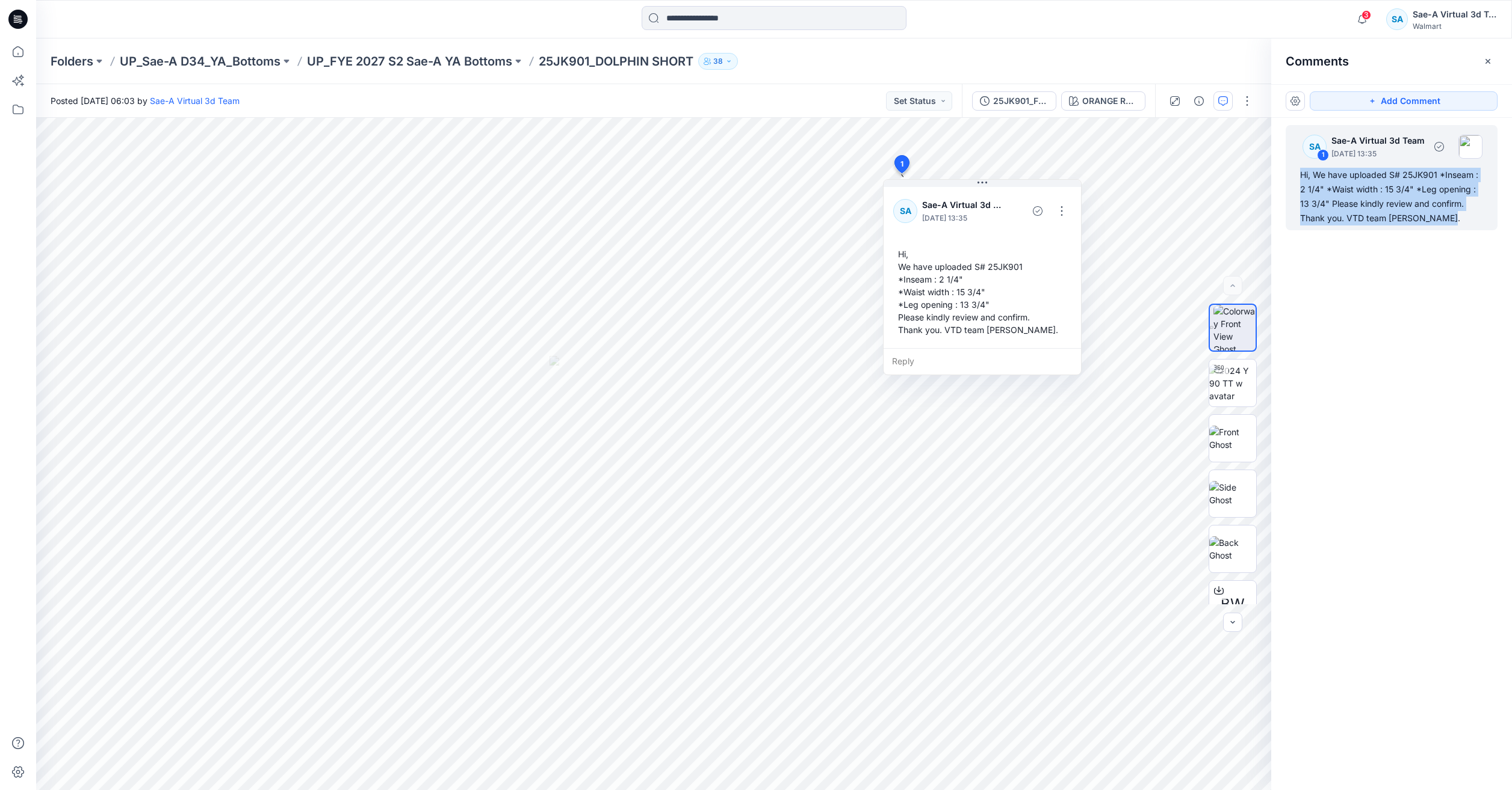
drag, startPoint x: 1460, startPoint y: 225, endPoint x: 1301, endPoint y: 172, distance: 167.6
click at [1301, 172] on div "Hi, We have uploaded S# 25JK901 *Inseam : 2 1/4" *Waist width : 15 3/4" *Leg op…" at bounding box center [1392, 197] width 183 height 58
copy div "Hi, We have uploaded S# 25JK901 *Inseam : 2 1/4" *Waist width : 15 3/4" *Leg op…"
click at [23, 59] on icon at bounding box center [18, 51] width 27 height 27
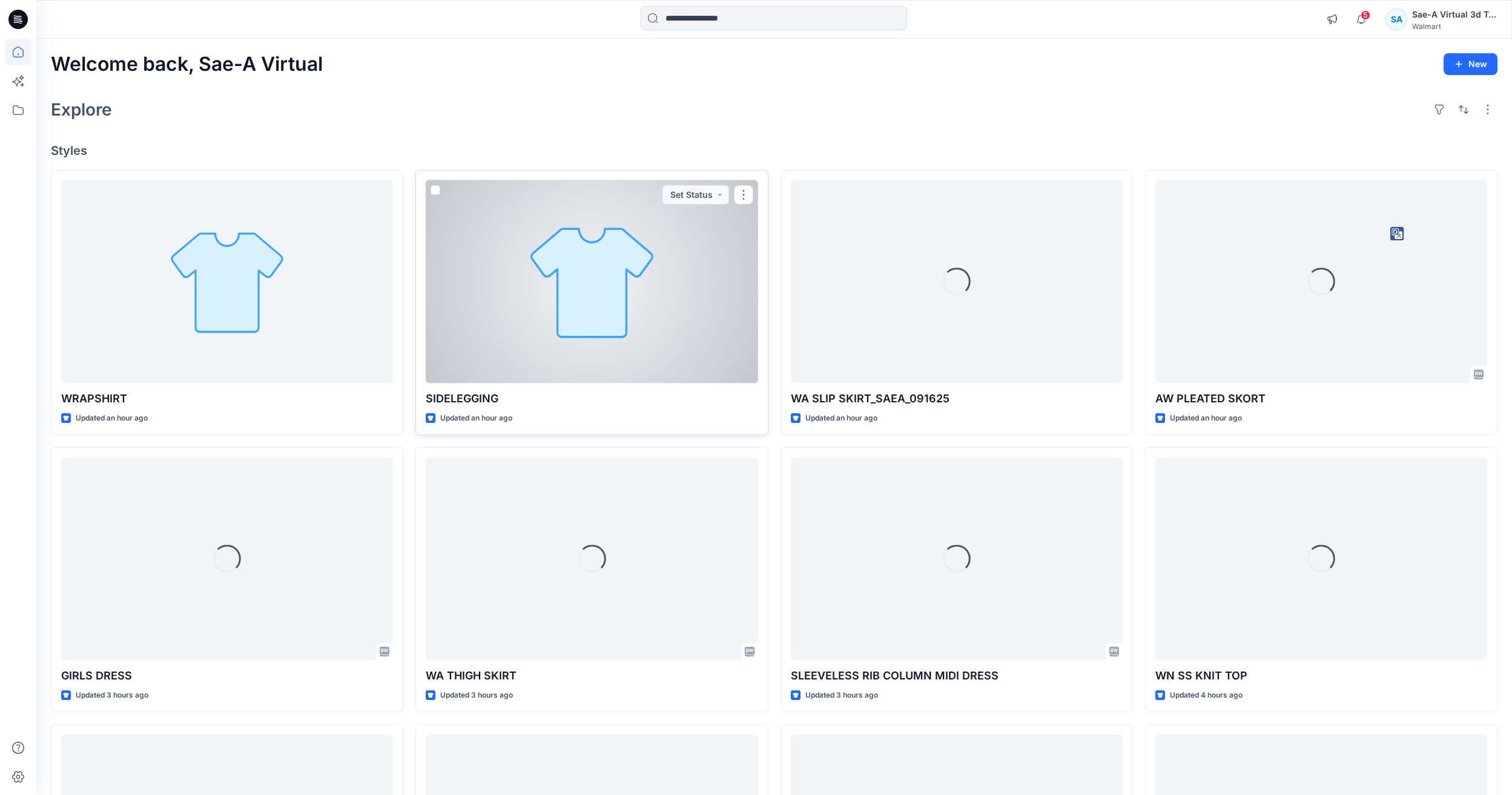
click at [576, 300] on div at bounding box center [591, 282] width 332 height 203
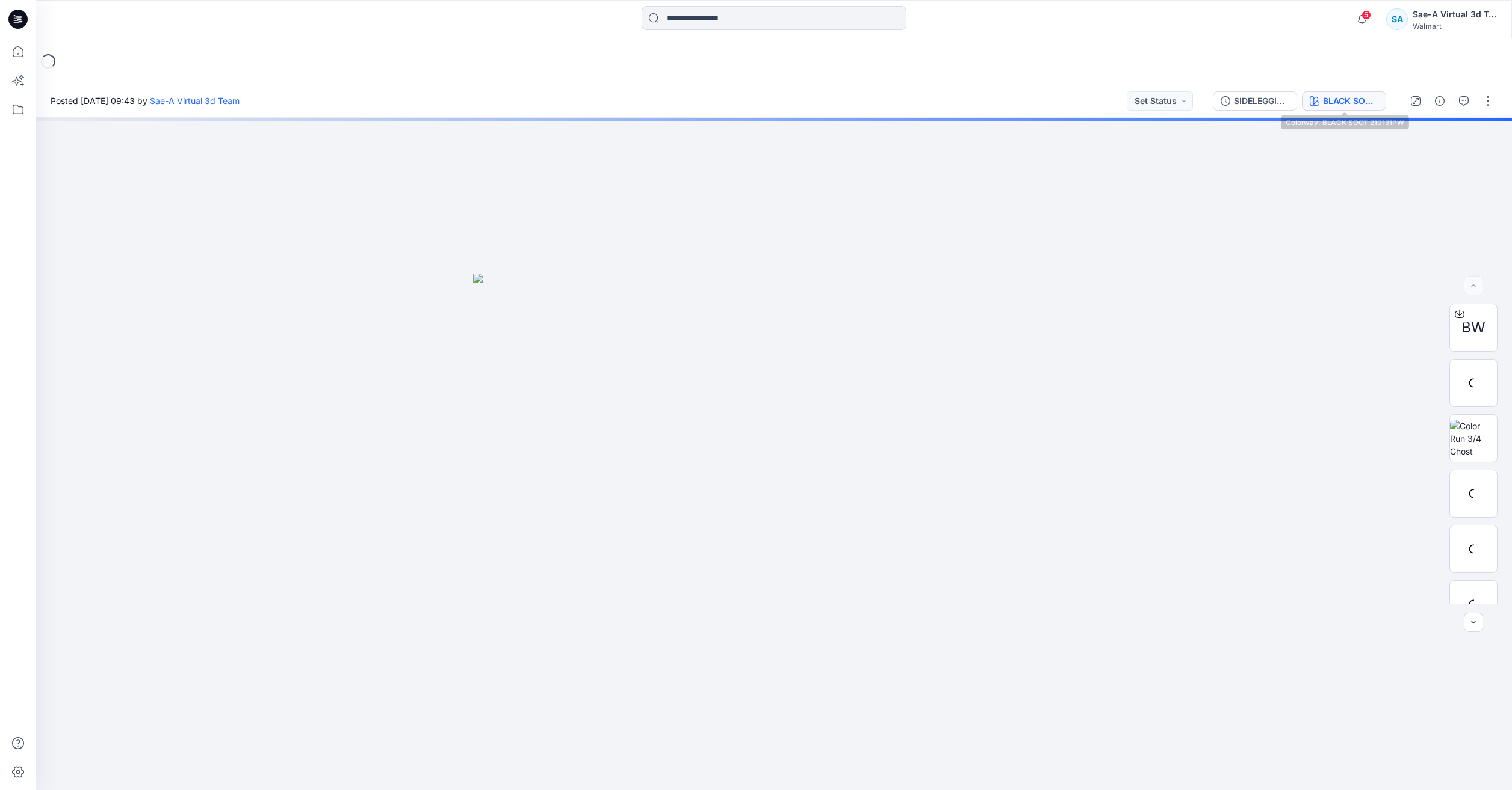
click at [1323, 96] on div "BLACK SOOT 210131PW" at bounding box center [1350, 101] width 55 height 13
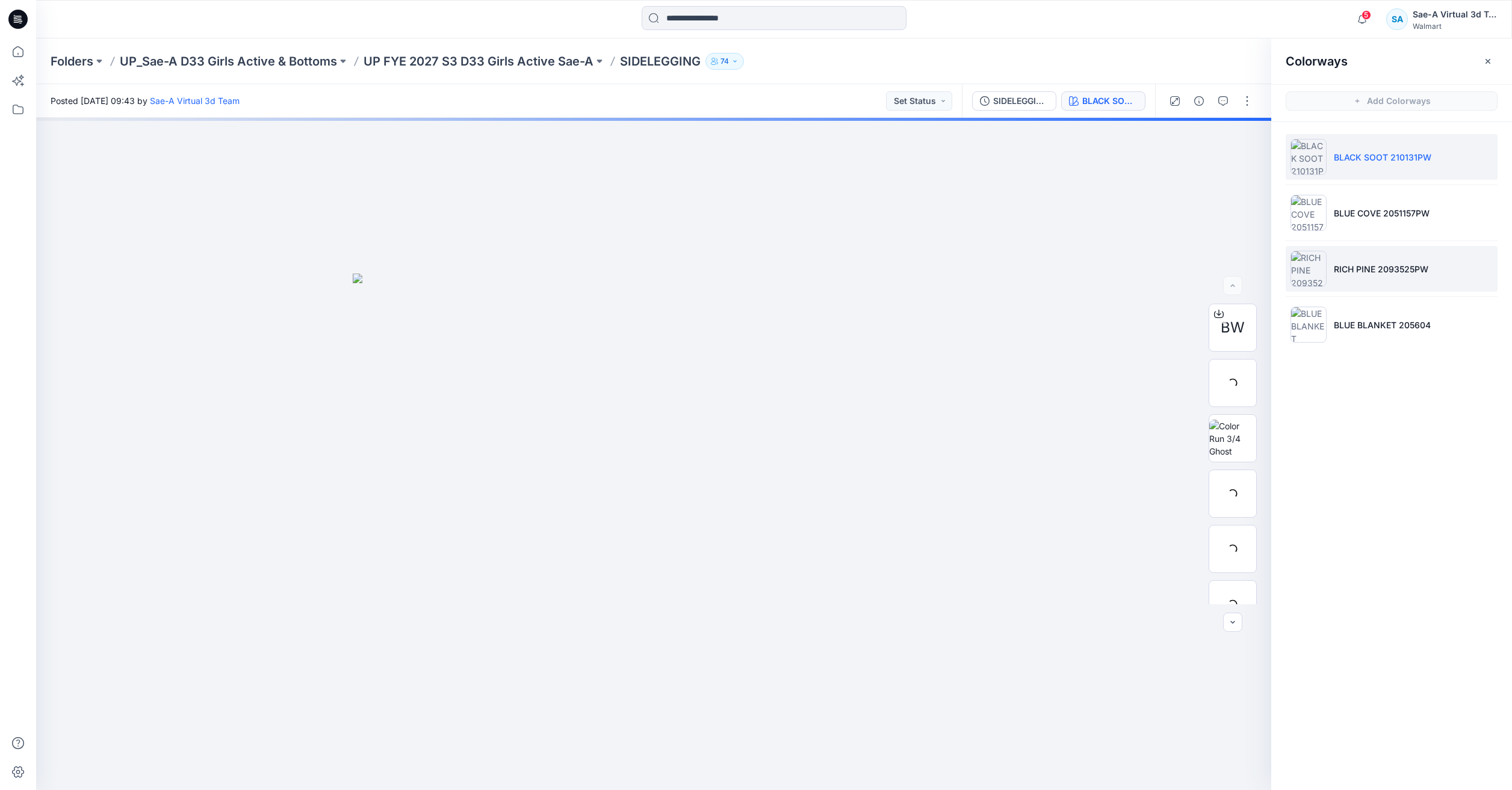
click at [1379, 280] on li "RICH PINE 2093525PW" at bounding box center [1392, 268] width 212 height 46
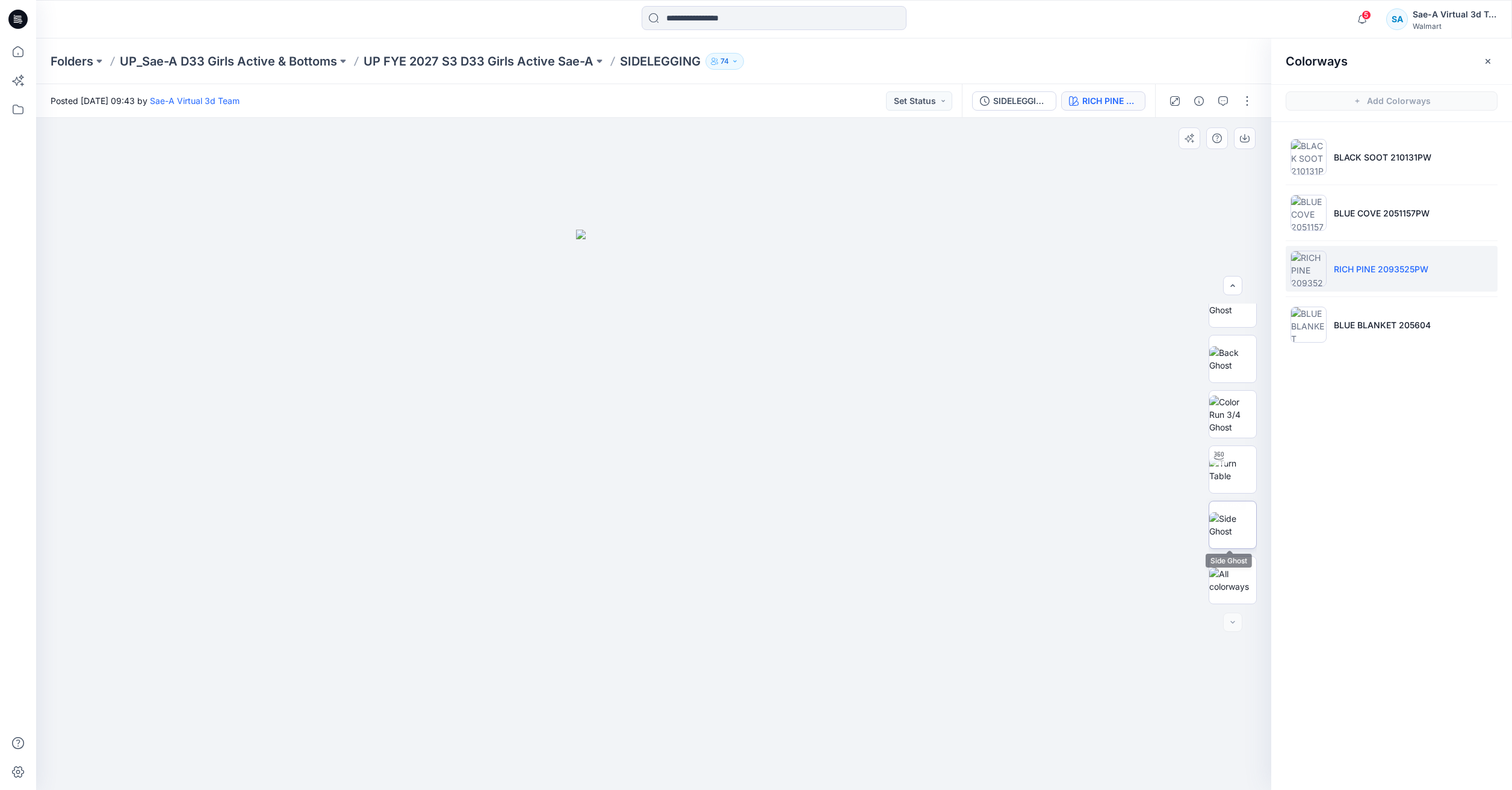
click at [1235, 527] on img at bounding box center [1232, 525] width 47 height 25
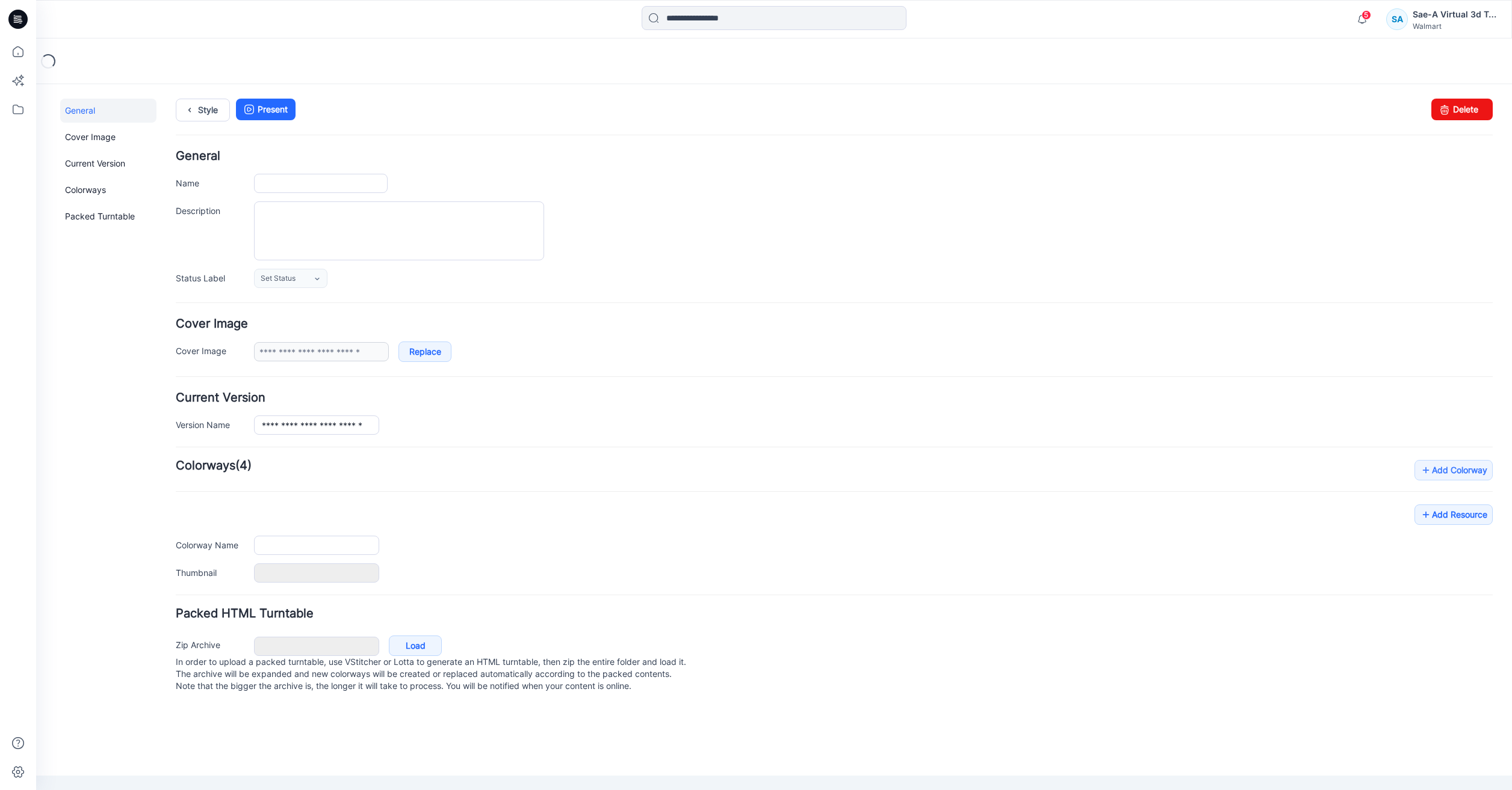
type input "**********"
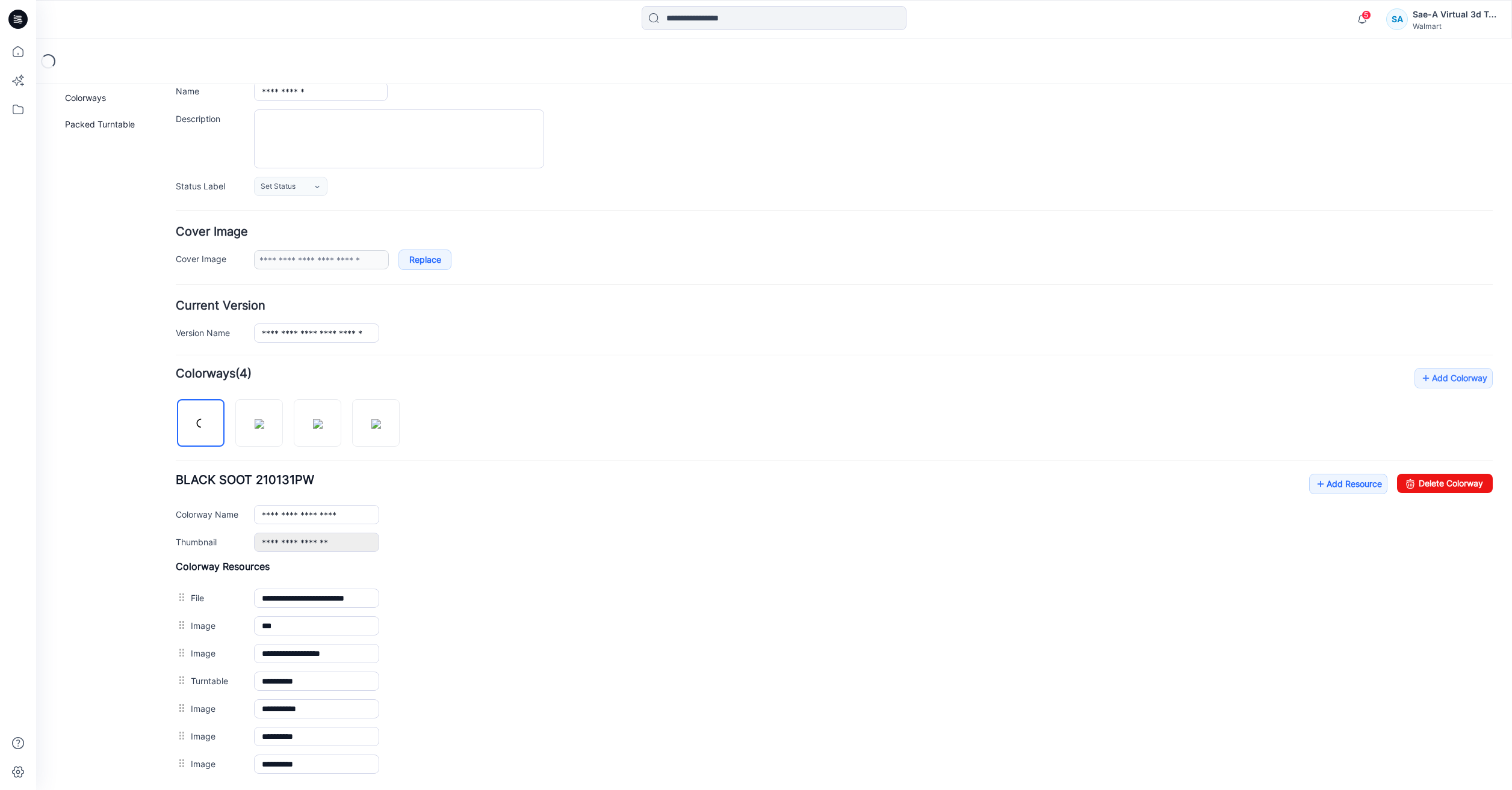
scroll to position [217, 0]
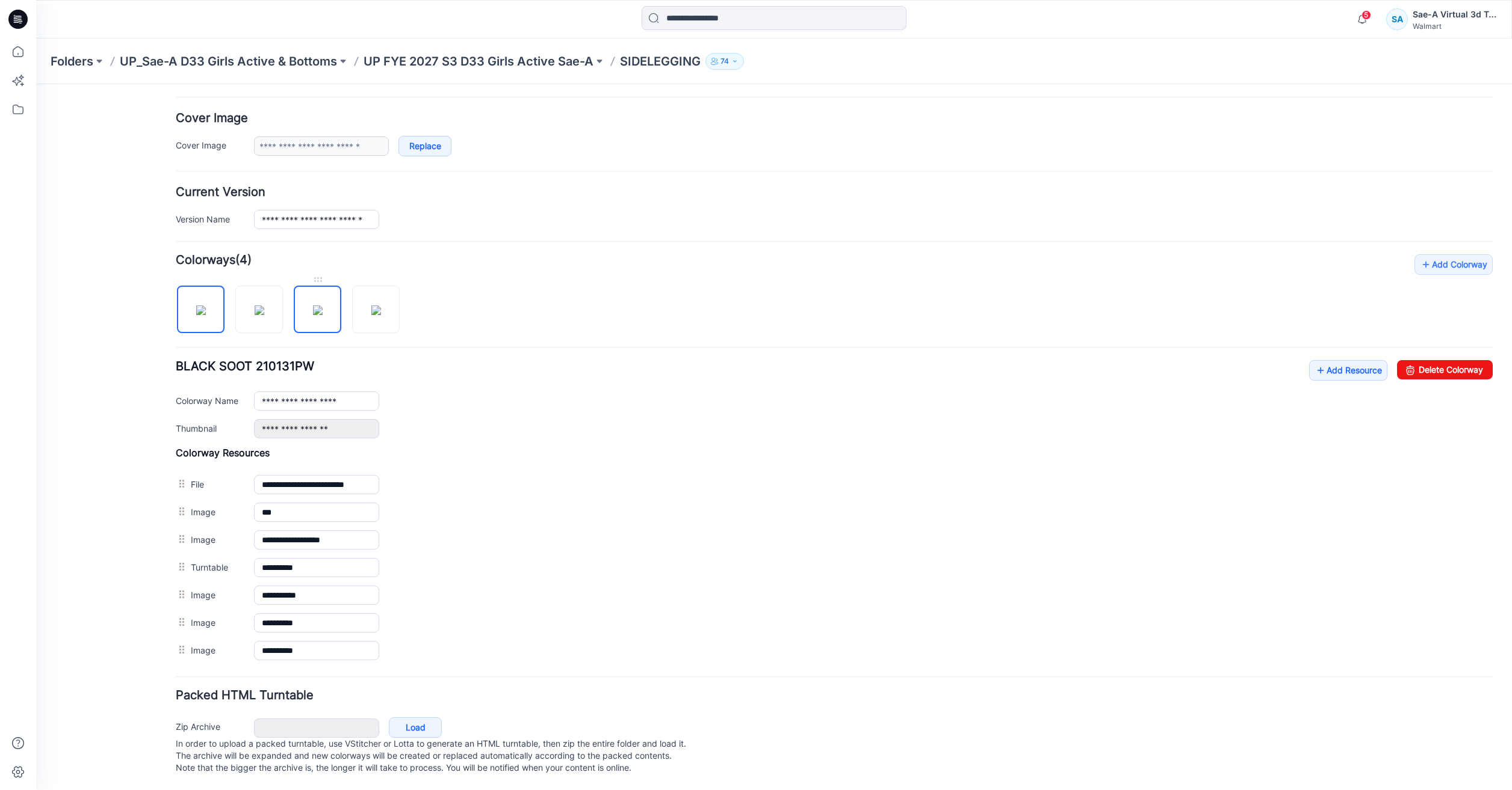
click at [323, 306] on img at bounding box center [318, 310] width 9 height 9
type input "**********"
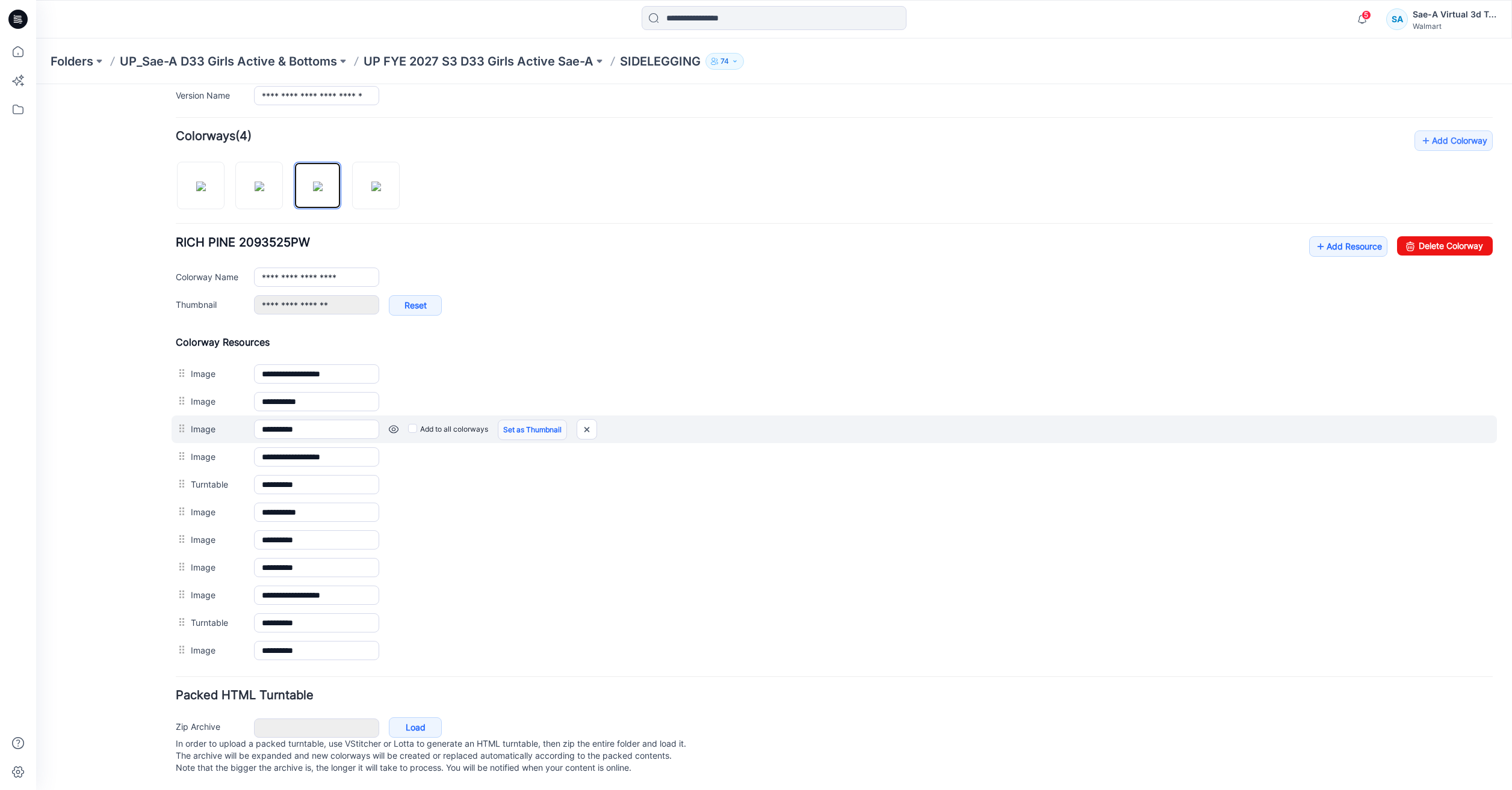
scroll to position [338, 0]
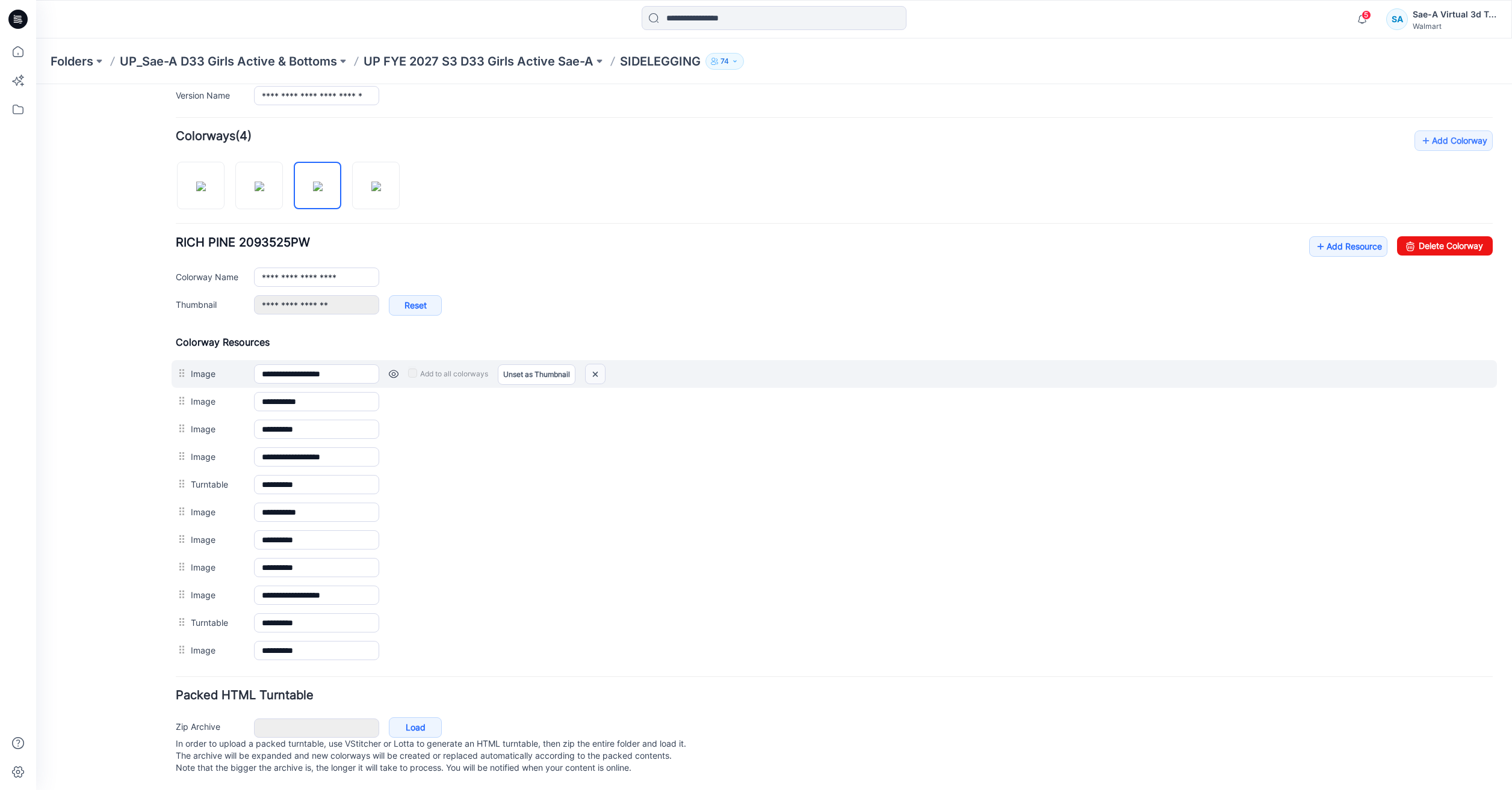
click at [590, 365] on img at bounding box center [595, 374] width 20 height 20
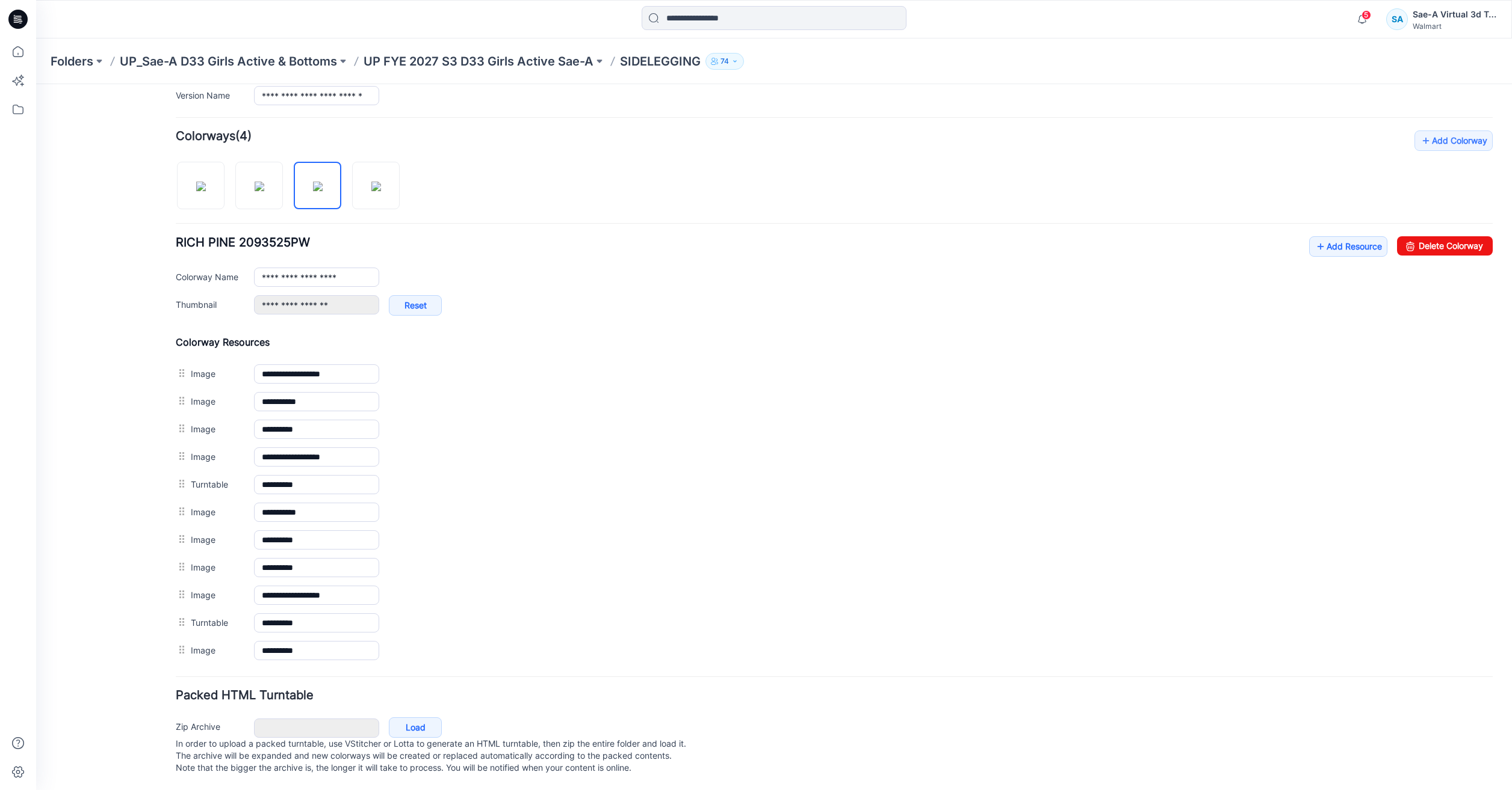
click at [36, 84] on img at bounding box center [36, 84] width 0 height 0
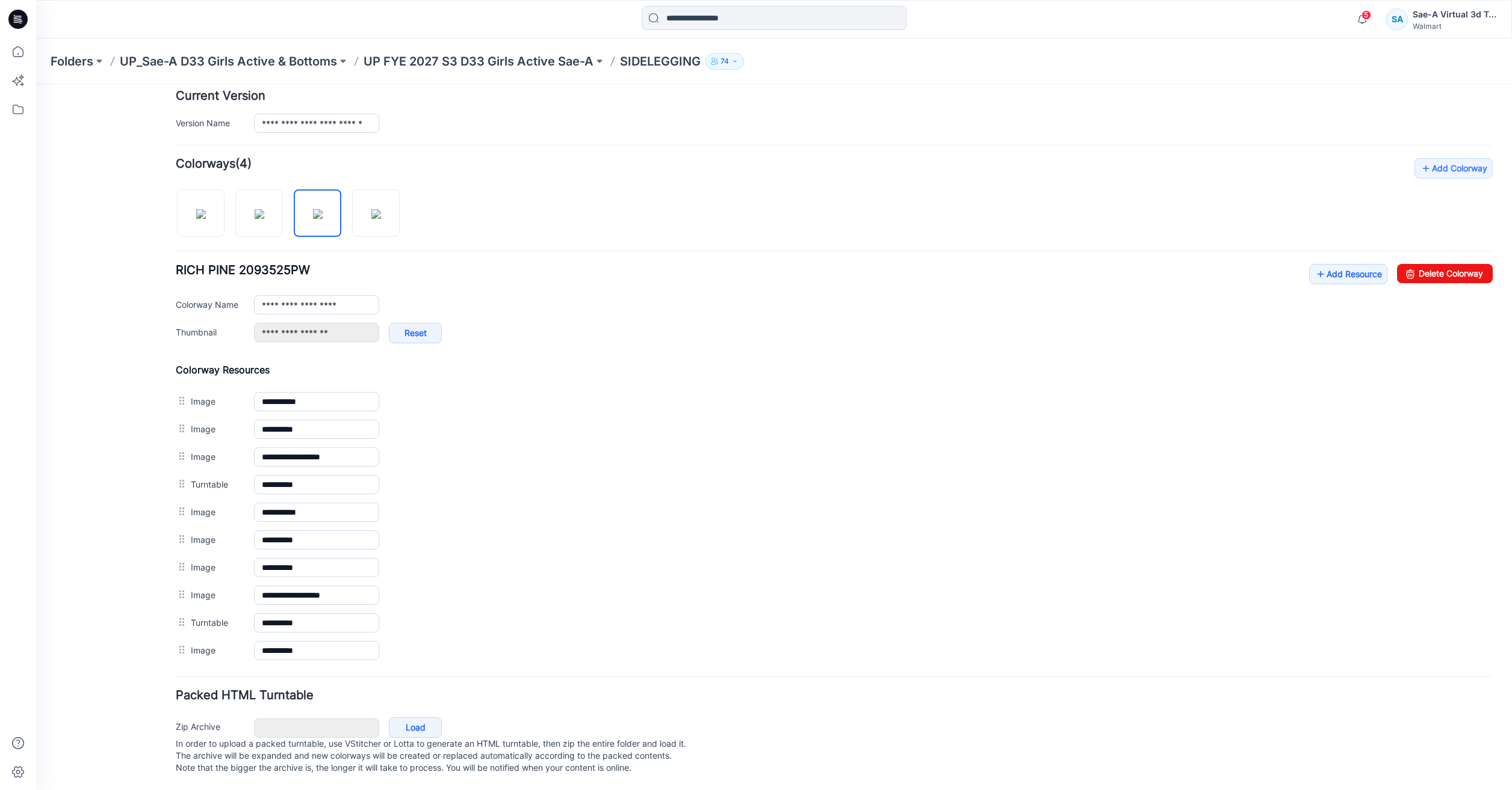
scroll to position [314, 0]
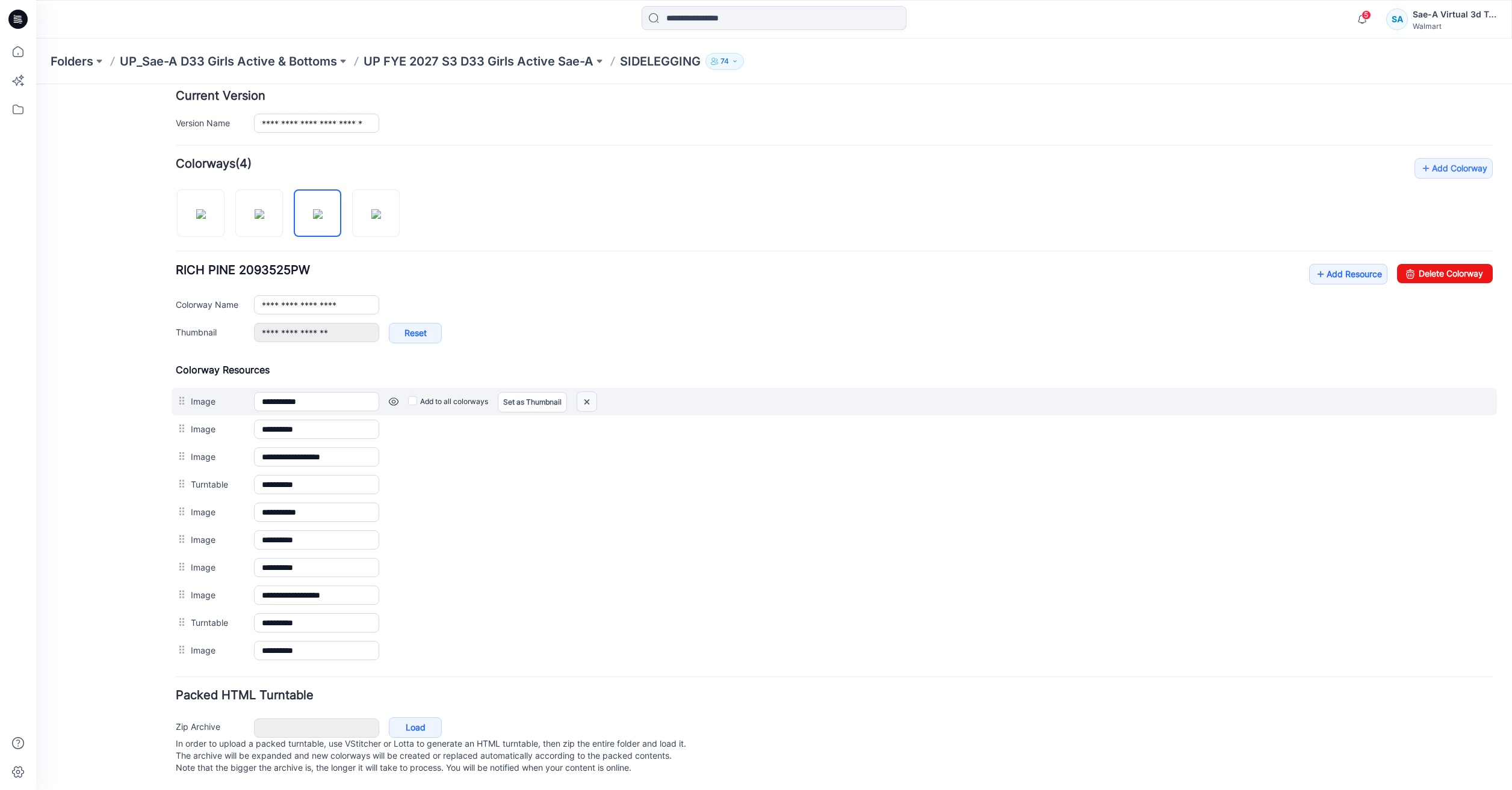
click at [582, 392] on img at bounding box center [587, 402] width 20 height 20
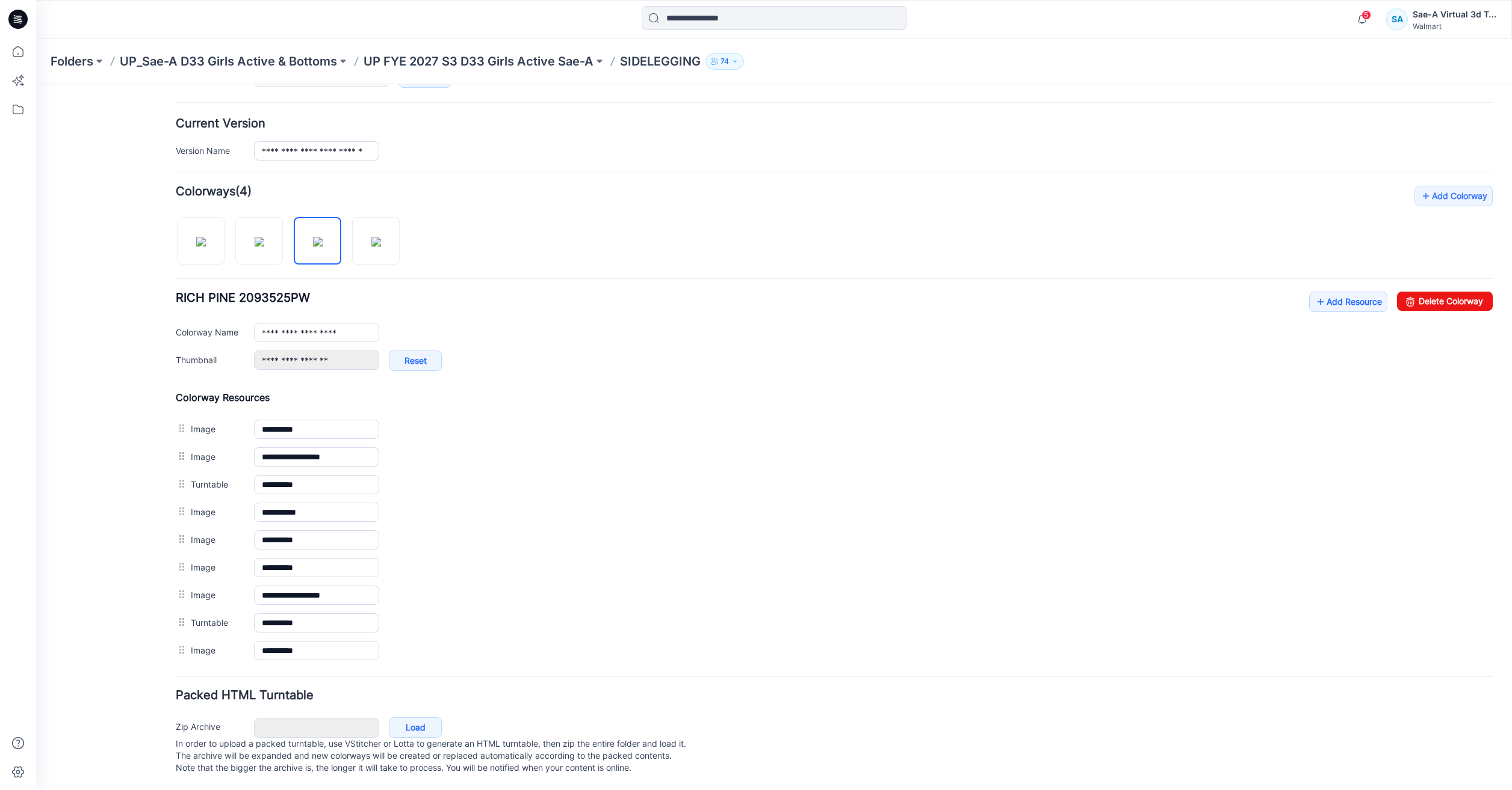
scroll to position [286, 0]
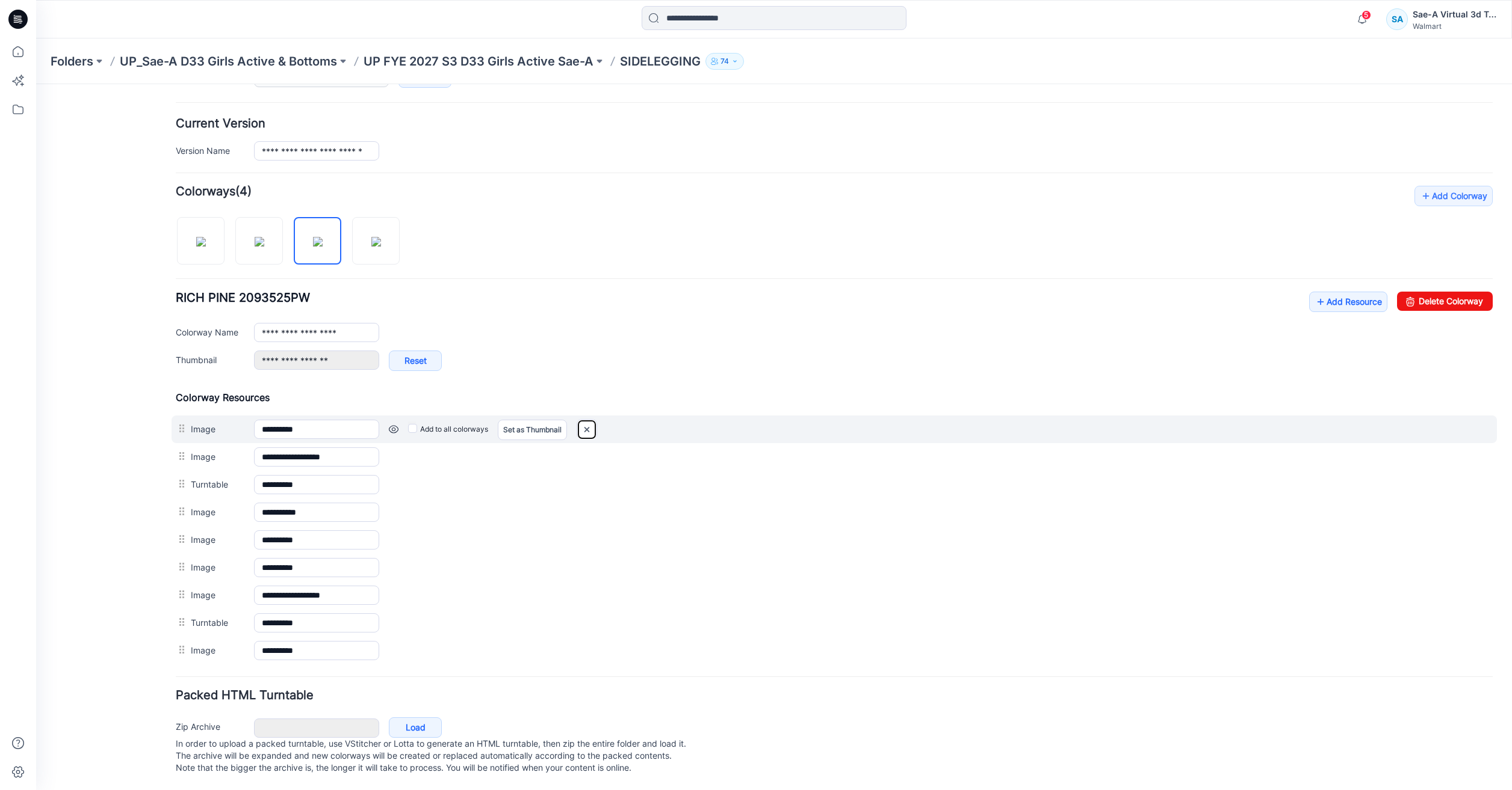
click at [594, 423] on img at bounding box center [587, 429] width 20 height 20
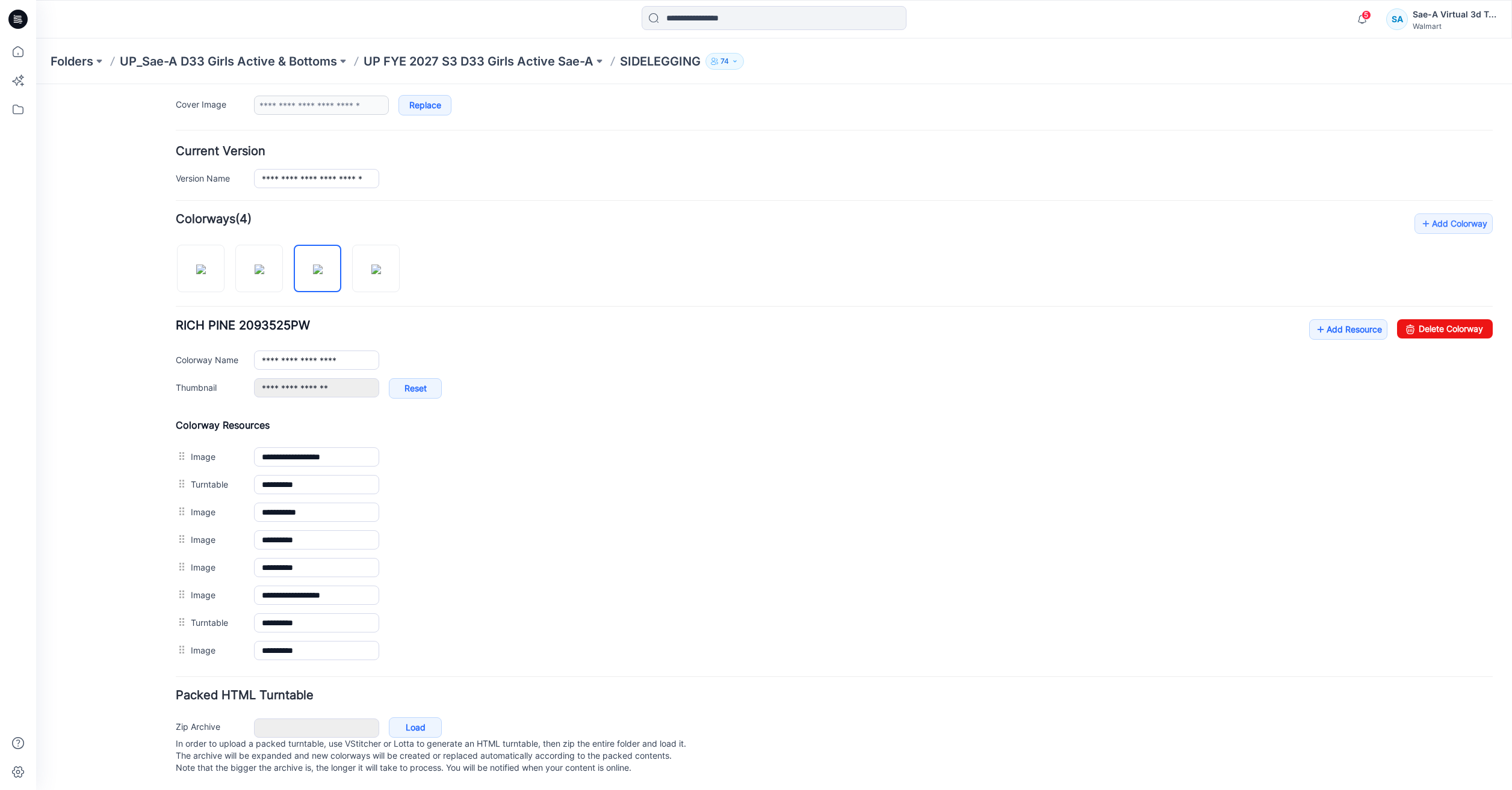
scroll to position [259, 0]
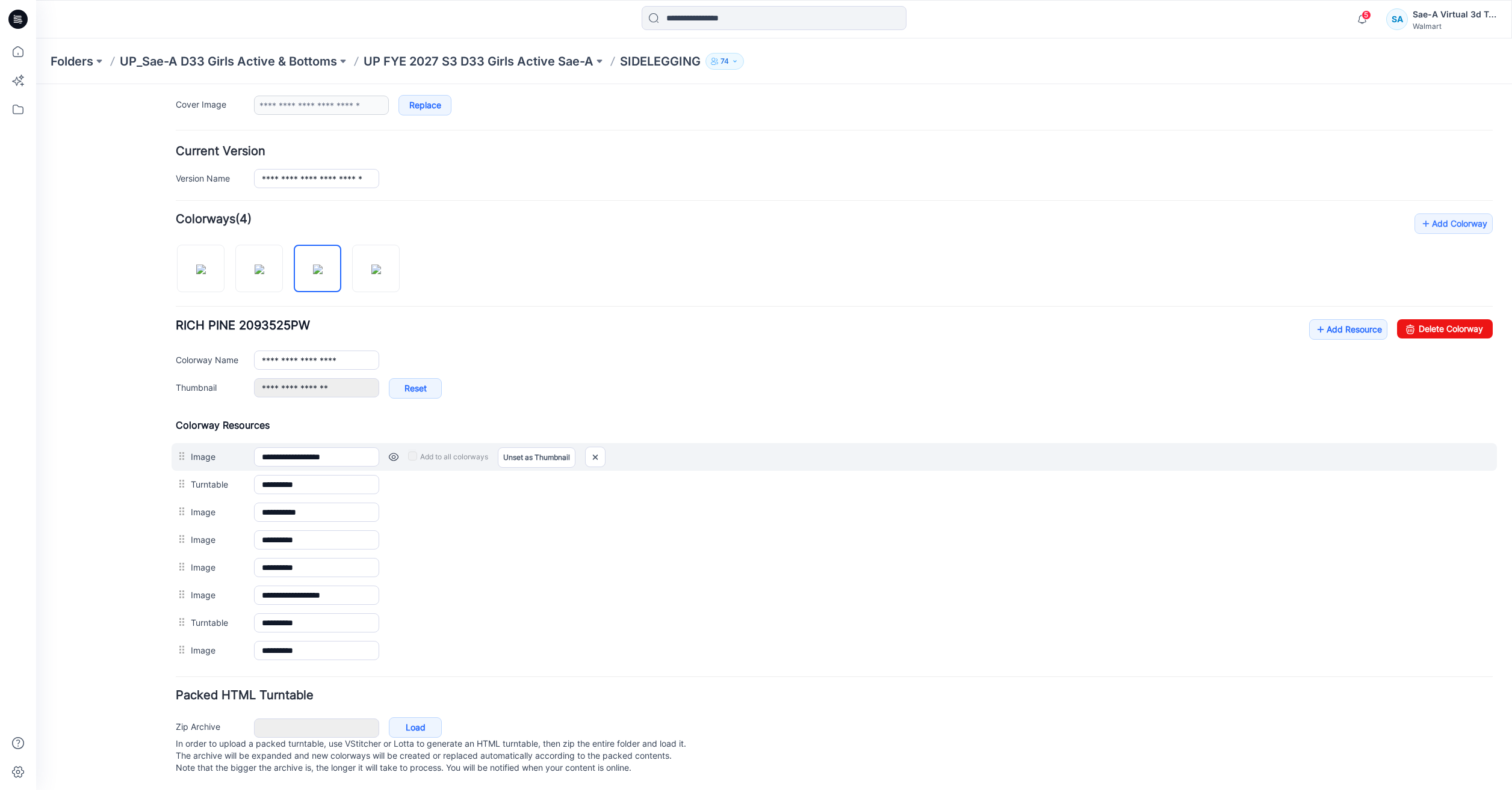
click at [582, 447] on div "Add to all colorways Set as Thumbnail Unset as Thumbnail" at bounding box center [935, 457] width 1113 height 20
click at [600, 449] on img at bounding box center [595, 457] width 20 height 20
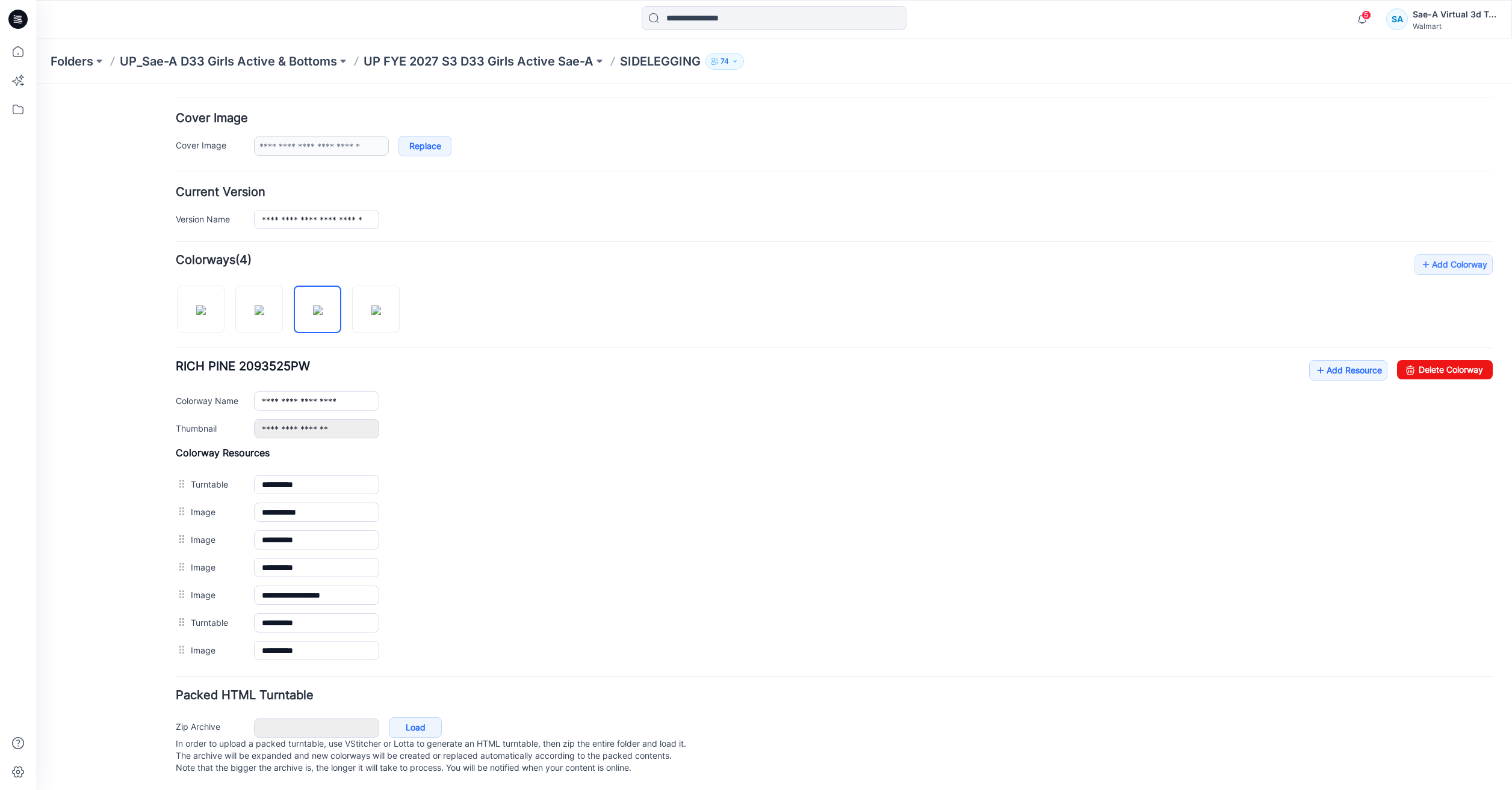
scroll to position [217, 0]
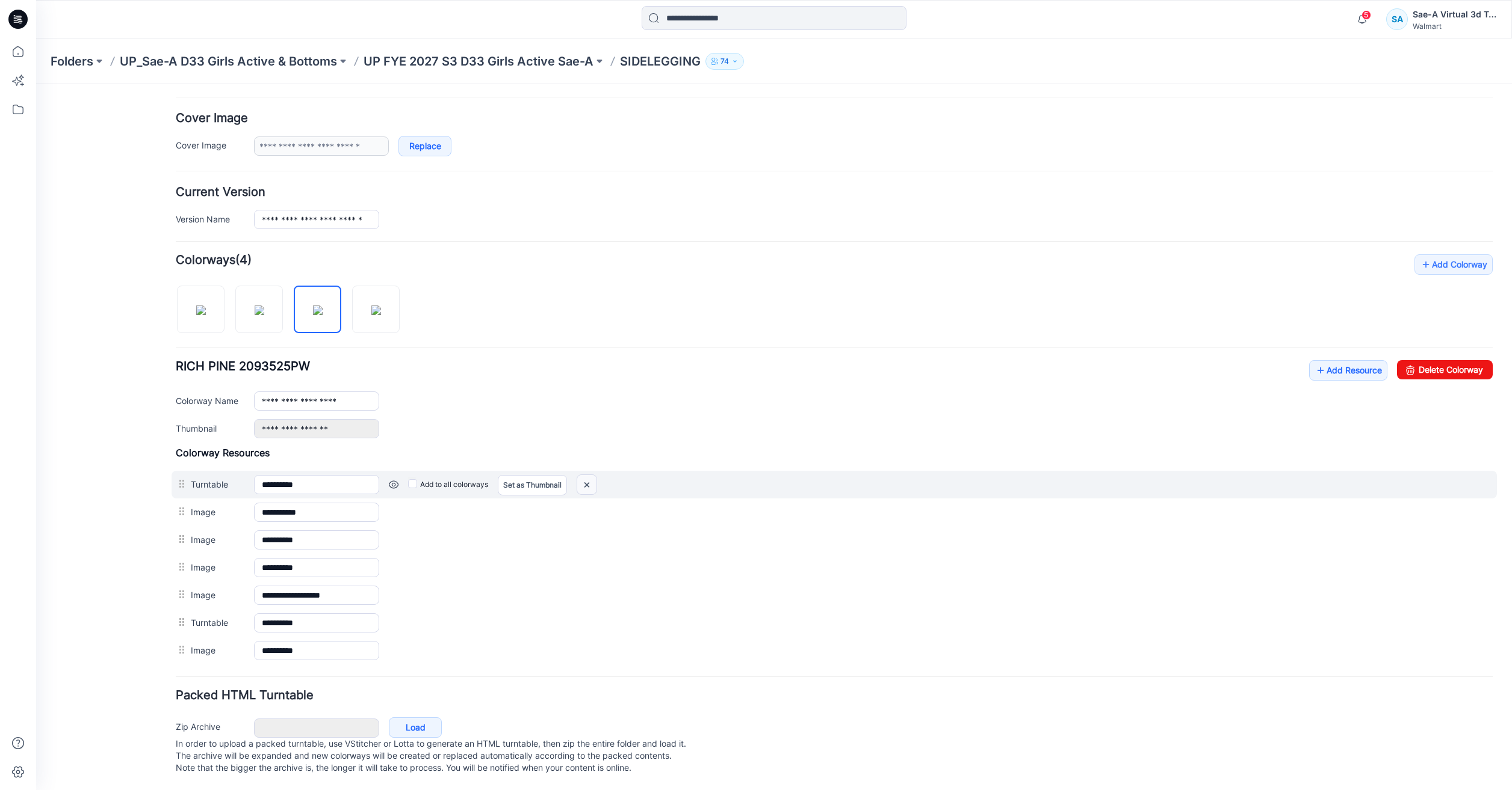
click at [592, 475] on img at bounding box center [587, 485] width 20 height 20
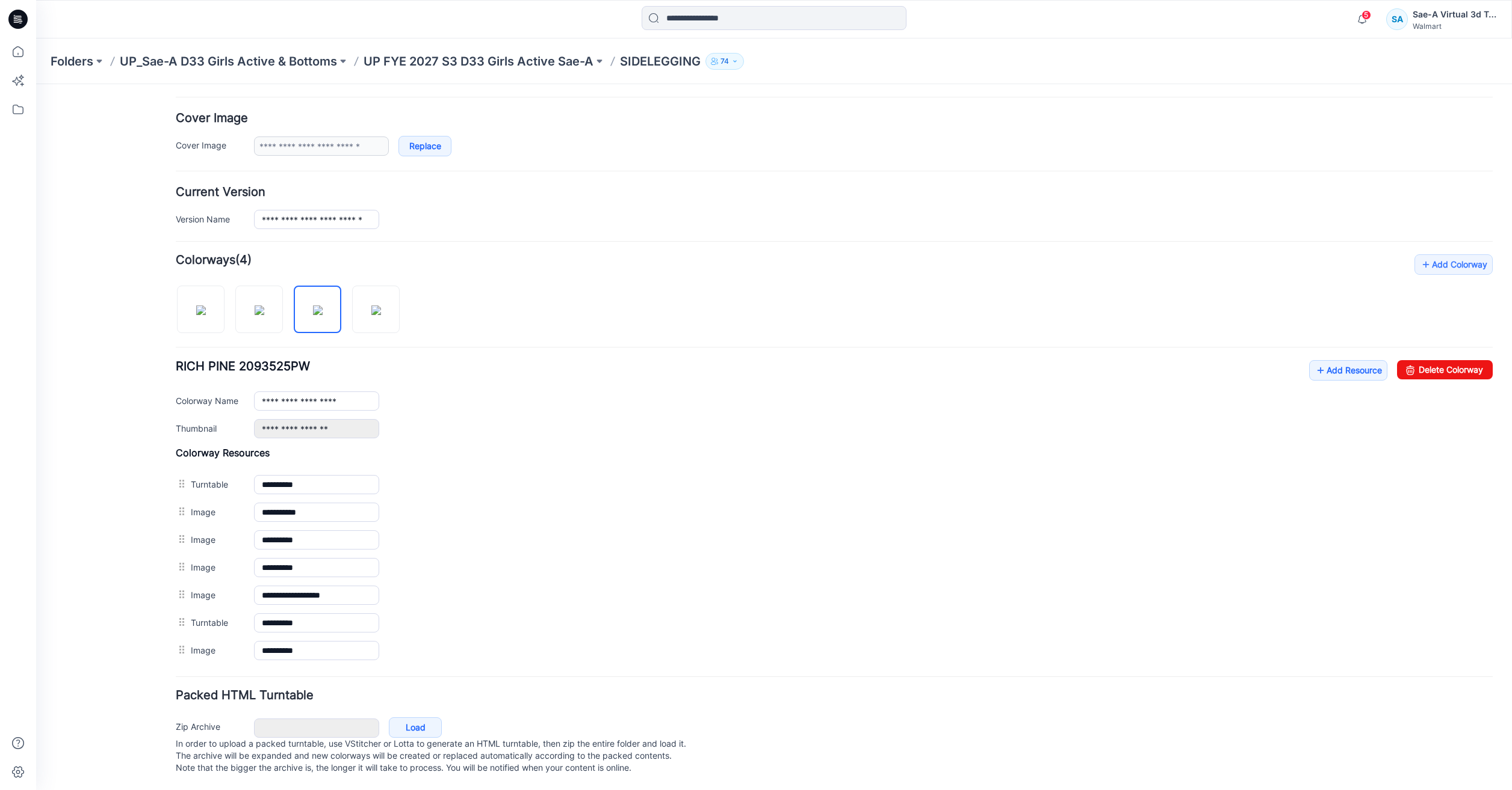
scroll to position [190, 0]
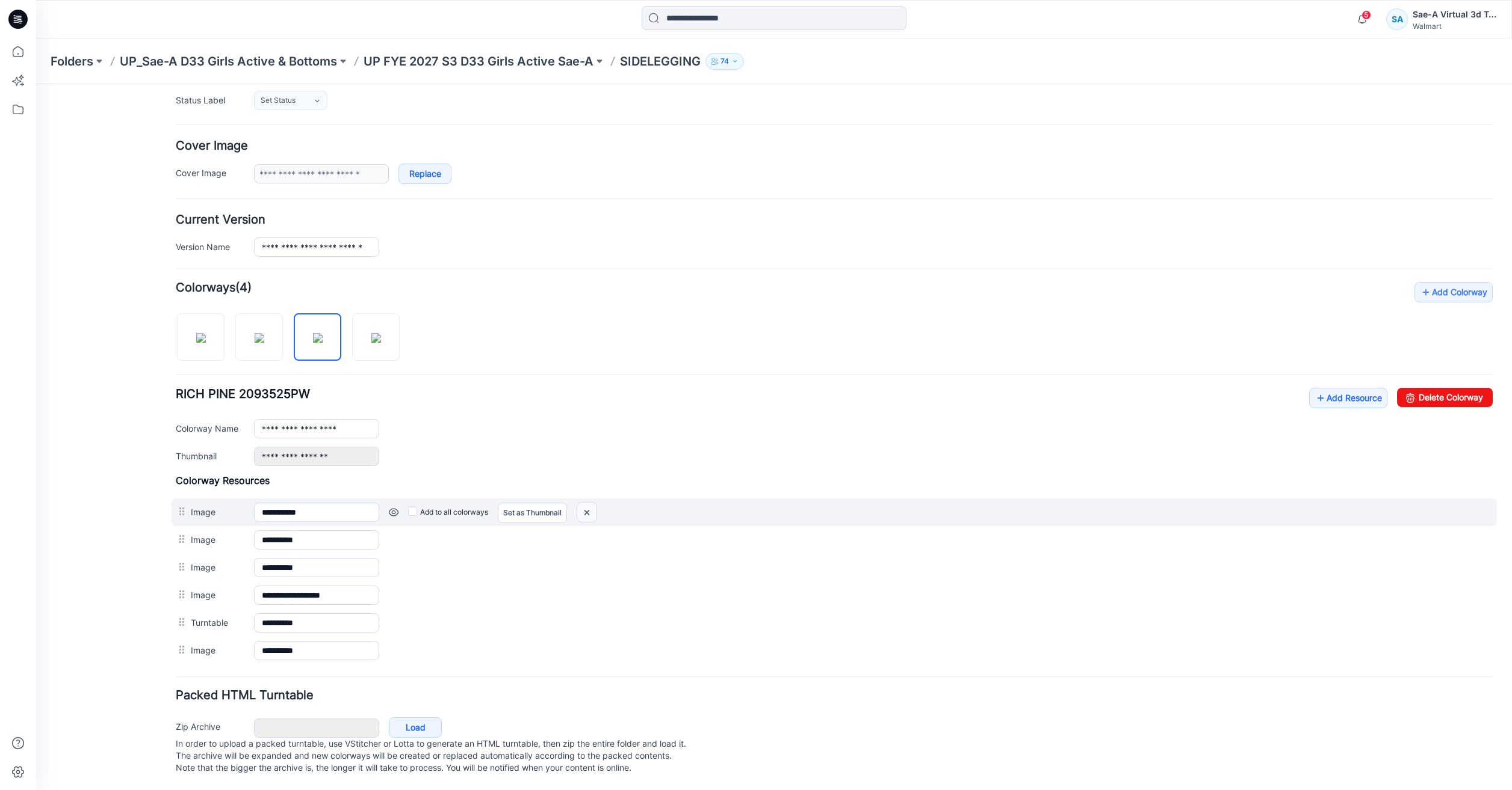
click at [589, 503] on img at bounding box center [587, 512] width 20 height 20
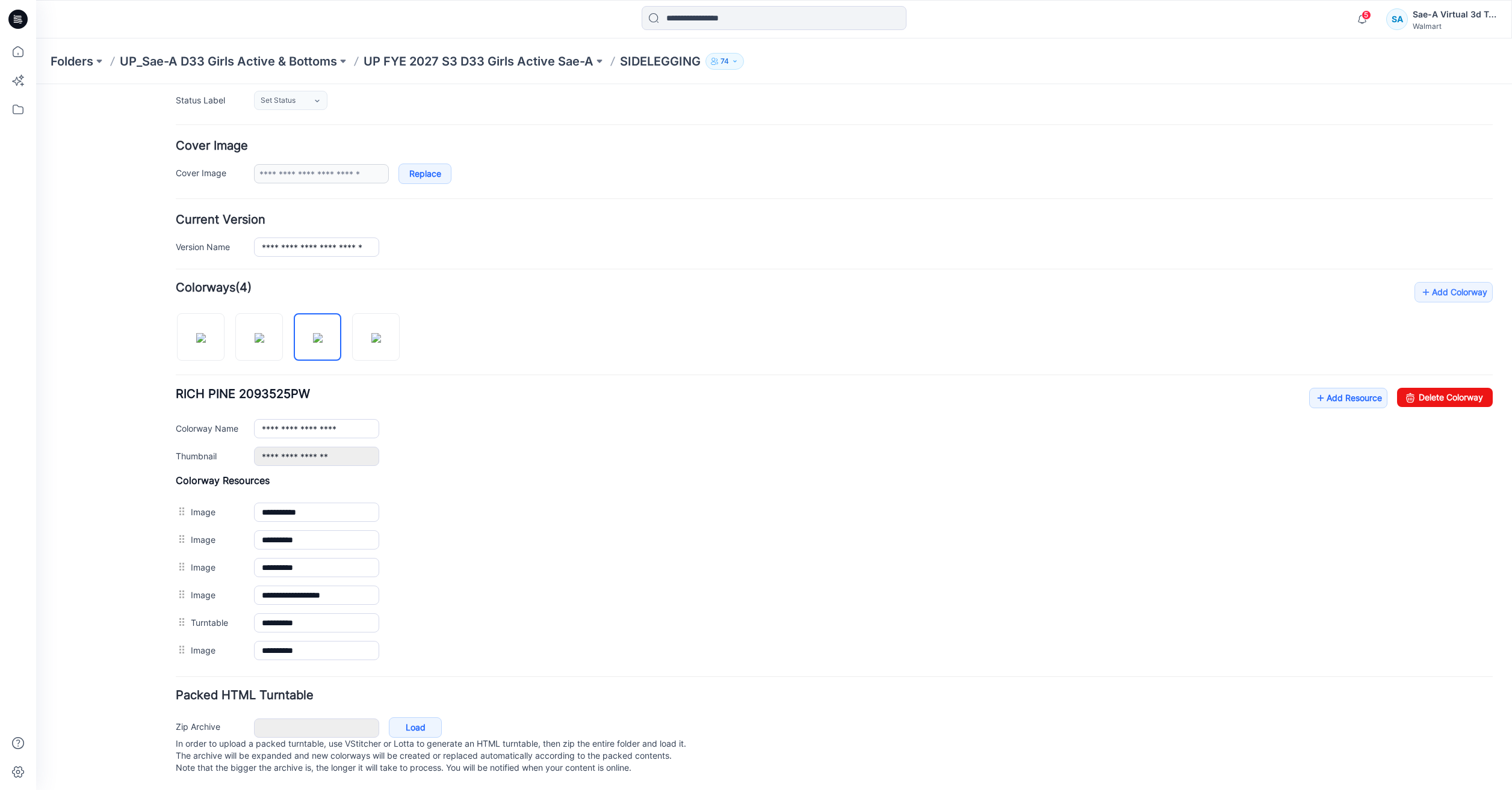
scroll to position [162, 0]
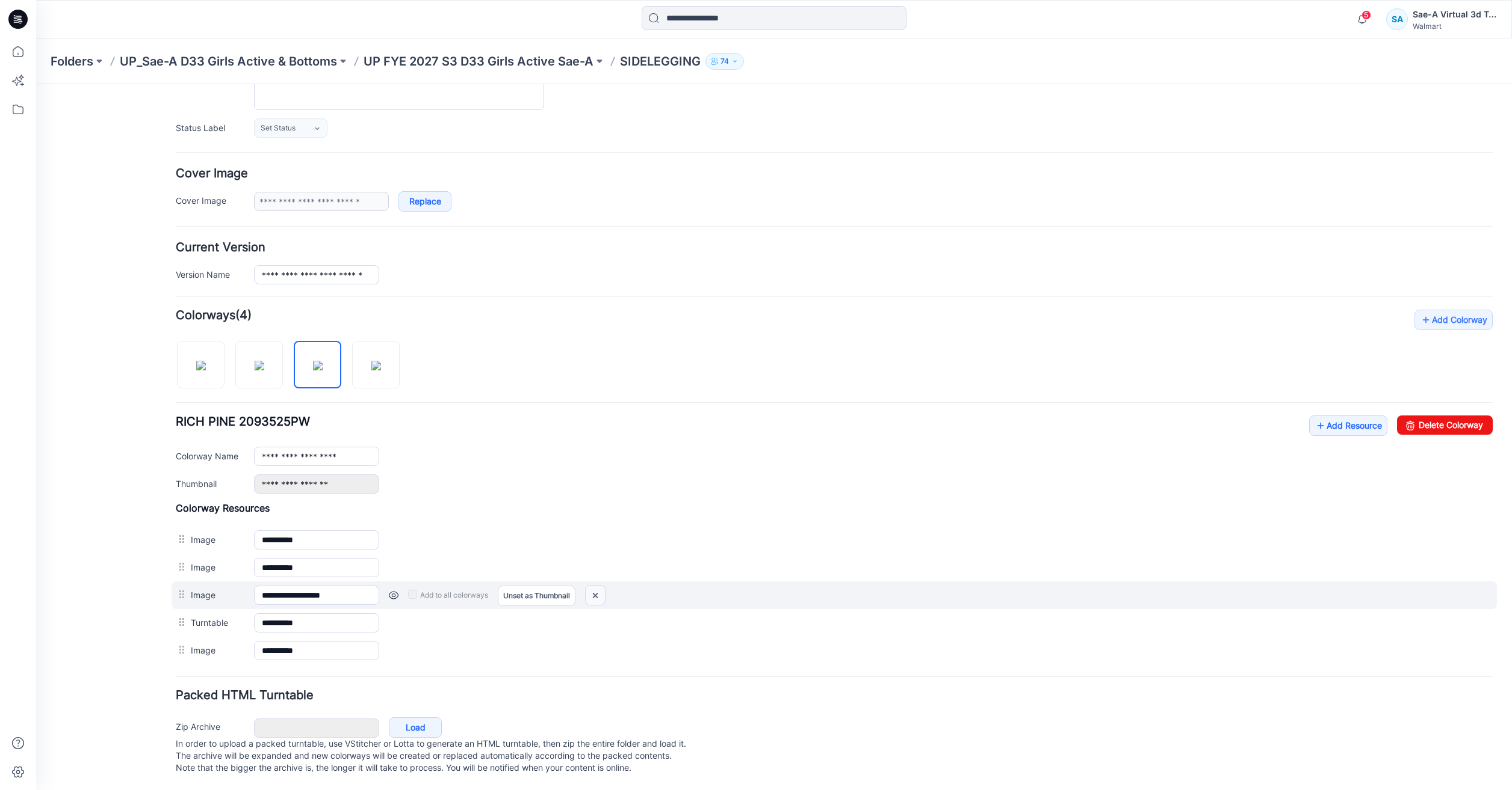
click at [598, 587] on img at bounding box center [595, 595] width 20 height 20
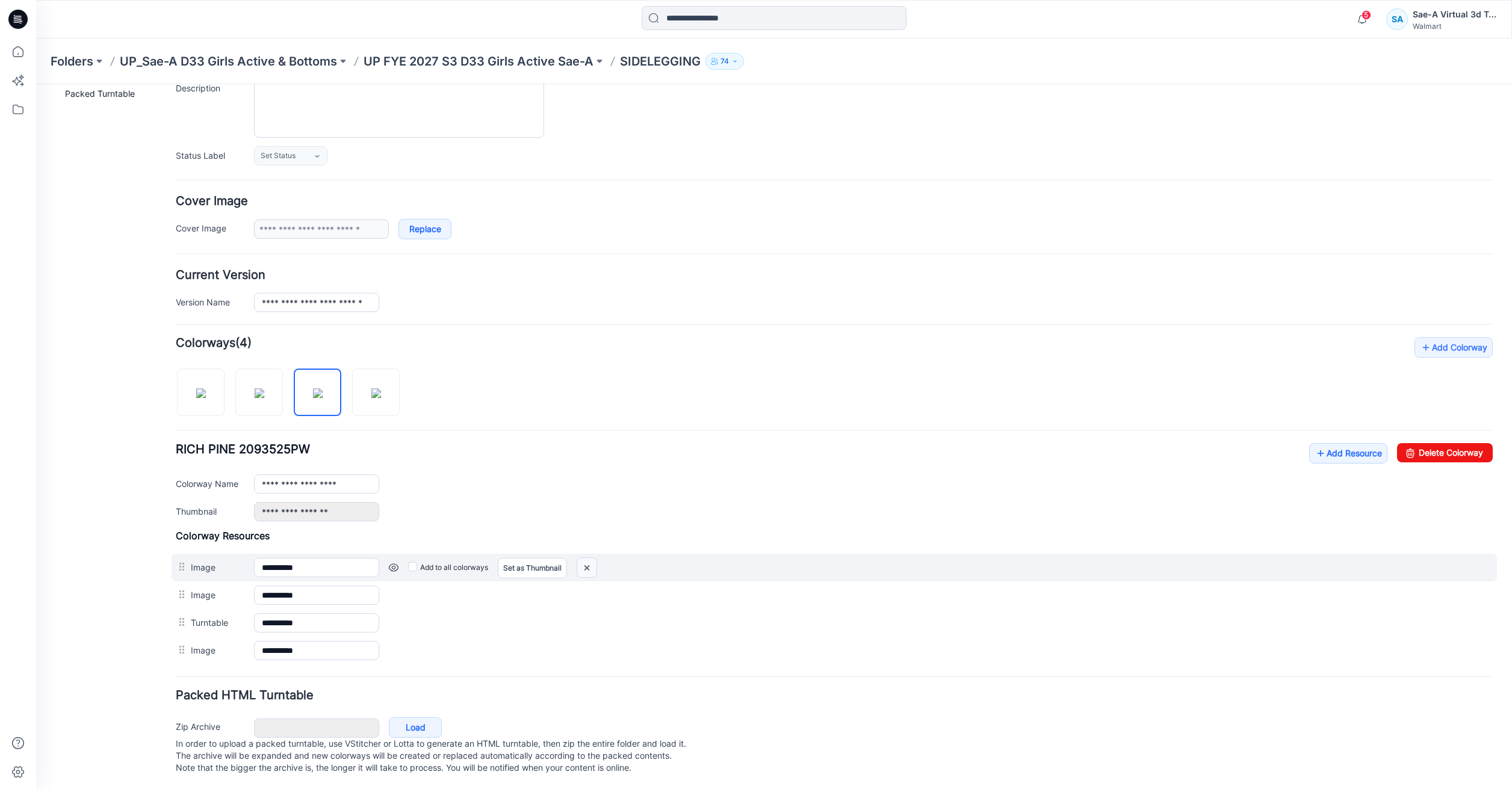
click at [584, 558] on img at bounding box center [587, 567] width 20 height 20
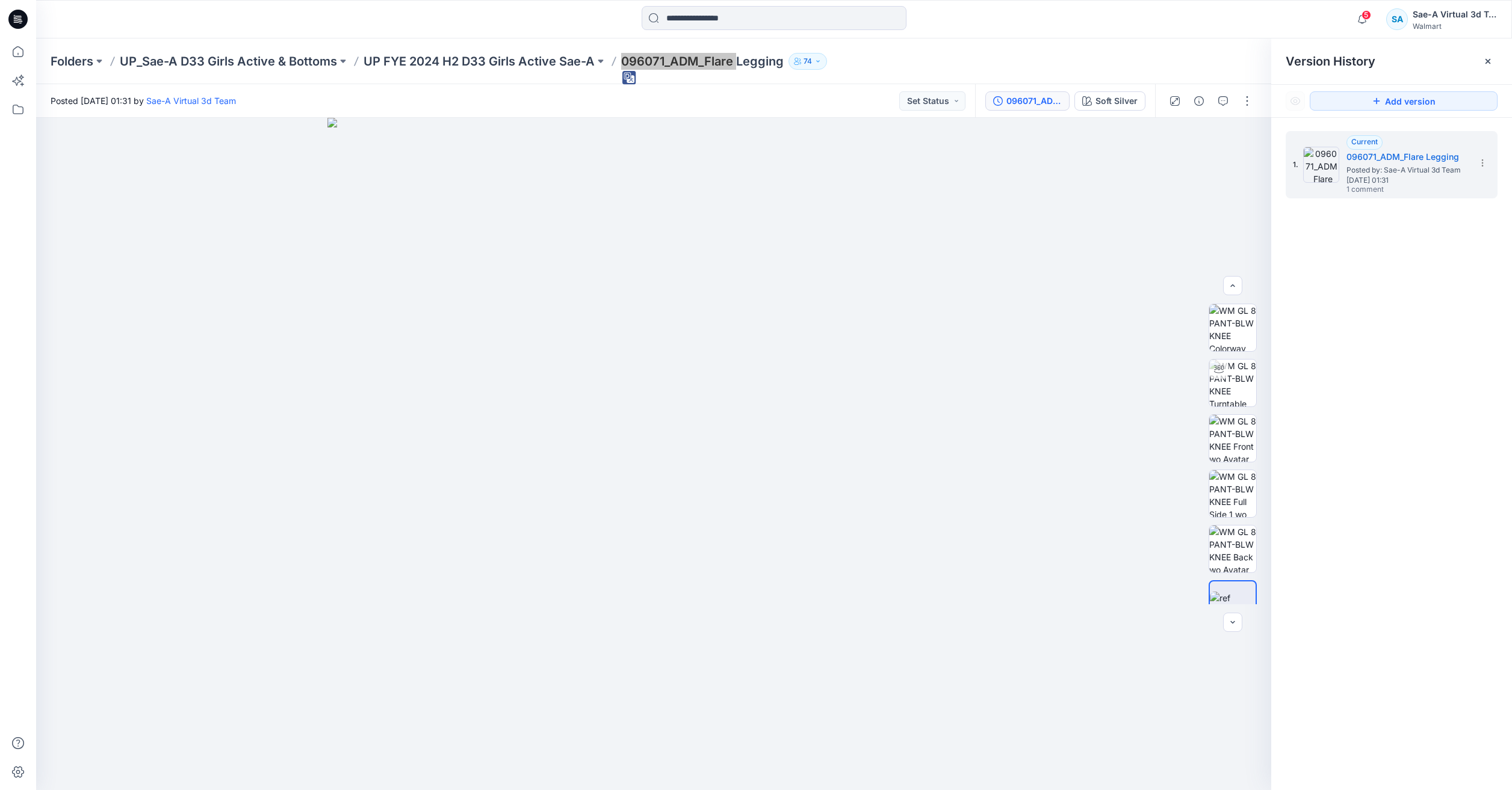
scroll to position [75, 0]
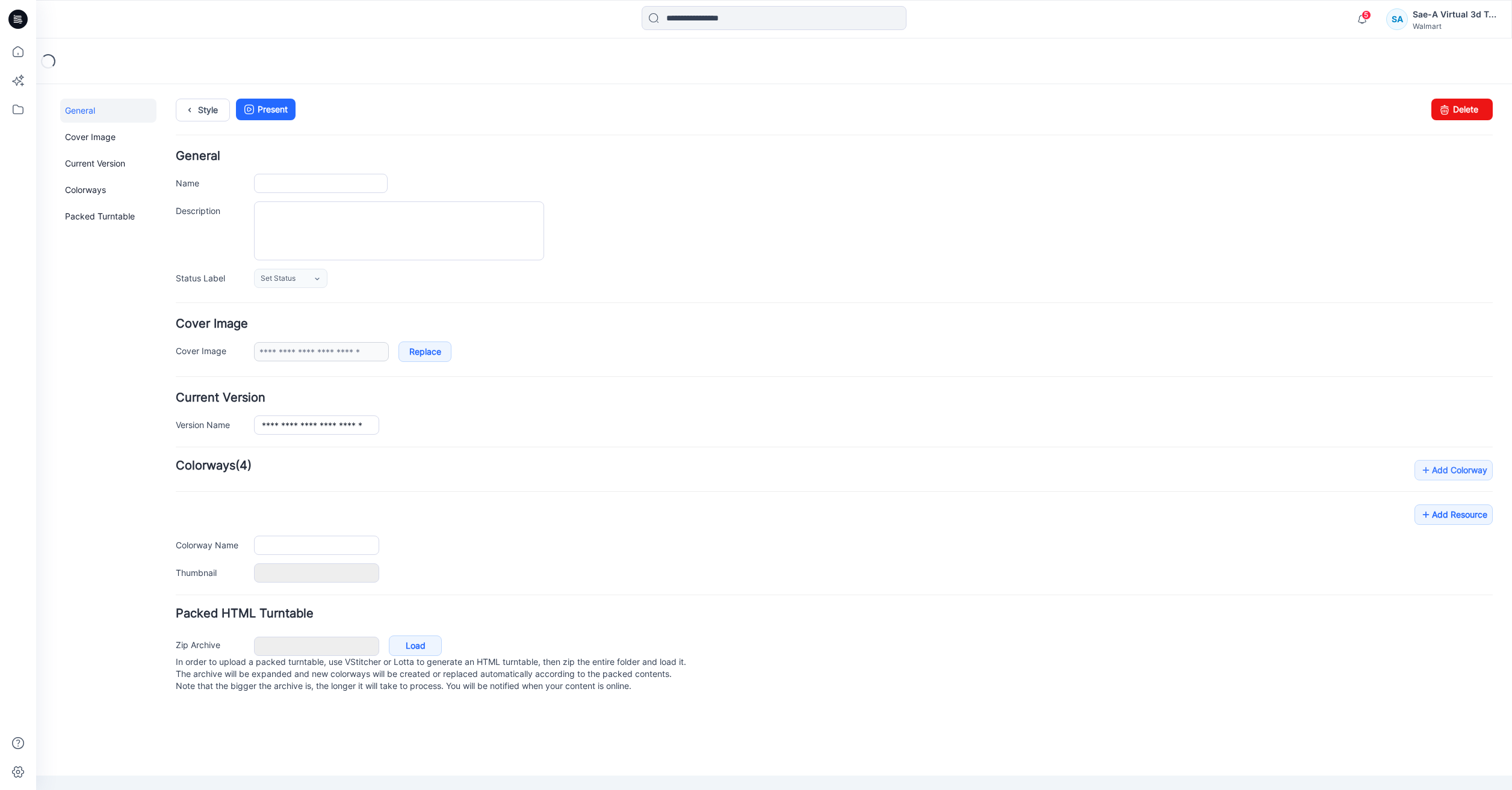
type input "**********"
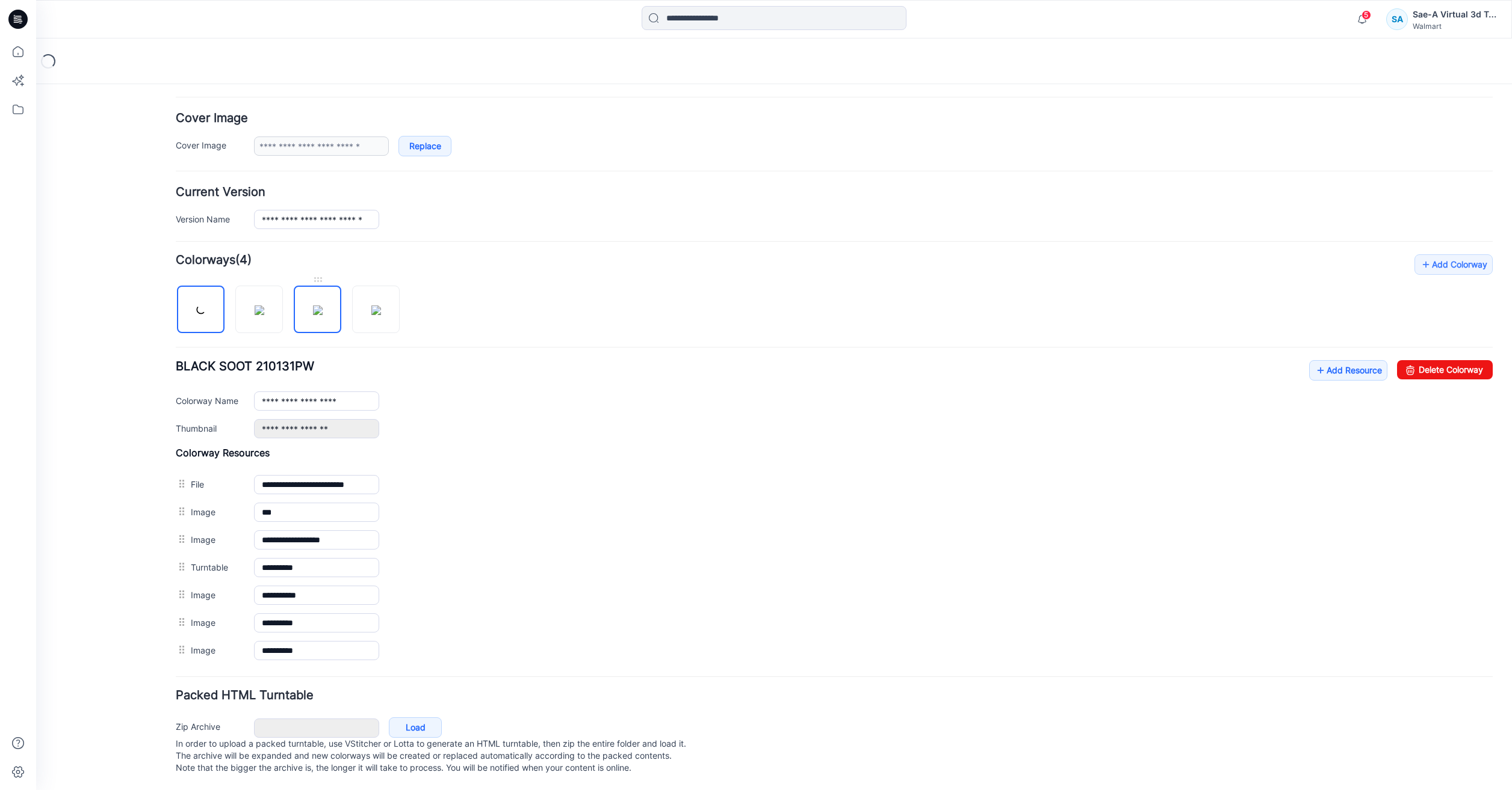
click at [323, 310] on img at bounding box center [318, 310] width 9 height 9
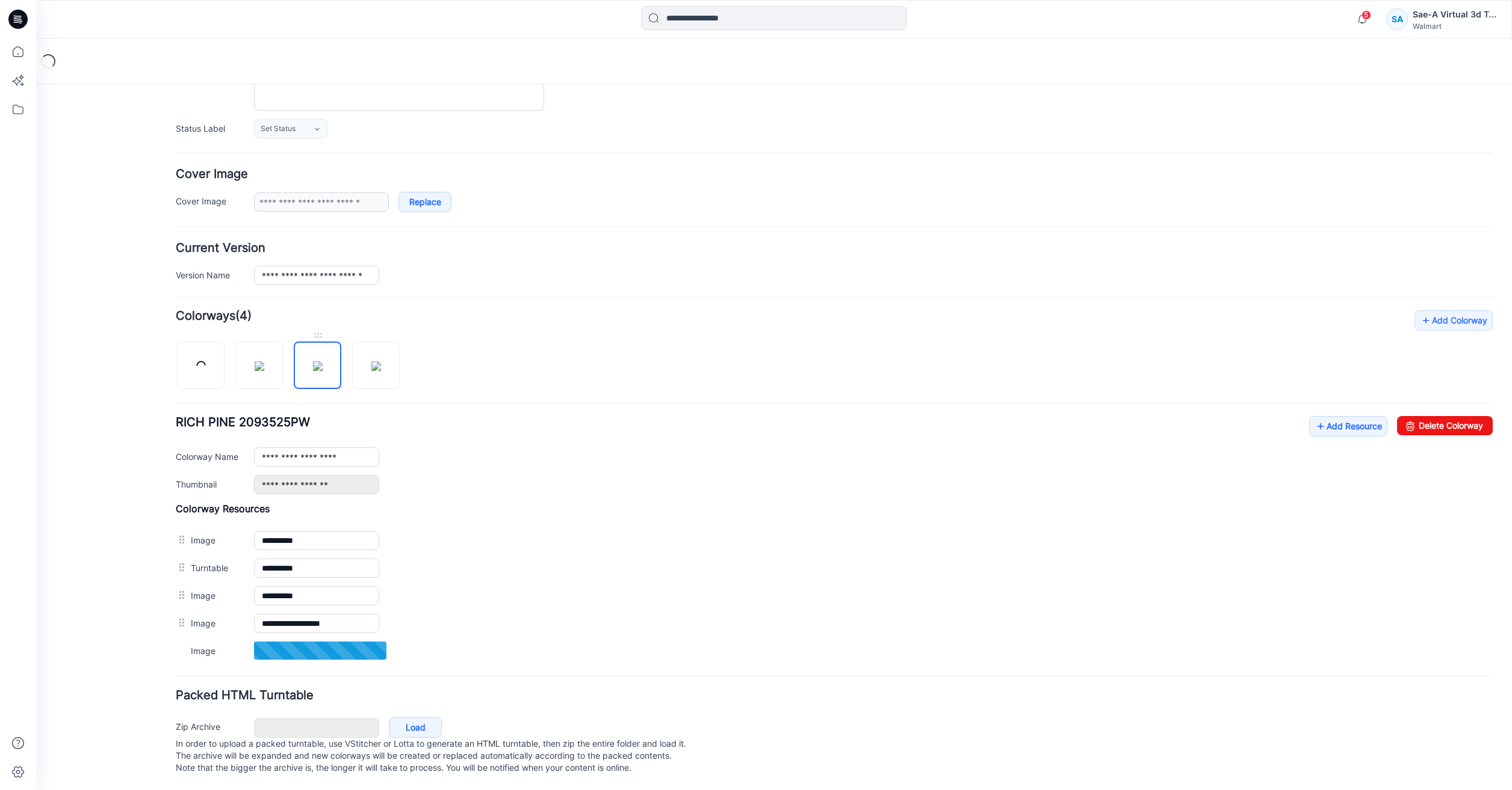
type input "**********"
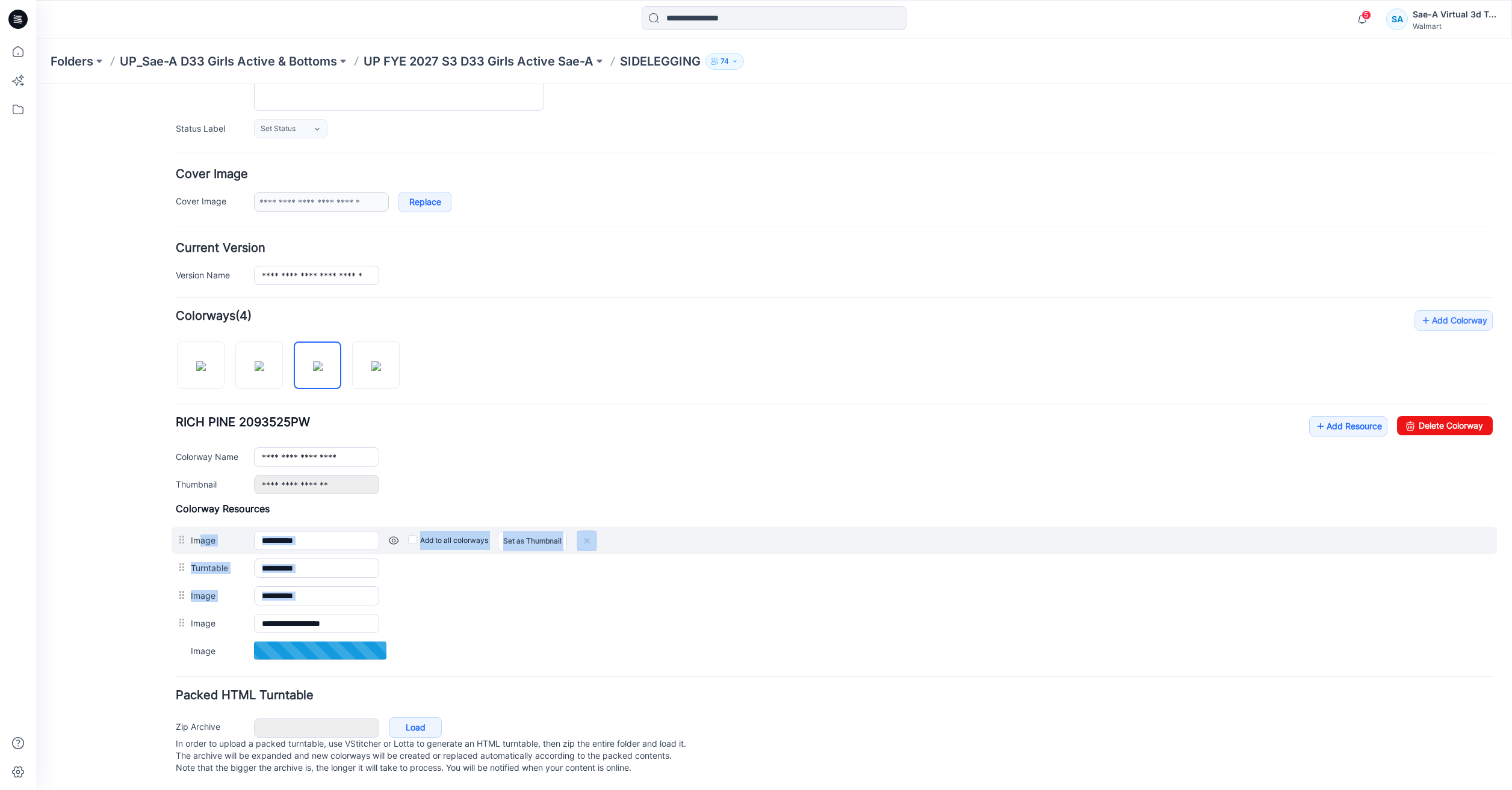
drag, startPoint x: 183, startPoint y: 613, endPoint x: 198, endPoint y: 523, distance: 91.2
click at [198, 523] on div "**********" at bounding box center [834, 583] width 1317 height 162
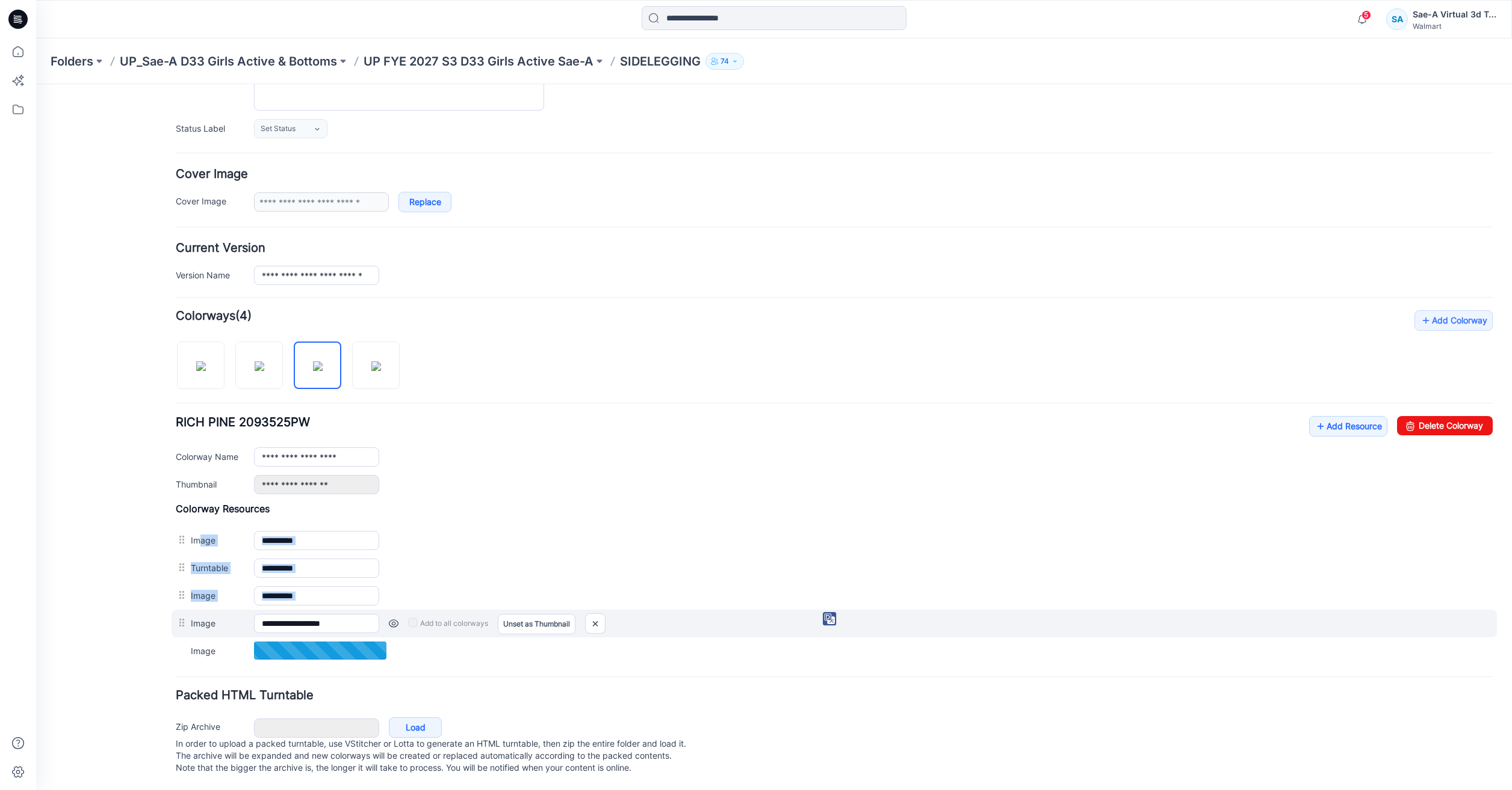
drag, startPoint x: 198, startPoint y: 523, endPoint x: 178, endPoint y: 612, distance: 91.2
click at [178, 614] on div at bounding box center [183, 623] width 15 height 18
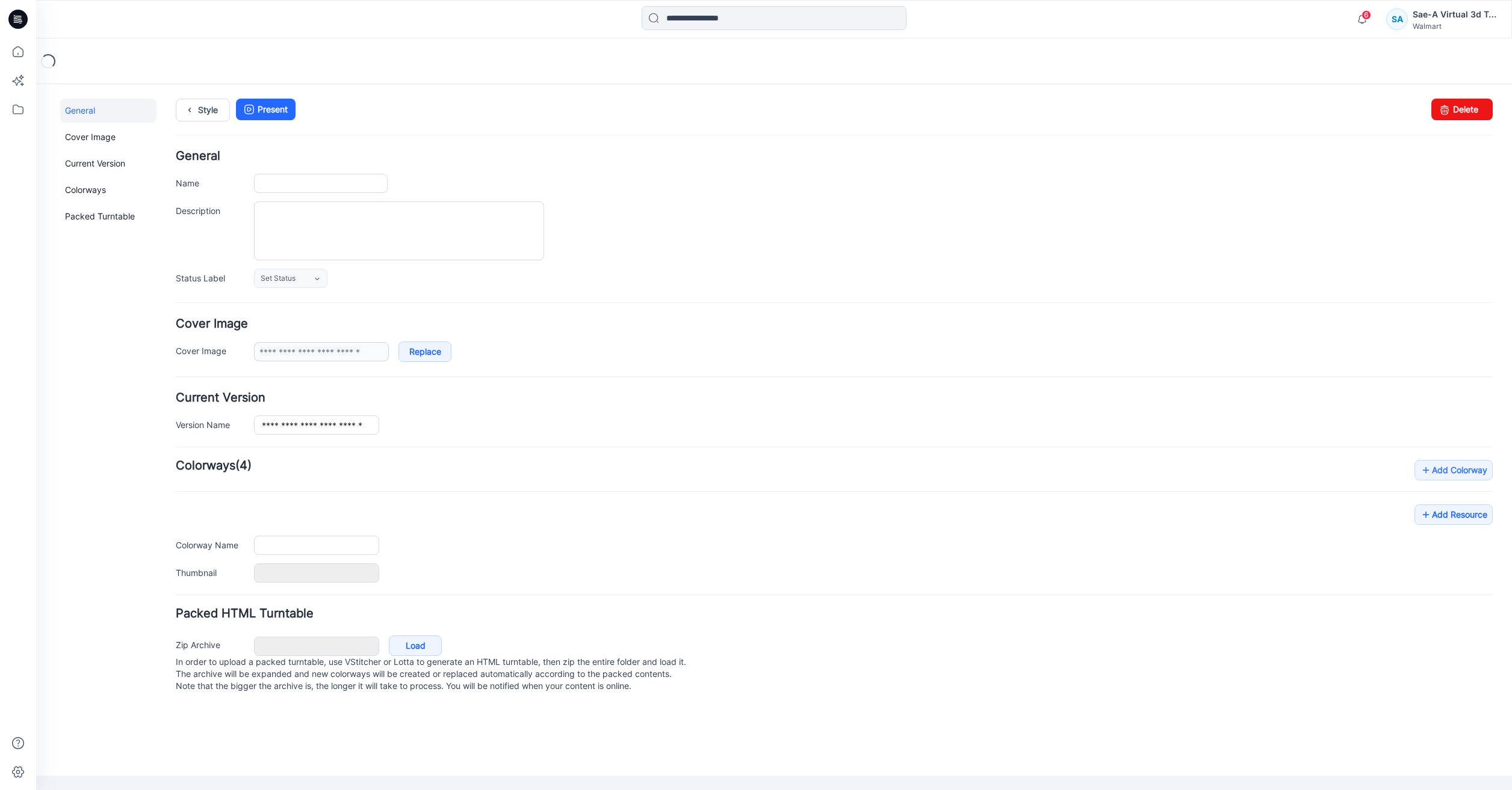
type input "**********"
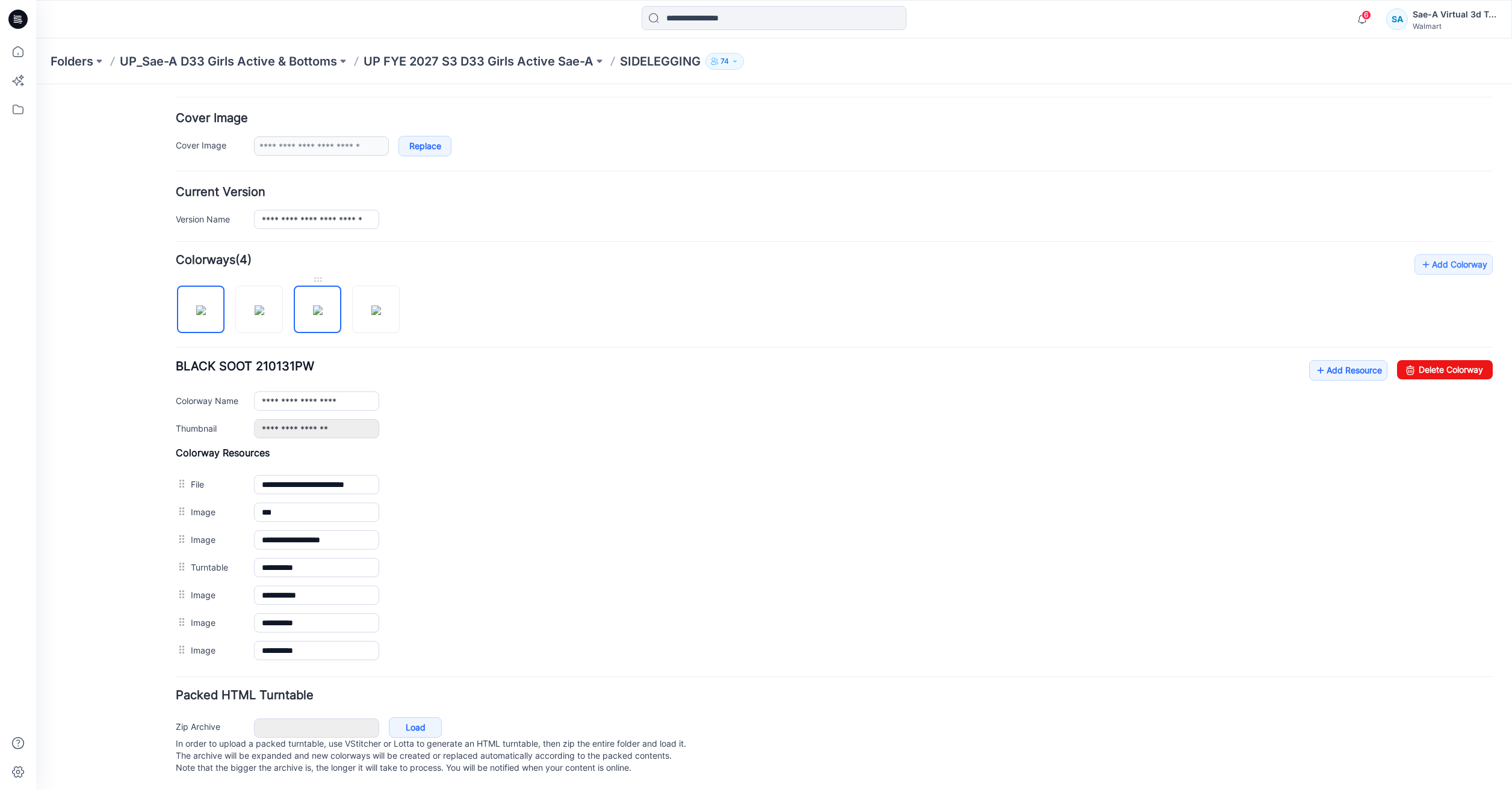
click at [321, 306] on img at bounding box center [318, 310] width 9 height 9
type input "**********"
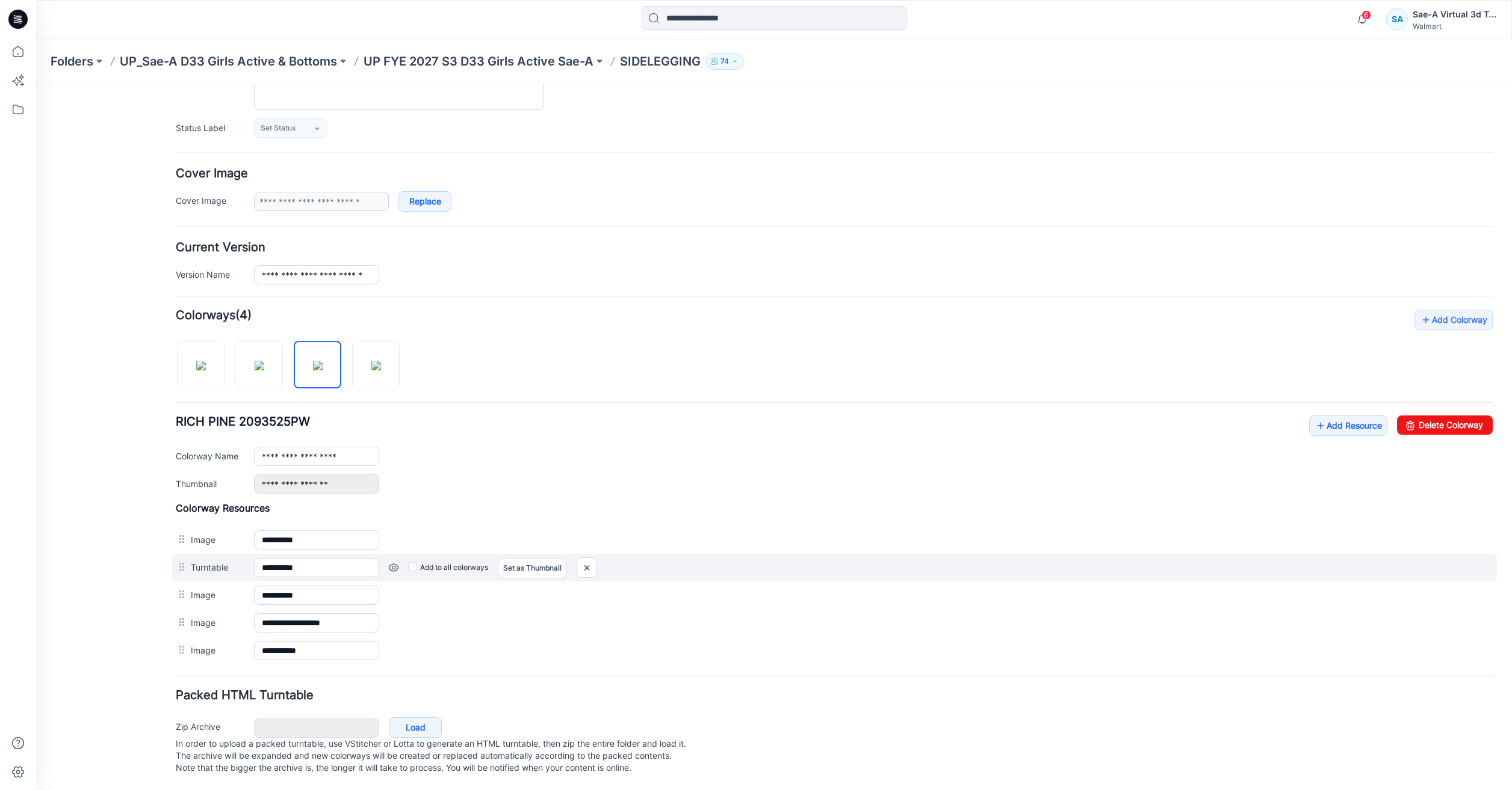
drag, startPoint x: 181, startPoint y: 620, endPoint x: 187, endPoint y: 557, distance: 63.3
click at [187, 539] on div "**********" at bounding box center [834, 583] width 1317 height 162
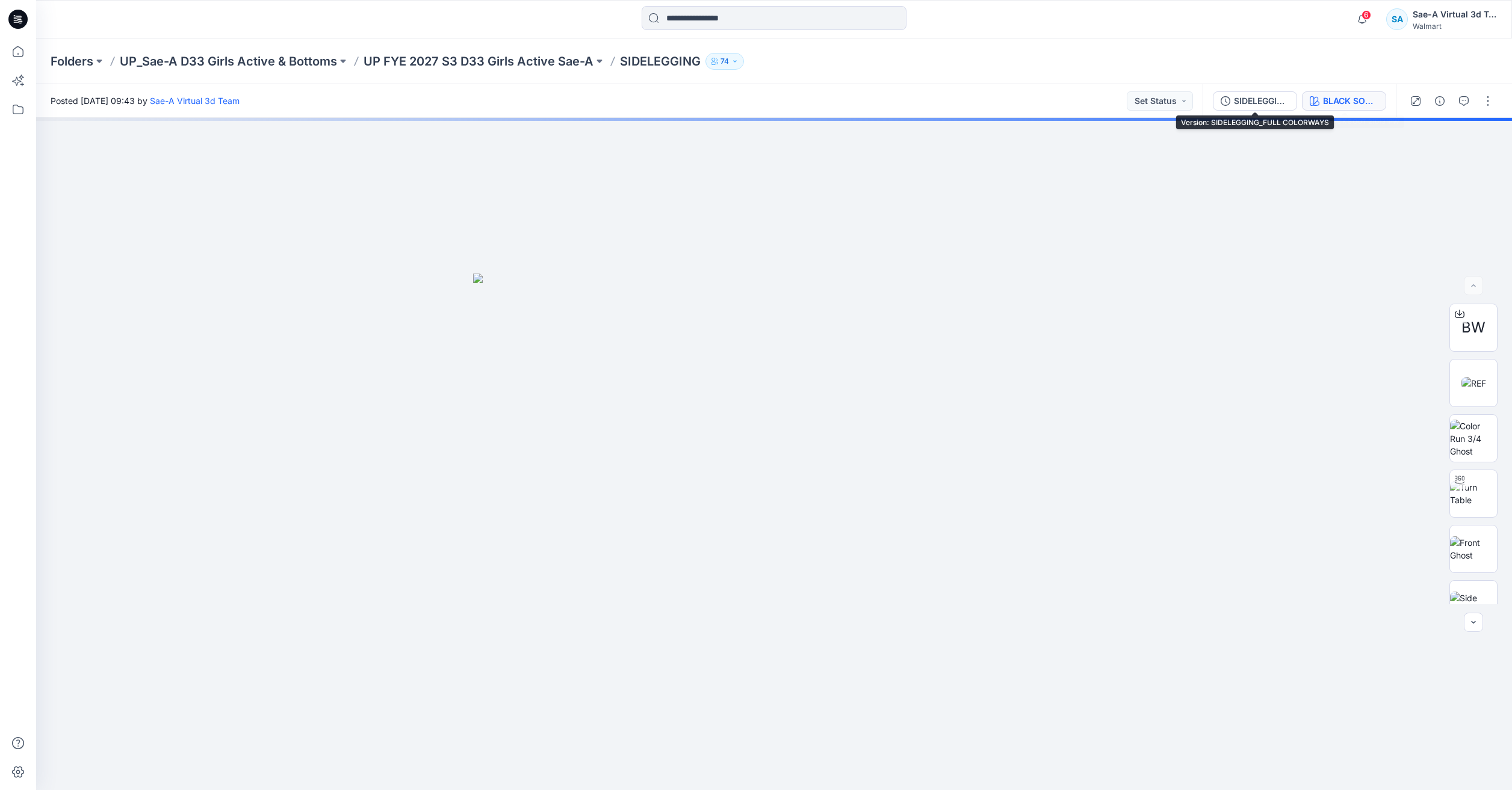
click at [1324, 98] on div "BLACK SOOT 210131PW" at bounding box center [1350, 101] width 55 height 13
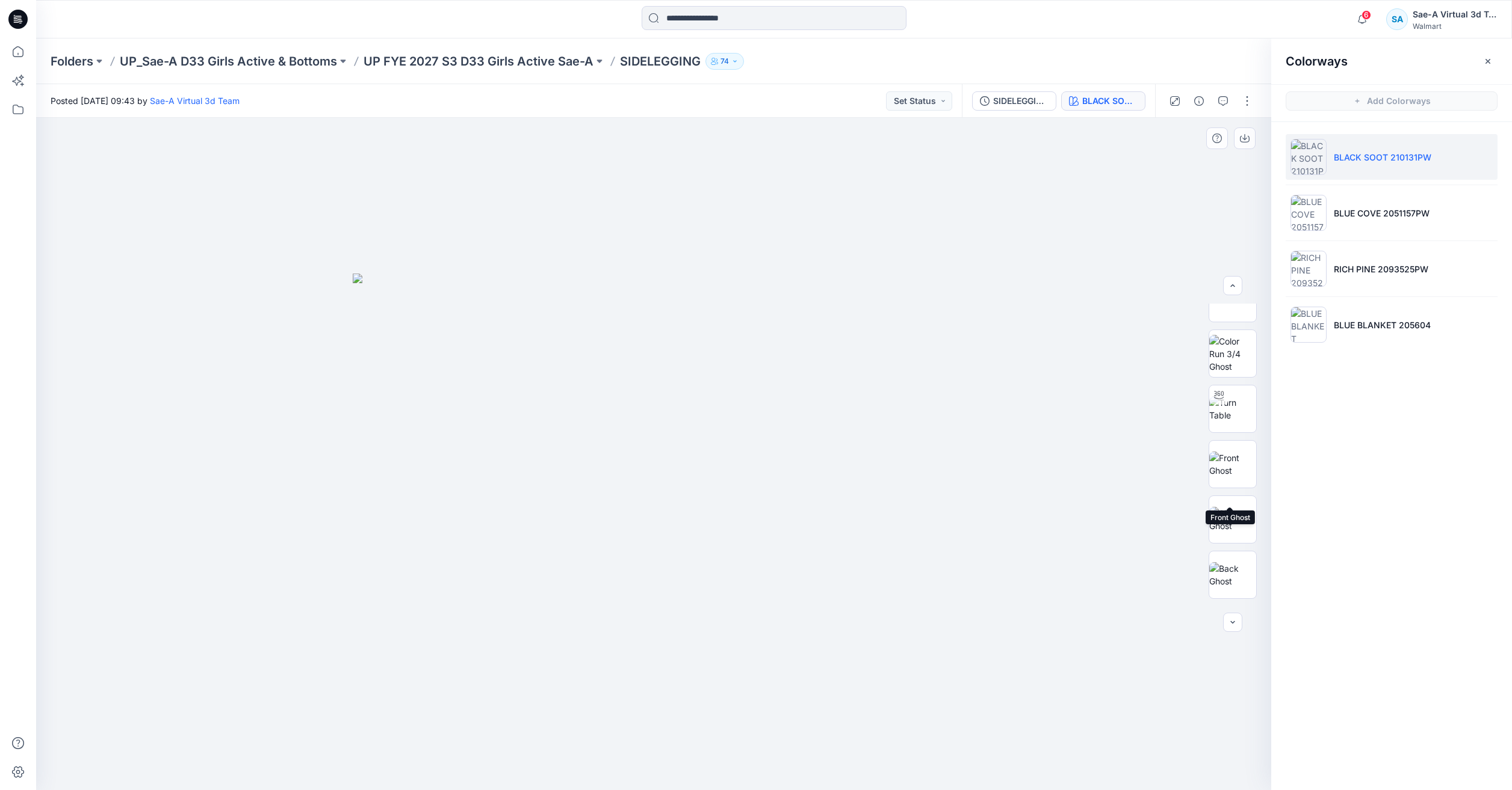
scroll to position [120, 0]
click at [1374, 266] on p "RICH PINE 2093525PW" at bounding box center [1381, 269] width 94 height 12
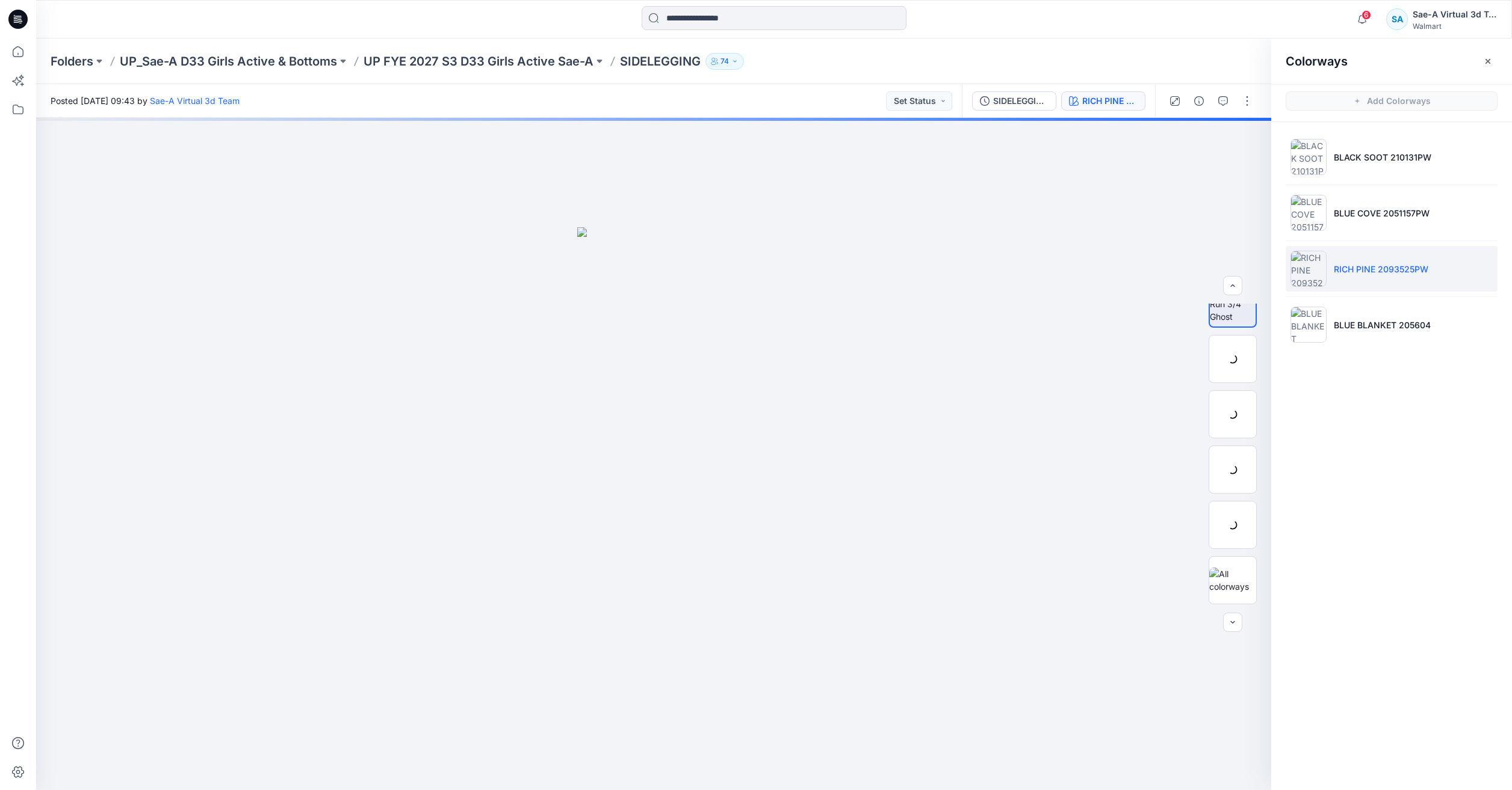
scroll to position [9, 0]
click at [1240, 481] on img at bounding box center [1232, 484] width 47 height 25
